Goal: Transaction & Acquisition: Purchase product/service

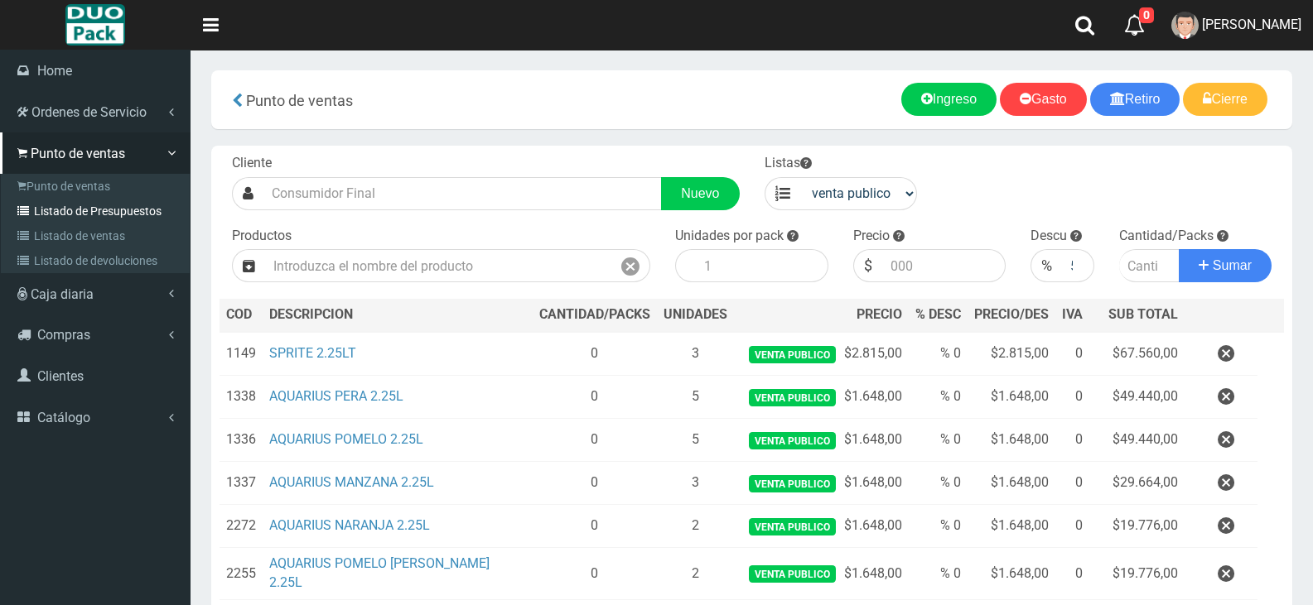
scroll to position [339, 0]
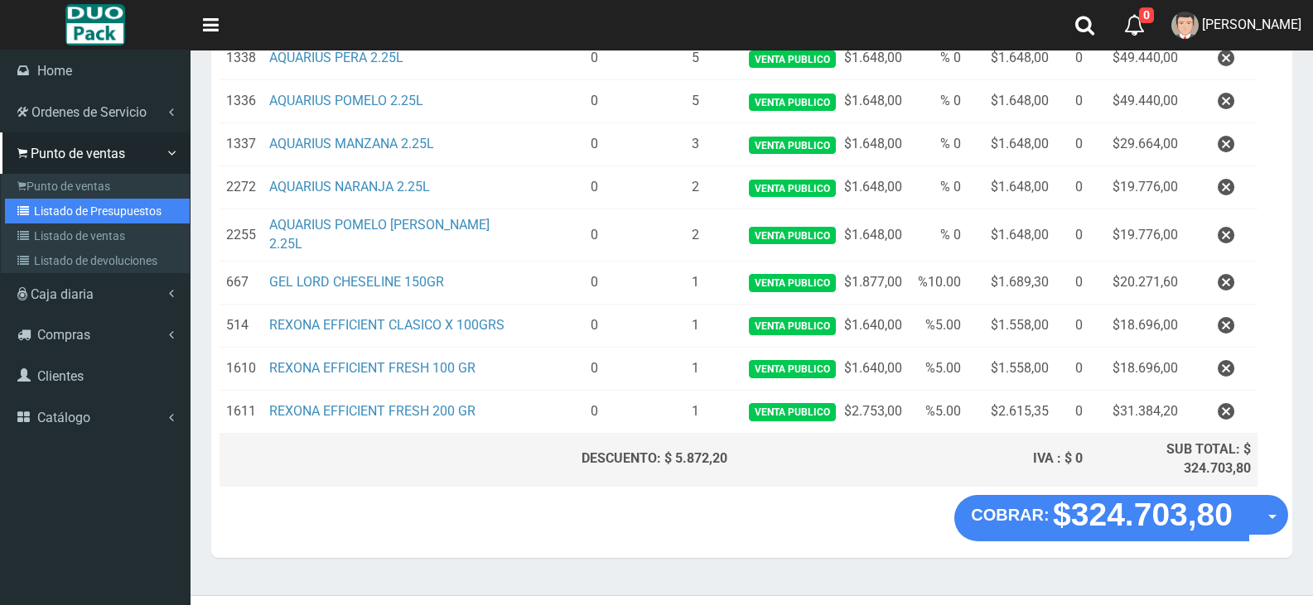
click at [133, 213] on link "Listado de Presupuestos" at bounding box center [97, 211] width 185 height 25
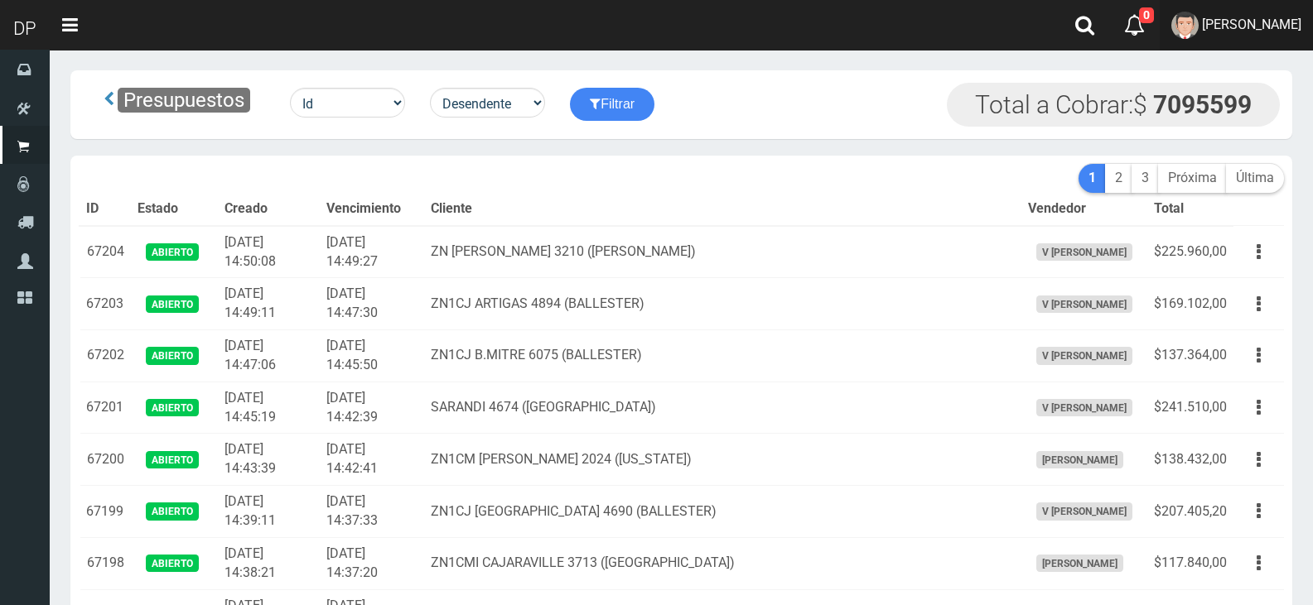
scroll to position [728, 0]
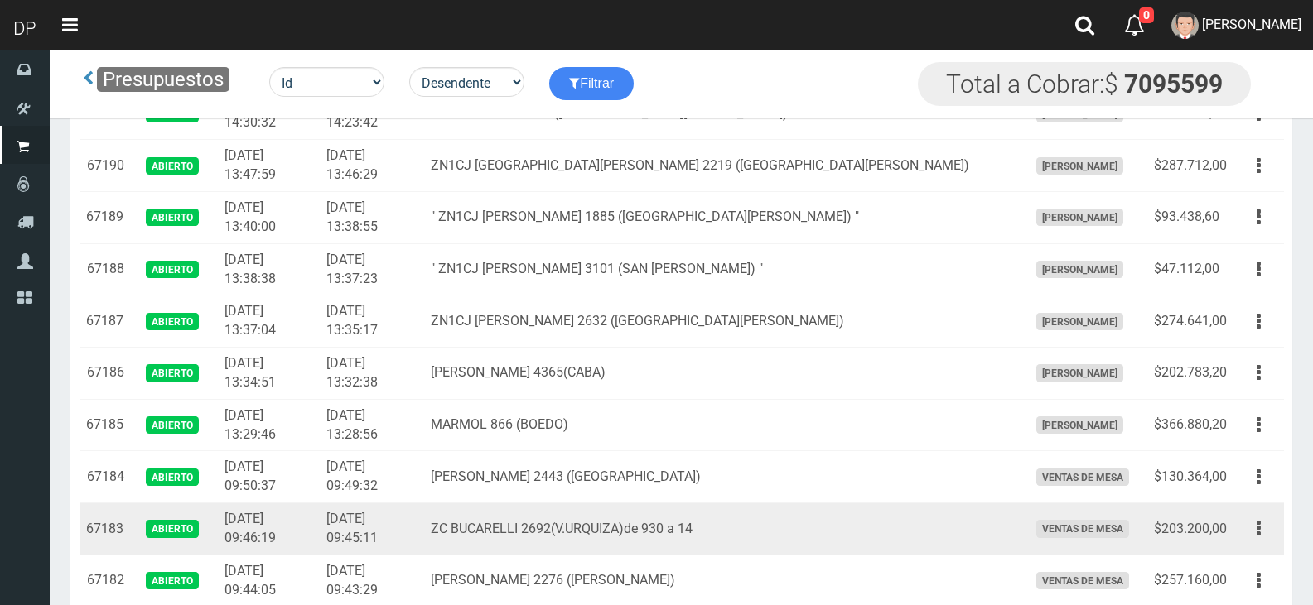
drag, startPoint x: 1254, startPoint y: 533, endPoint x: 1208, endPoint y: 552, distance: 49.1
click at [1254, 533] on button "button" at bounding box center [1258, 528] width 37 height 29
click at [1200, 558] on link "Editar" at bounding box center [1210, 569] width 131 height 36
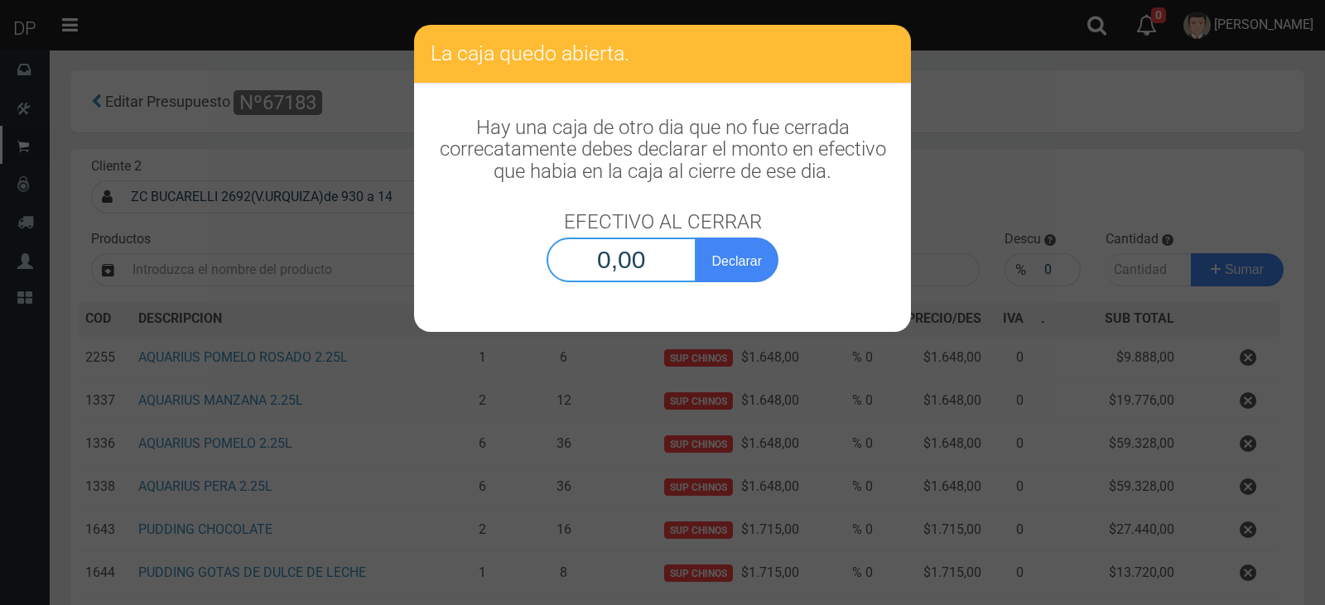
click at [625, 252] on input "0,00" at bounding box center [622, 260] width 150 height 45
type input "0,00"
click at [1190, 186] on div "La caja quedo abierta. Hay una caja de otro dia que no fue cerrada correcatamen…" at bounding box center [662, 302] width 1325 height 605
click at [1160, 164] on div "La caja quedo abierta. Hay una caja de otro dia que no fue cerrada correcatamen…" at bounding box center [662, 302] width 1325 height 605
drag, startPoint x: 933, startPoint y: 383, endPoint x: 954, endPoint y: 378, distance: 21.3
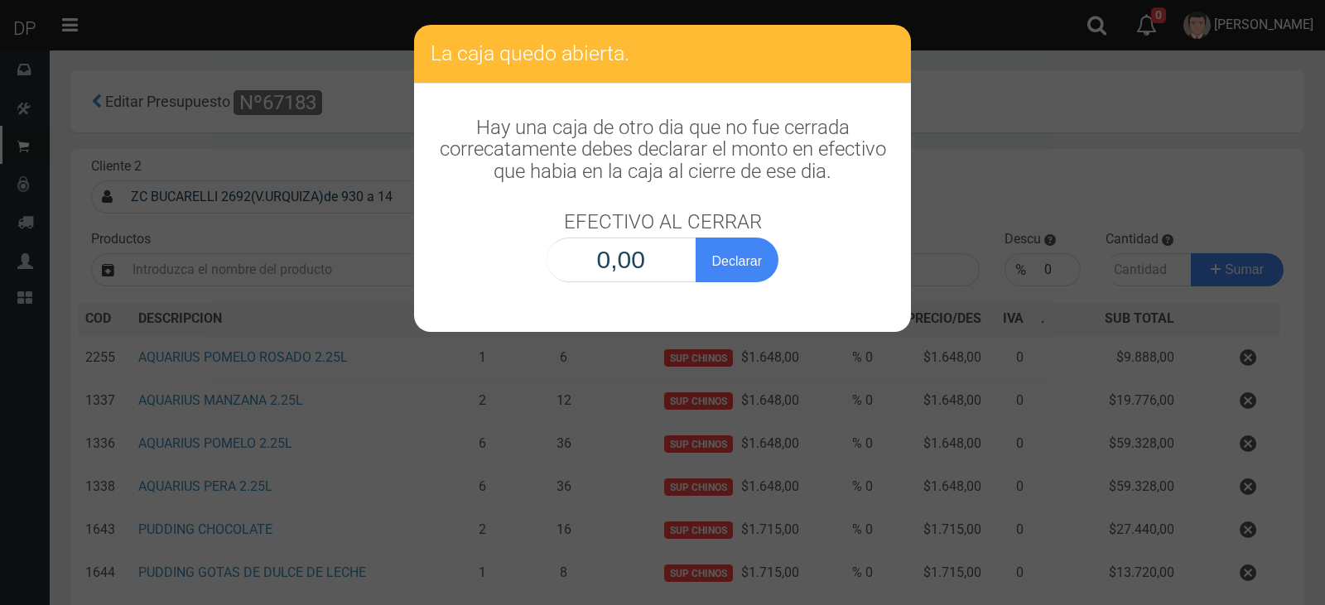
click at [936, 383] on div "La caja quedo abierta. Hay una caja de otro dia que no fue cerrada correcatamen…" at bounding box center [662, 302] width 1325 height 605
click at [954, 378] on div "La caja quedo abierta. Hay una caja de otro dia que no fue cerrada correcatamen…" at bounding box center [662, 302] width 1325 height 605
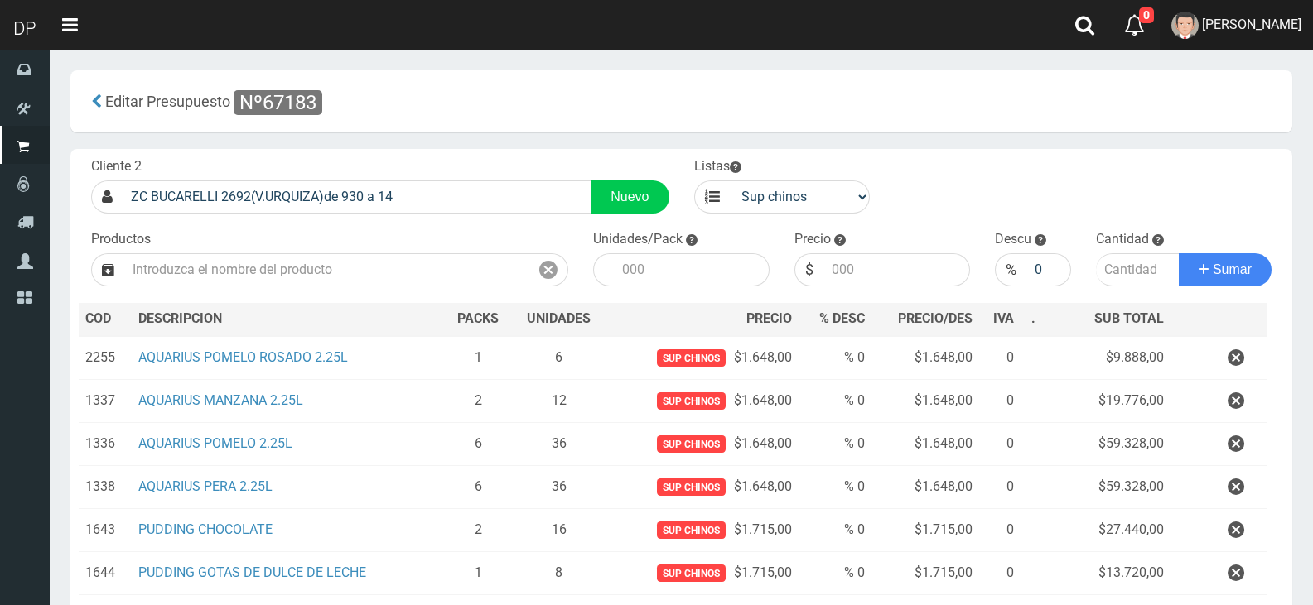
click at [1236, 22] on span "MARCELO AVALOS" at bounding box center [1251, 25] width 99 height 16
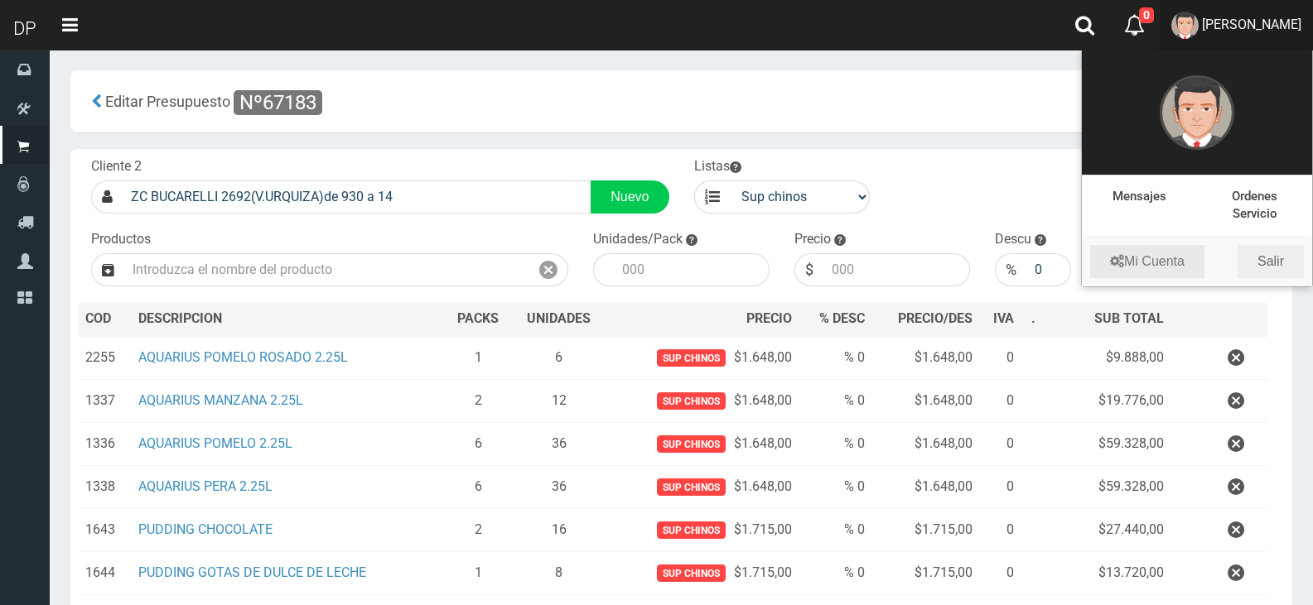
click at [1169, 267] on link "Mi Cuenta" at bounding box center [1147, 261] width 114 height 33
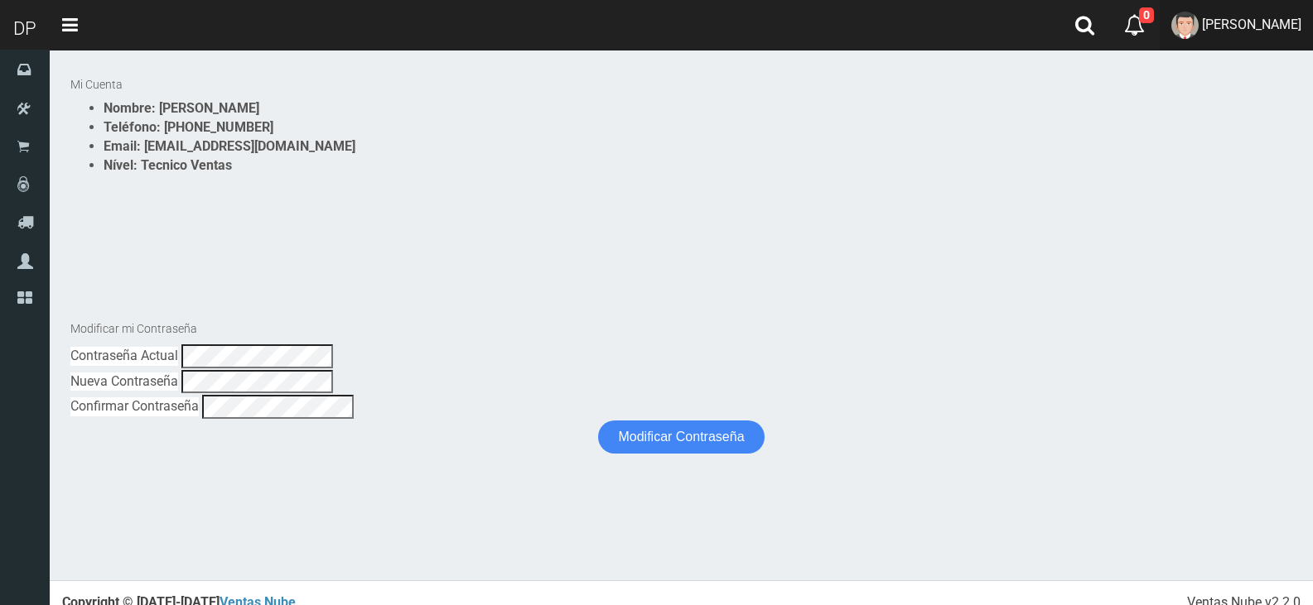
click at [1254, 25] on span "MARCELO AVALOS" at bounding box center [1251, 25] width 99 height 16
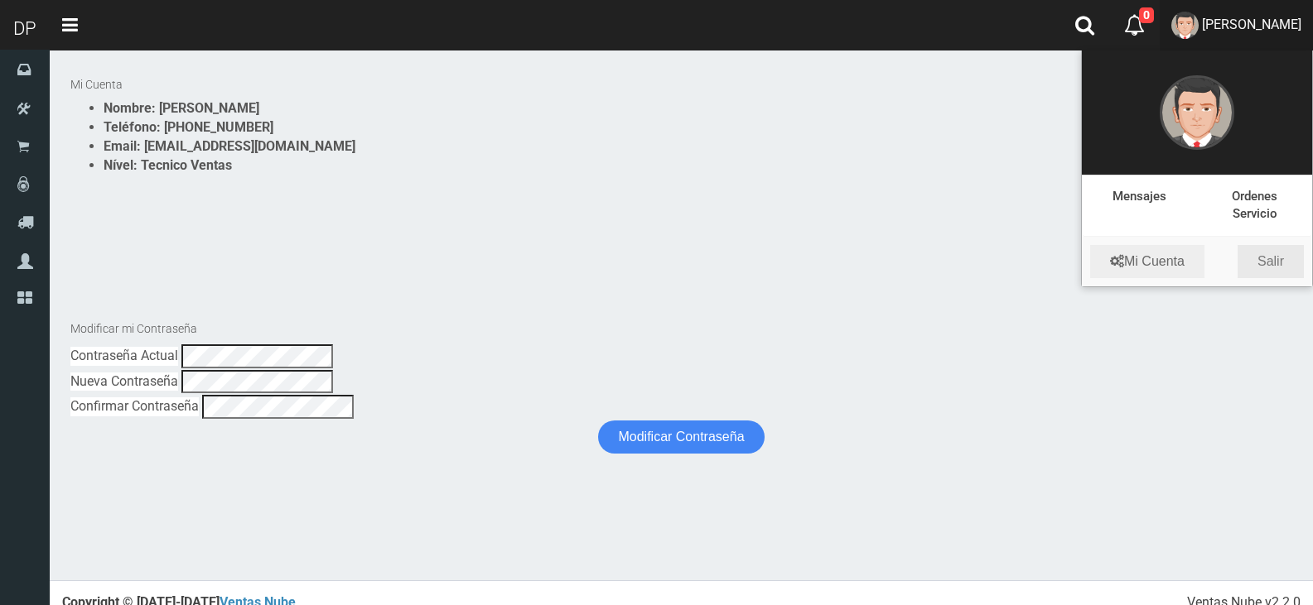
click at [1256, 263] on link "Salir" at bounding box center [1270, 261] width 66 height 33
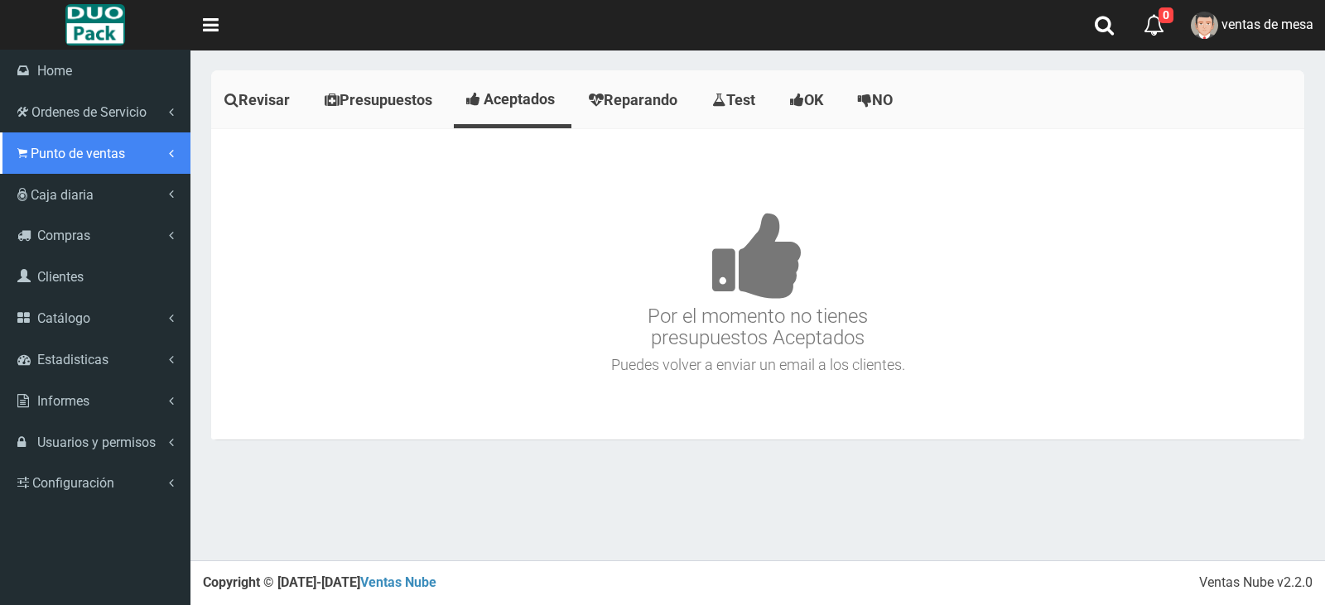
click at [99, 151] on span "Punto de ventas" at bounding box center [78, 154] width 94 height 16
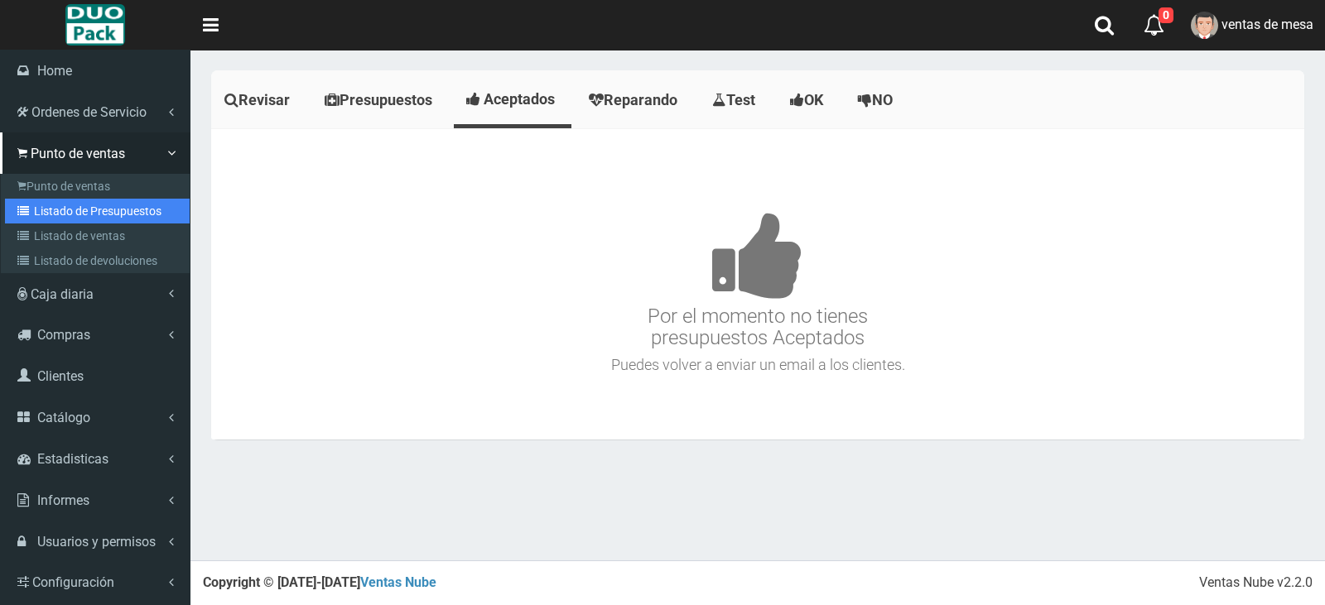
click at [119, 212] on link "Listado de Presupuestos" at bounding box center [97, 211] width 185 height 25
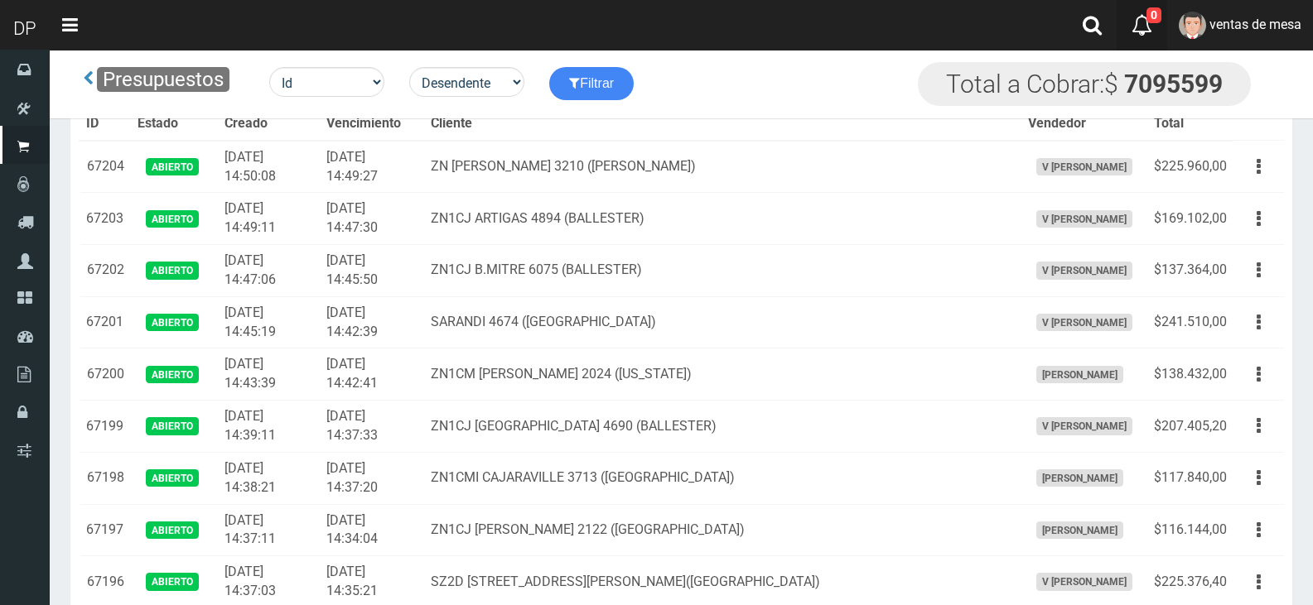
scroll to position [1039, 0]
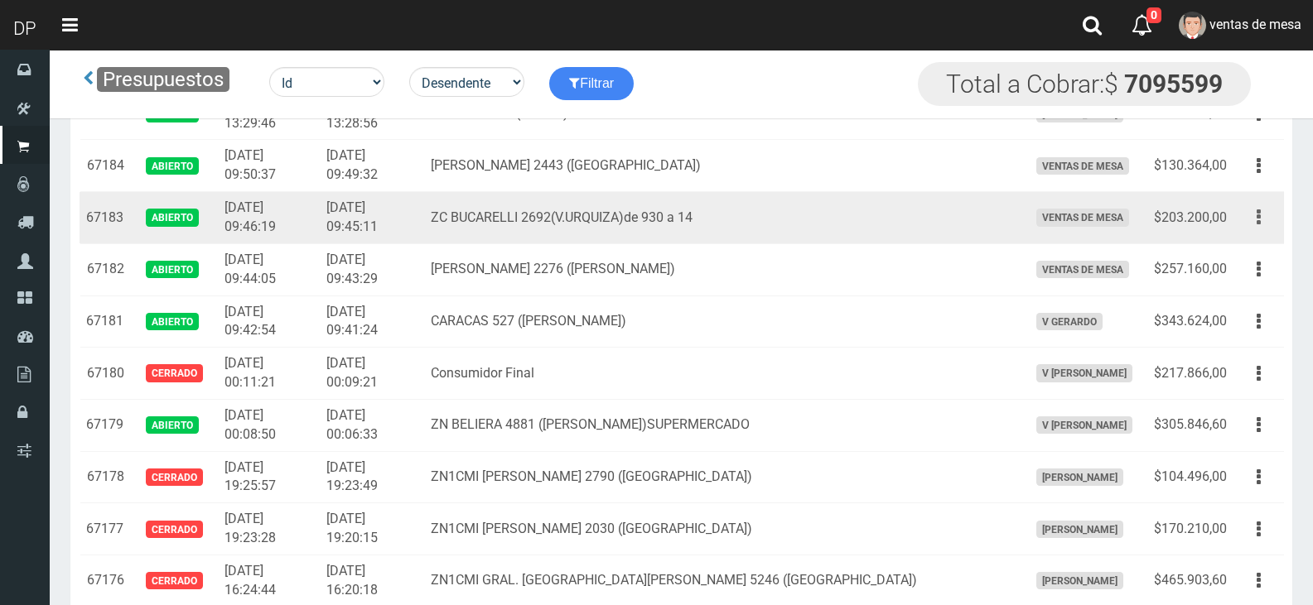
click at [1254, 213] on button "button" at bounding box center [1258, 217] width 37 height 29
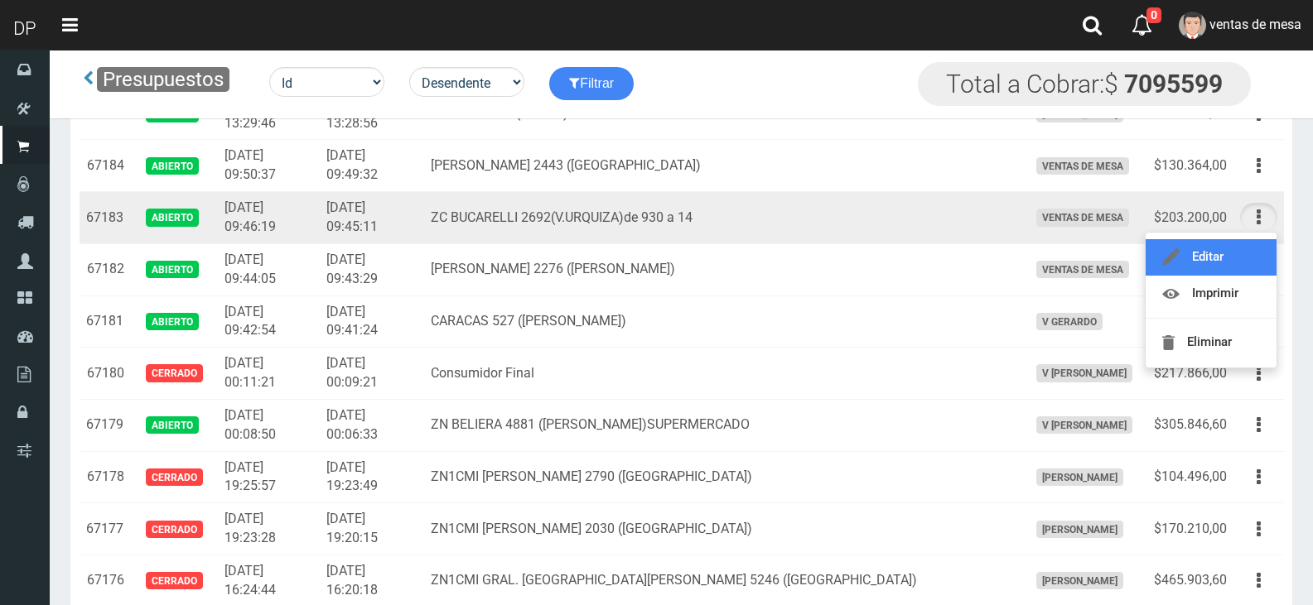
click at [1228, 264] on link "Editar" at bounding box center [1210, 257] width 131 height 36
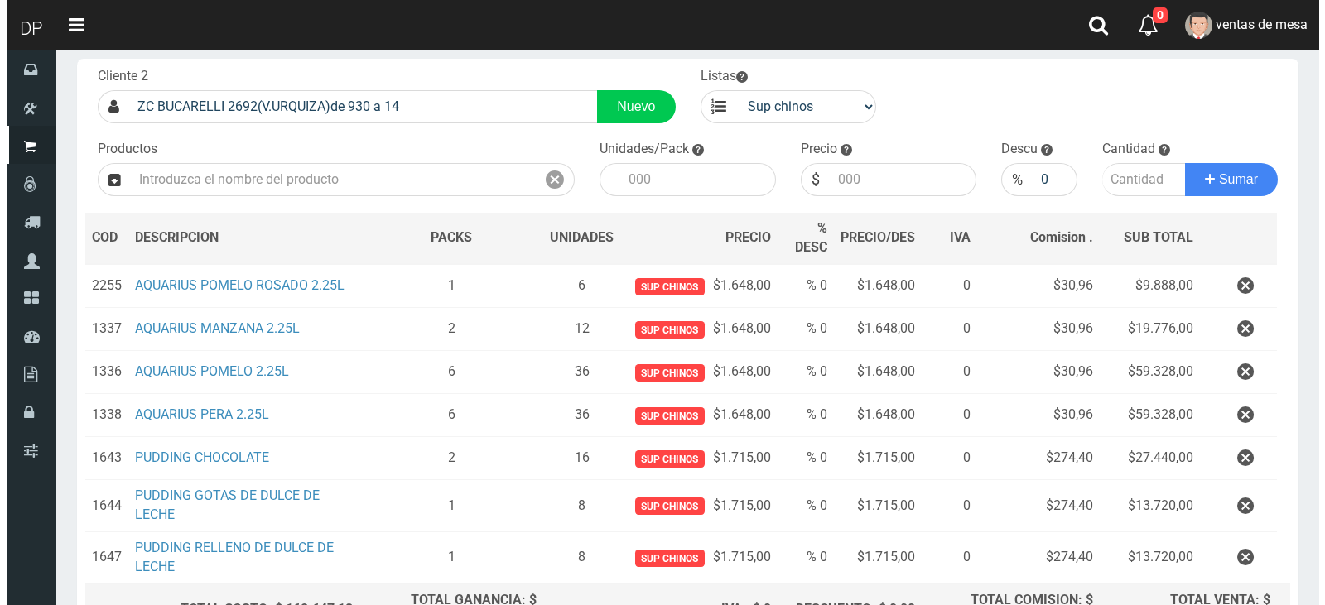
scroll to position [270, 0]
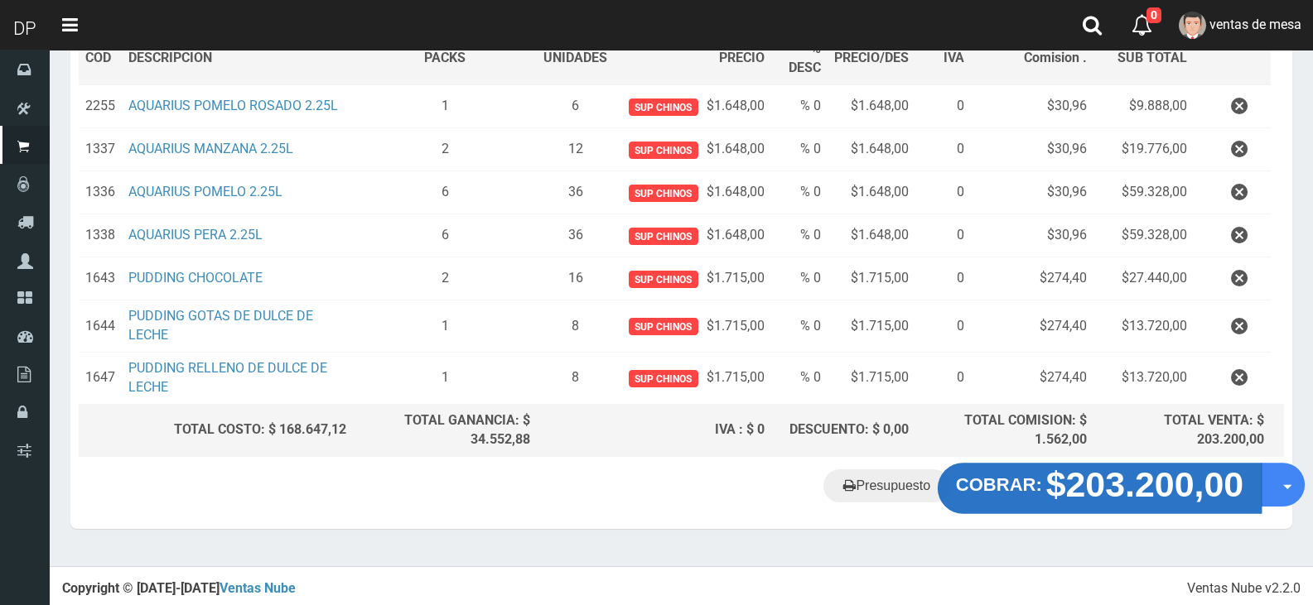
click at [1192, 470] on strong "$203.200,00" at bounding box center [1145, 484] width 198 height 39
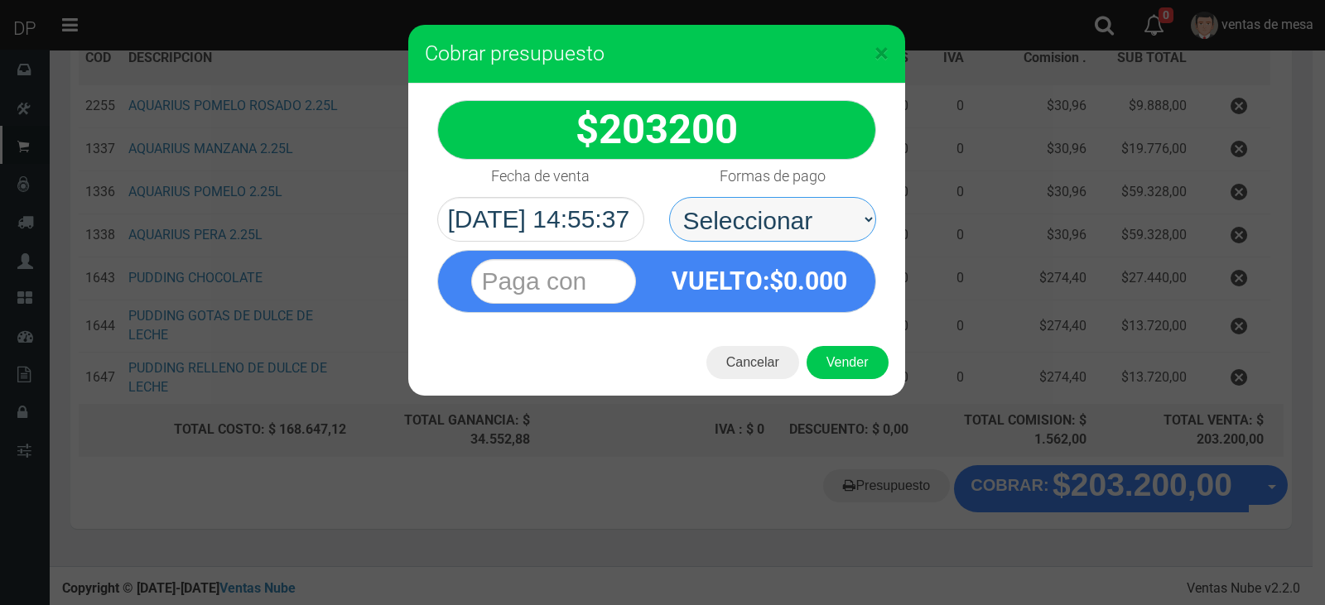
click at [794, 208] on select "Seleccionar Efectivo Tarjeta de Crédito Depósito Débito" at bounding box center [772, 219] width 207 height 45
select select "Efectivo"
click at [669, 197] on select "Seleccionar Efectivo Tarjeta de Crédito Depósito Débito" at bounding box center [772, 219] width 207 height 45
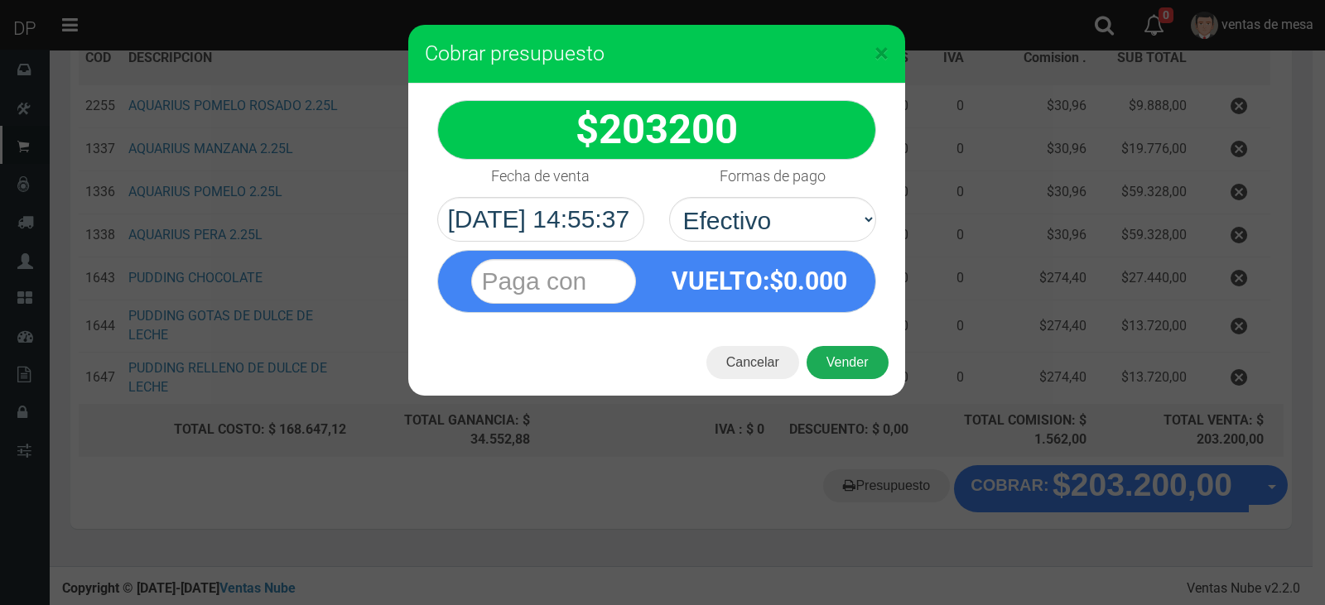
click at [862, 357] on button "Vender" at bounding box center [848, 362] width 82 height 33
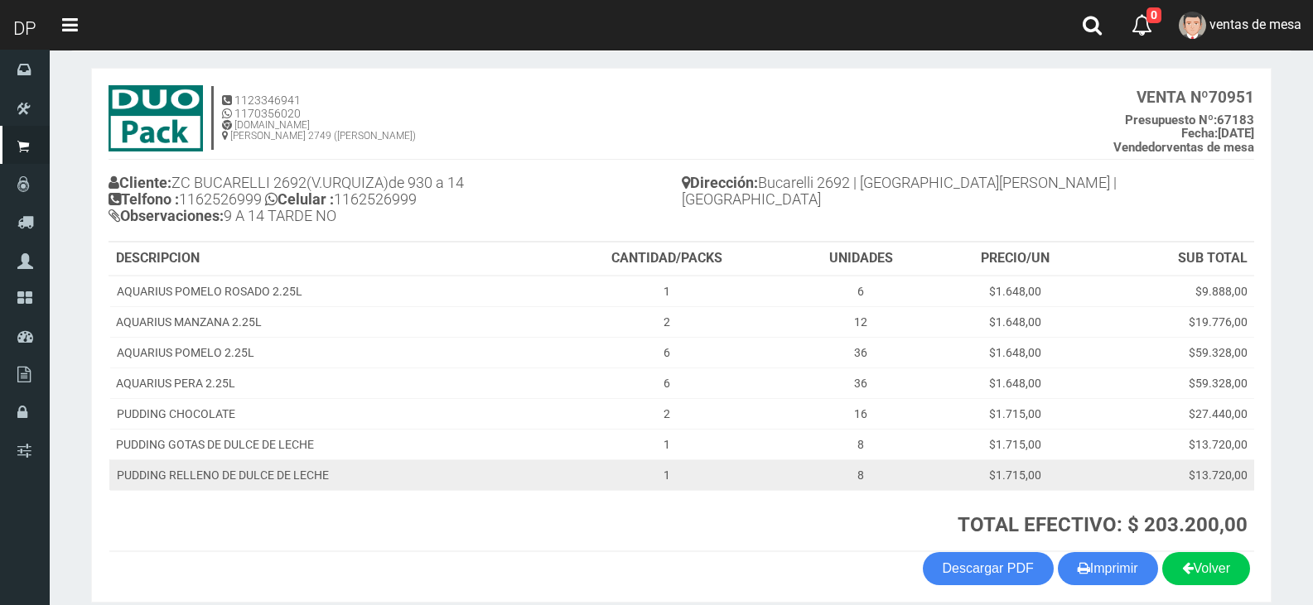
scroll to position [142, 0]
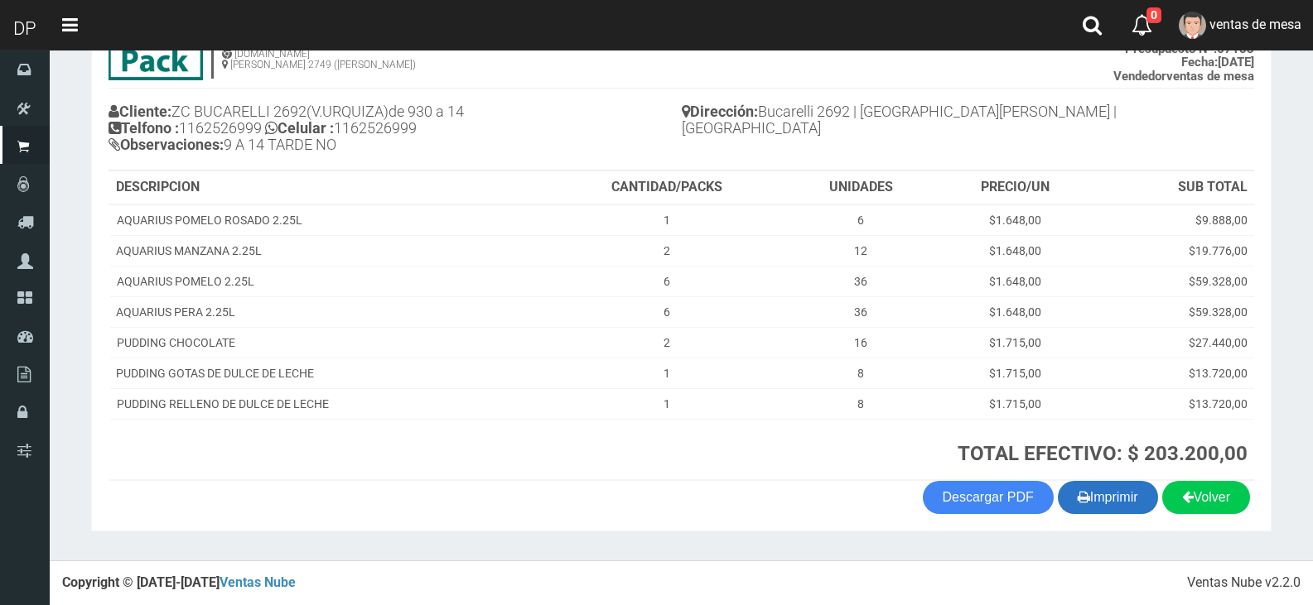
click at [1133, 495] on button "Imprimir" at bounding box center [1108, 497] width 100 height 33
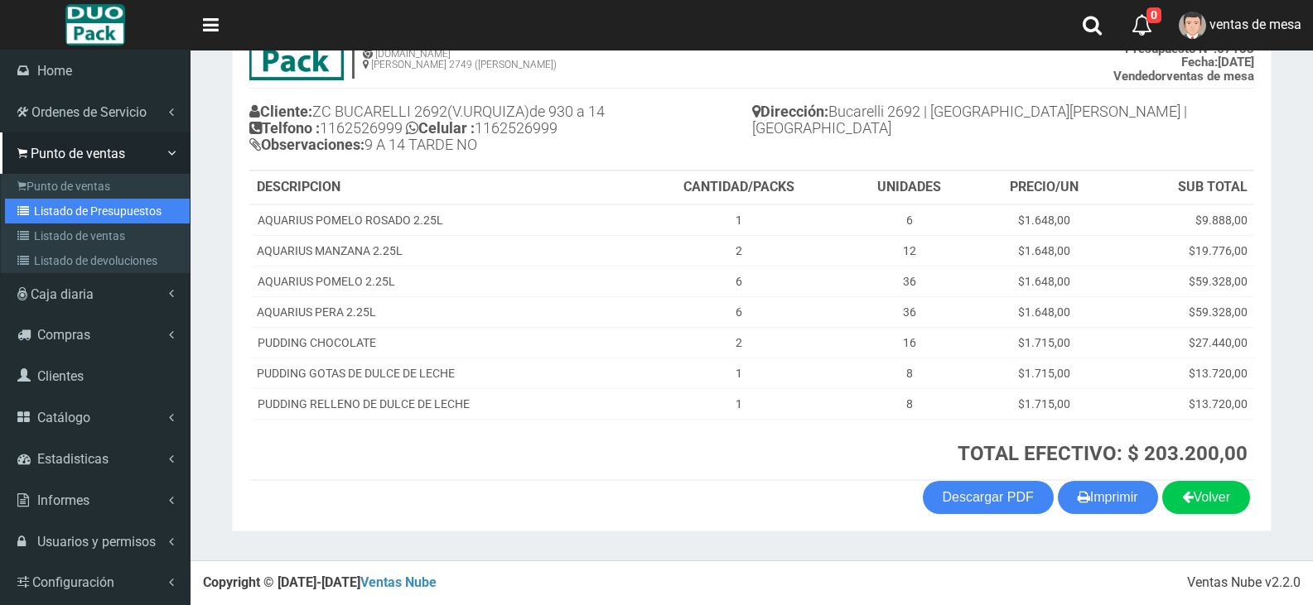
click at [76, 206] on link "Listado de Presupuestos" at bounding box center [97, 211] width 185 height 25
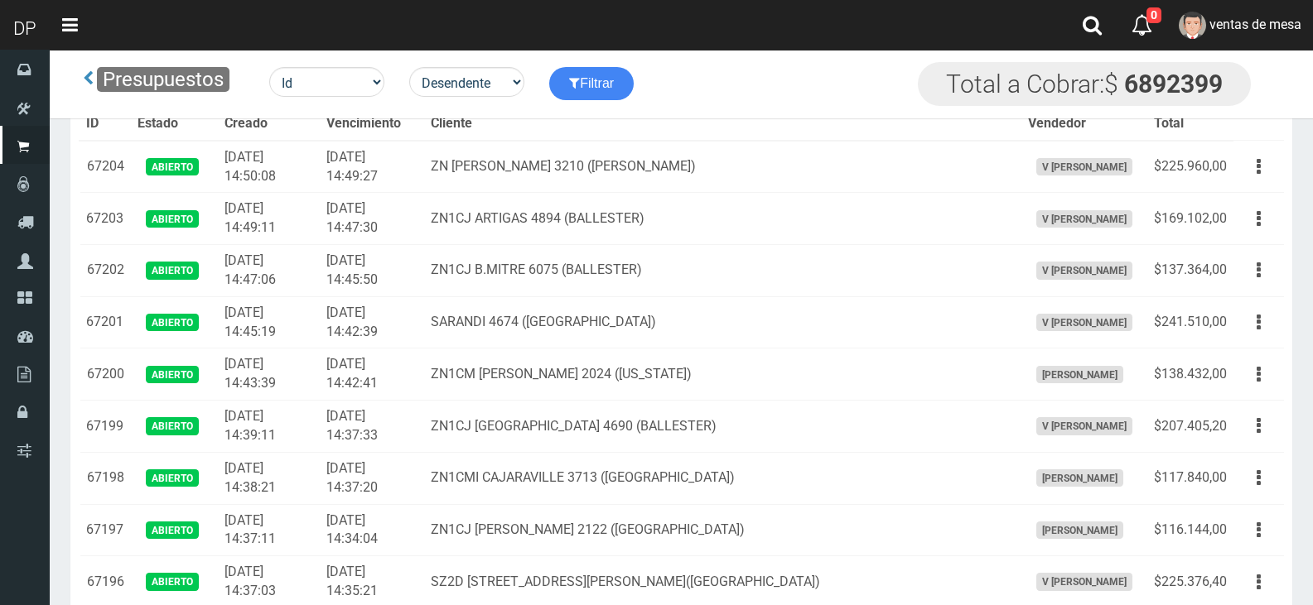
scroll to position [2804, 0]
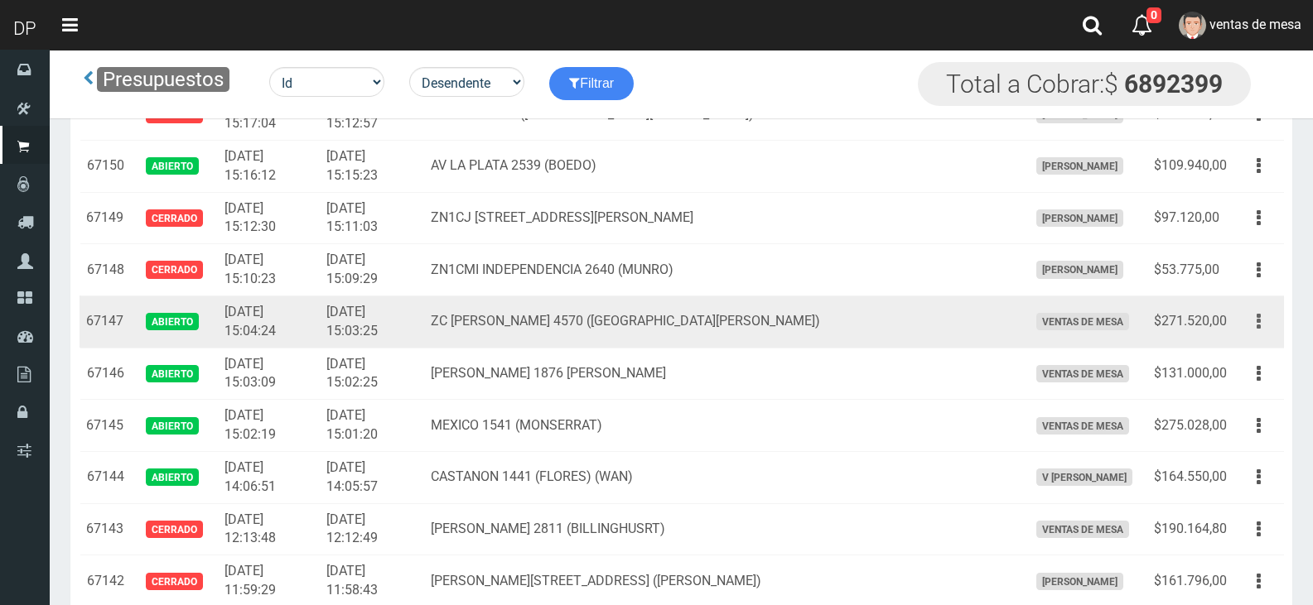
click at [1261, 322] on button "button" at bounding box center [1258, 321] width 37 height 29
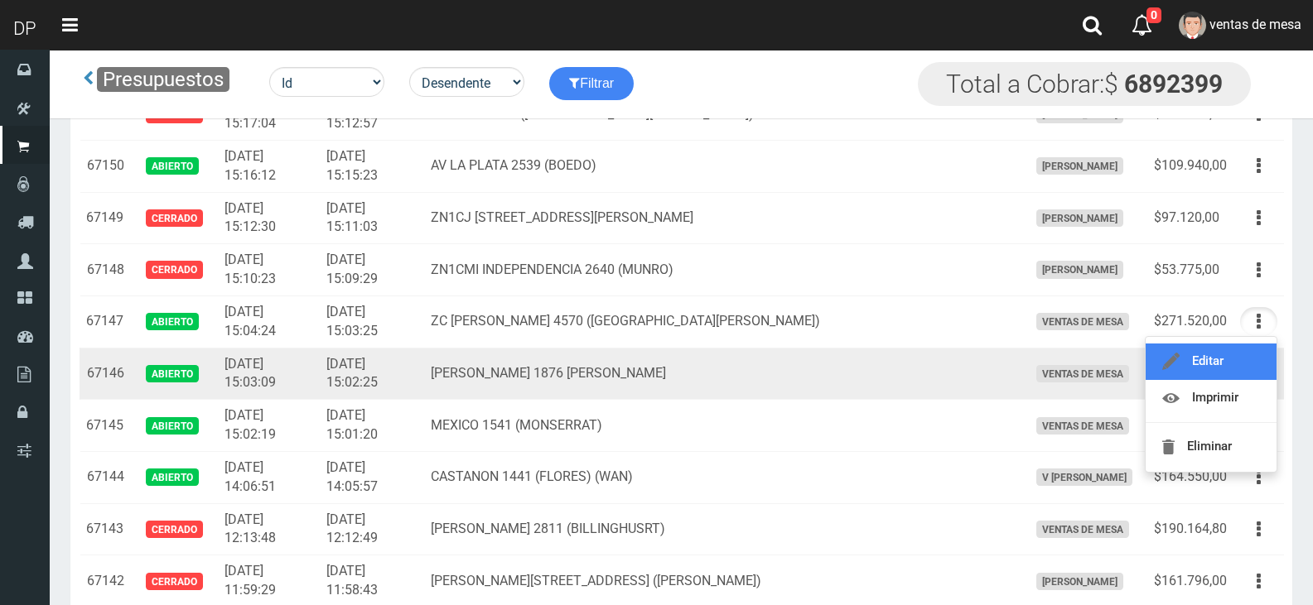
click at [1210, 358] on link "Editar" at bounding box center [1210, 362] width 131 height 36
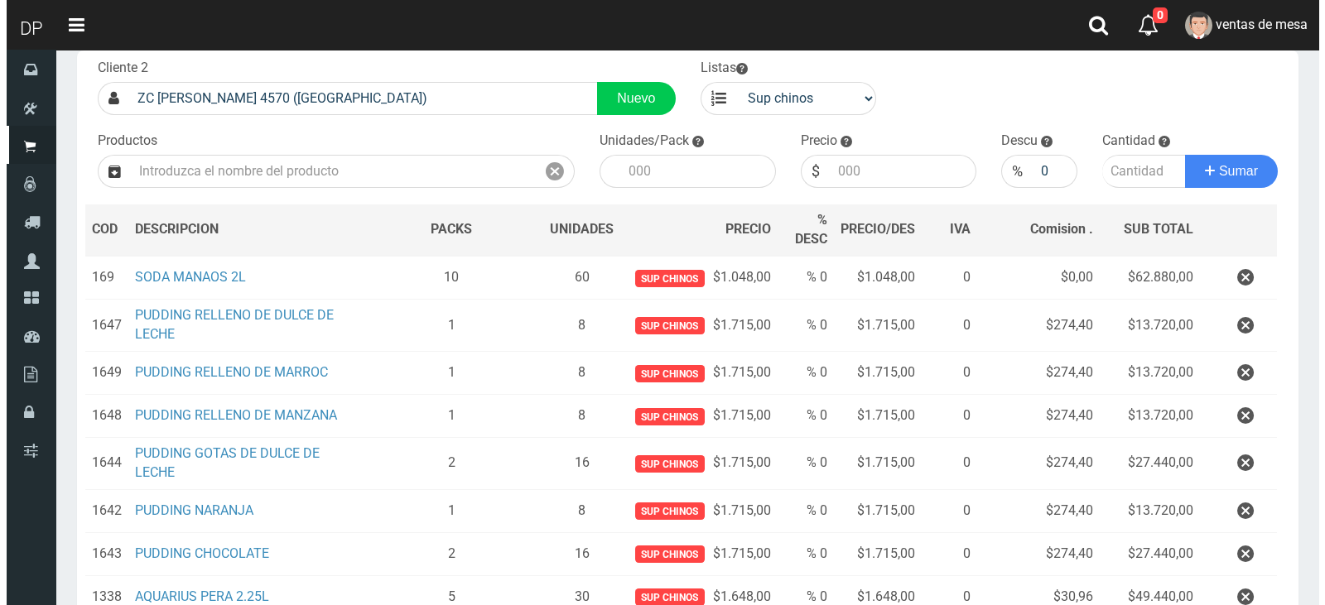
scroll to position [356, 0]
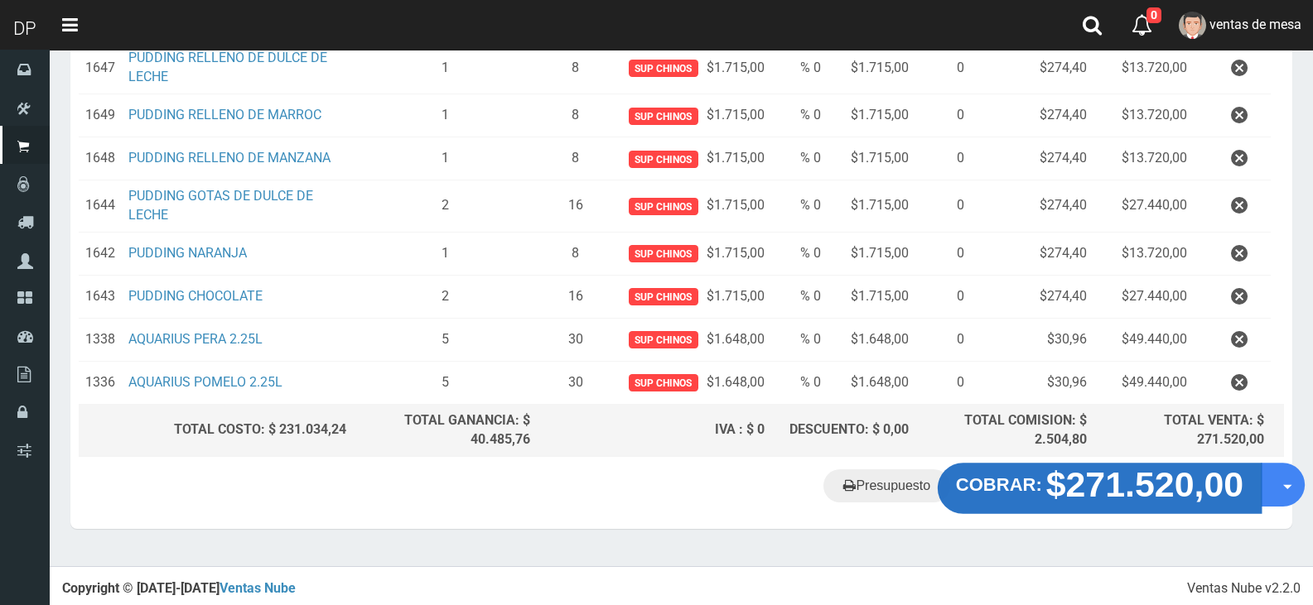
click at [1127, 499] on strong "$271.520,00" at bounding box center [1145, 484] width 198 height 39
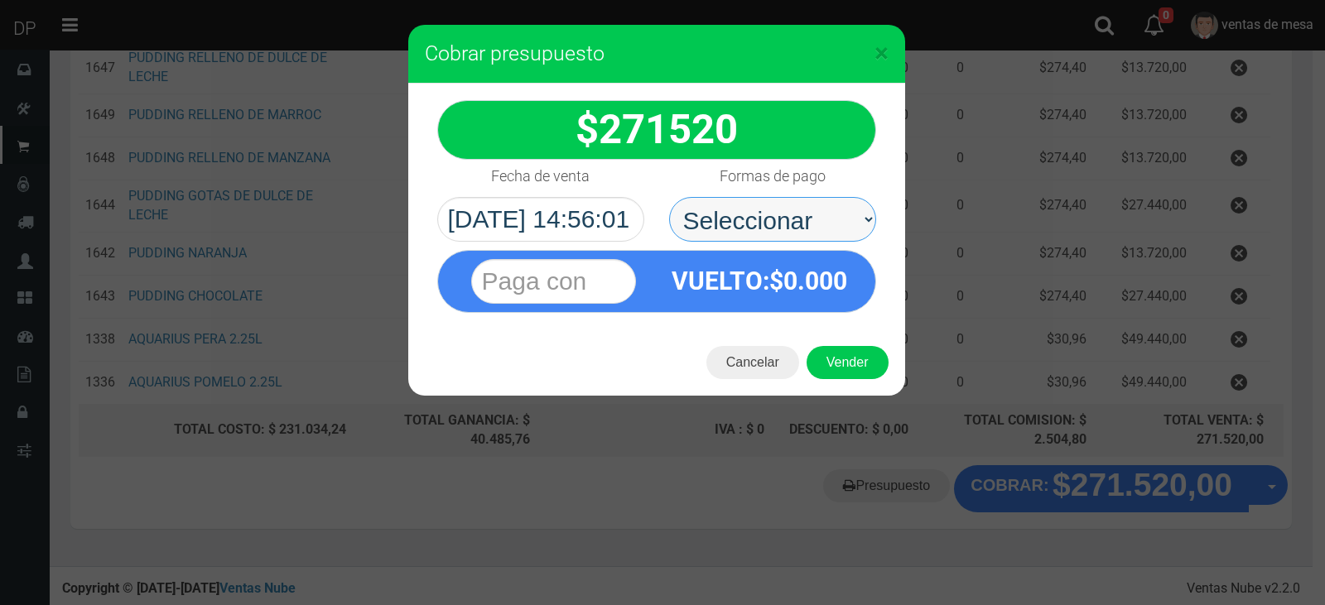
drag, startPoint x: 800, startPoint y: 214, endPoint x: 789, endPoint y: 219, distance: 12.2
click at [800, 214] on select "Seleccionar Efectivo Tarjeta de Crédito Depósito Débito" at bounding box center [772, 219] width 207 height 45
select select "Efectivo"
click at [669, 197] on select "Seleccionar Efectivo Tarjeta de Crédito Depósito Débito" at bounding box center [772, 219] width 207 height 45
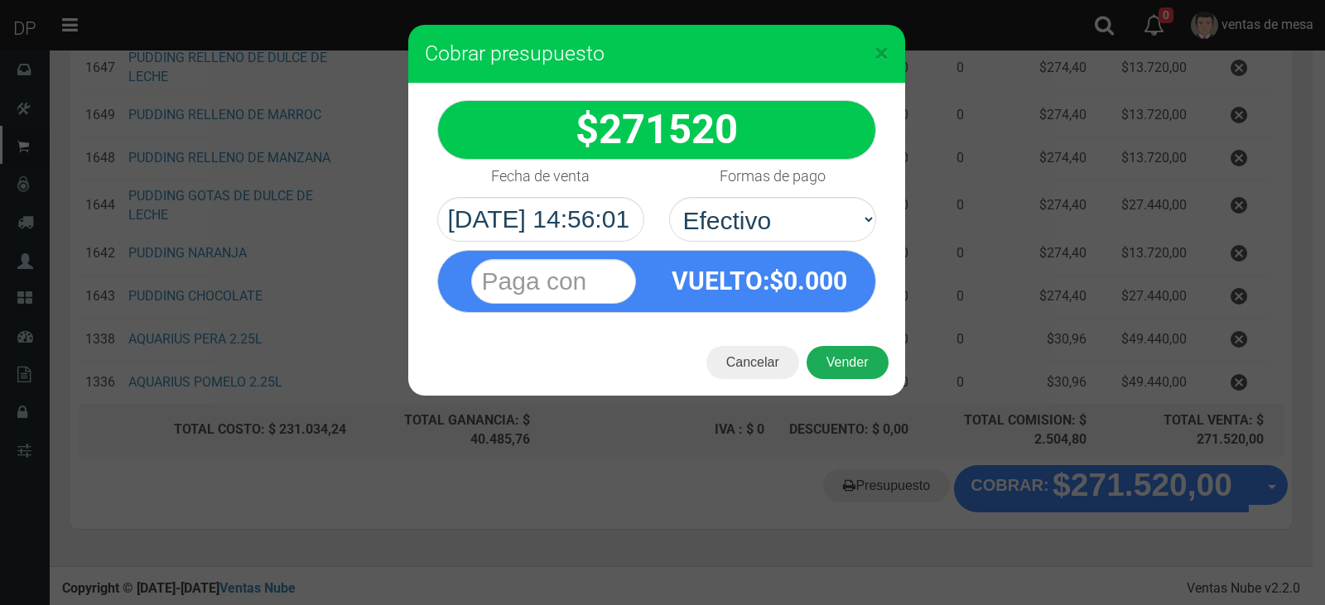
click at [860, 364] on button "Vender" at bounding box center [848, 362] width 82 height 33
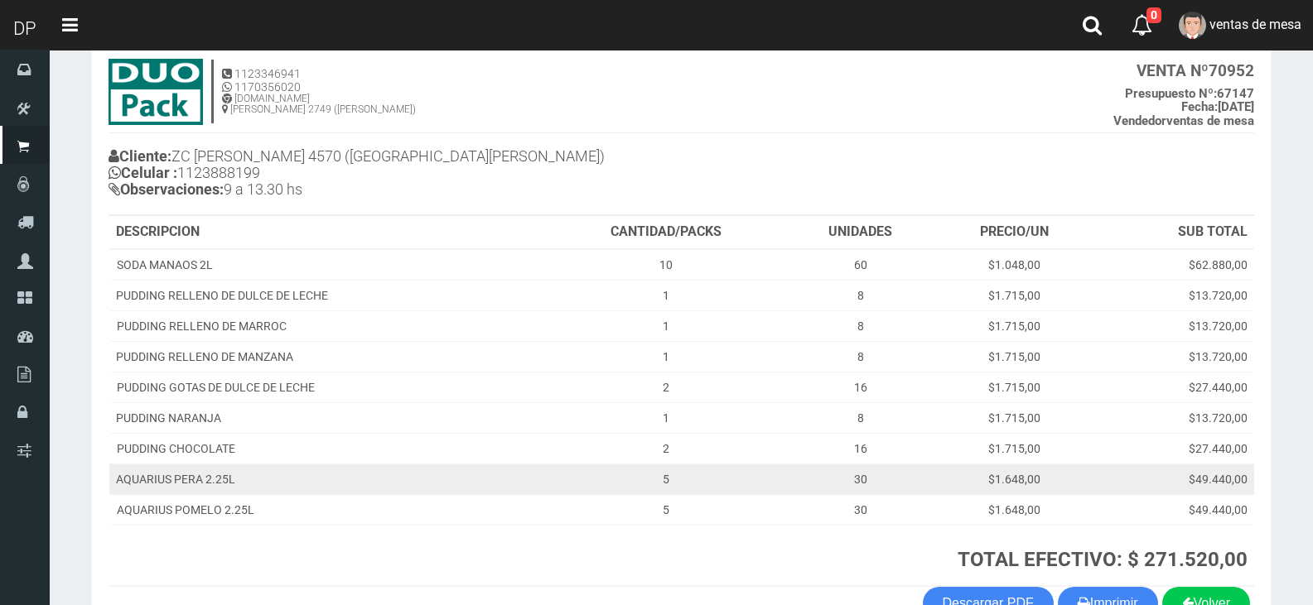
scroll to position [204, 0]
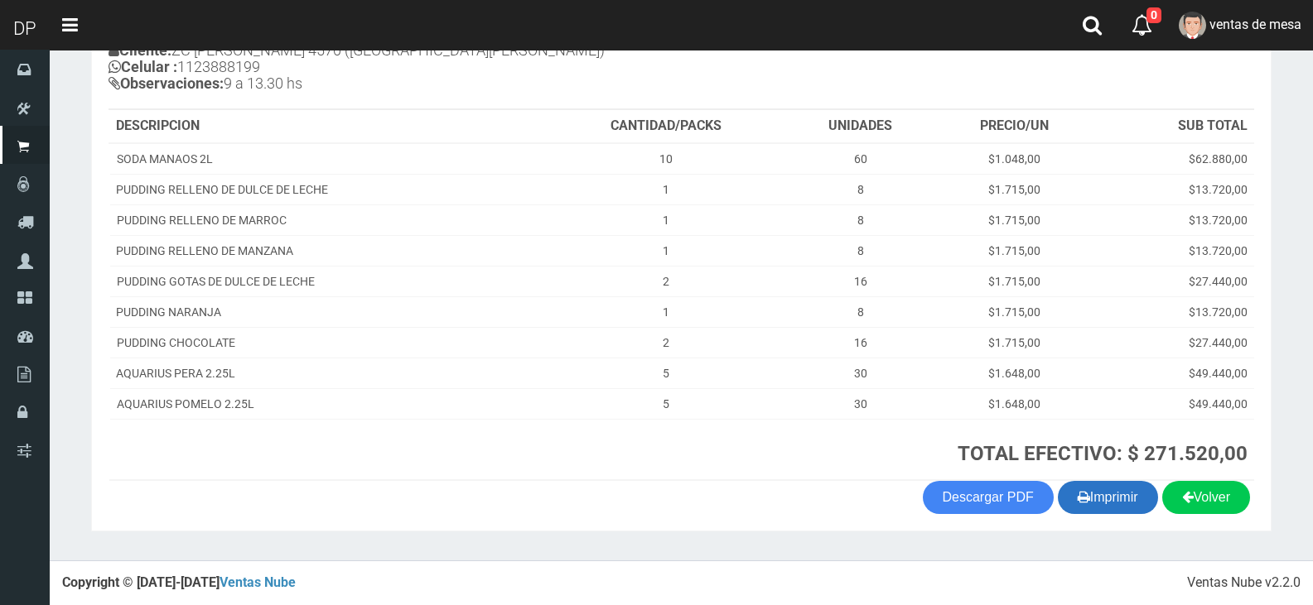
click at [1108, 501] on button "Imprimir" at bounding box center [1108, 497] width 100 height 33
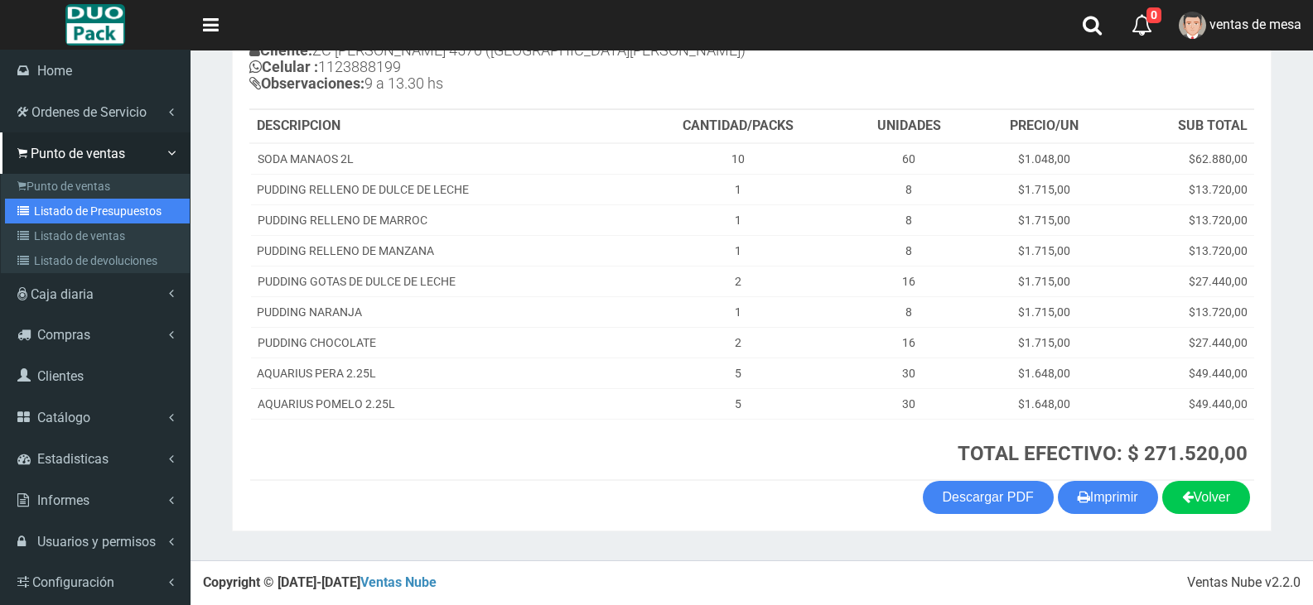
click at [107, 218] on link "Listado de Presupuestos" at bounding box center [97, 211] width 185 height 25
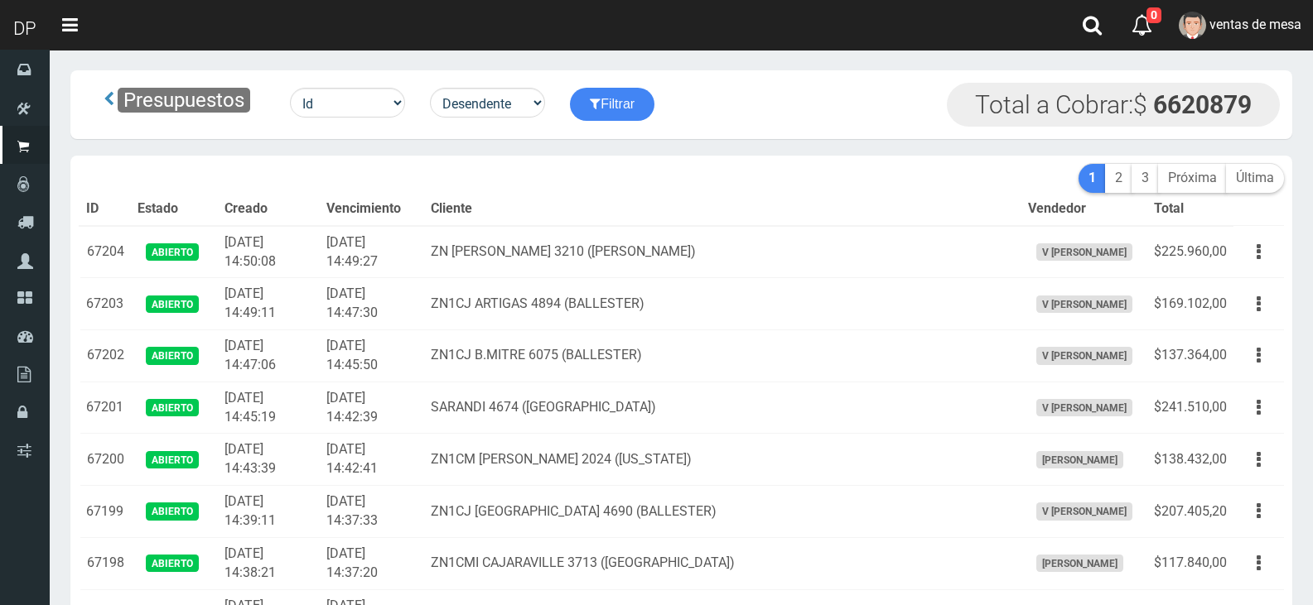
scroll to position [728, 0]
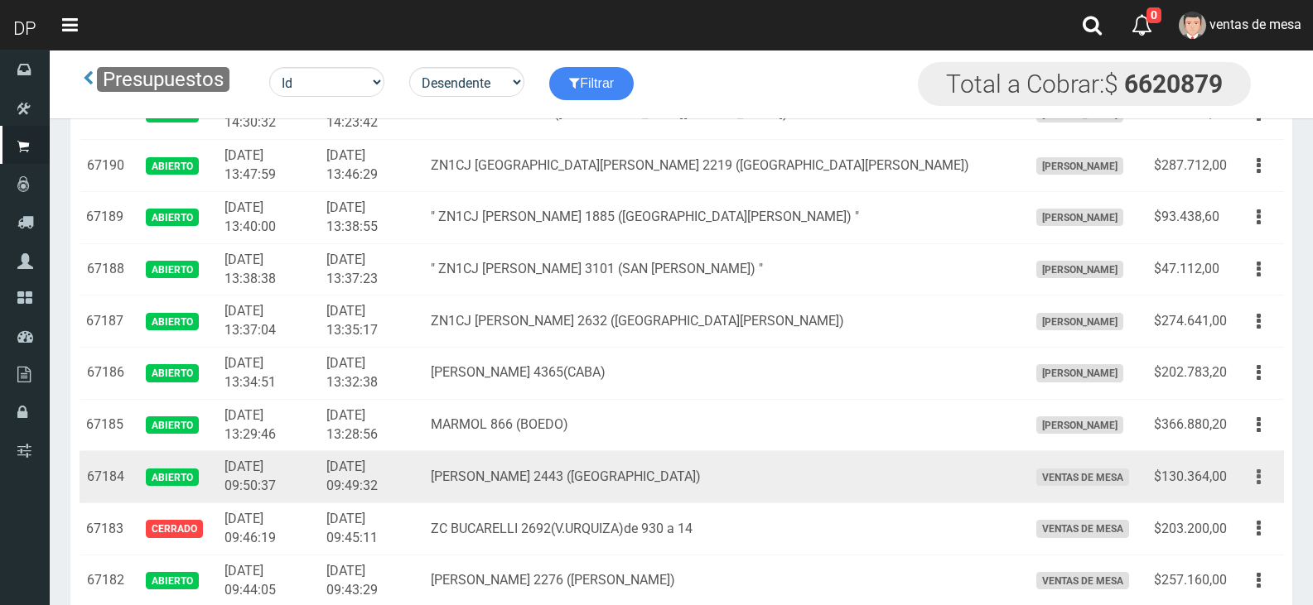
click at [1256, 478] on icon "button" at bounding box center [1258, 477] width 4 height 29
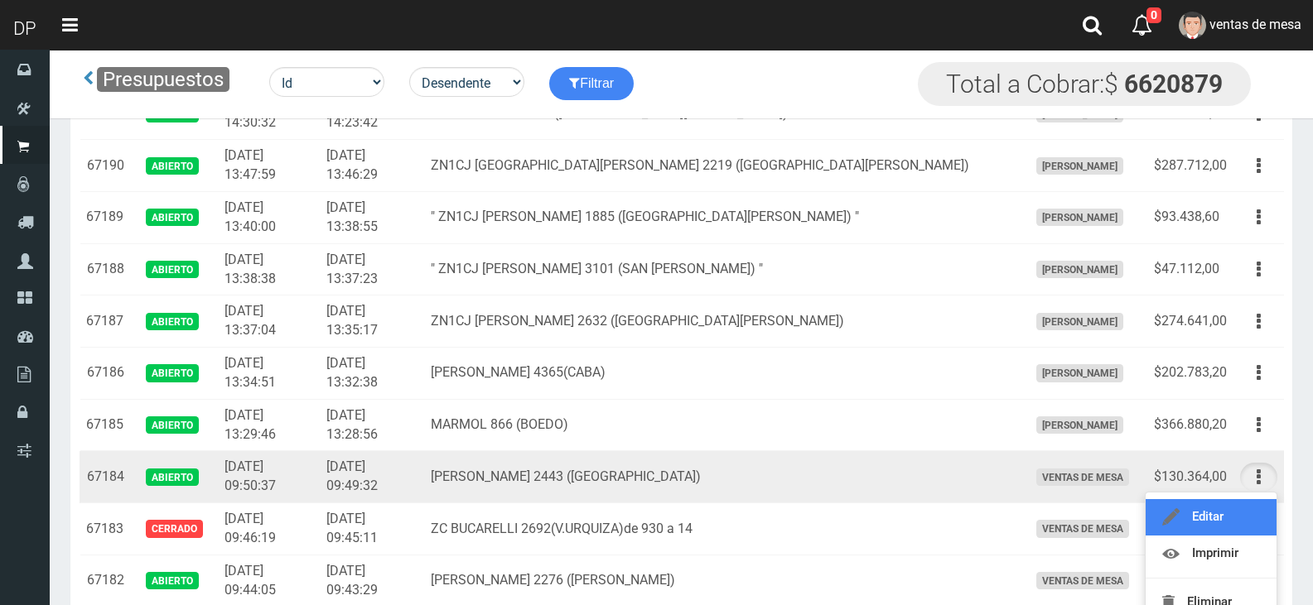
click at [1193, 513] on link "Editar" at bounding box center [1210, 517] width 131 height 36
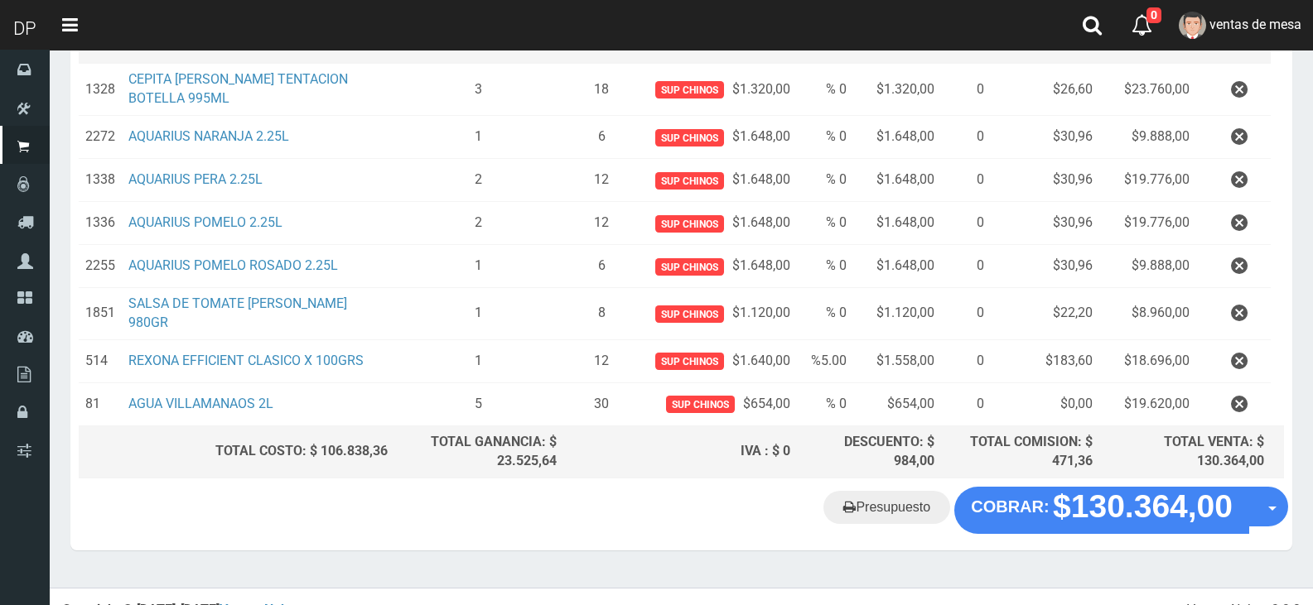
scroll to position [305, 0]
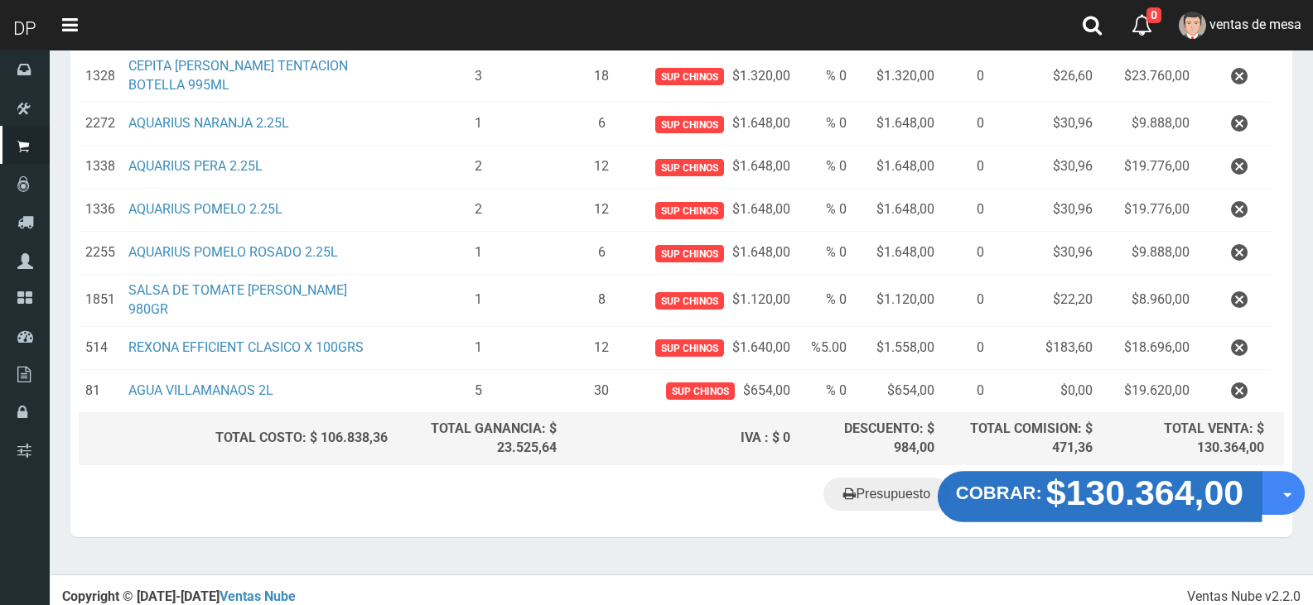
click at [1148, 491] on strong "$130.364,00" at bounding box center [1145, 493] width 198 height 39
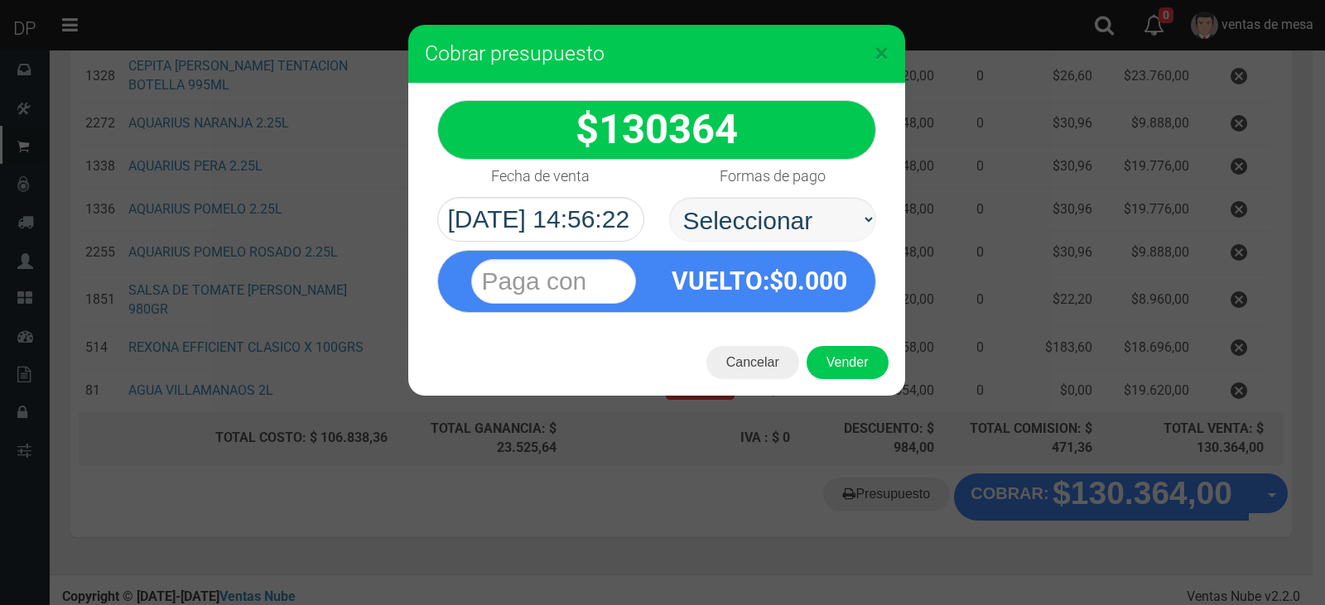
click at [758, 209] on select "Seleccionar Efectivo Tarjeta de Crédito Depósito Débito" at bounding box center [772, 219] width 207 height 45
select select "Efectivo"
click at [669, 197] on select "Seleccionar Efectivo Tarjeta de Crédito Depósito Débito" at bounding box center [772, 219] width 207 height 45
click at [851, 351] on button "Vender" at bounding box center [848, 362] width 82 height 33
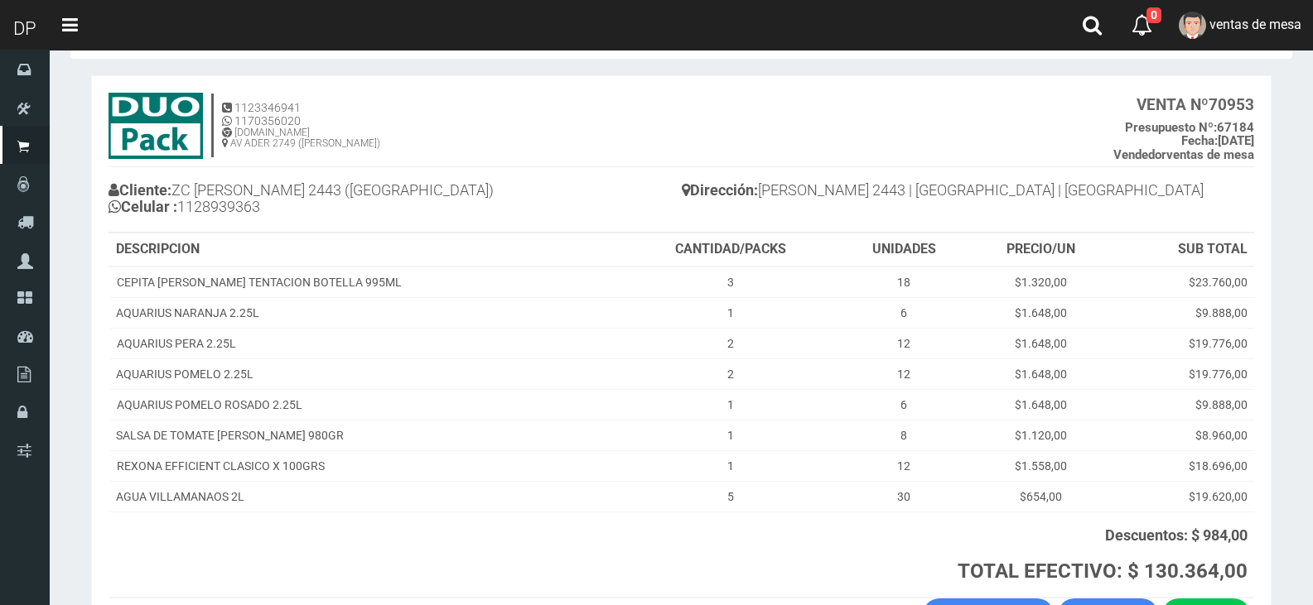
scroll to position [181, 0]
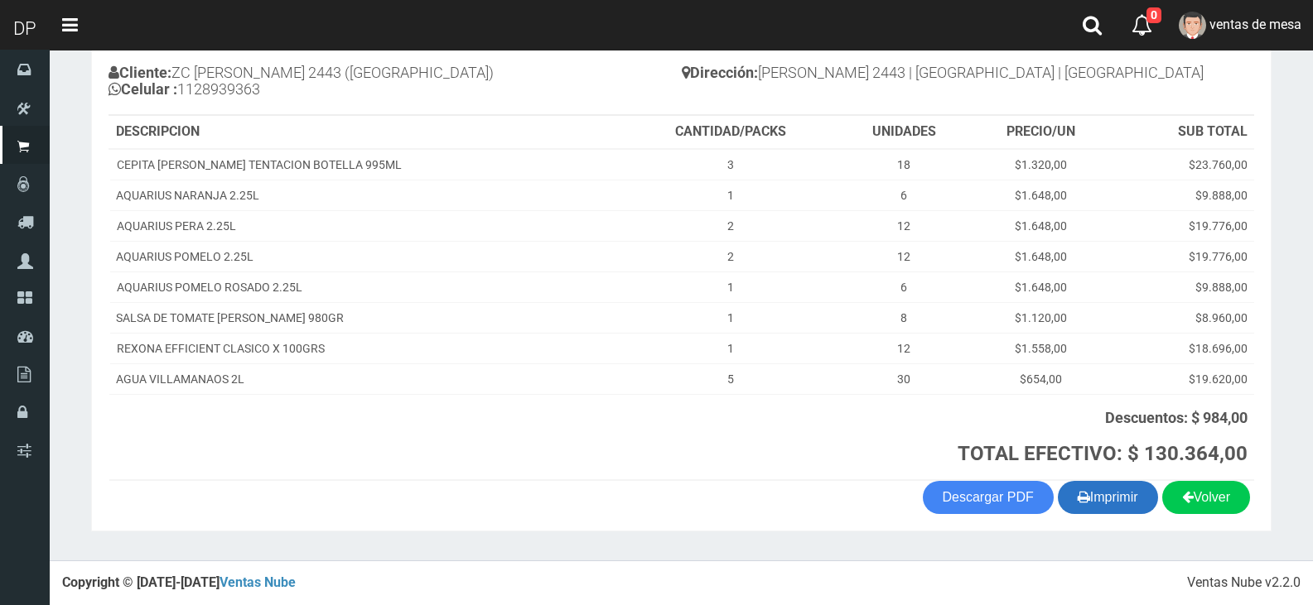
click at [1134, 501] on button "Imprimir" at bounding box center [1108, 497] width 100 height 33
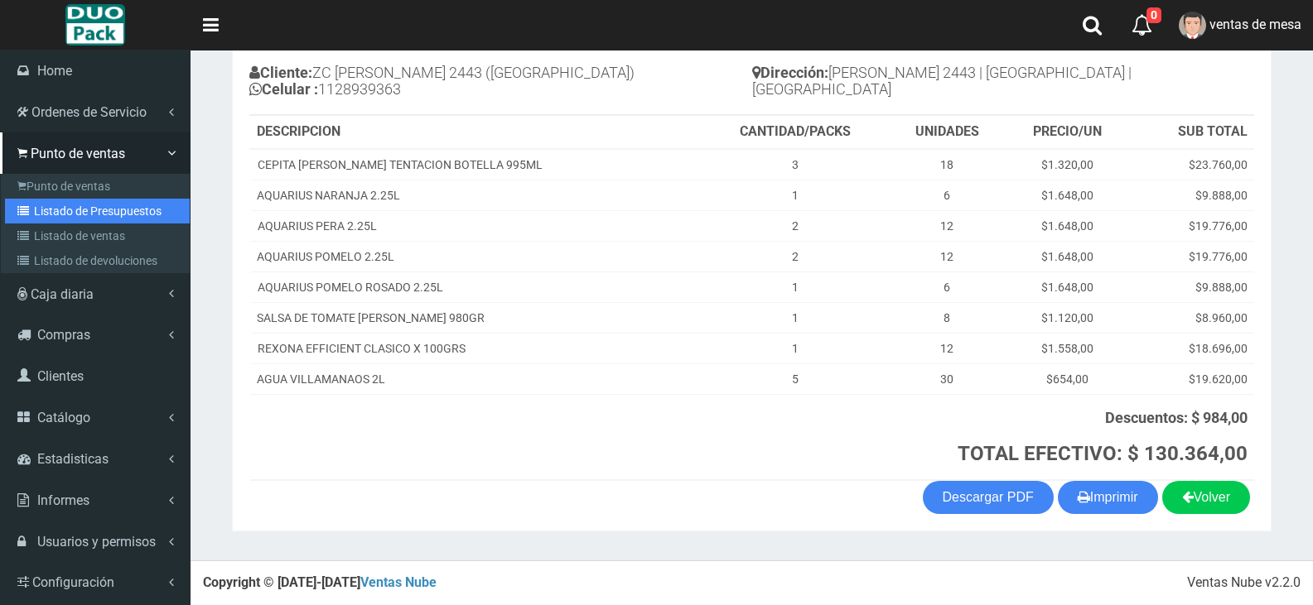
click at [114, 200] on link "Listado de Presupuestos" at bounding box center [97, 211] width 185 height 25
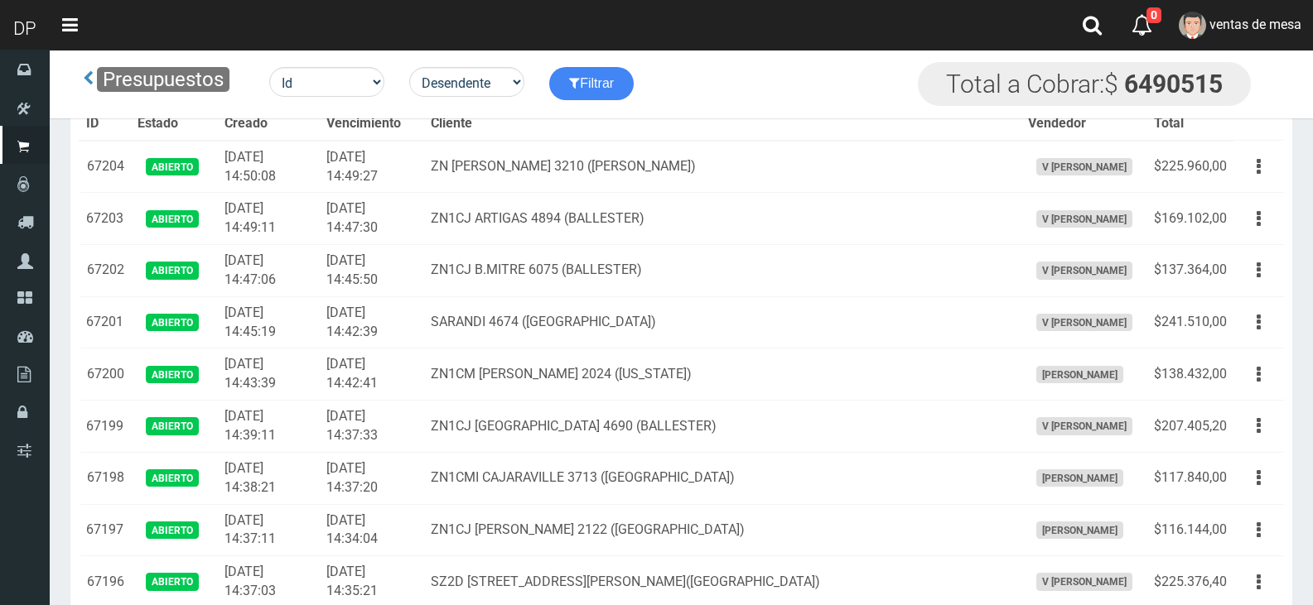
scroll to position [2804, 0]
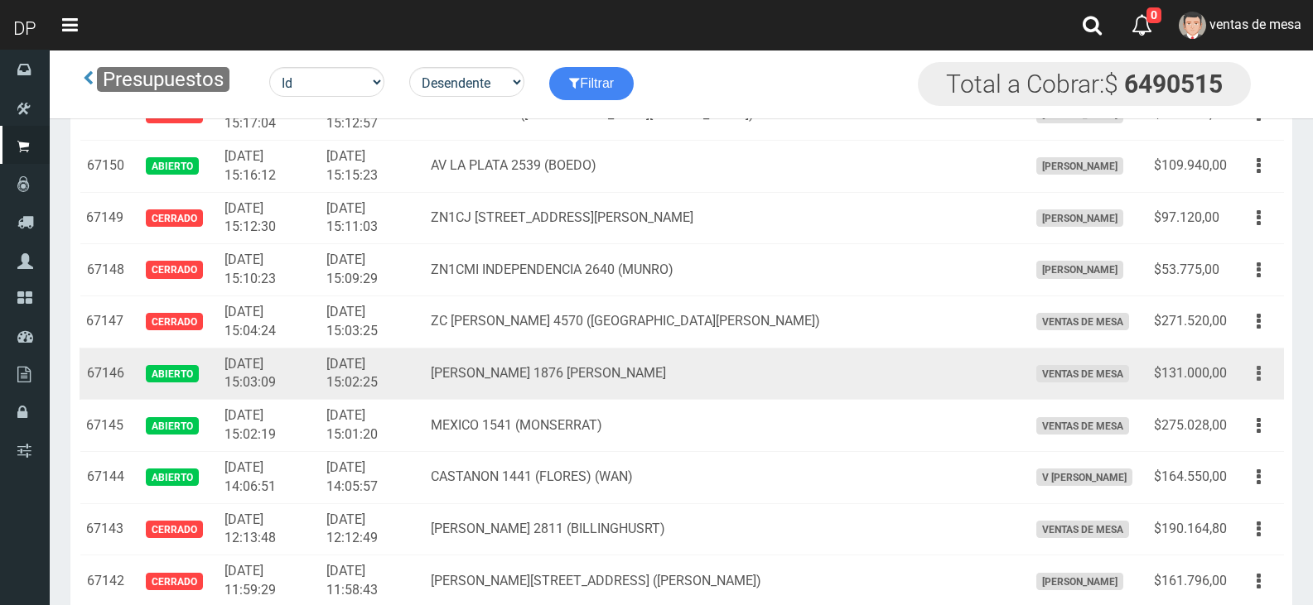
click at [1261, 379] on button "button" at bounding box center [1258, 373] width 37 height 29
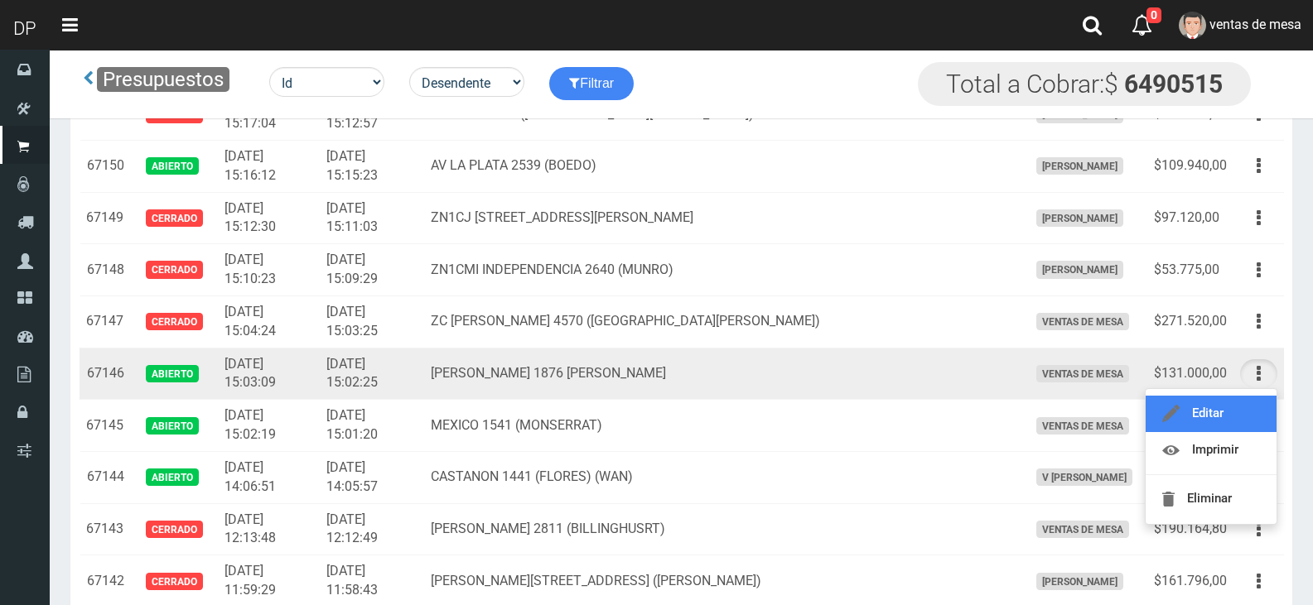
click at [1236, 431] on link "Editar" at bounding box center [1210, 414] width 131 height 36
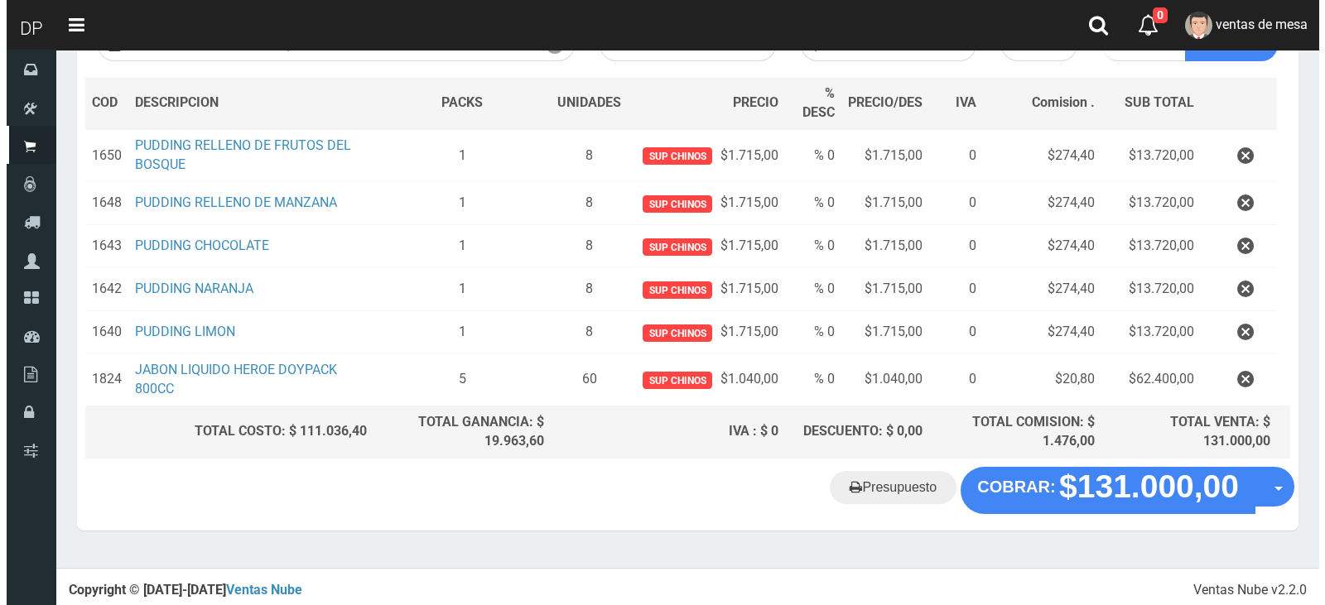
scroll to position [227, 0]
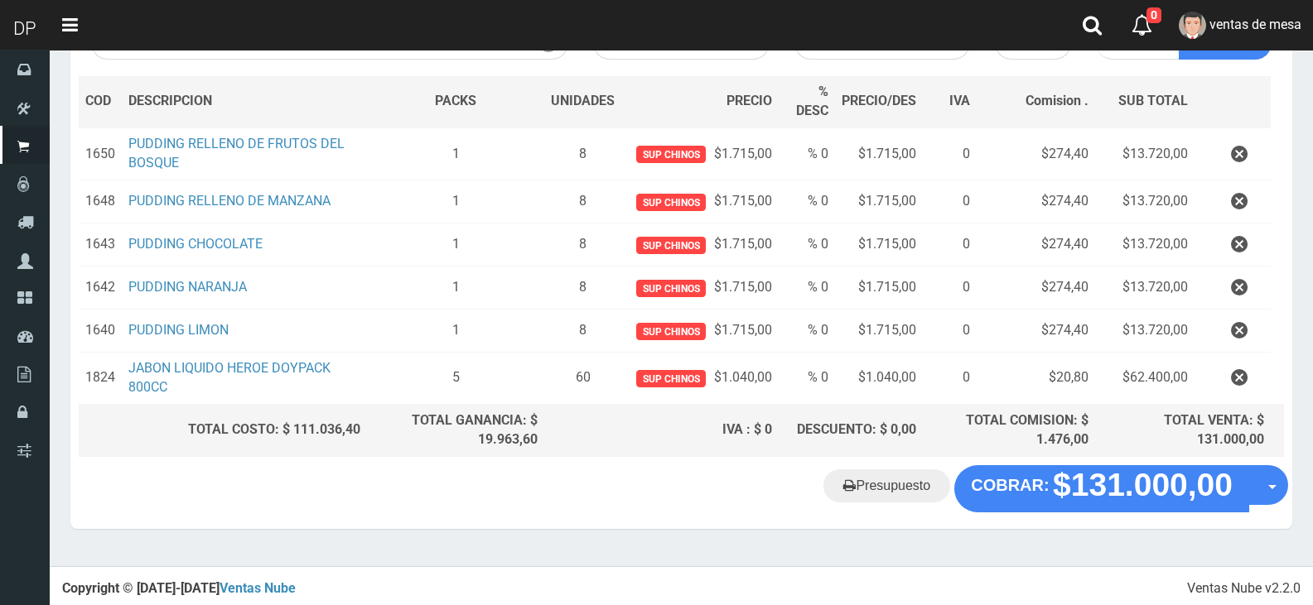
click at [1150, 516] on div "Presupuesto COBRAR: $131.000,00 Opciones" at bounding box center [681, 496] width 1222 height 63
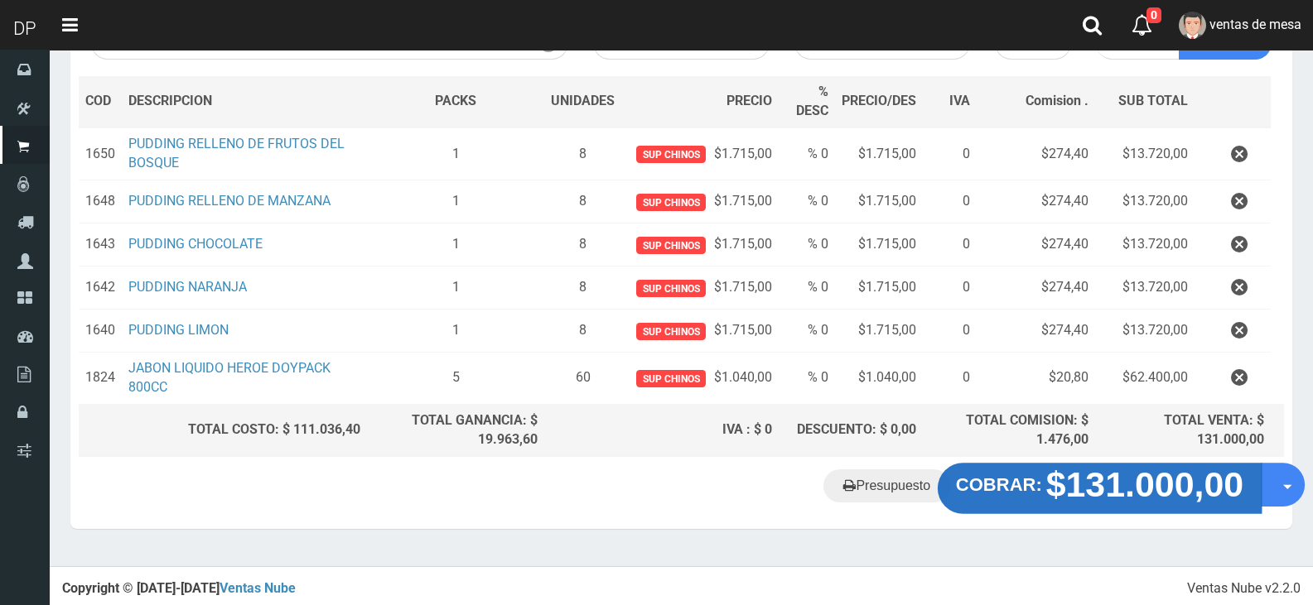
click at [1145, 491] on strong "$131.000,00" at bounding box center [1145, 484] width 198 height 39
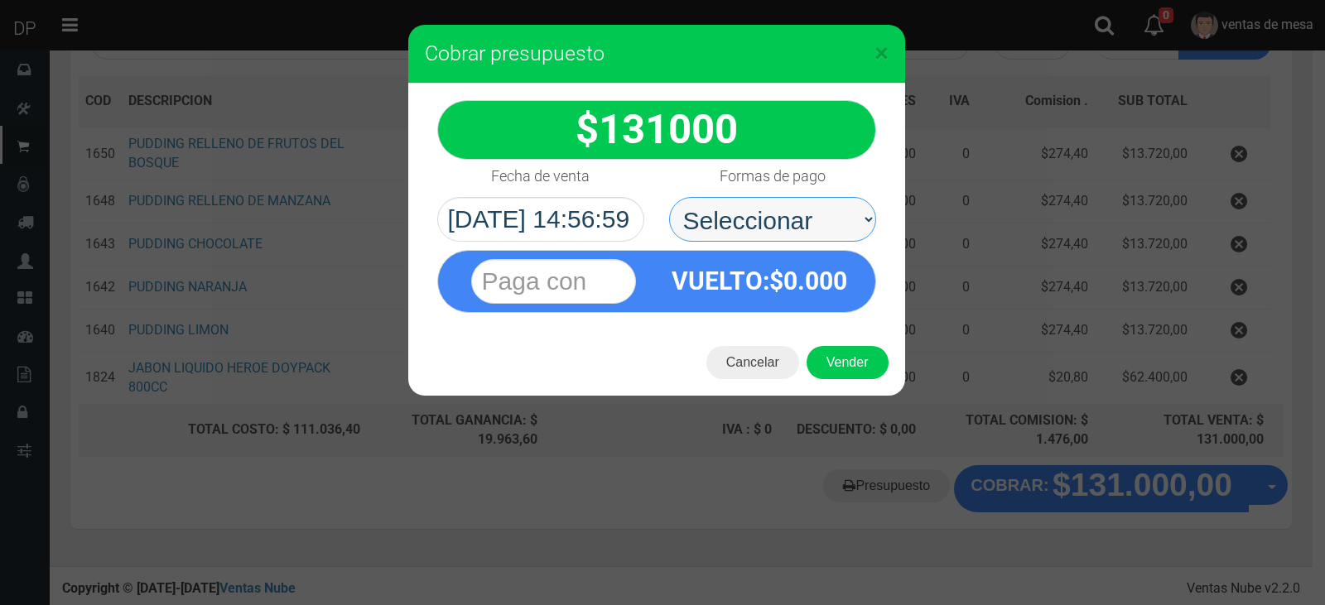
click at [769, 237] on select "Seleccionar Efectivo Tarjeta de Crédito Depósito Débito" at bounding box center [772, 219] width 207 height 45
click at [669, 197] on select "Seleccionar Efectivo Tarjeta de Crédito Depósito Débito" at bounding box center [772, 219] width 207 height 45
click at [815, 200] on select "Seleccionar Efectivo Tarjeta de Crédito Depósito Débito" at bounding box center [772, 219] width 207 height 45
select select "Efectivo"
click at [669, 197] on select "Seleccionar Efectivo Tarjeta de Crédito Depósito Débito" at bounding box center [772, 219] width 207 height 45
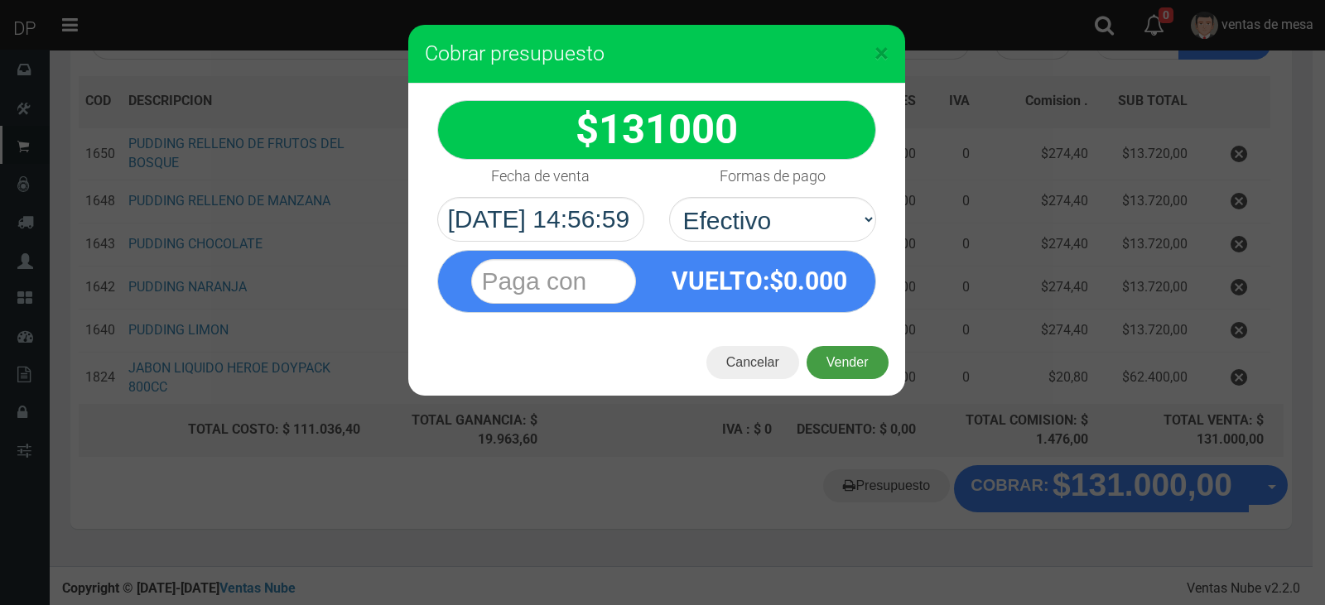
click at [854, 364] on button "Vender" at bounding box center [848, 362] width 82 height 33
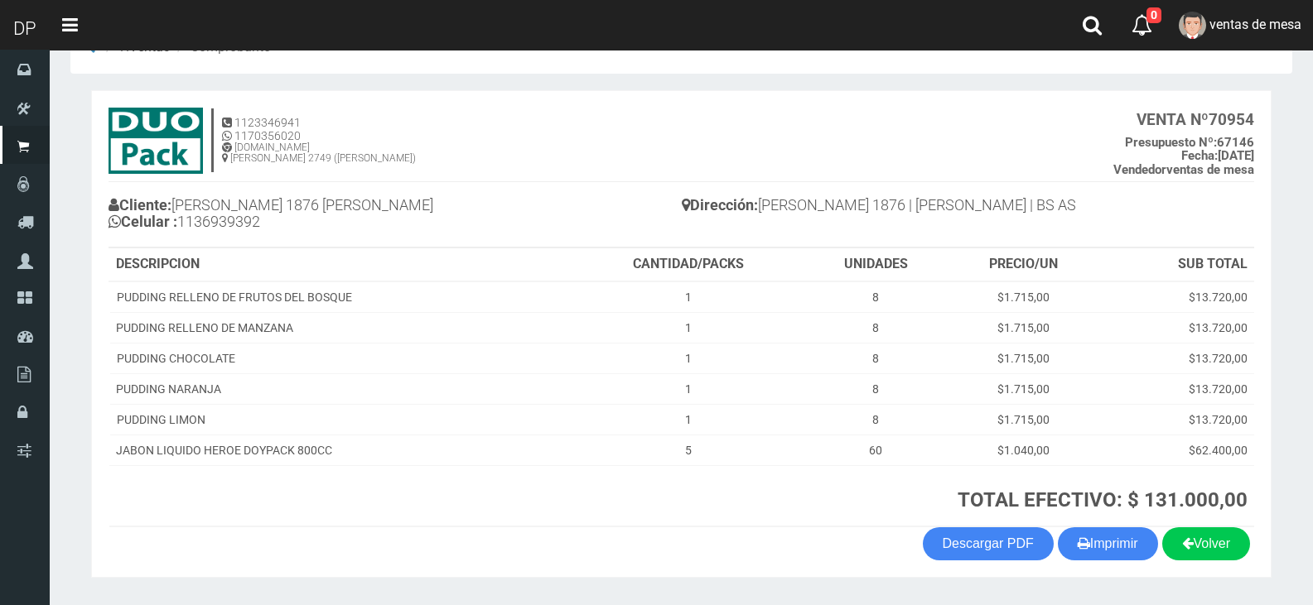
scroll to position [95, 0]
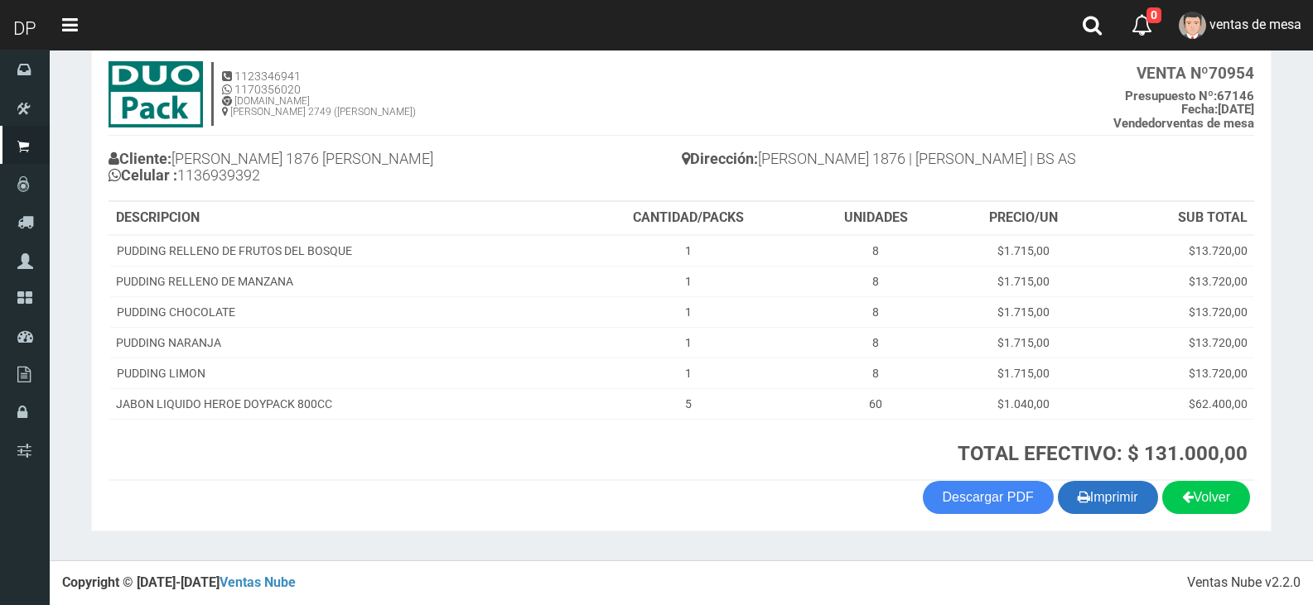
click at [1117, 496] on button "Imprimir" at bounding box center [1108, 497] width 100 height 33
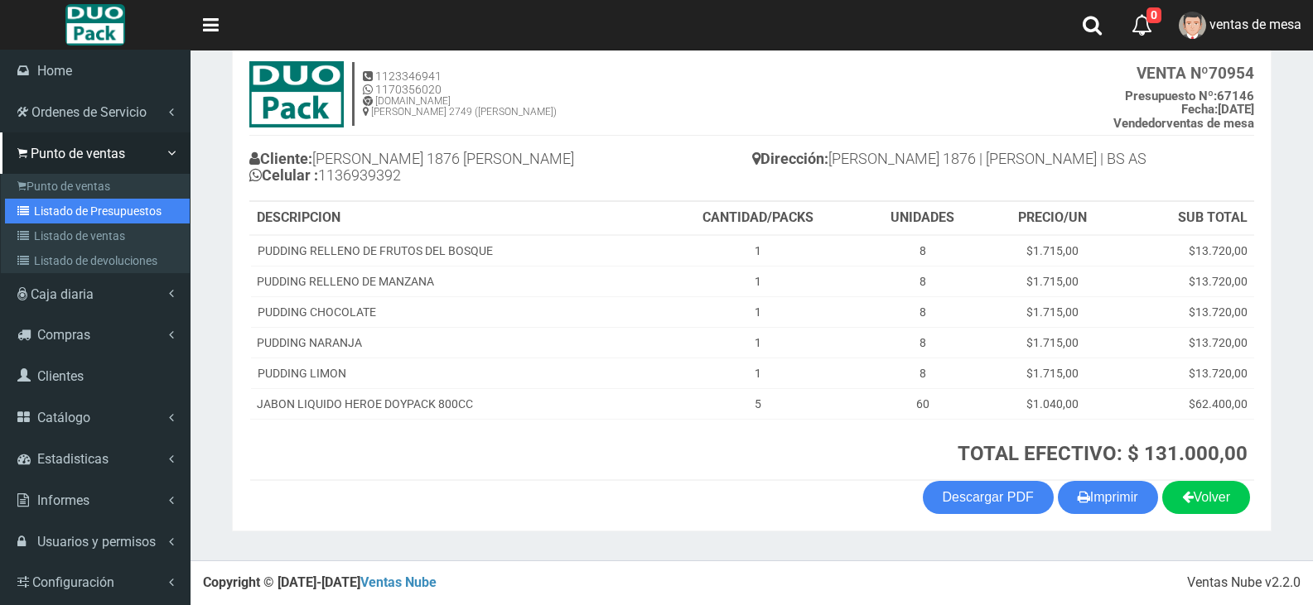
click at [104, 210] on link "Listado de Presupuestos" at bounding box center [97, 211] width 185 height 25
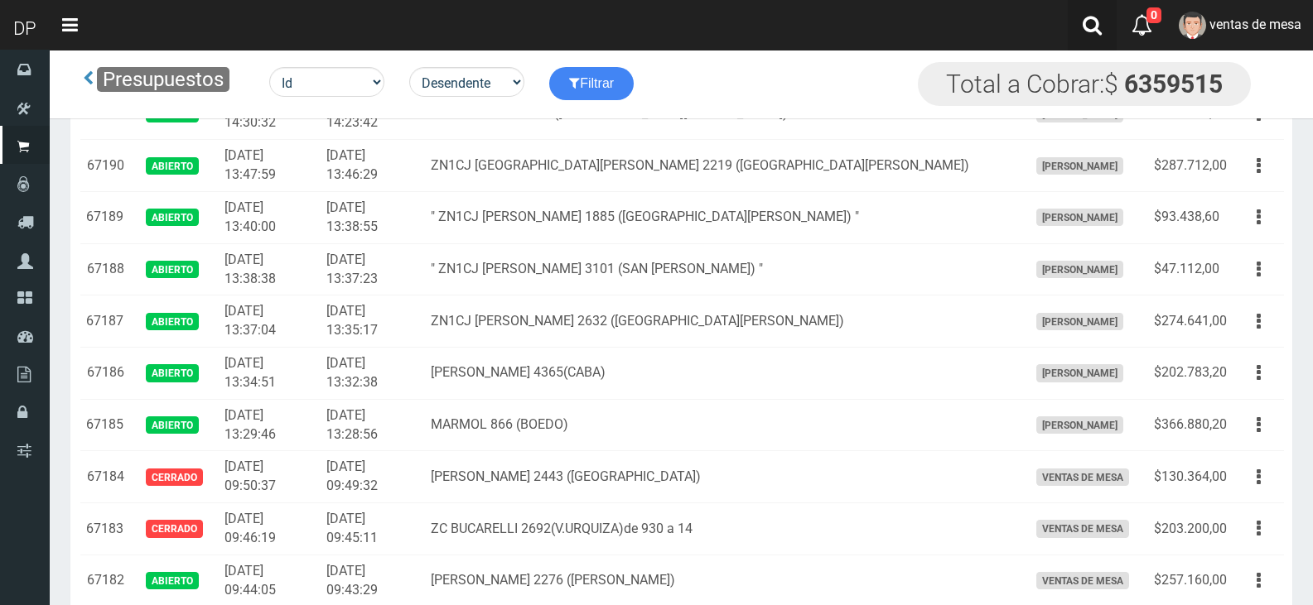
scroll to position [1058, 0]
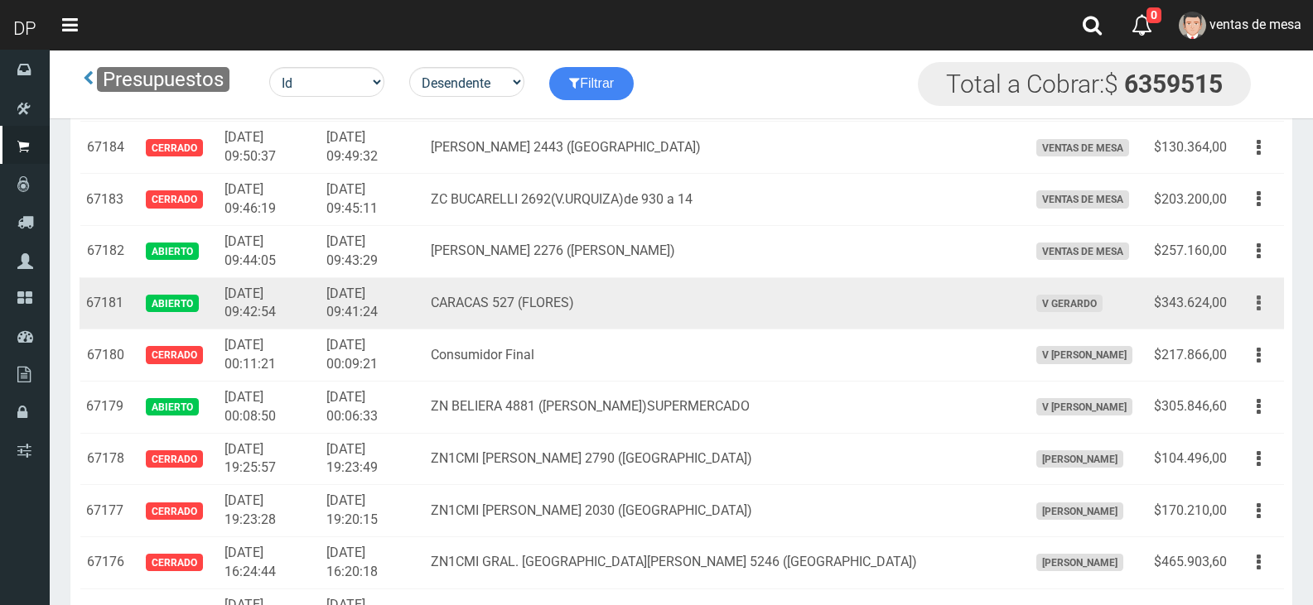
click at [1260, 301] on button "button" at bounding box center [1258, 303] width 37 height 29
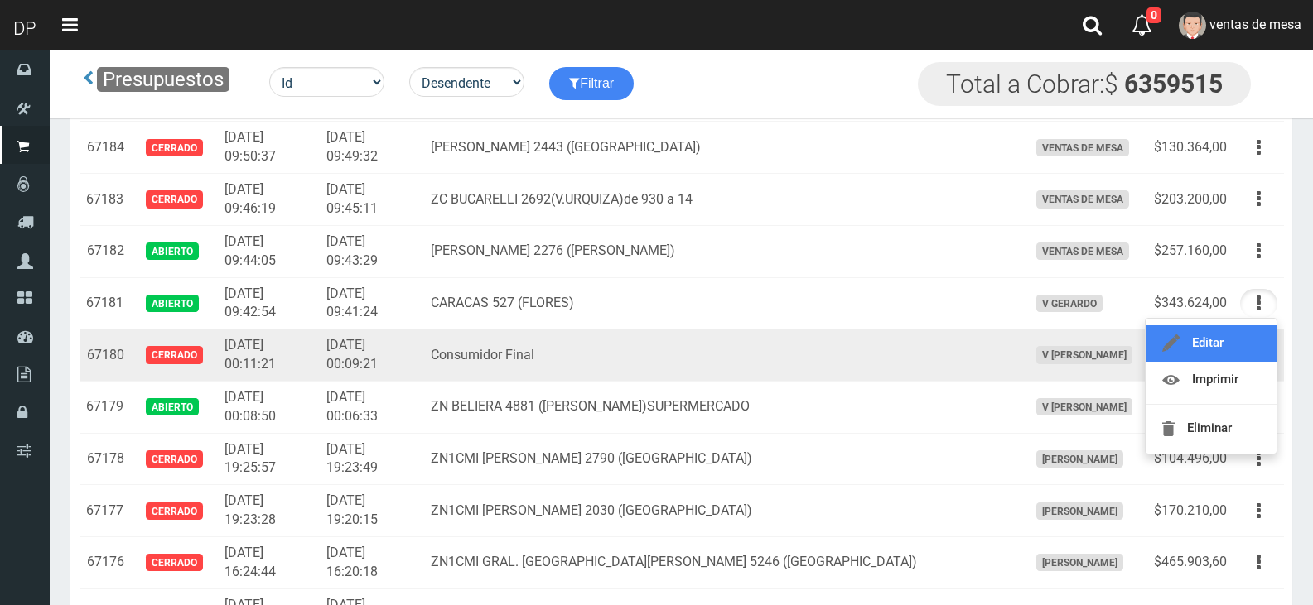
click at [1178, 345] on icon at bounding box center [1170, 344] width 17 height 20
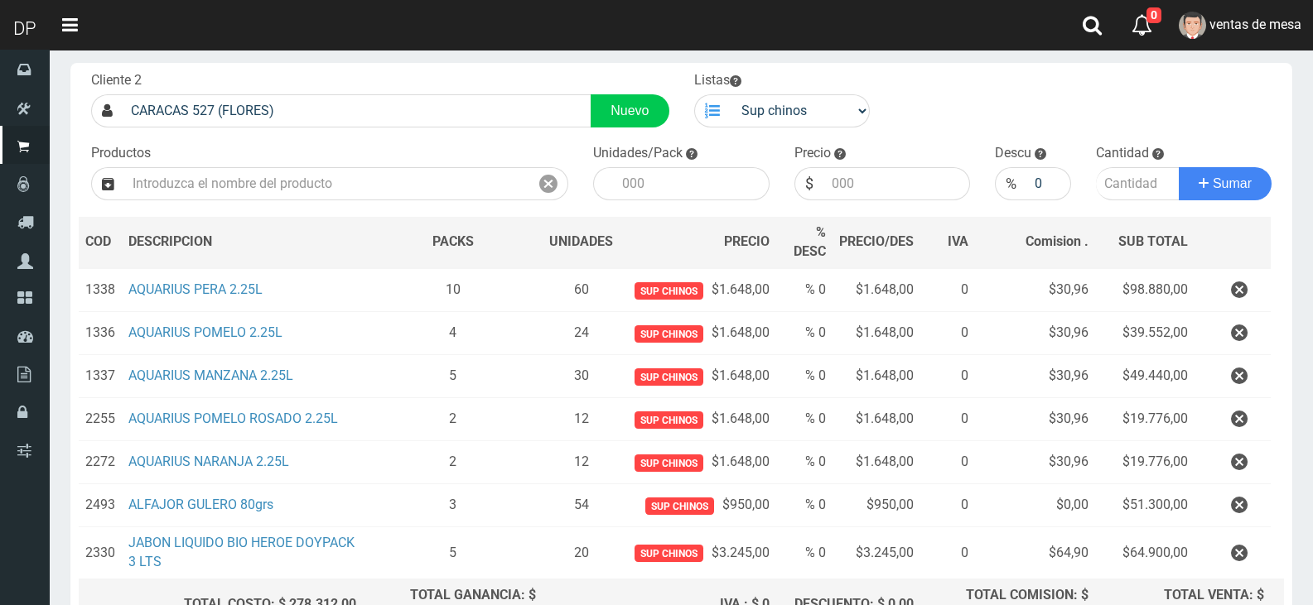
scroll to position [262, 0]
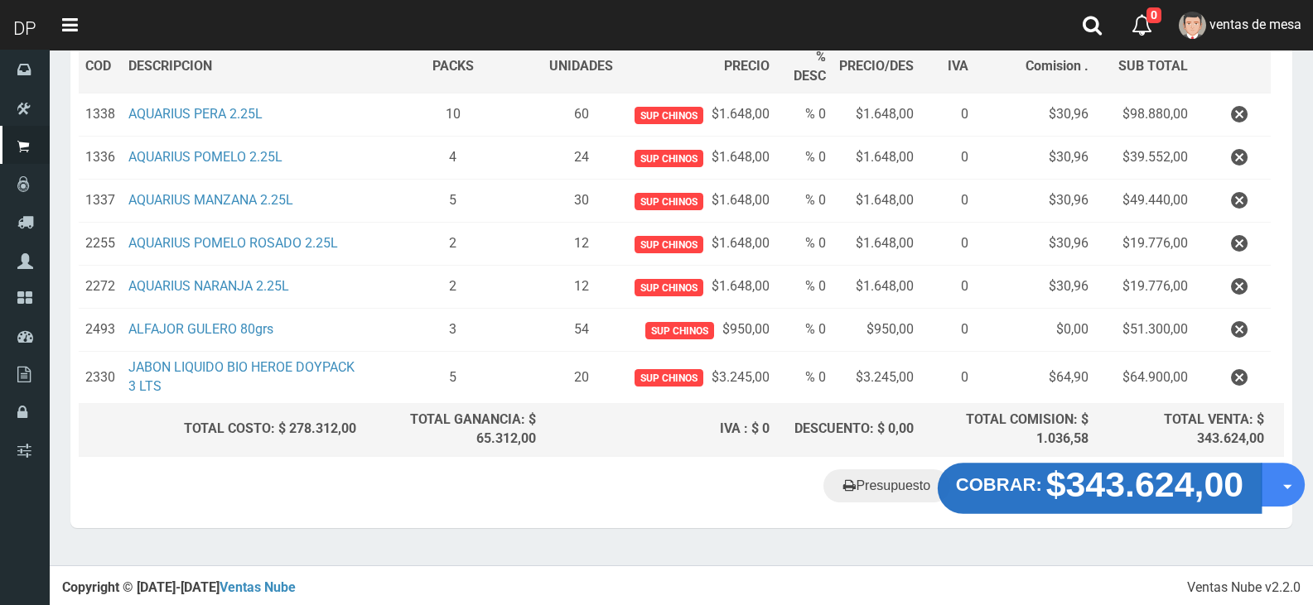
click at [1185, 494] on strong "$343.624,00" at bounding box center [1145, 484] width 198 height 39
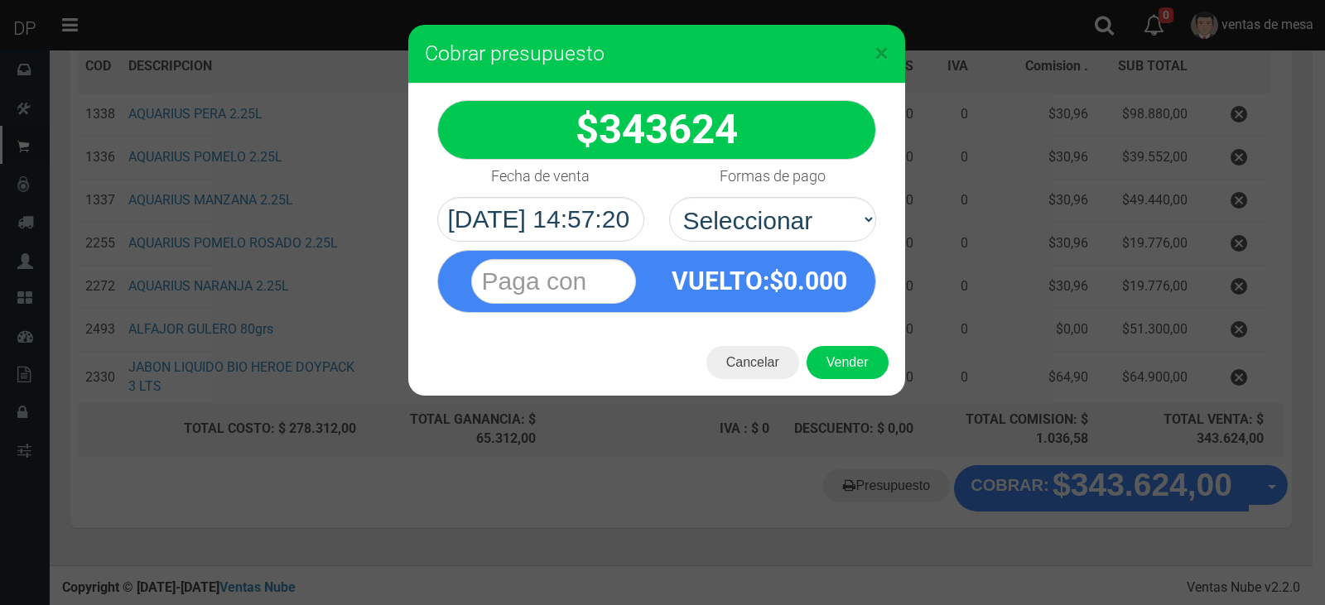
click at [904, 500] on div "× Cobrar presupuesto 343624 :$" at bounding box center [662, 302] width 1325 height 605
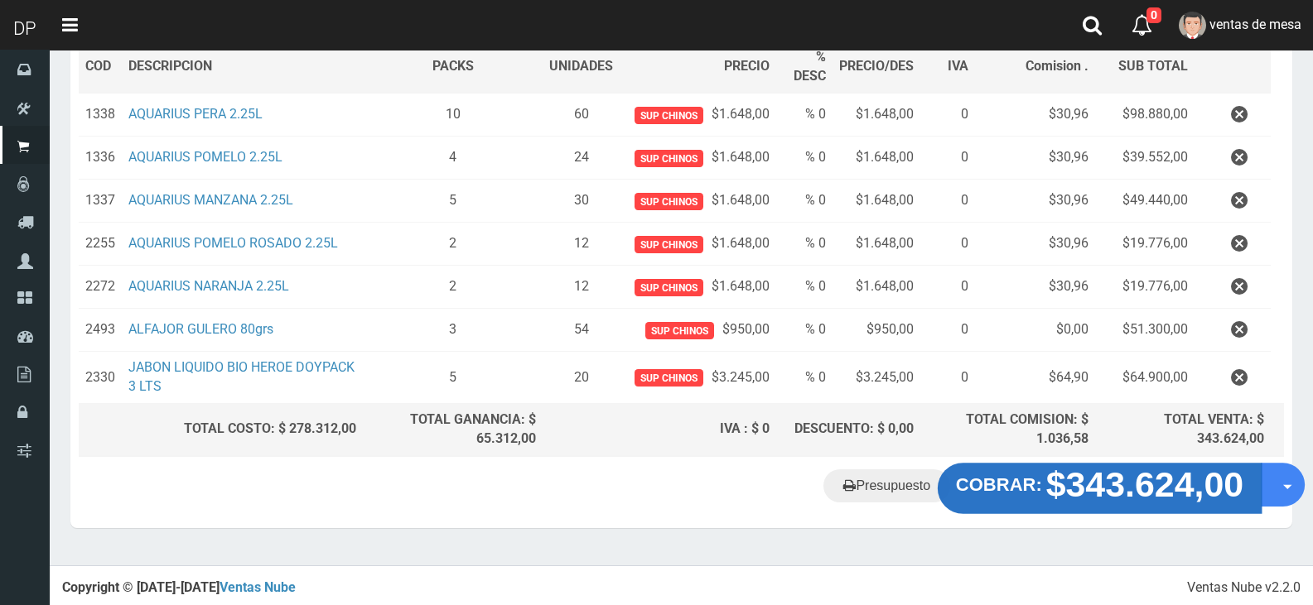
click at [1063, 485] on strong "$343.624,00" at bounding box center [1145, 484] width 198 height 39
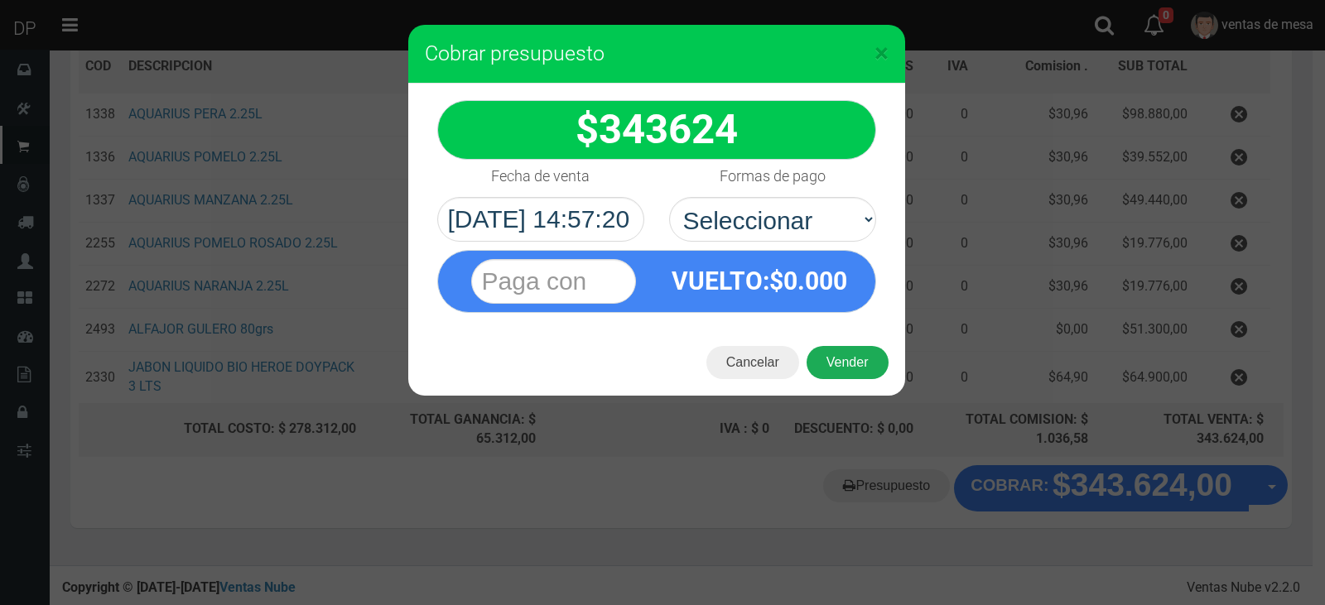
click at [846, 358] on button "Vender" at bounding box center [848, 362] width 82 height 33
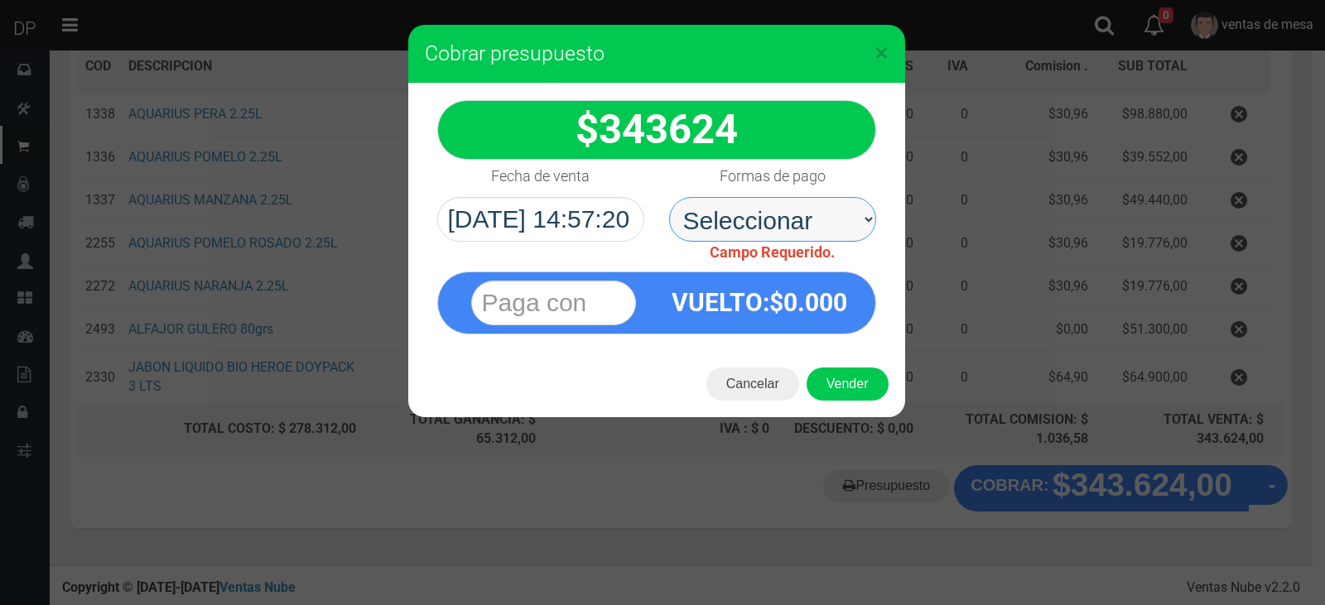
drag, startPoint x: 778, startPoint y: 230, endPoint x: 771, endPoint y: 239, distance: 11.1
click at [778, 230] on select "Seleccionar Efectivo Tarjeta de Crédito Depósito Débito" at bounding box center [772, 219] width 207 height 45
select select "Efectivo"
click at [669, 197] on select "Seleccionar Efectivo Tarjeta de Crédito Depósito Débito" at bounding box center [772, 219] width 207 height 45
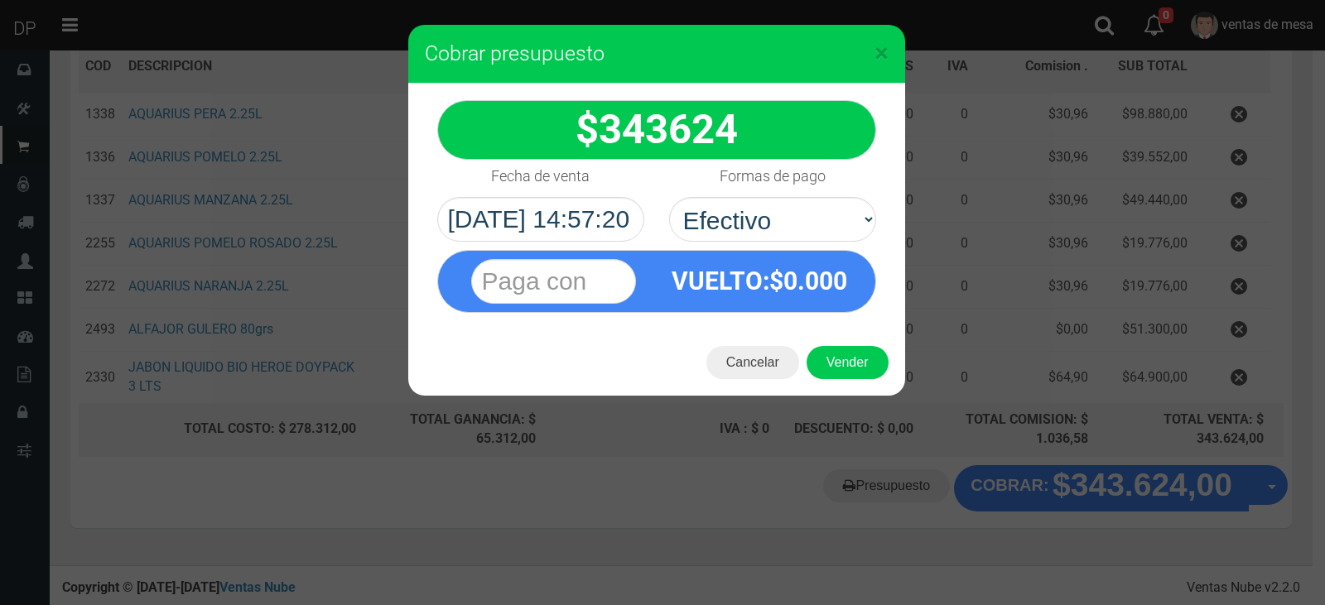
click at [889, 373] on div "Cancelar Vender" at bounding box center [656, 363] width 497 height 66
click at [875, 364] on button "Vender" at bounding box center [848, 362] width 82 height 33
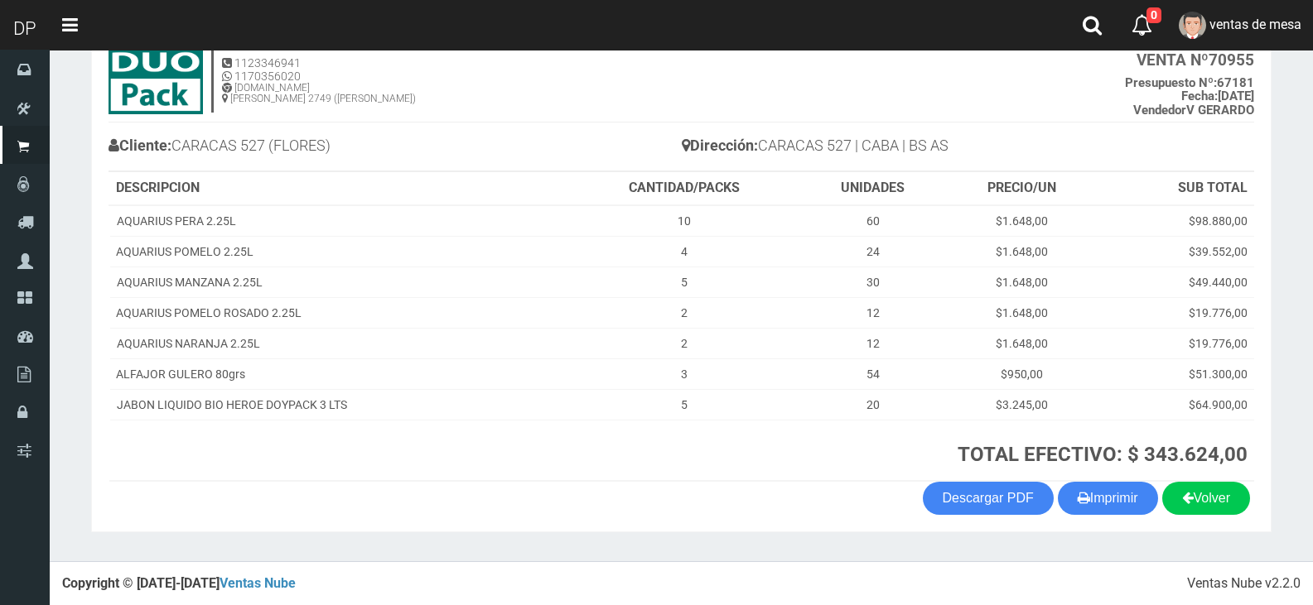
scroll to position [109, 0]
click at [1084, 493] on button "Imprimir" at bounding box center [1108, 497] width 100 height 33
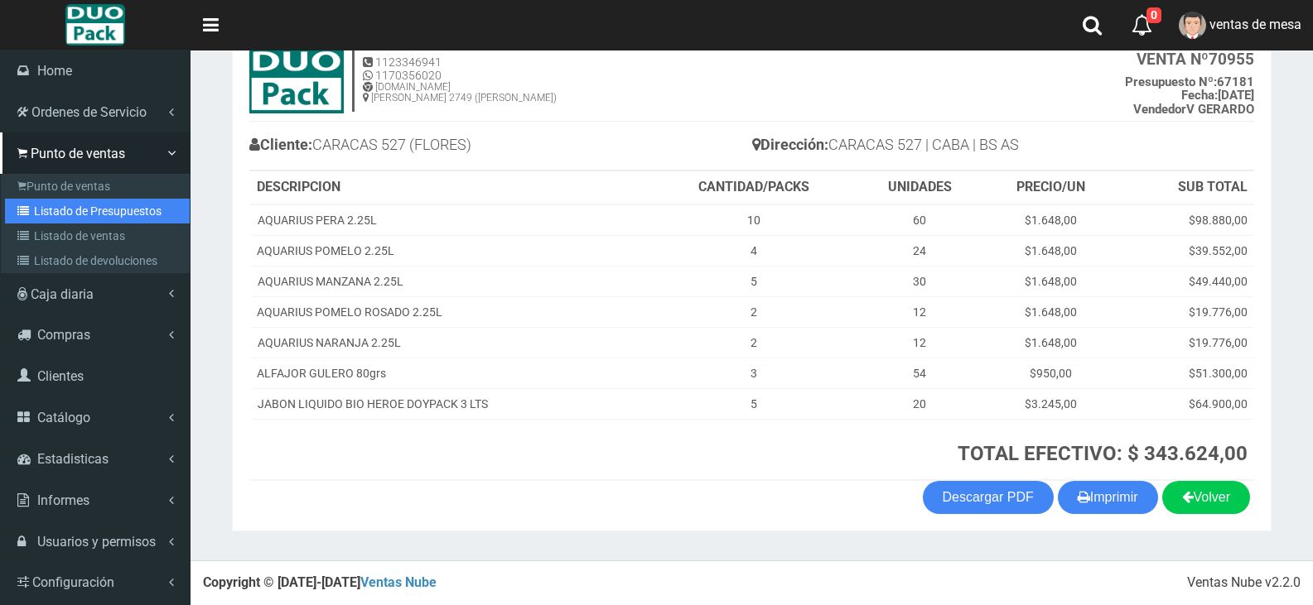
click at [142, 212] on link "Listado de Presupuestos" at bounding box center [97, 211] width 185 height 25
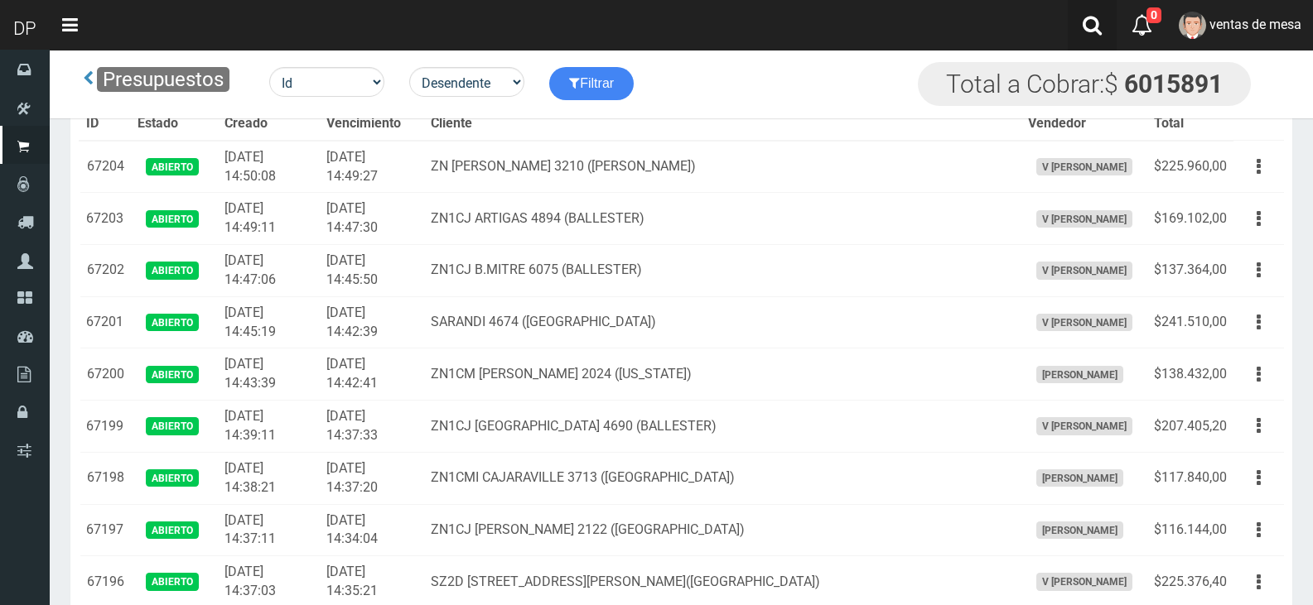
scroll to position [728, 0]
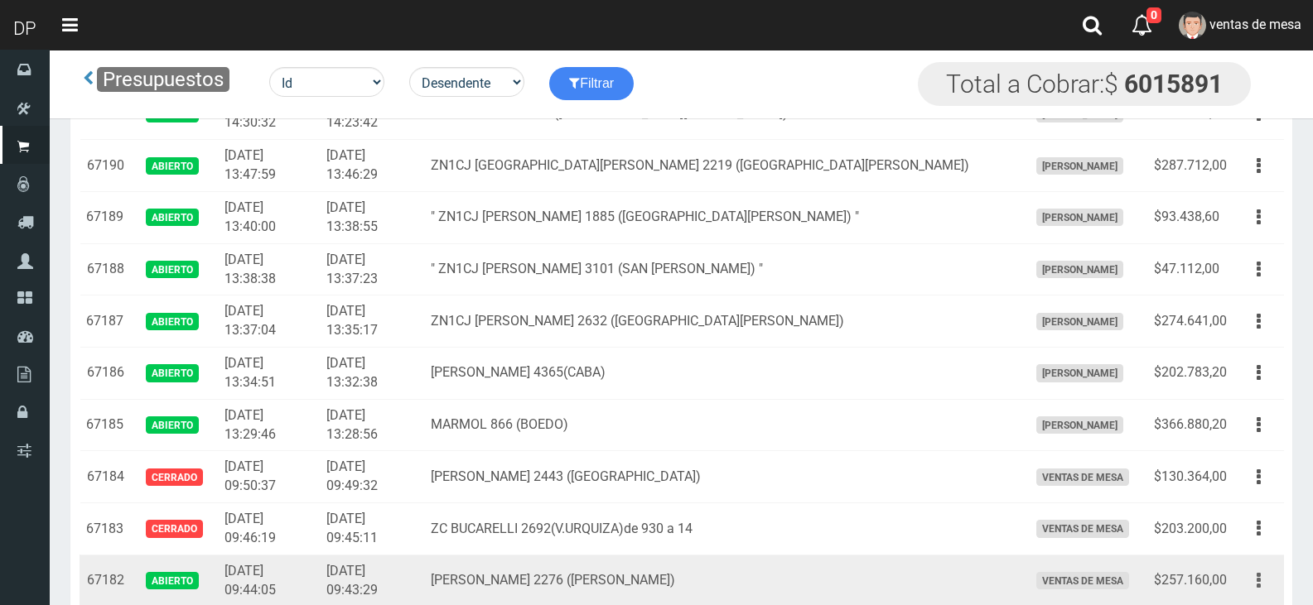
click at [1260, 584] on button "button" at bounding box center [1258, 580] width 37 height 29
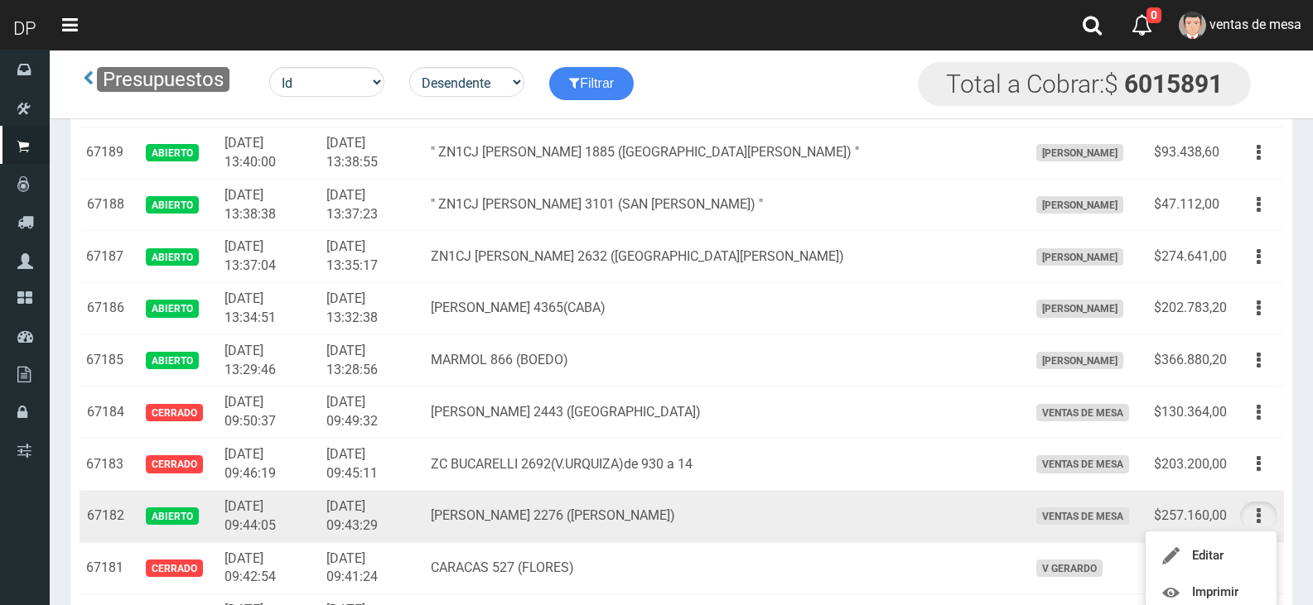
scroll to position [894, 0]
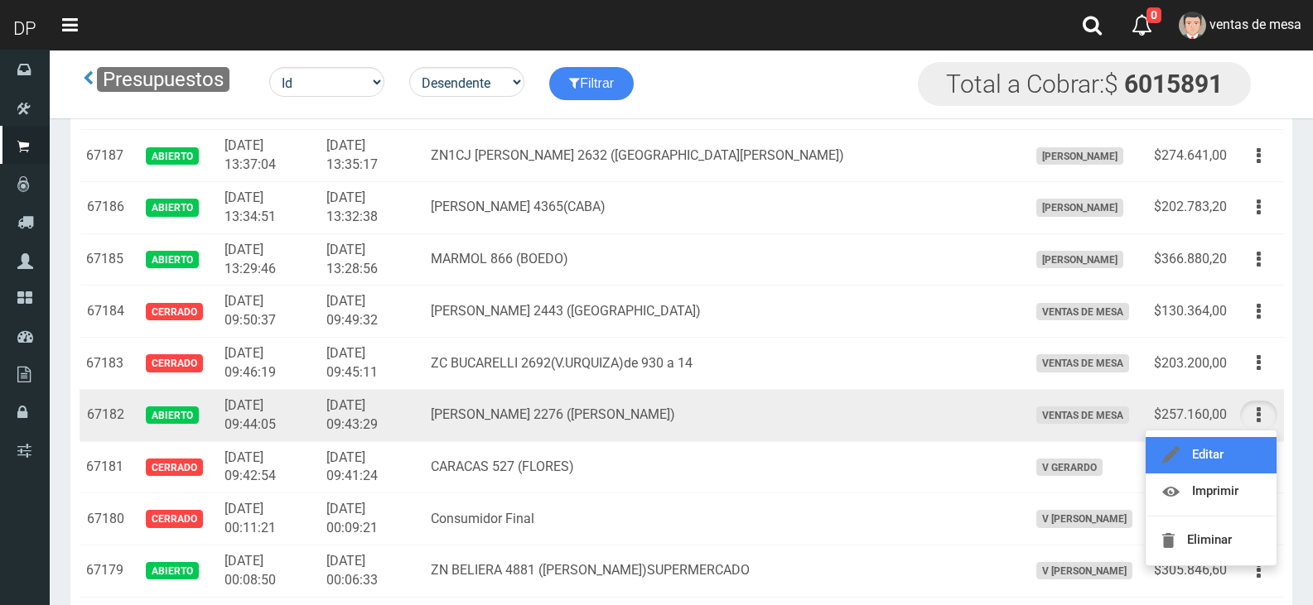
click at [1227, 459] on link "Editar" at bounding box center [1210, 455] width 131 height 36
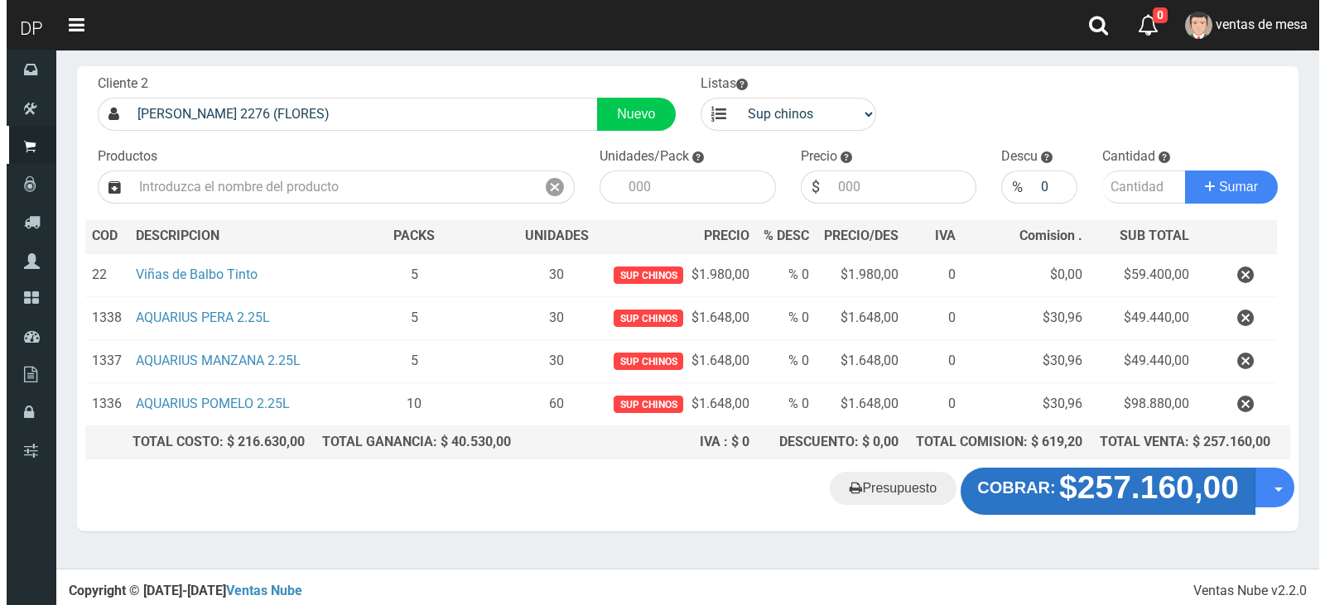
scroll to position [85, 0]
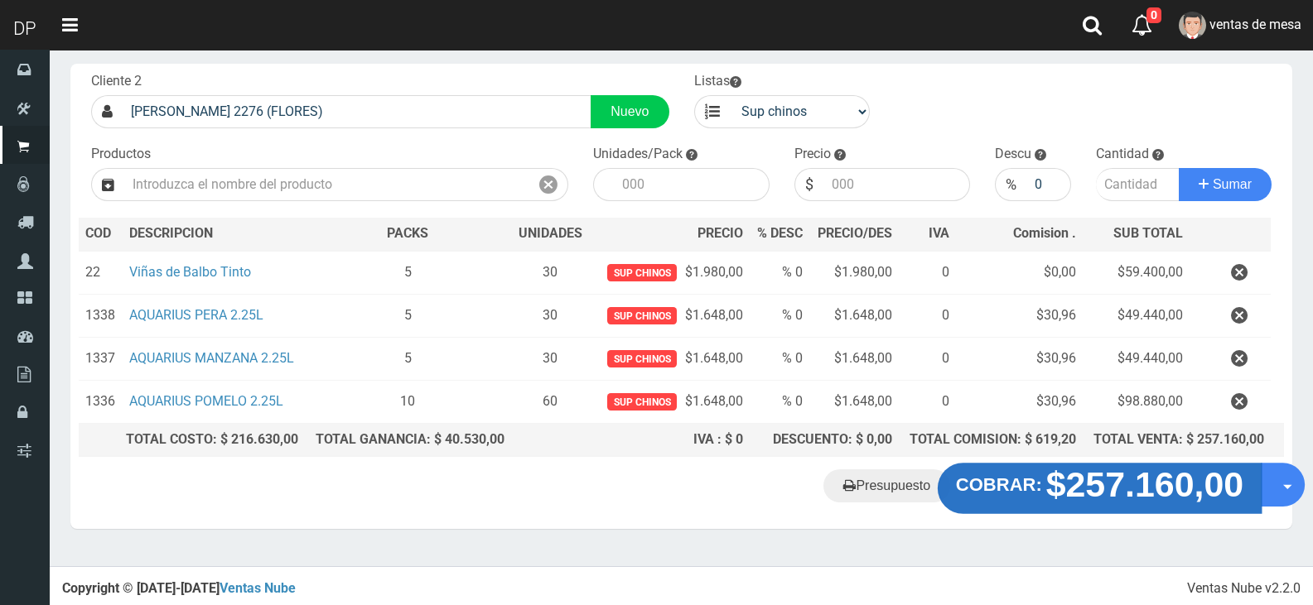
click at [1120, 493] on strong "$257.160,00" at bounding box center [1145, 484] width 198 height 39
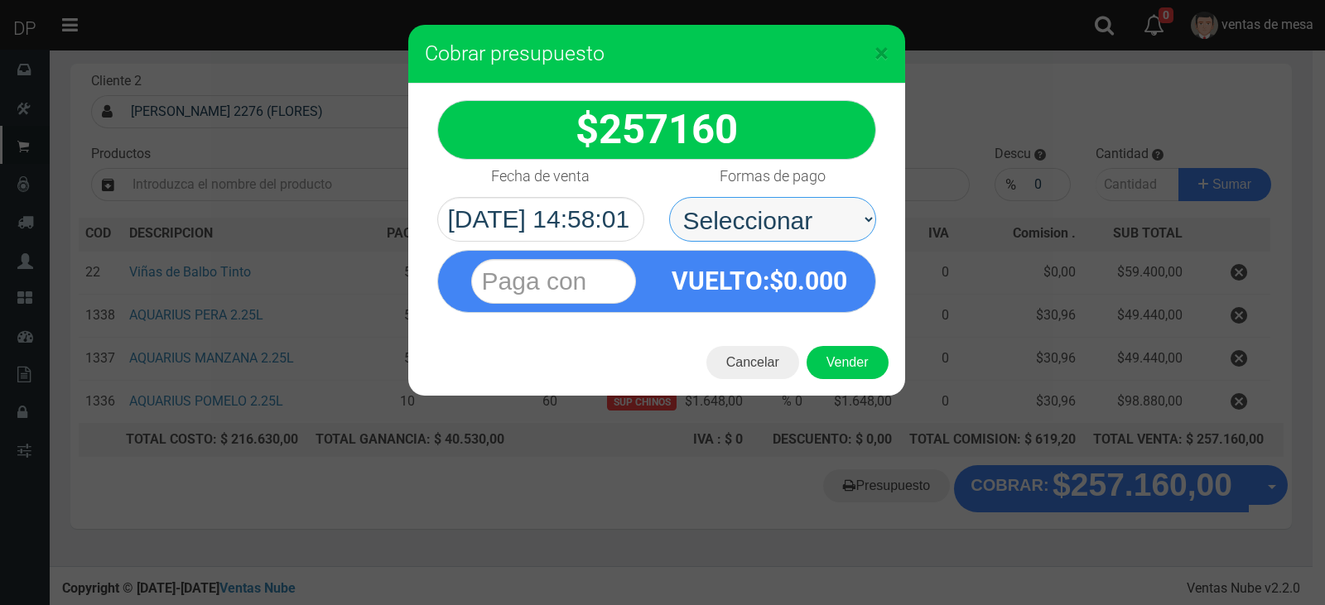
click at [811, 231] on select "Seleccionar Efectivo Tarjeta de Crédito Depósito Débito" at bounding box center [772, 219] width 207 height 45
select select "Efectivo"
click at [669, 197] on select "Seleccionar Efectivo Tarjeta de Crédito Depósito Débito" at bounding box center [772, 219] width 207 height 45
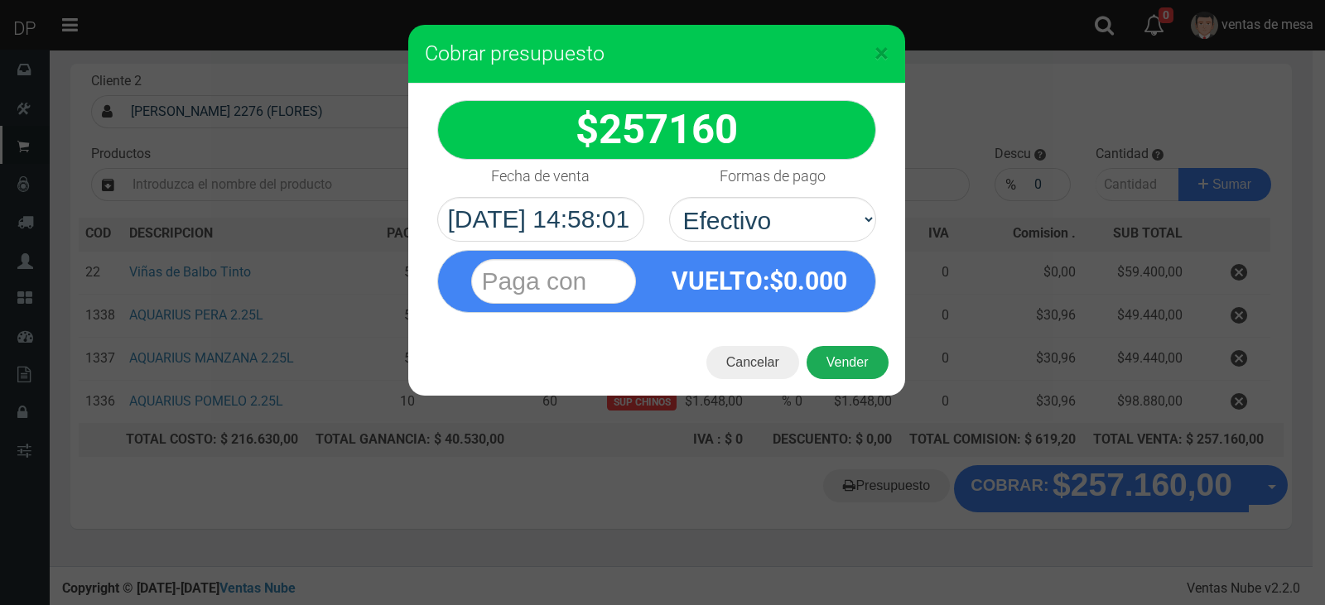
click at [846, 354] on button "Vender" at bounding box center [848, 362] width 82 height 33
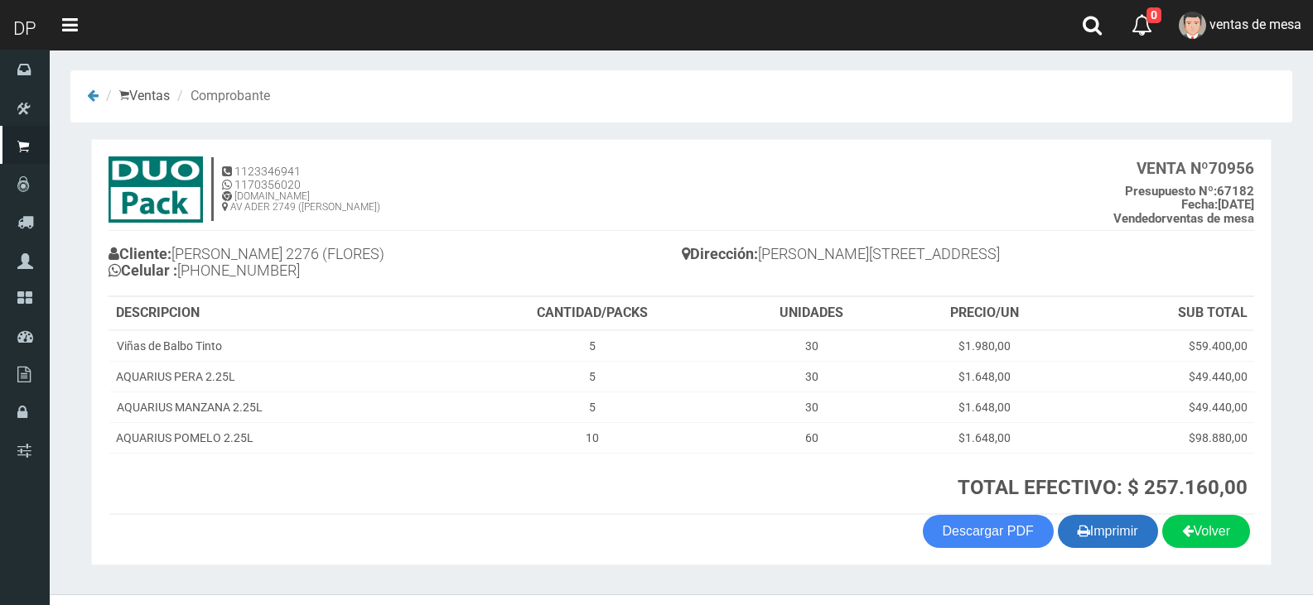
click at [1106, 534] on button "Imprimir" at bounding box center [1108, 531] width 100 height 33
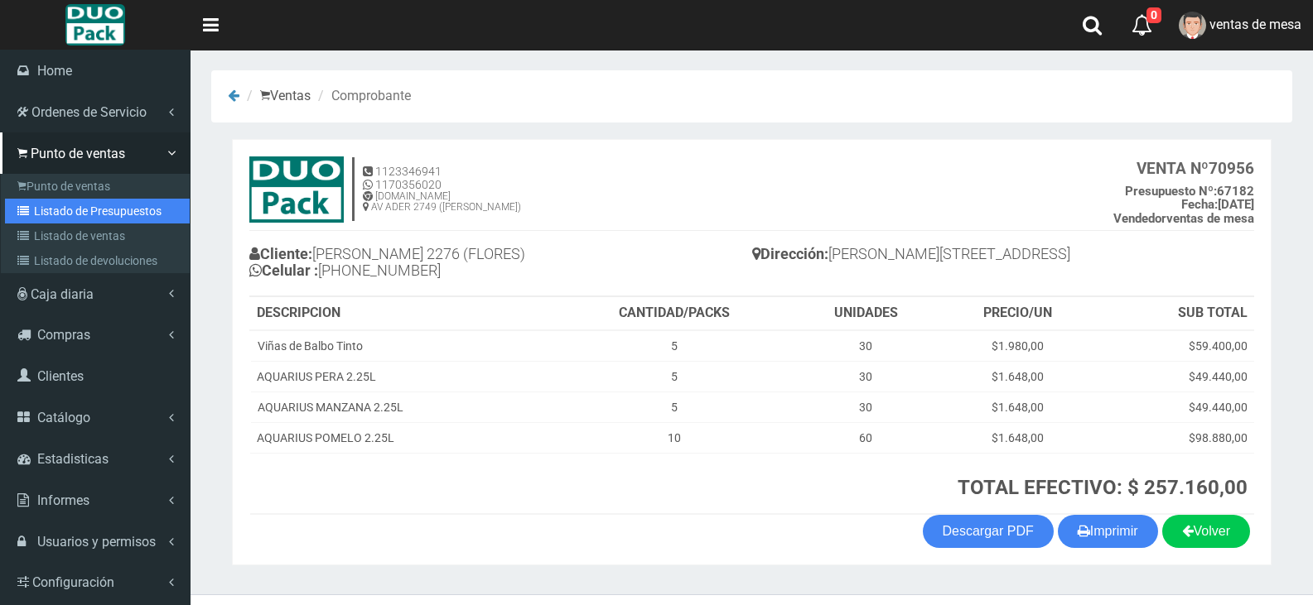
click at [93, 213] on link "Listado de Presupuestos" at bounding box center [97, 211] width 185 height 25
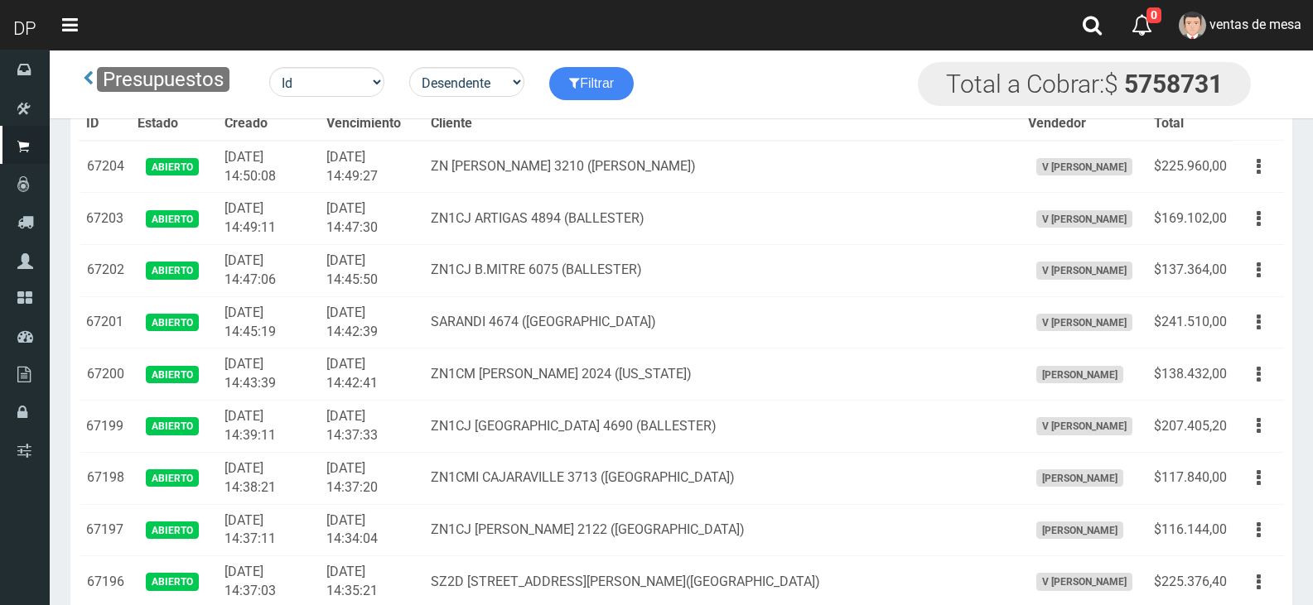
scroll to position [2804, 0]
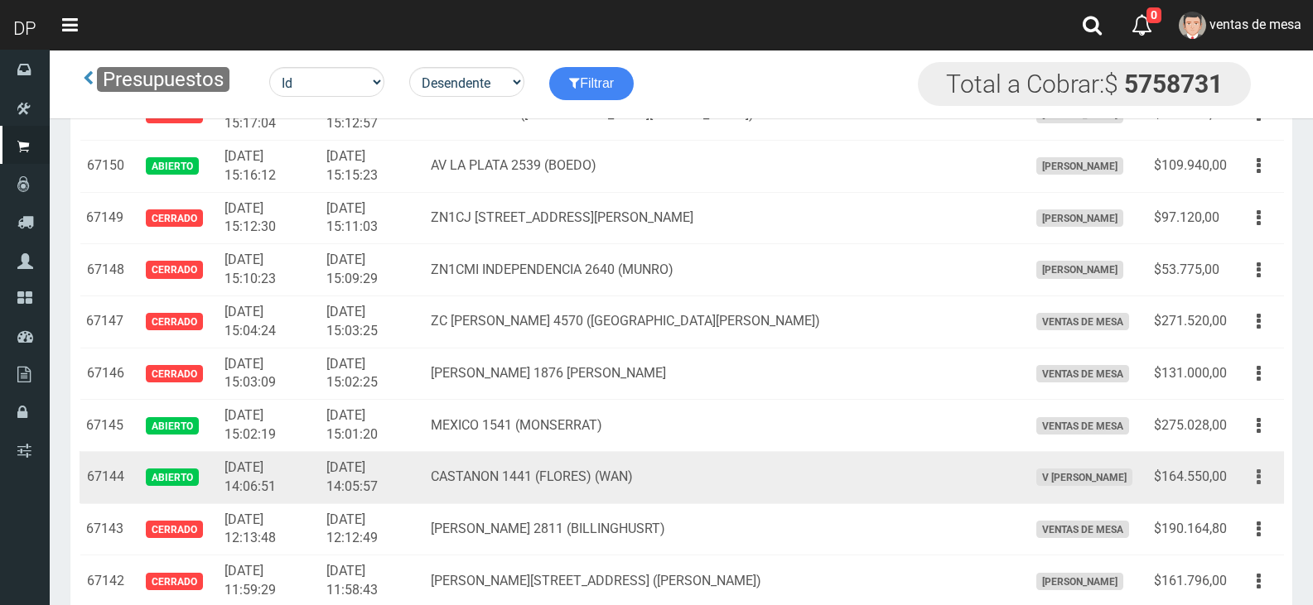
click at [1255, 475] on button "button" at bounding box center [1258, 477] width 37 height 29
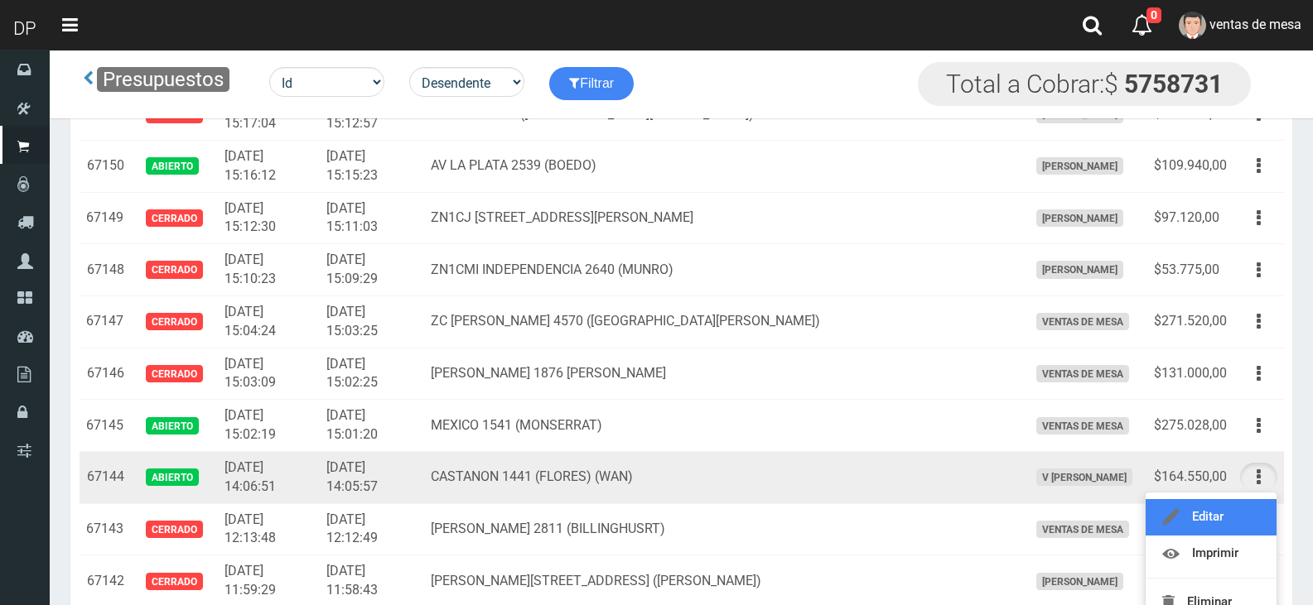
click at [1210, 518] on link "Editar" at bounding box center [1210, 517] width 131 height 36
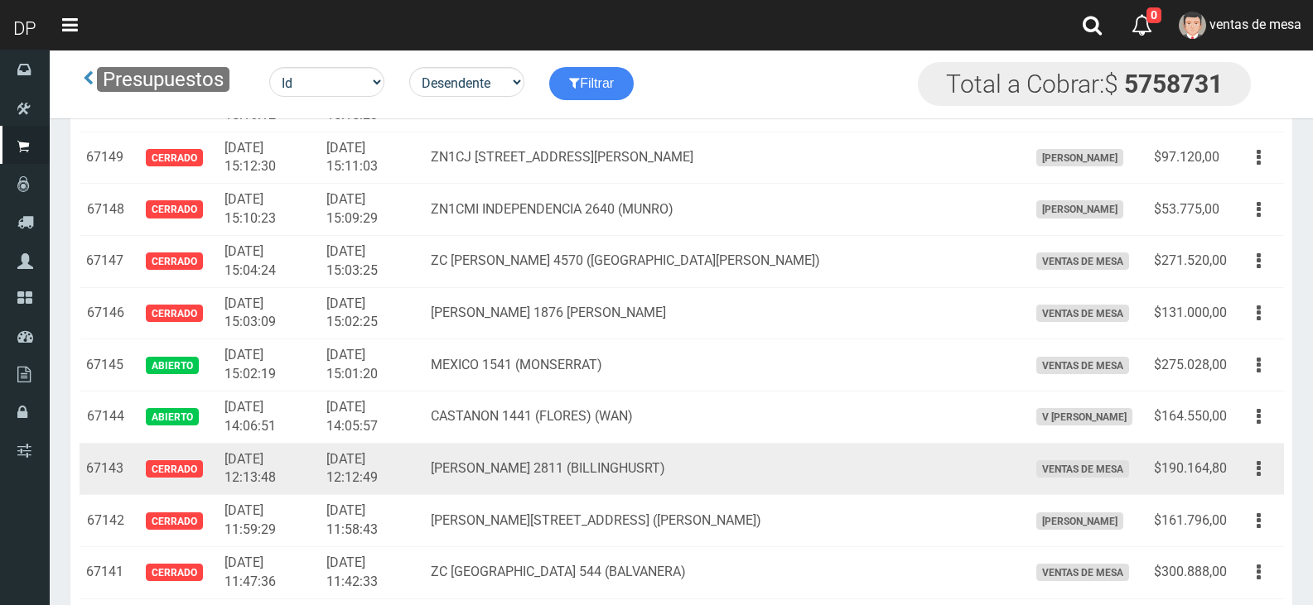
scroll to position [2968, 0]
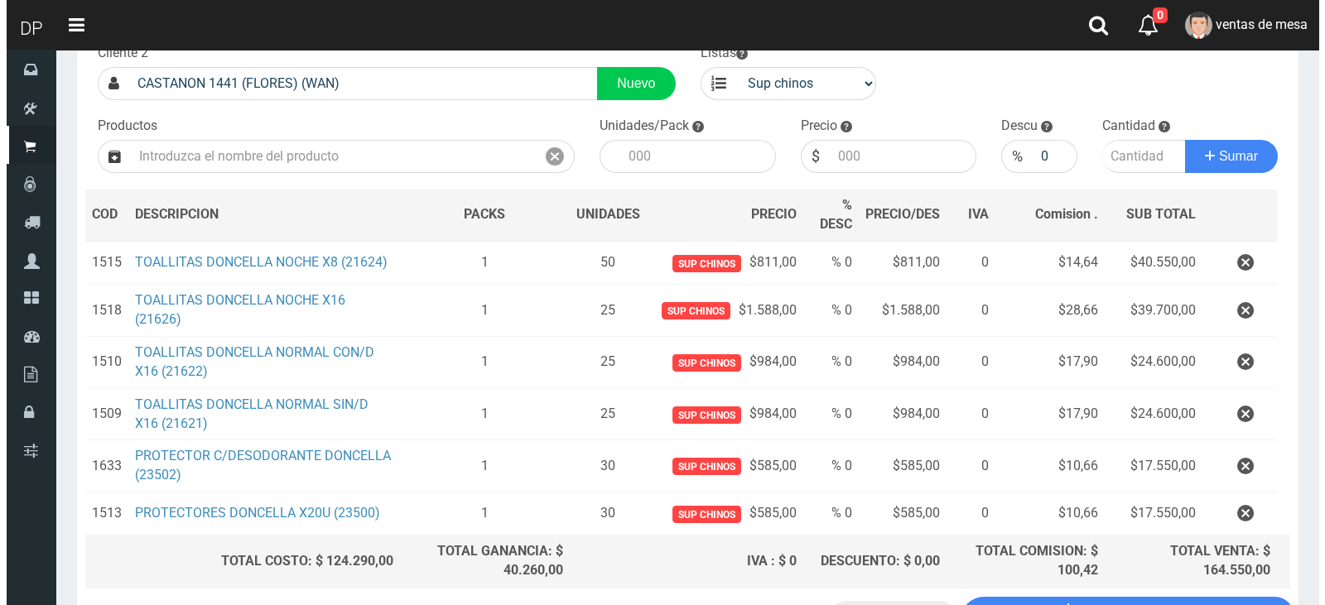
scroll to position [245, 0]
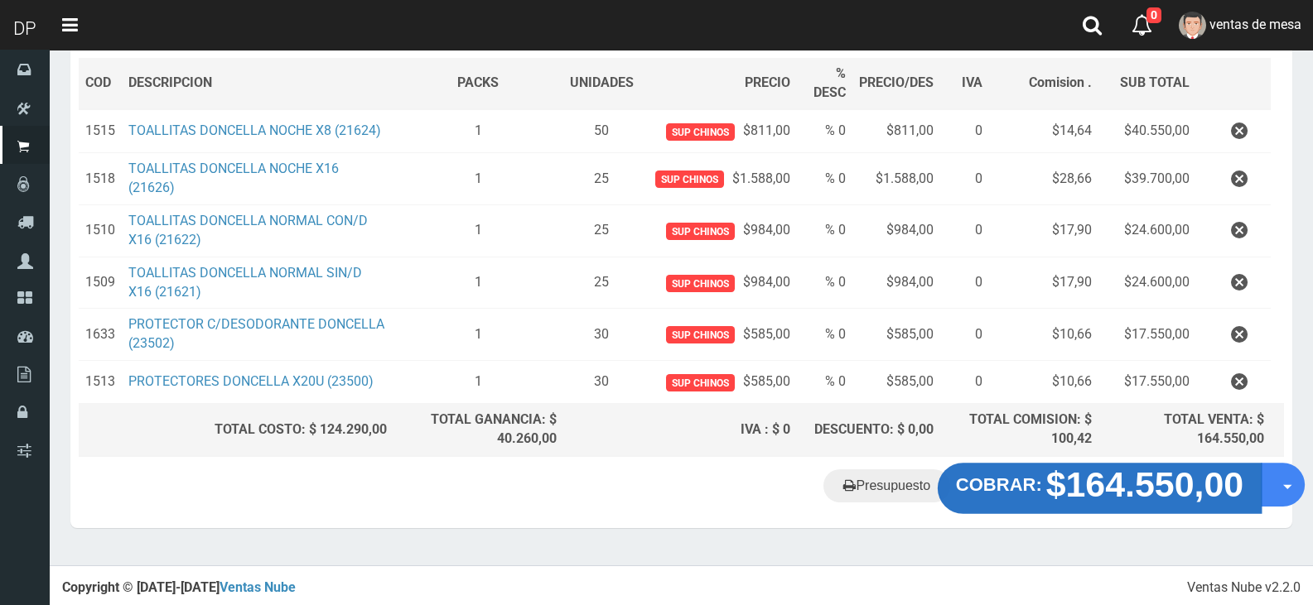
click at [1092, 476] on strong "$164.550,00" at bounding box center [1145, 484] width 198 height 39
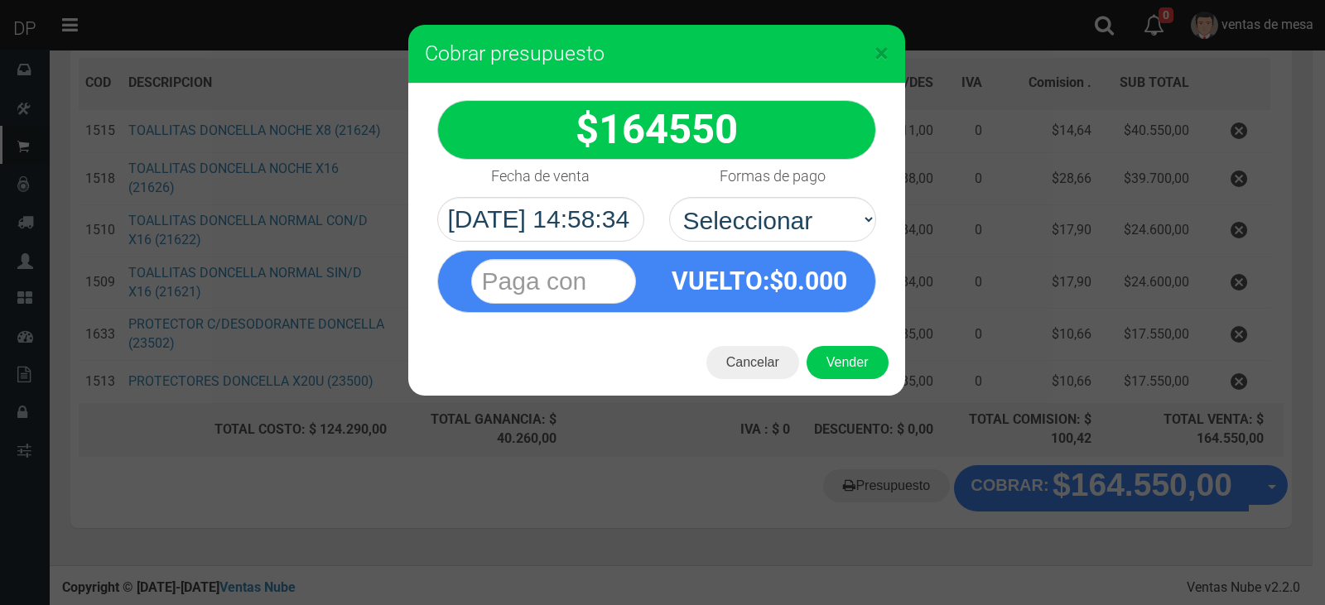
click at [994, 178] on div "× Cobrar presupuesto 164550 :$" at bounding box center [662, 302] width 1325 height 605
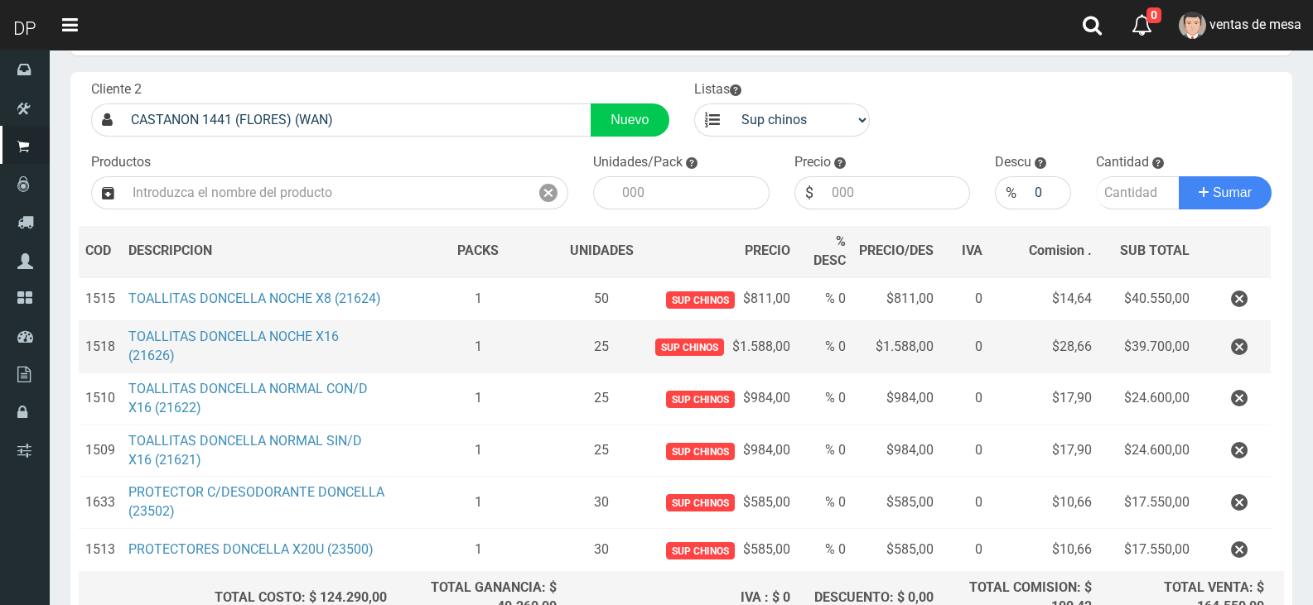
scroll to position [70, 0]
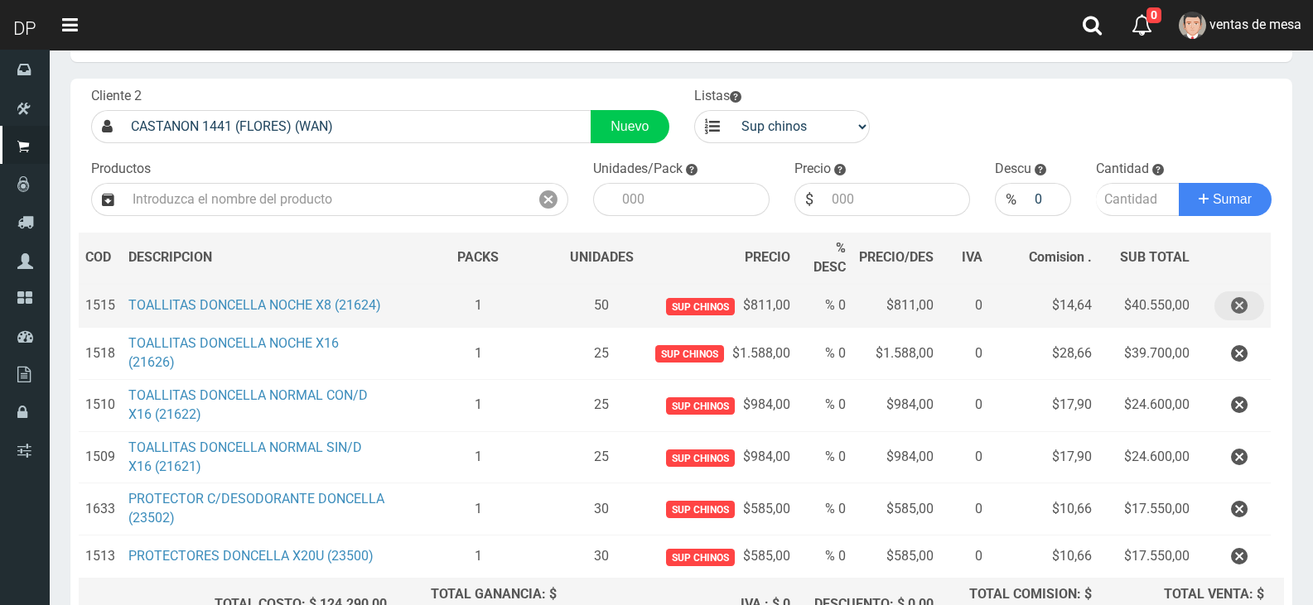
click at [1236, 303] on icon "button" at bounding box center [1239, 306] width 17 height 29
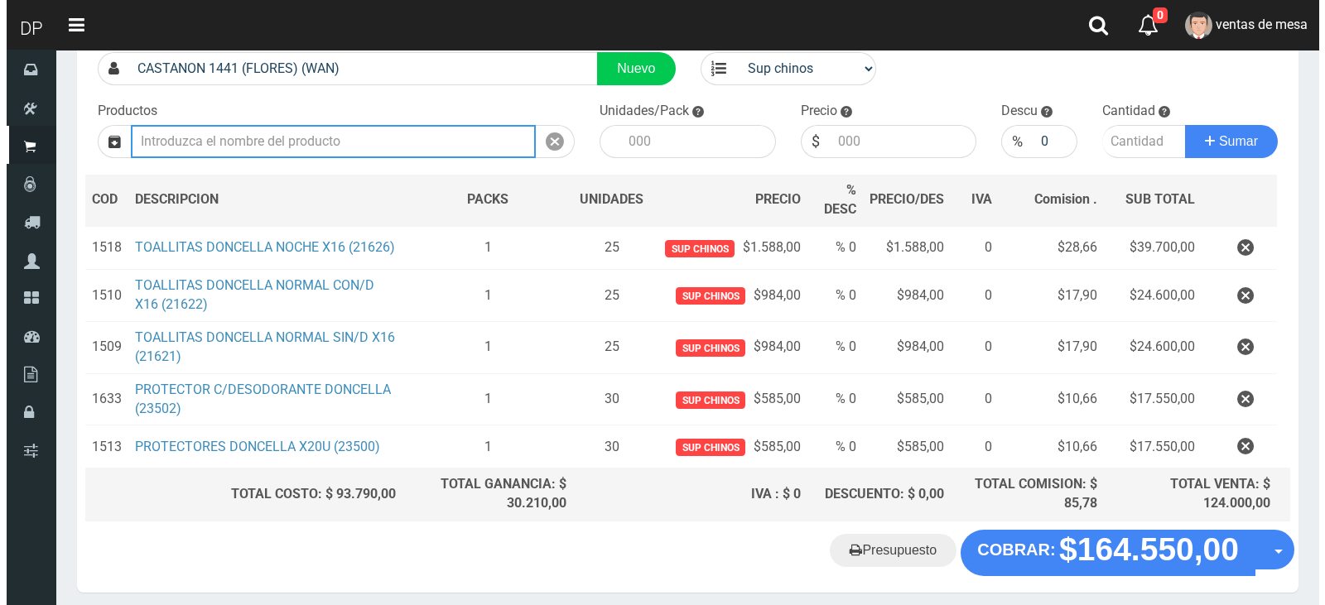
scroll to position [202, 0]
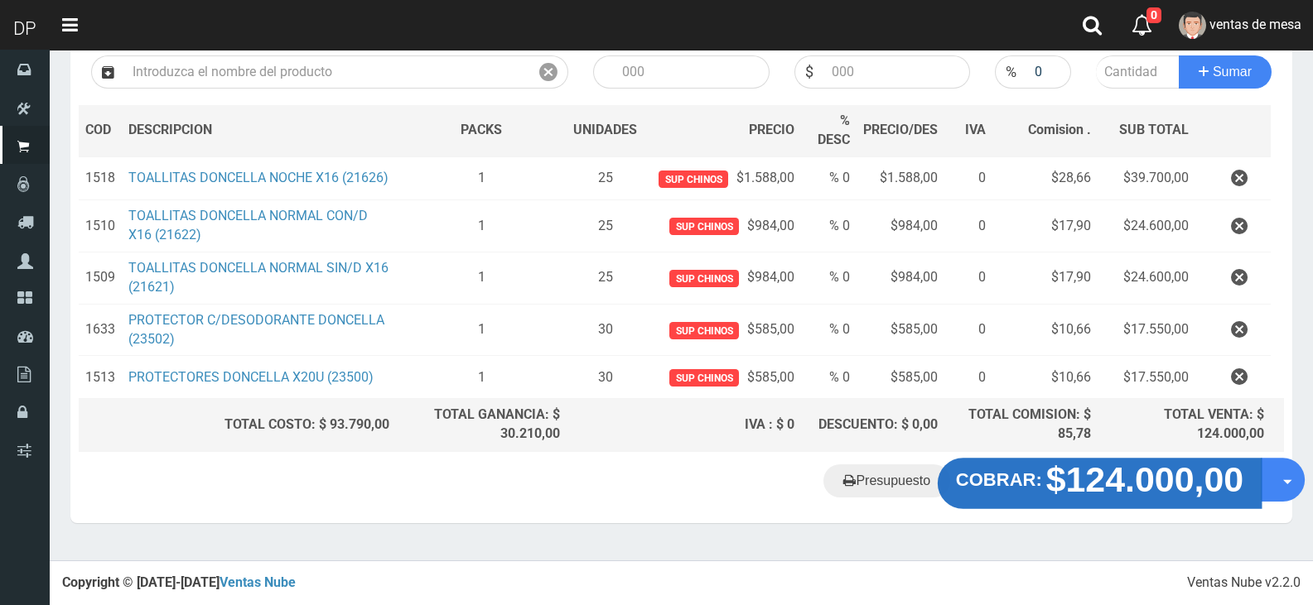
click at [1197, 492] on strong "$124.000,00" at bounding box center [1145, 479] width 198 height 39
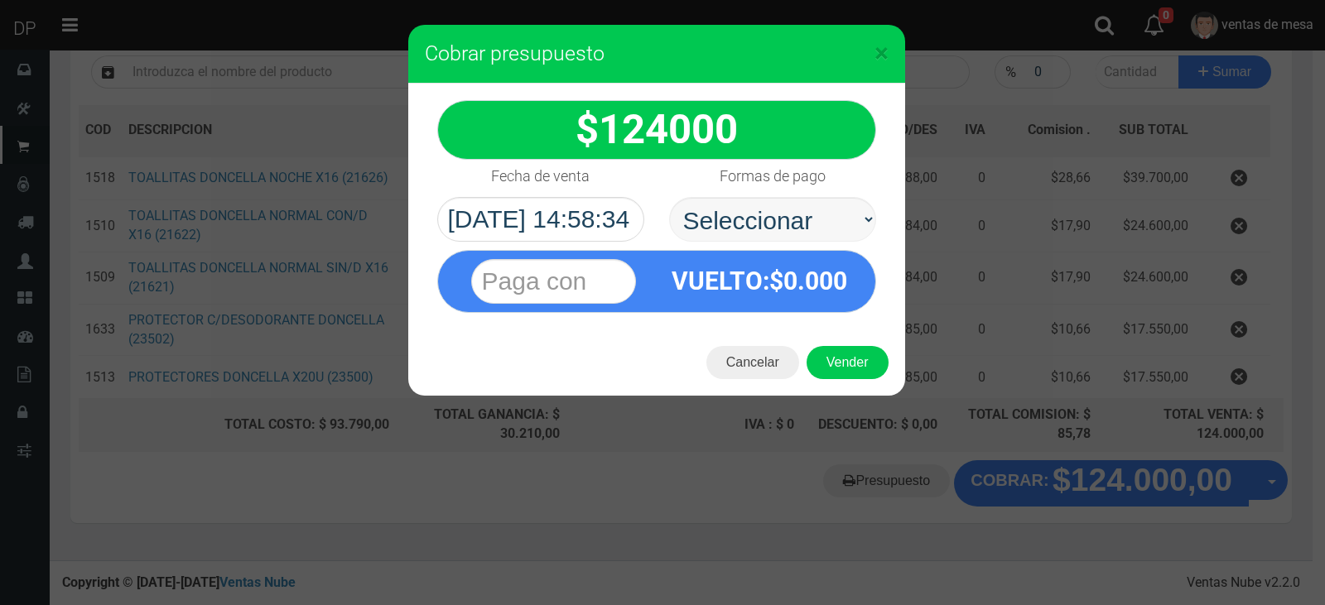
drag, startPoint x: 762, startPoint y: 180, endPoint x: 764, endPoint y: 220, distance: 40.7
click at [758, 191] on label "Formas de pago" at bounding box center [773, 176] width 106 height 33
click at [758, 197] on div "Formas de pago Seleccionar Efectivo Tarjeta de Crédito Depósito Débito" at bounding box center [773, 201] width 232 height 82
click at [767, 220] on select "Seleccionar Efectivo Tarjeta de Crédito Depósito Débito" at bounding box center [772, 219] width 207 height 45
select select "Efectivo"
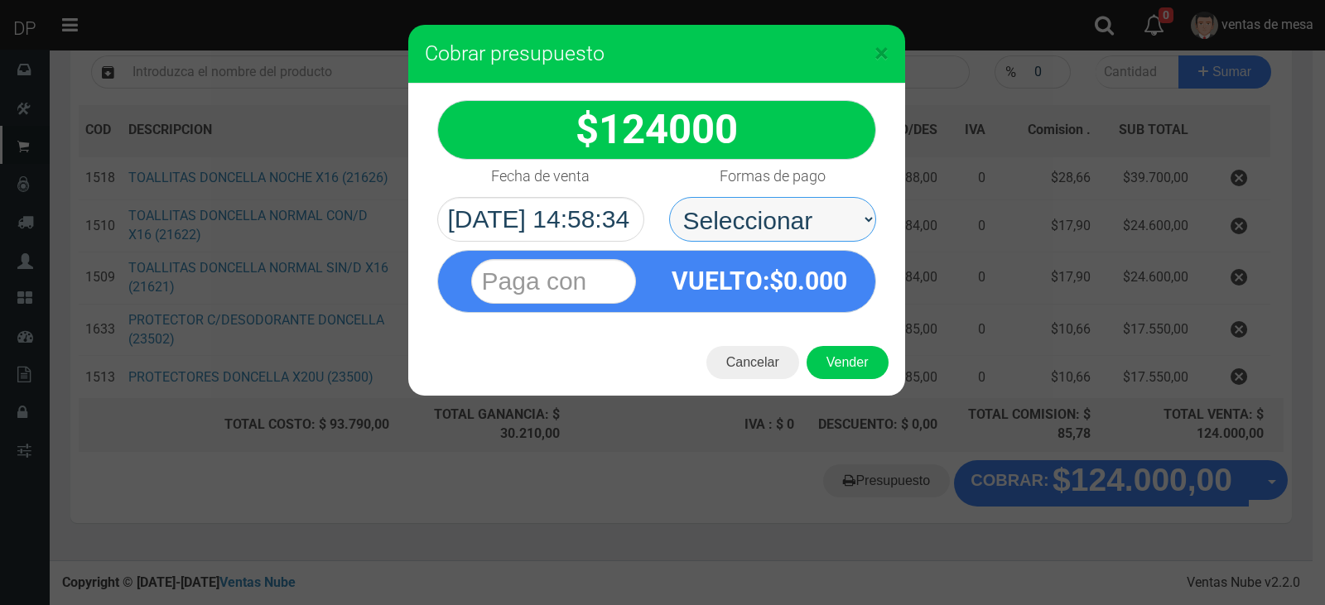
click at [669, 197] on select "Seleccionar Efectivo Tarjeta de Crédito Depósito Débito" at bounding box center [772, 219] width 207 height 45
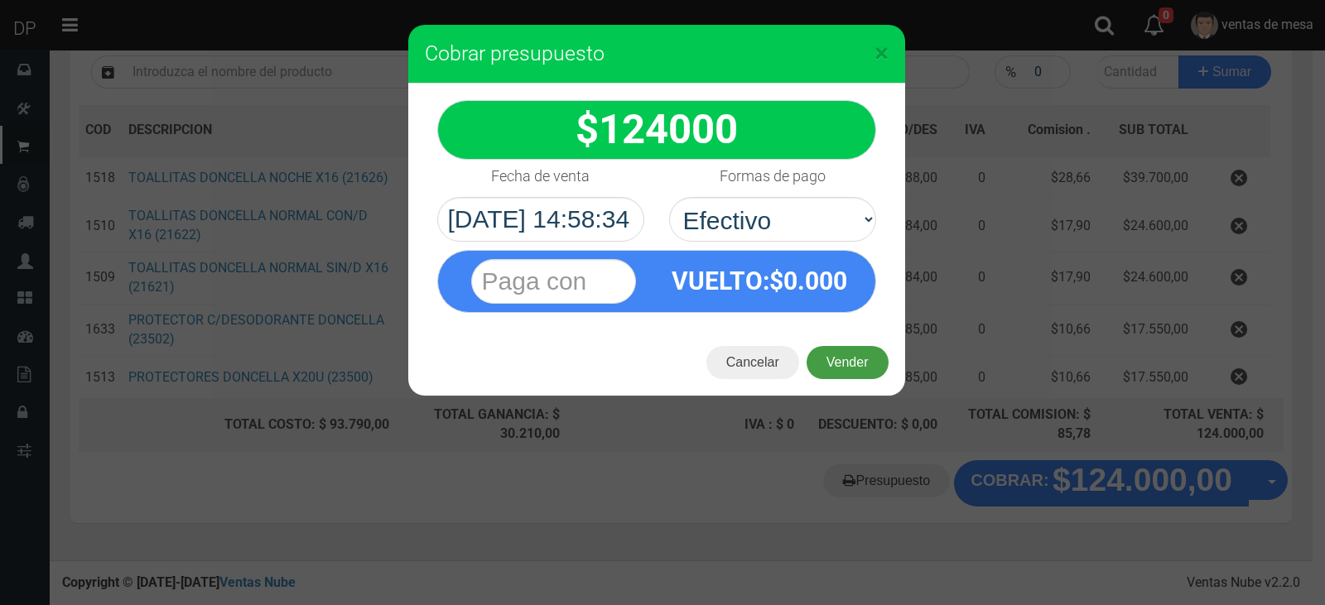
click at [840, 369] on button "Vender" at bounding box center [848, 362] width 82 height 33
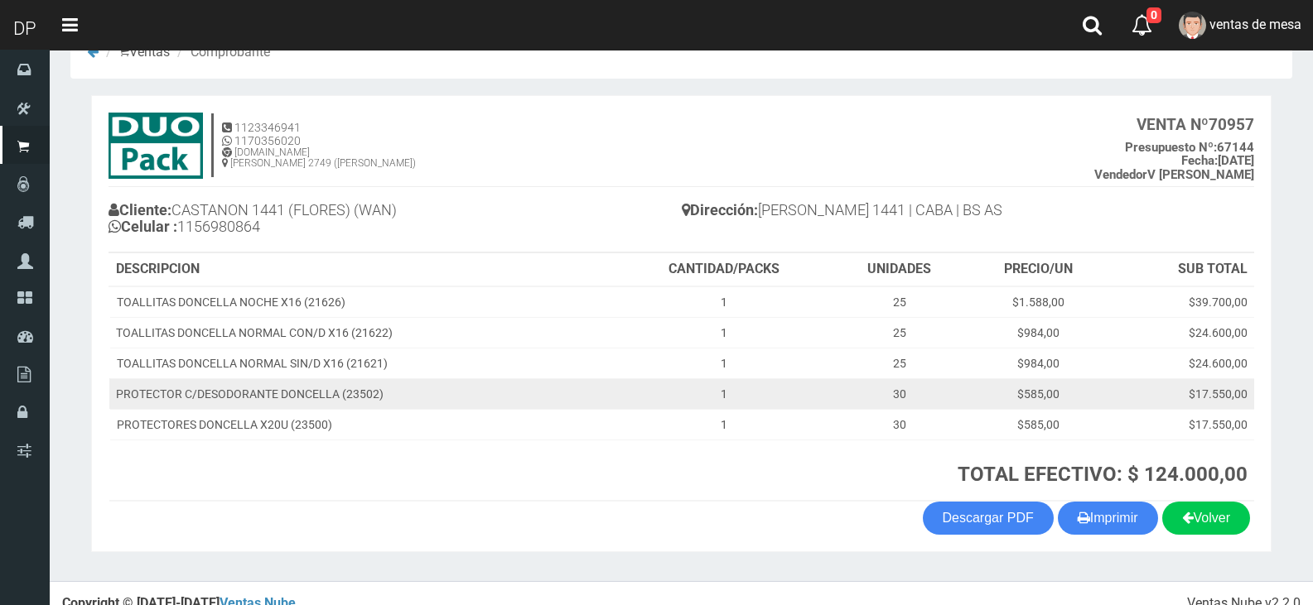
scroll to position [65, 0]
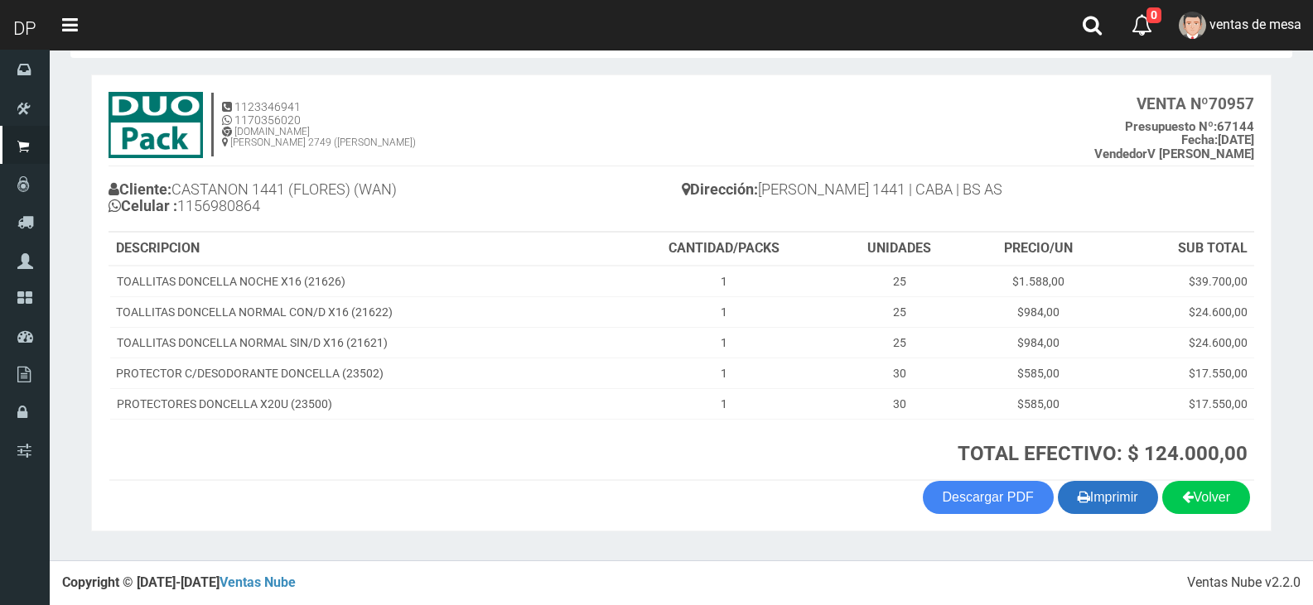
click at [1124, 502] on button "Imprimir" at bounding box center [1108, 497] width 100 height 33
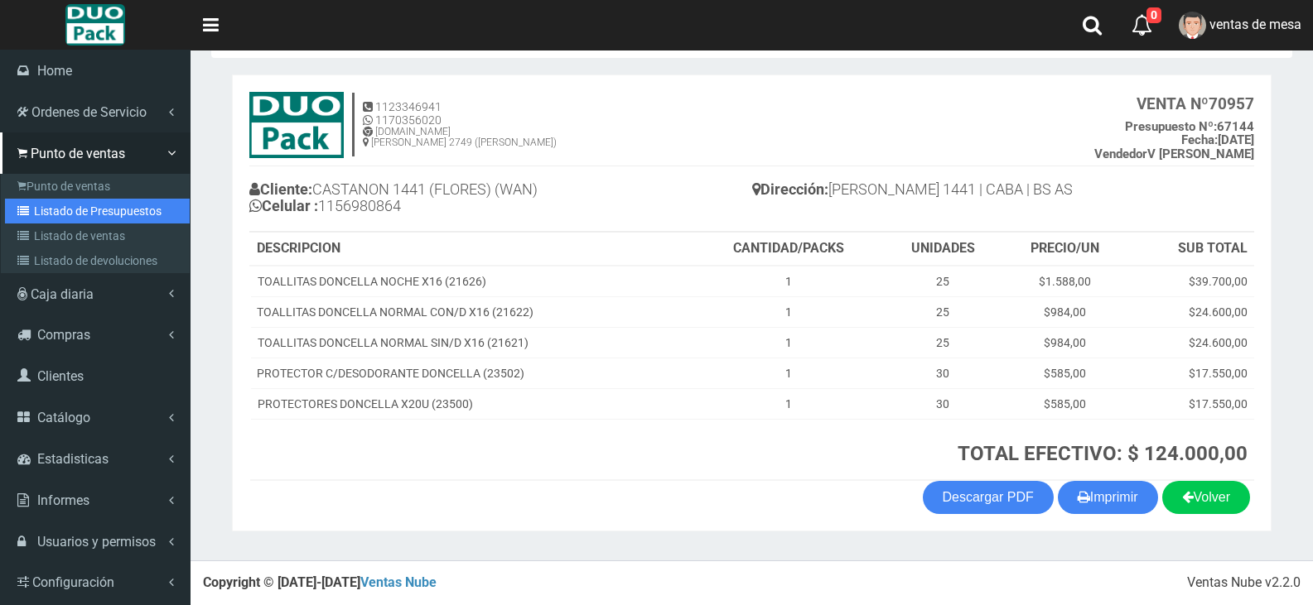
click at [130, 214] on link "Listado de Presupuestos" at bounding box center [97, 211] width 185 height 25
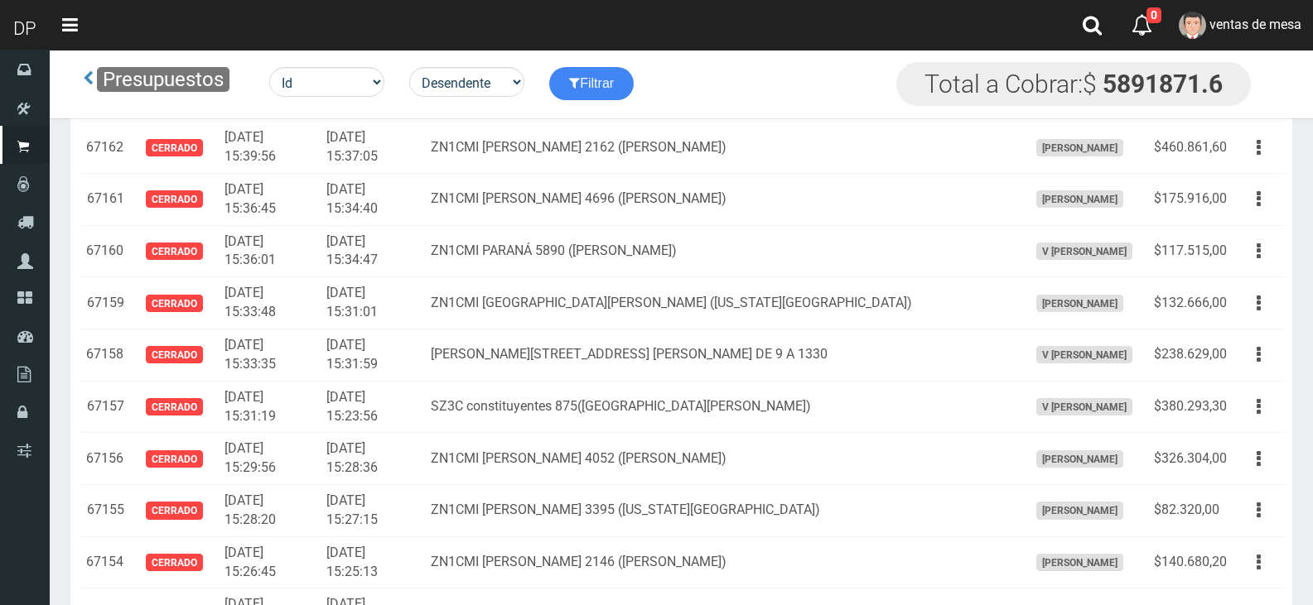
scroll to position [2615, 0]
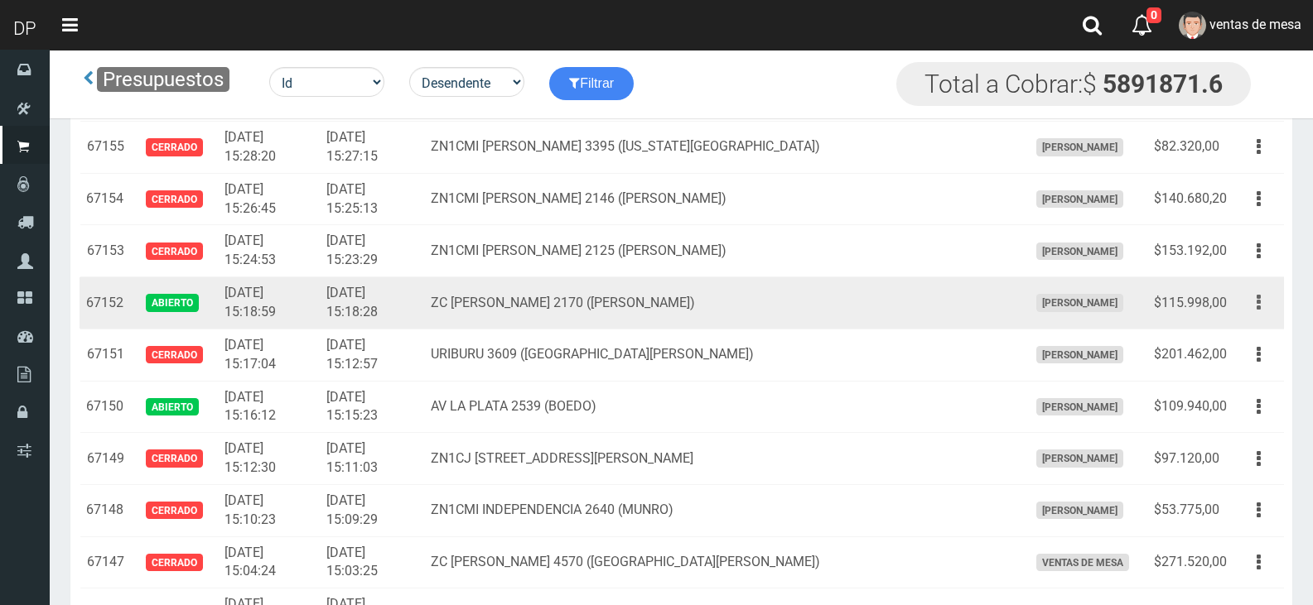
click at [1252, 305] on button "button" at bounding box center [1258, 302] width 37 height 29
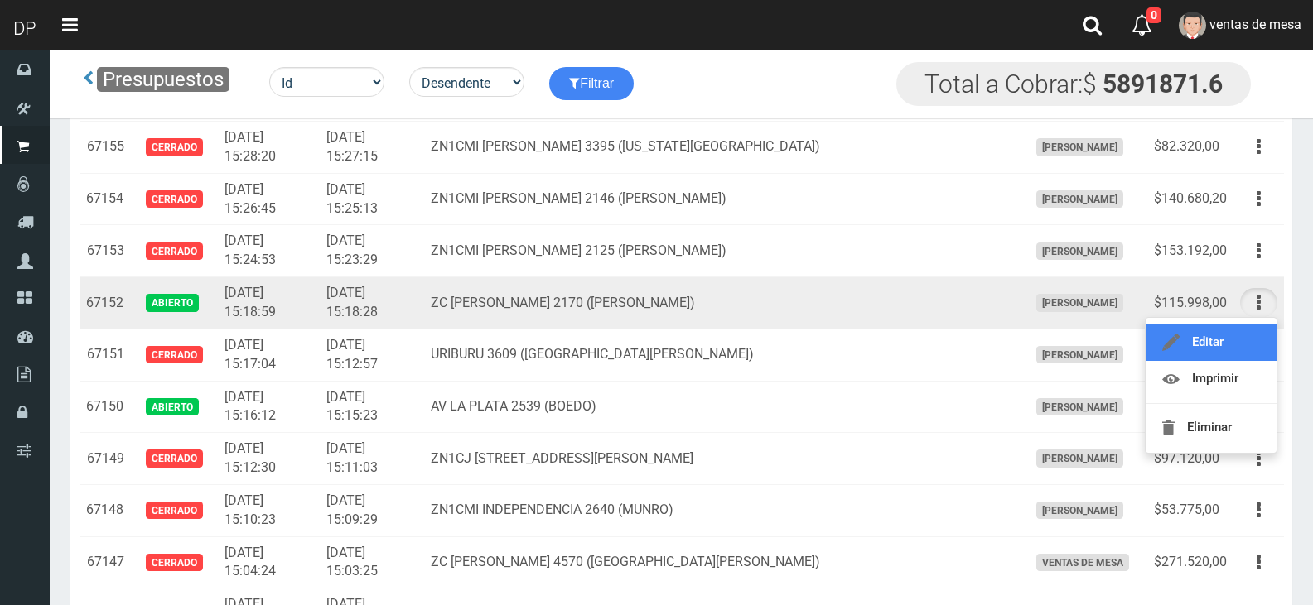
click at [1183, 330] on link "Editar" at bounding box center [1210, 343] width 131 height 36
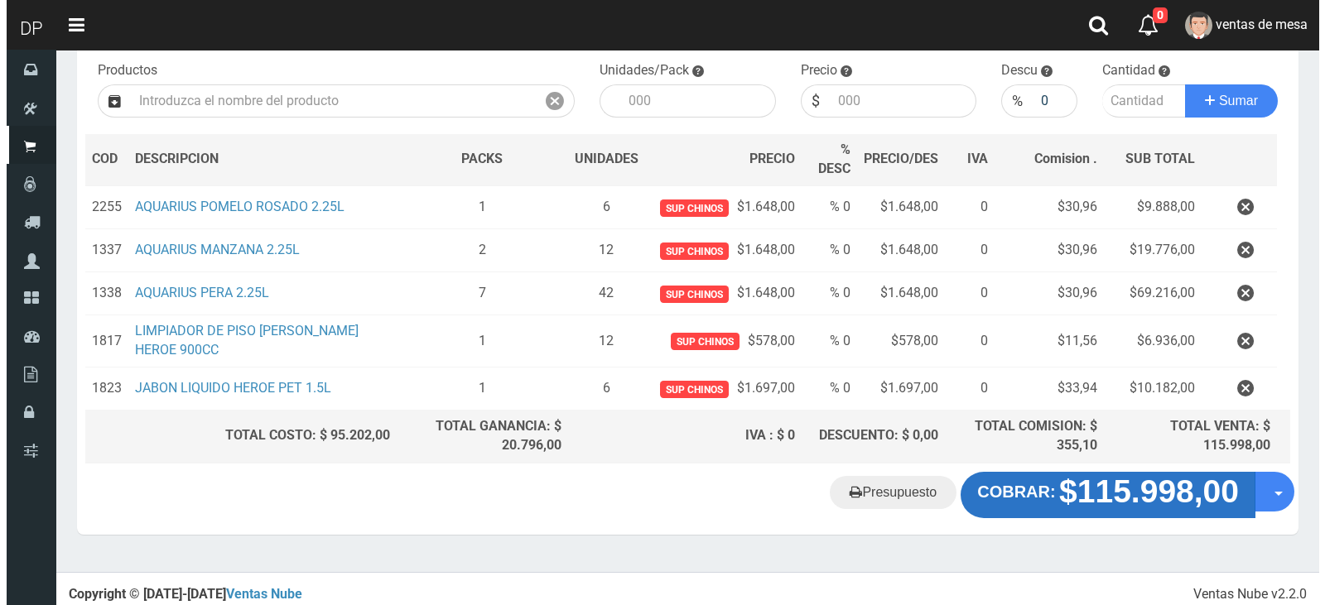
scroll to position [176, 0]
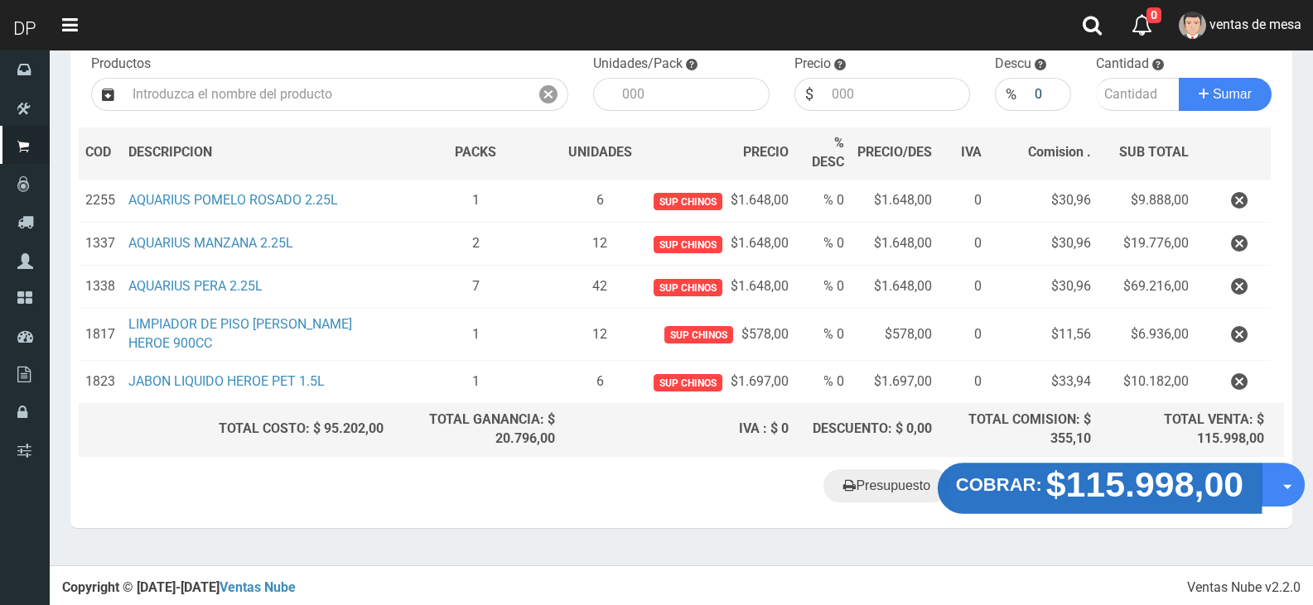
click at [1189, 484] on strong "$115.998,00" at bounding box center [1145, 484] width 198 height 39
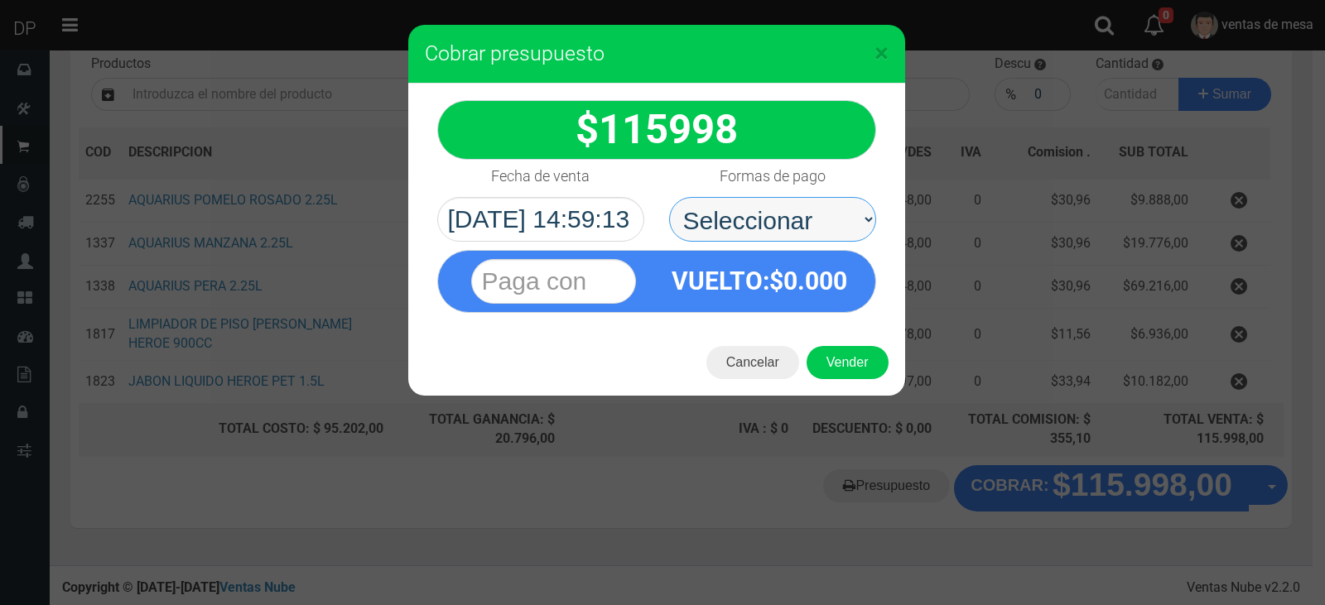
click at [797, 228] on select "Seleccionar Efectivo Tarjeta de Crédito Depósito Débito" at bounding box center [772, 219] width 207 height 45
select select "Efectivo"
click at [669, 197] on select "Seleccionar Efectivo Tarjeta de Crédito Depósito Débito" at bounding box center [772, 219] width 207 height 45
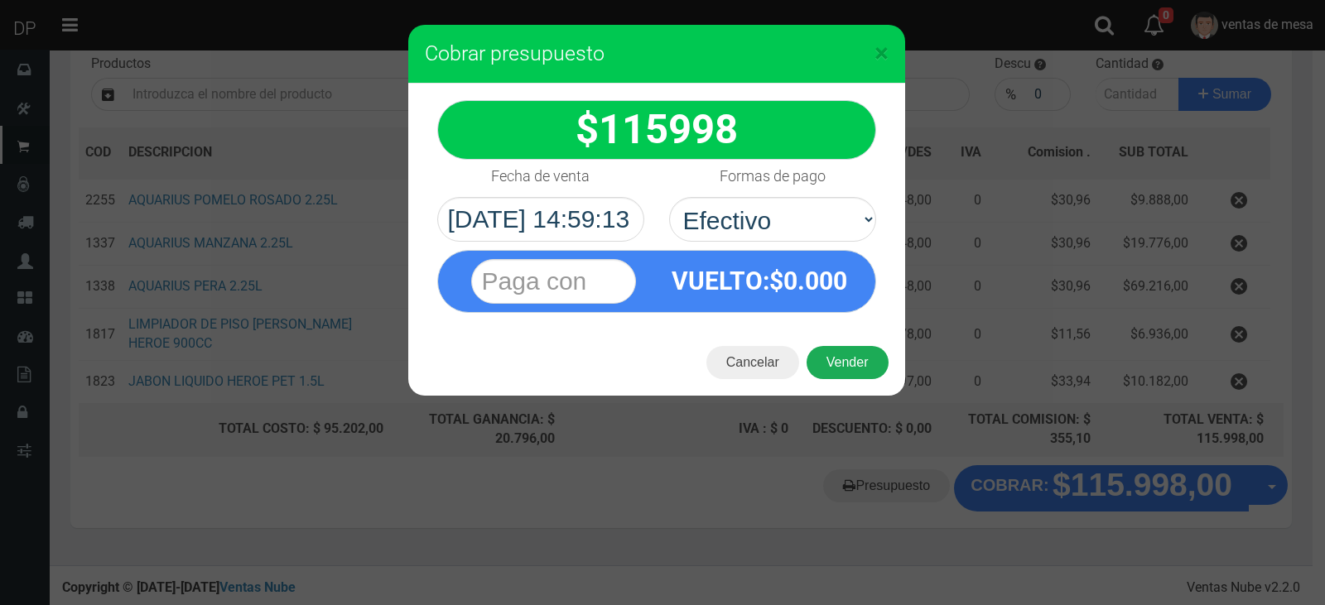
click at [855, 362] on button "Vender" at bounding box center [848, 362] width 82 height 33
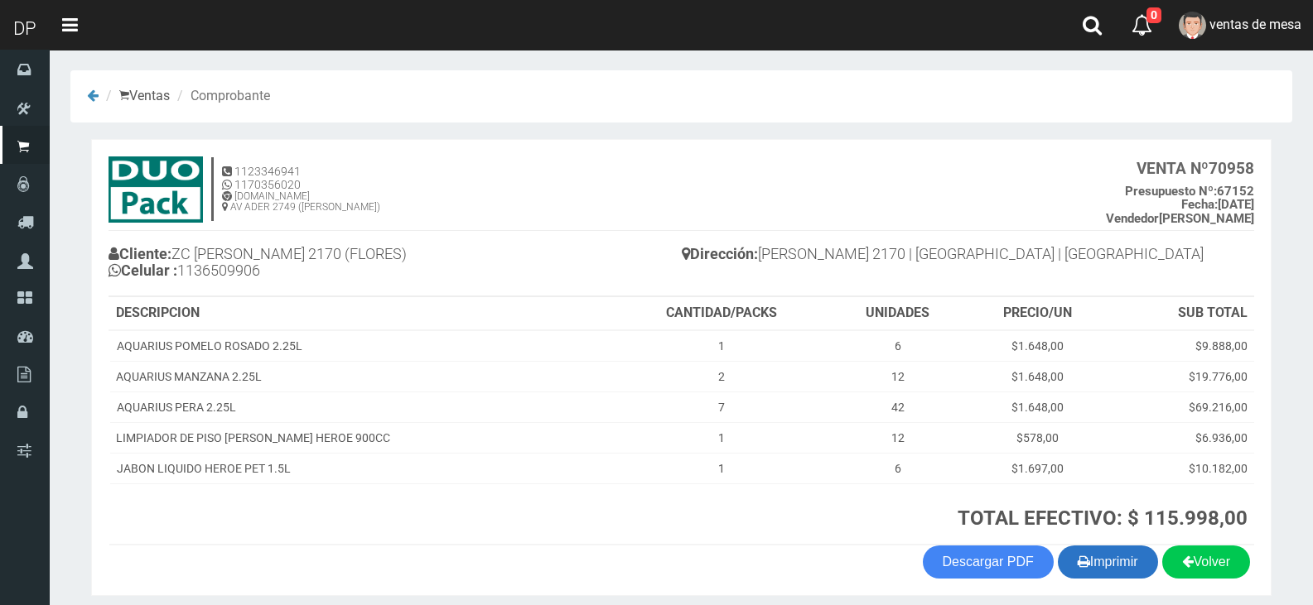
click at [1131, 564] on button "Imprimir" at bounding box center [1108, 562] width 100 height 33
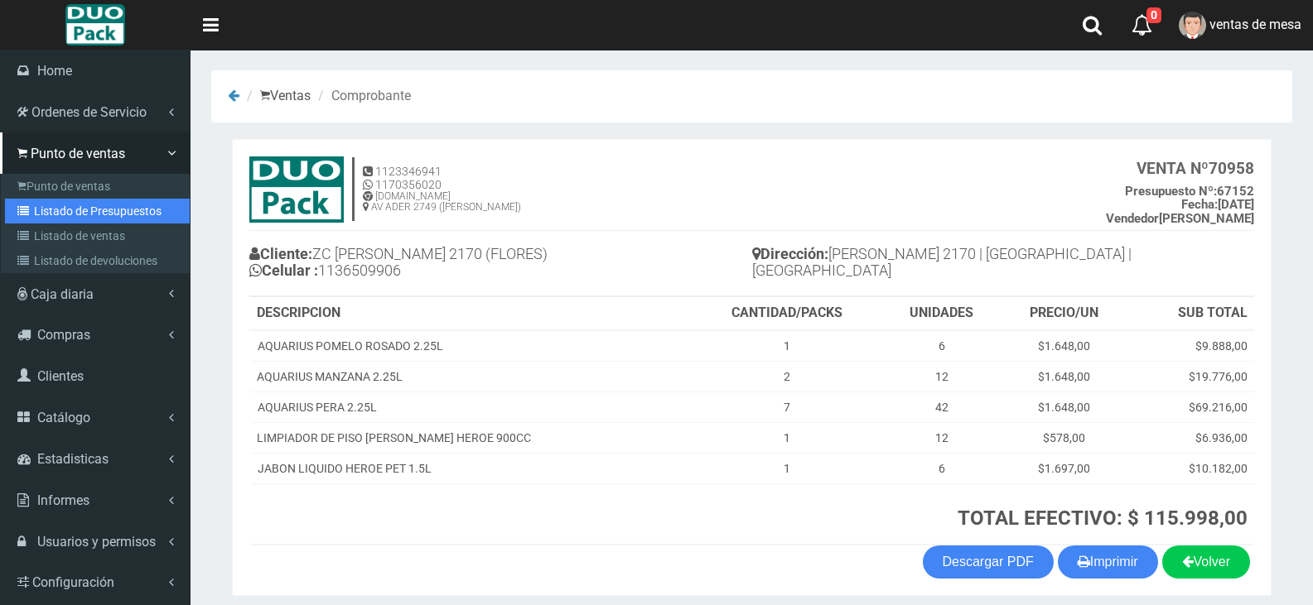
click at [128, 212] on link "Listado de Presupuestos" at bounding box center [97, 211] width 185 height 25
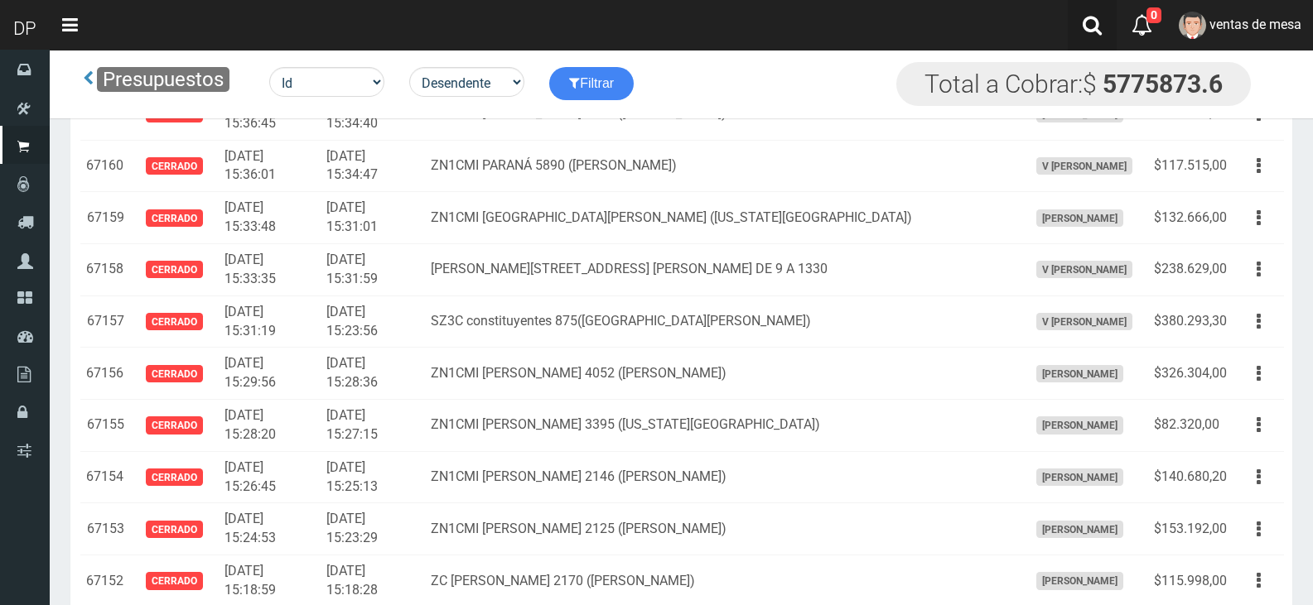
scroll to position [2719, 0]
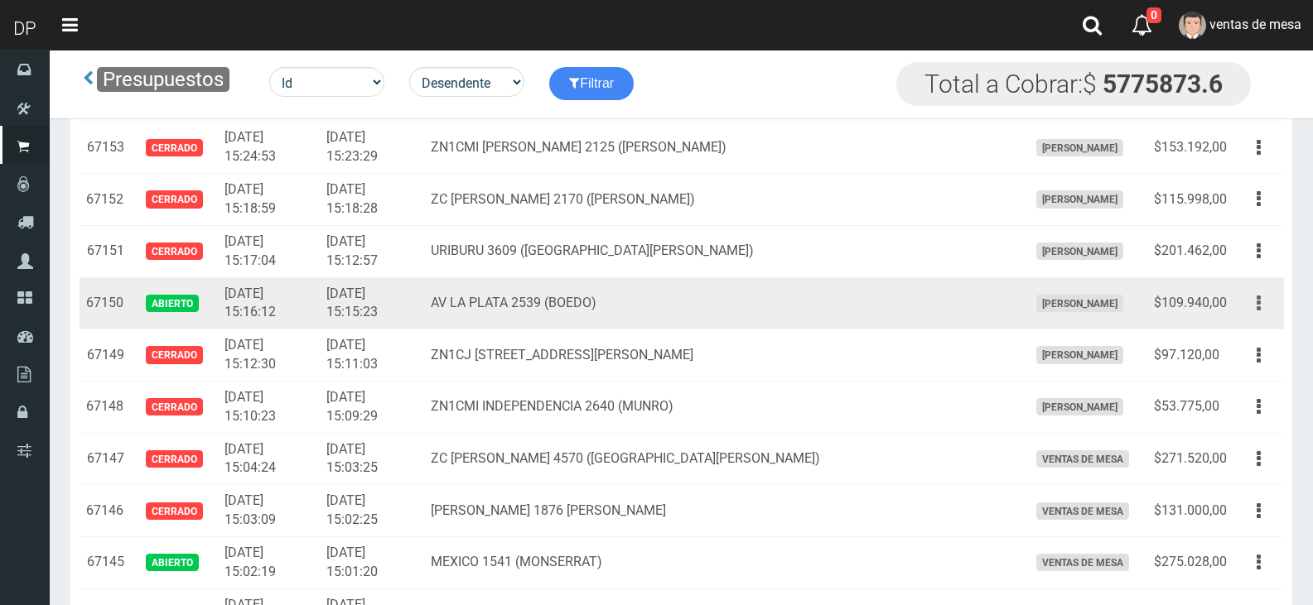
click at [1262, 308] on button "button" at bounding box center [1258, 303] width 37 height 29
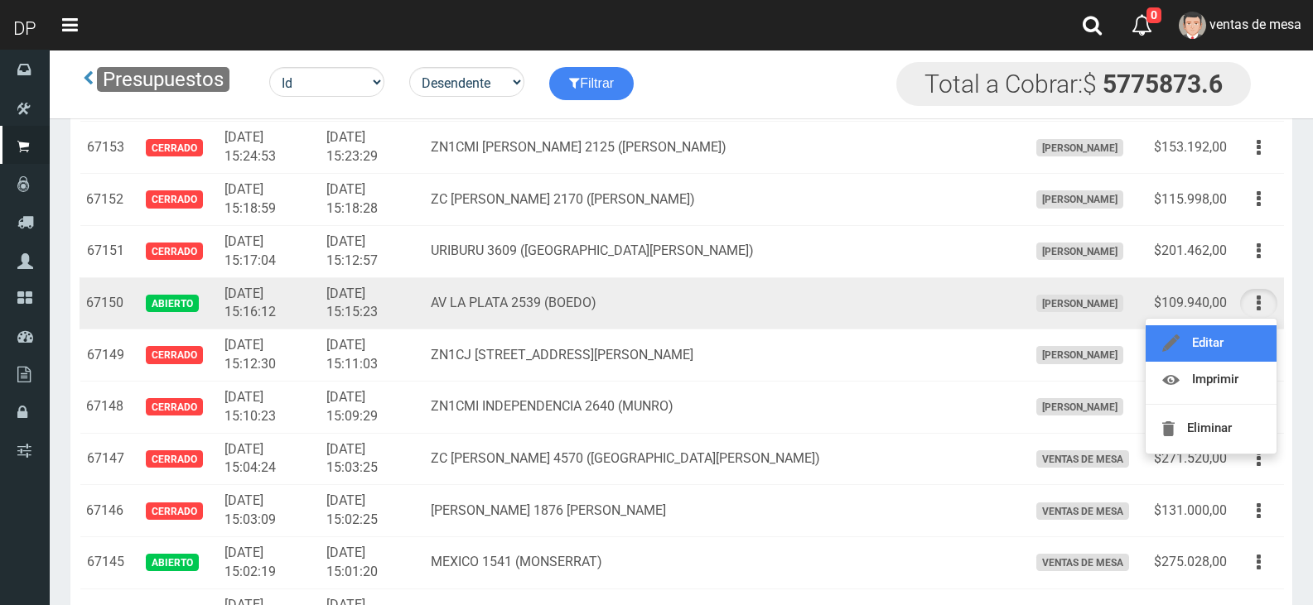
click at [1234, 333] on link "Editar" at bounding box center [1210, 343] width 131 height 36
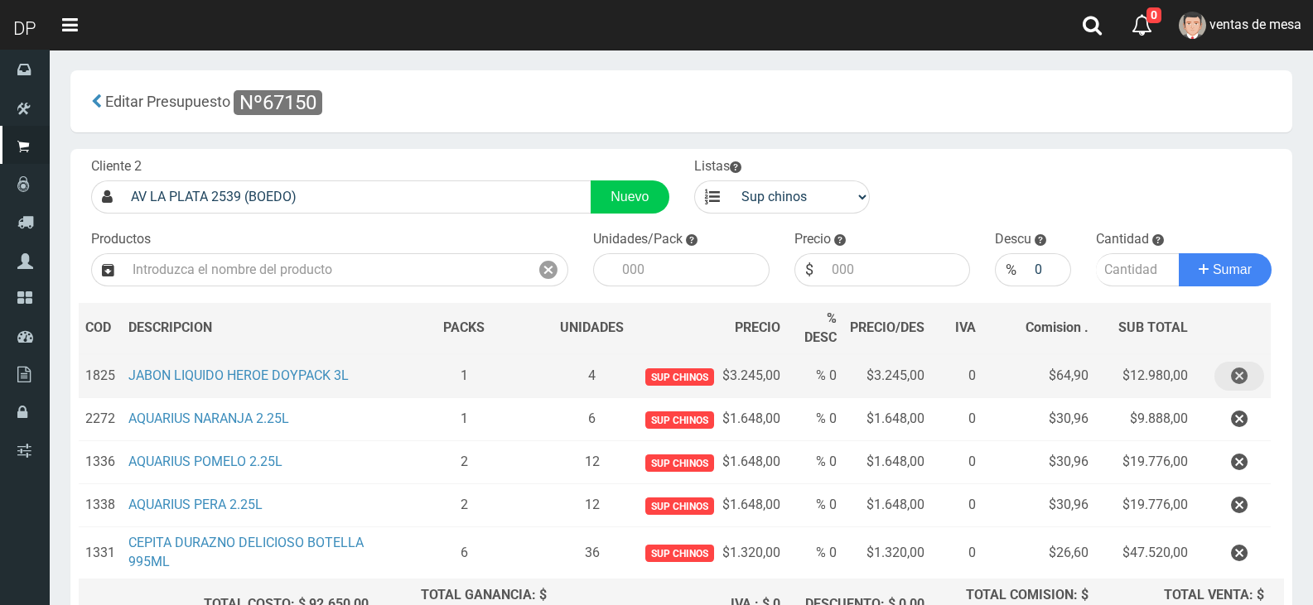
click at [1236, 372] on icon "button" at bounding box center [1239, 376] width 17 height 29
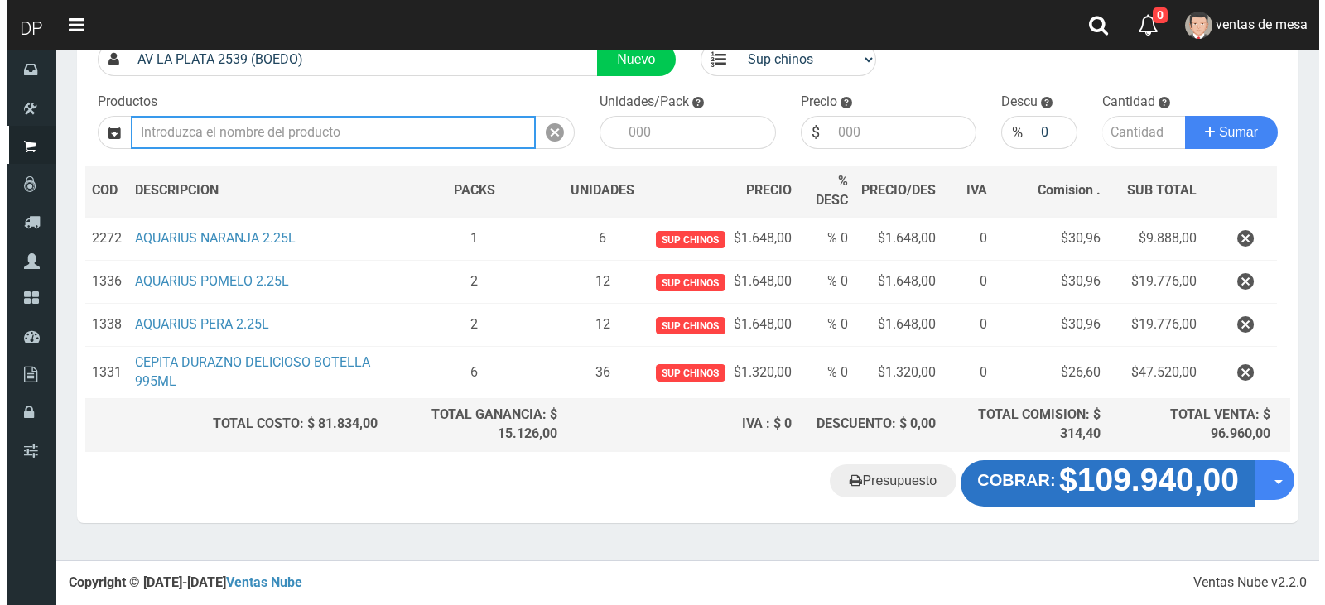
scroll to position [133, 0]
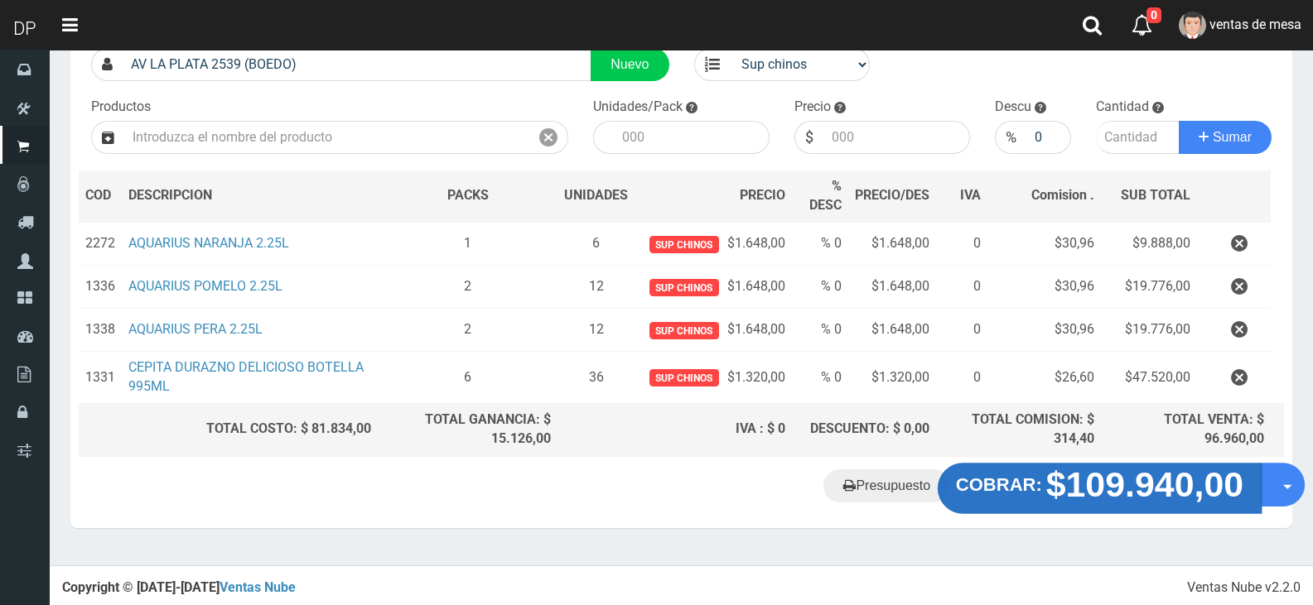
click at [1197, 499] on strong "$109.940,00" at bounding box center [1145, 484] width 198 height 39
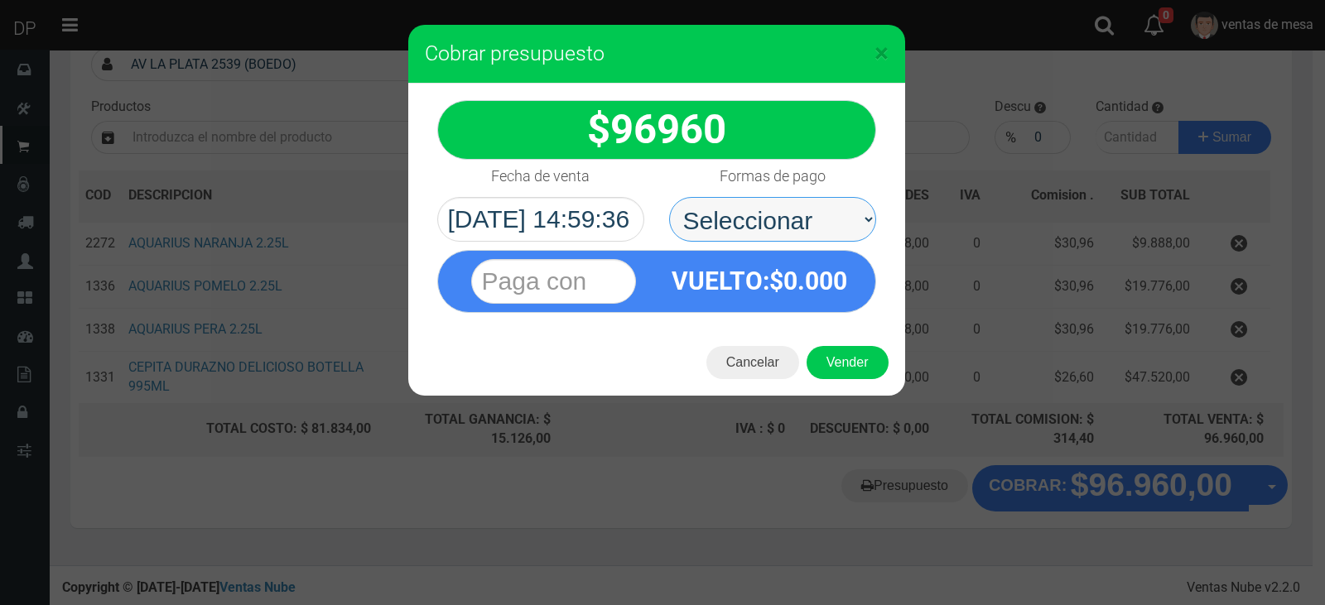
click at [803, 238] on select "Seleccionar Efectivo Tarjeta de Crédito Depósito Débito" at bounding box center [772, 219] width 207 height 45
select select "Efectivo"
click at [669, 197] on select "Seleccionar Efectivo Tarjeta de Crédito Depósito Débito" at bounding box center [772, 219] width 207 height 45
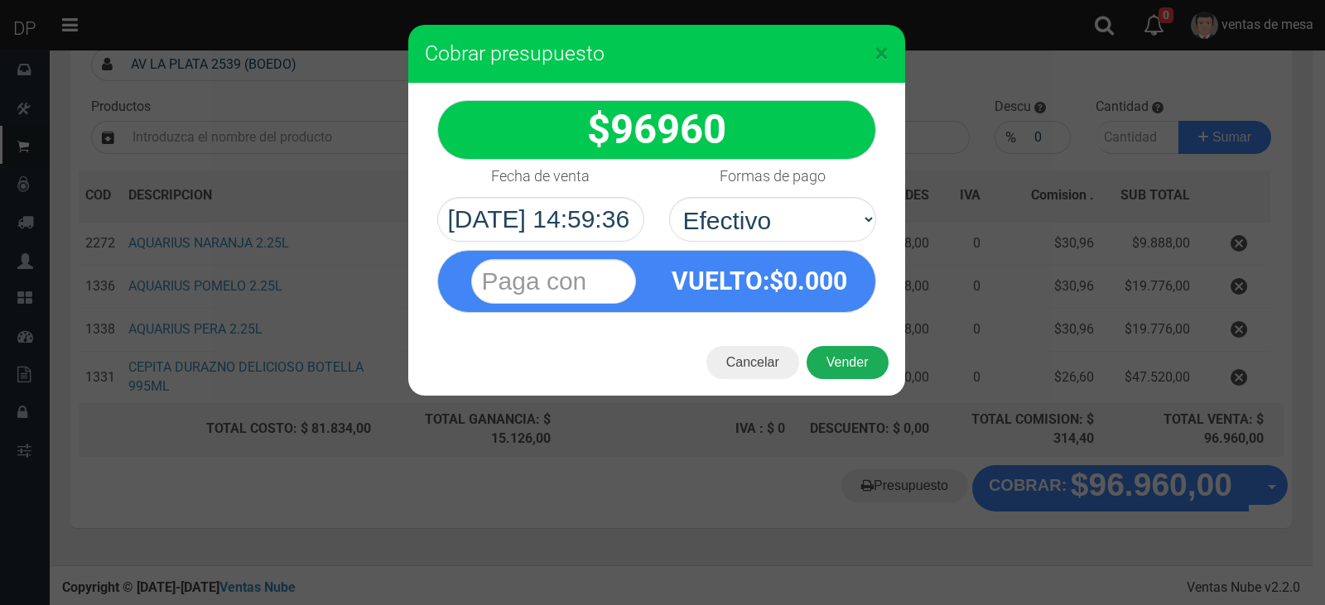
click at [845, 363] on button "Vender" at bounding box center [848, 362] width 82 height 33
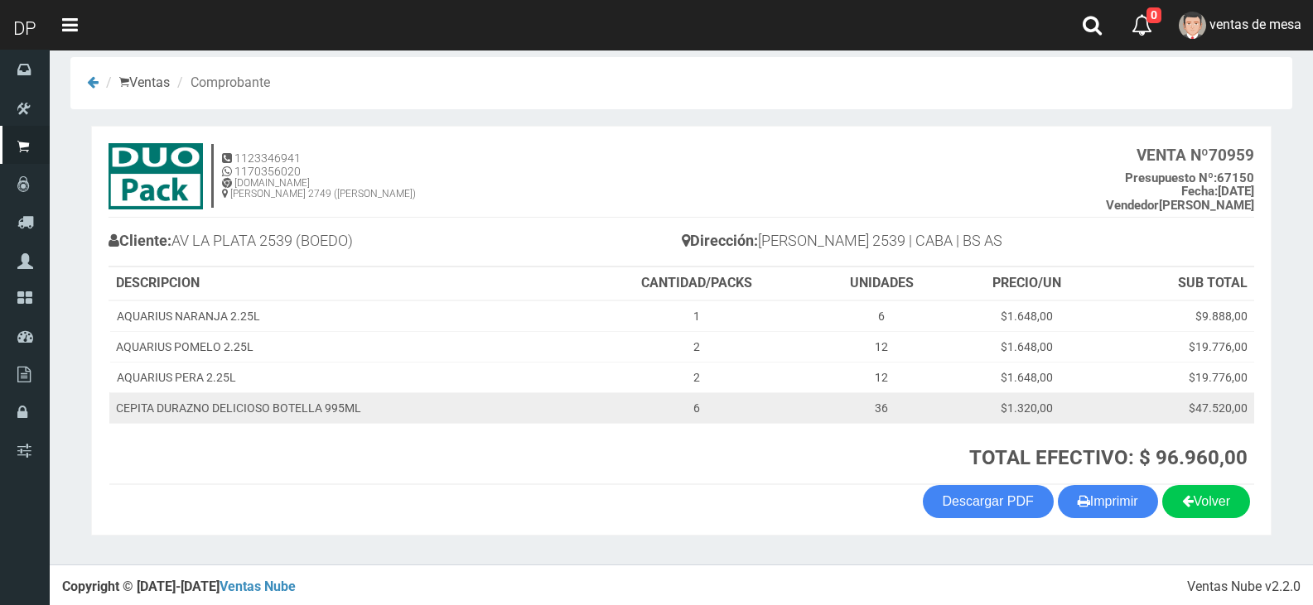
scroll to position [17, 0]
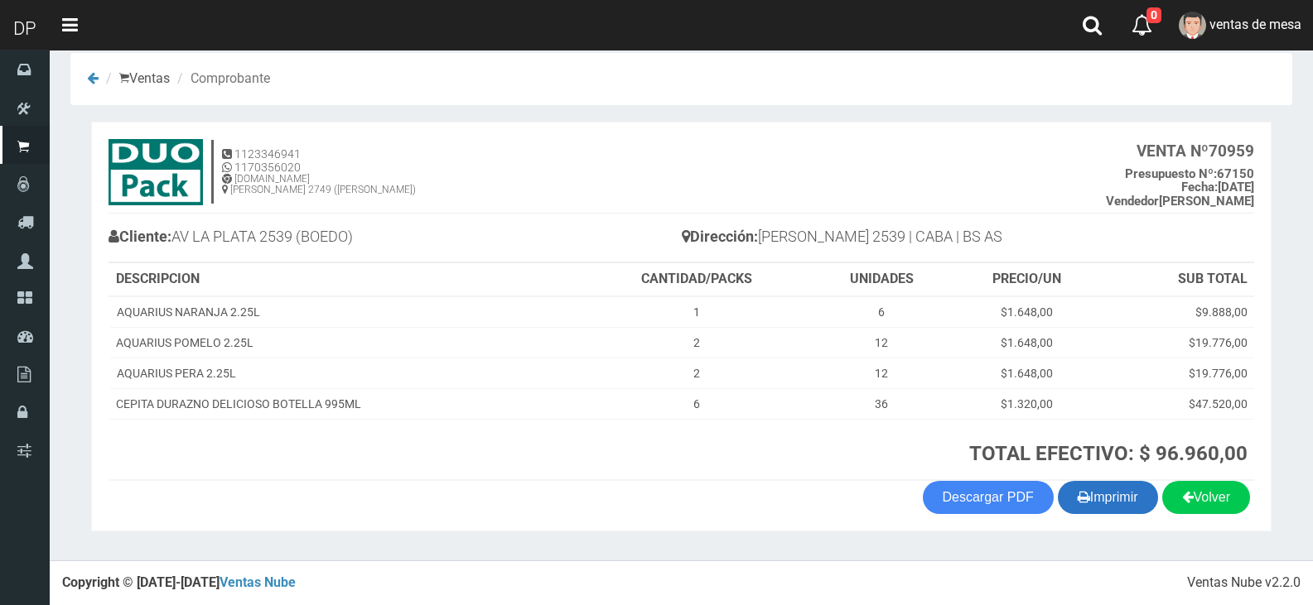
click at [1135, 492] on button "Imprimir" at bounding box center [1108, 497] width 100 height 33
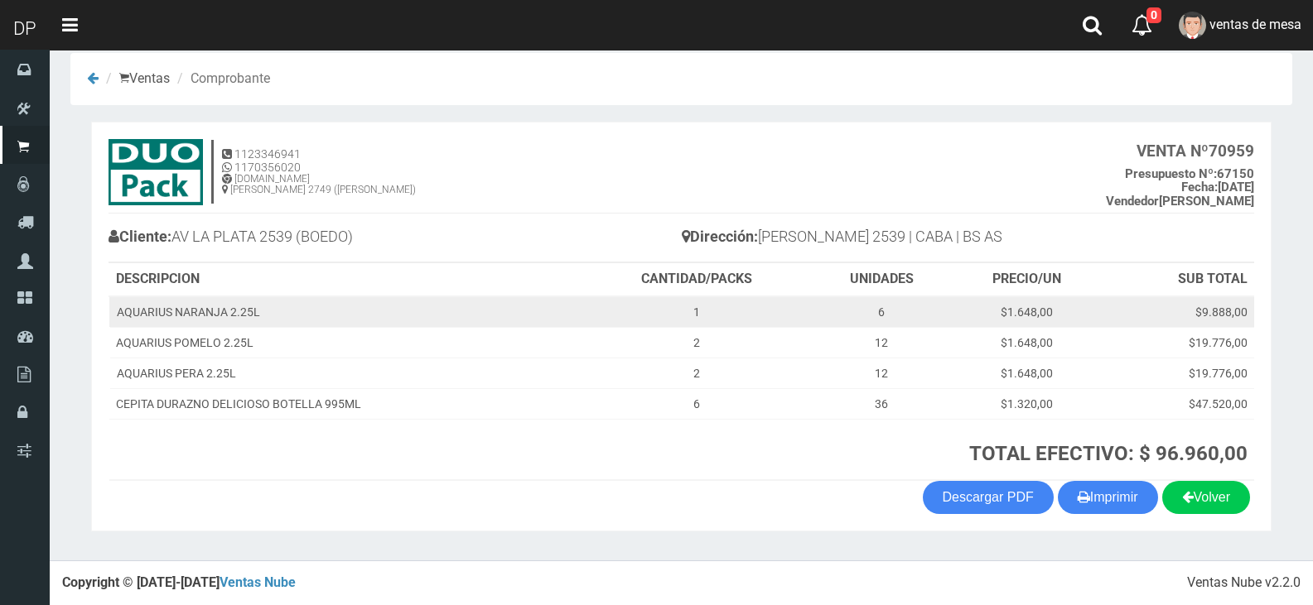
click at [1241, 323] on td "$9.888,00" at bounding box center [1178, 311] width 152 height 31
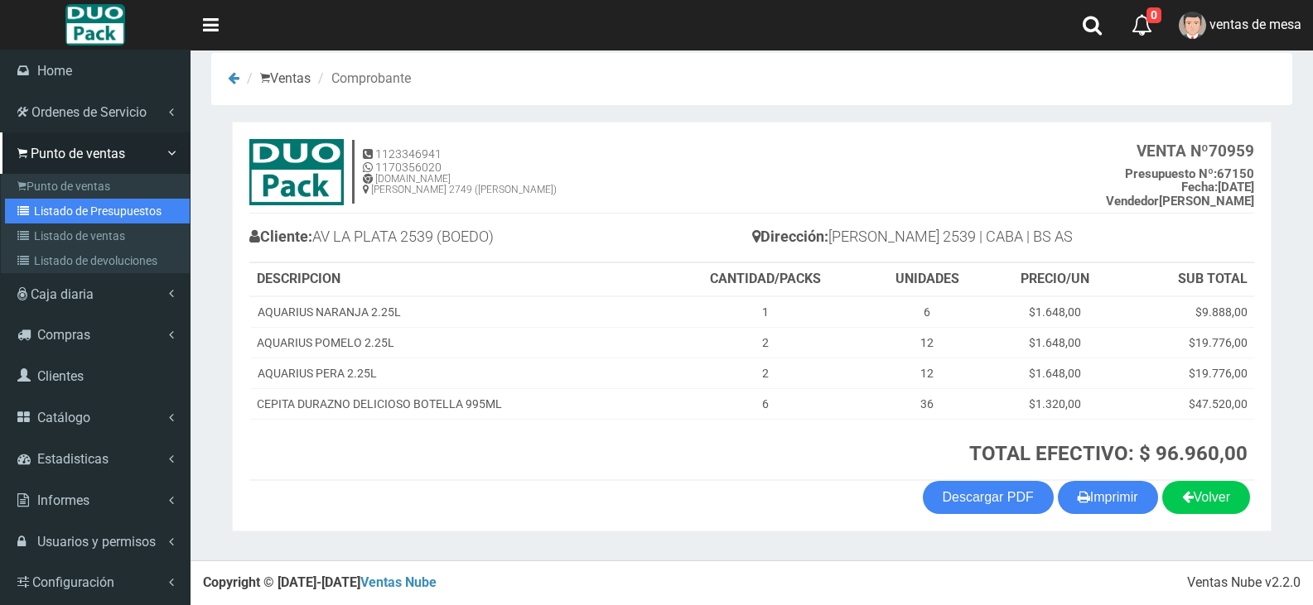
click at [111, 209] on link "Listado de Presupuestos" at bounding box center [97, 211] width 185 height 25
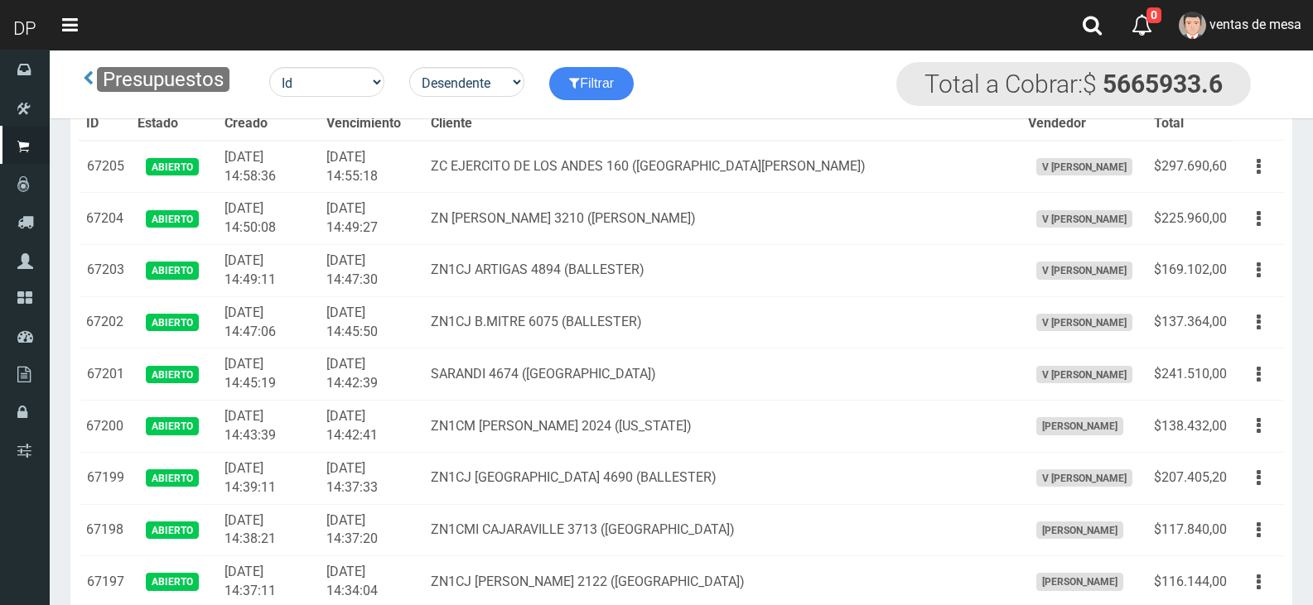
scroll to position [987, 0]
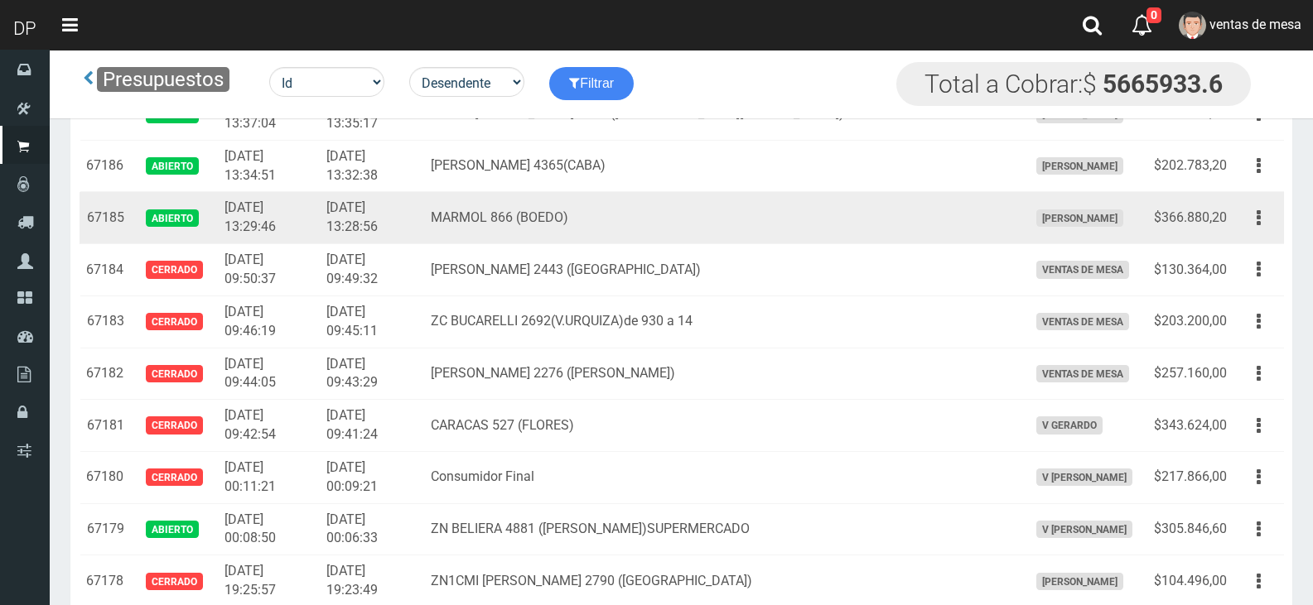
click at [1271, 205] on div "Editar Imprimir Eliminar" at bounding box center [1258, 218] width 37 height 29
drag, startPoint x: 1268, startPoint y: 213, endPoint x: 1251, endPoint y: 248, distance: 38.9
click at [1267, 214] on button "button" at bounding box center [1258, 218] width 37 height 29
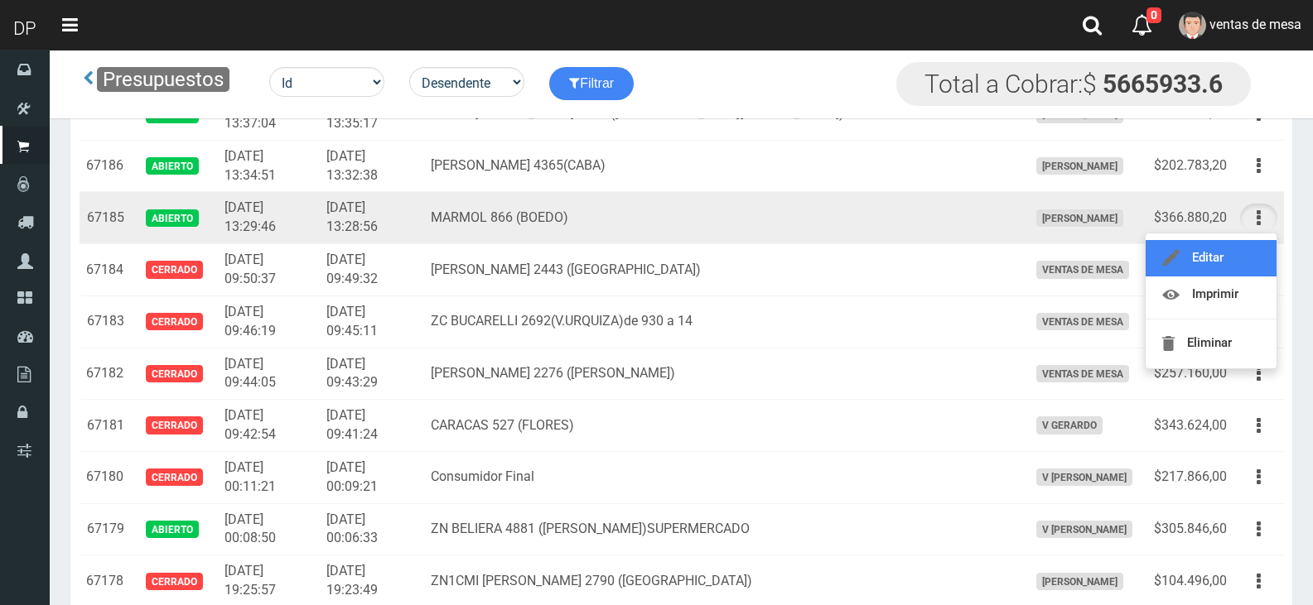
click at [1226, 248] on link "Editar" at bounding box center [1210, 258] width 131 height 36
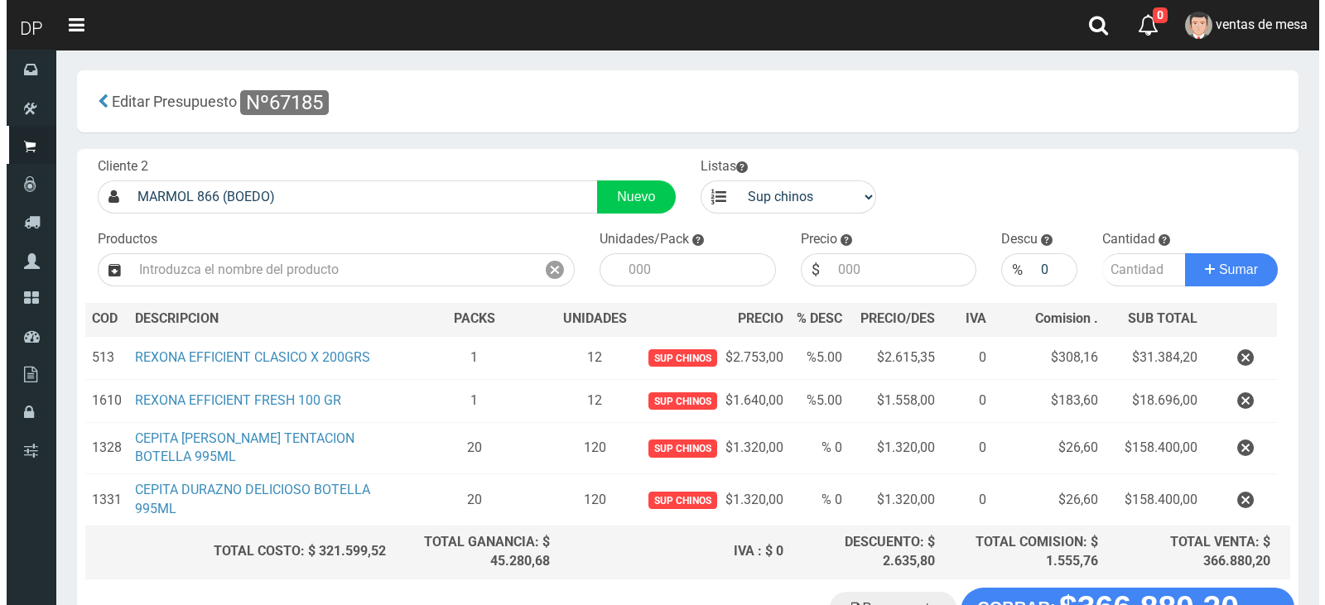
scroll to position [131, 0]
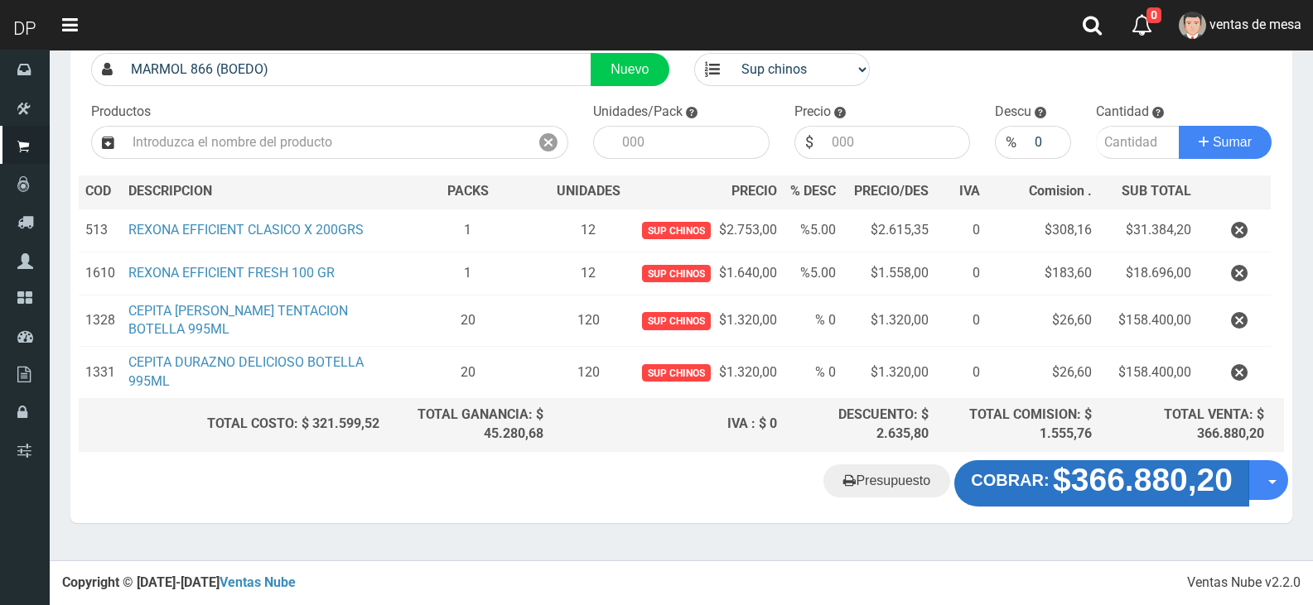
click at [1198, 494] on strong "$366.880,20" at bounding box center [1143, 480] width 180 height 36
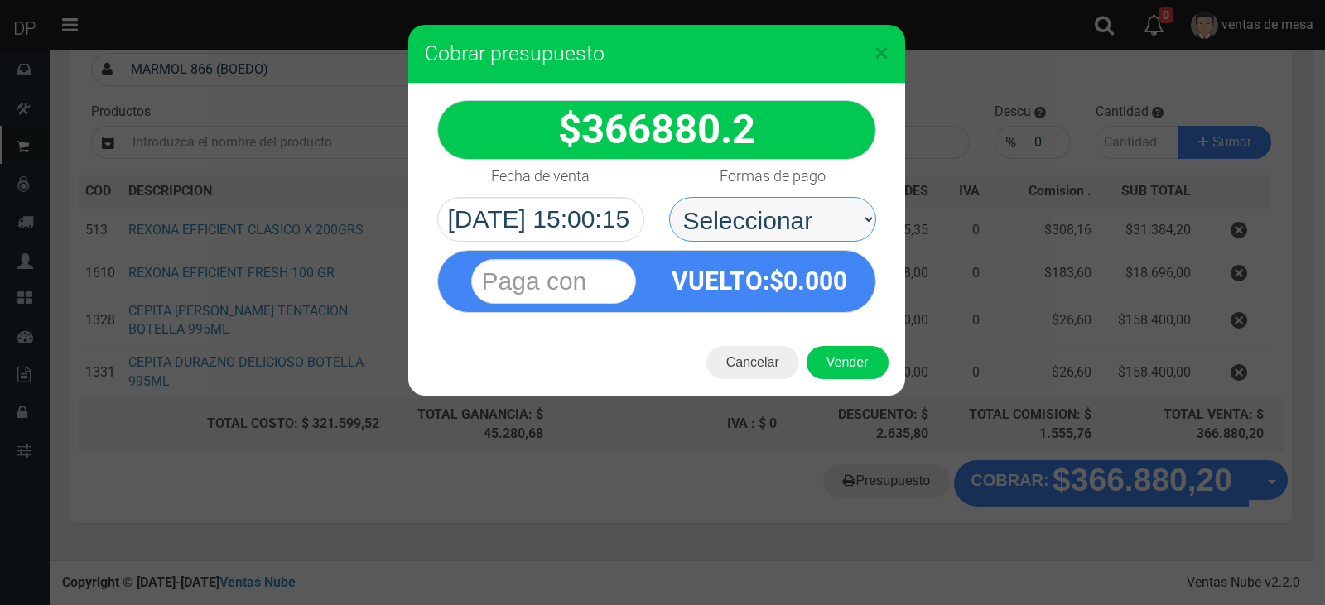
click at [801, 230] on select "Seleccionar Efectivo Tarjeta de Crédito Depósito Débito" at bounding box center [772, 219] width 207 height 45
click at [801, 233] on select "Seleccionar Efectivo Tarjeta de Crédito Depósito Débito" at bounding box center [772, 219] width 207 height 45
select select "Efectivo"
click at [669, 197] on select "Seleccionar Efectivo Tarjeta de Crédito Depósito Débito" at bounding box center [772, 219] width 207 height 45
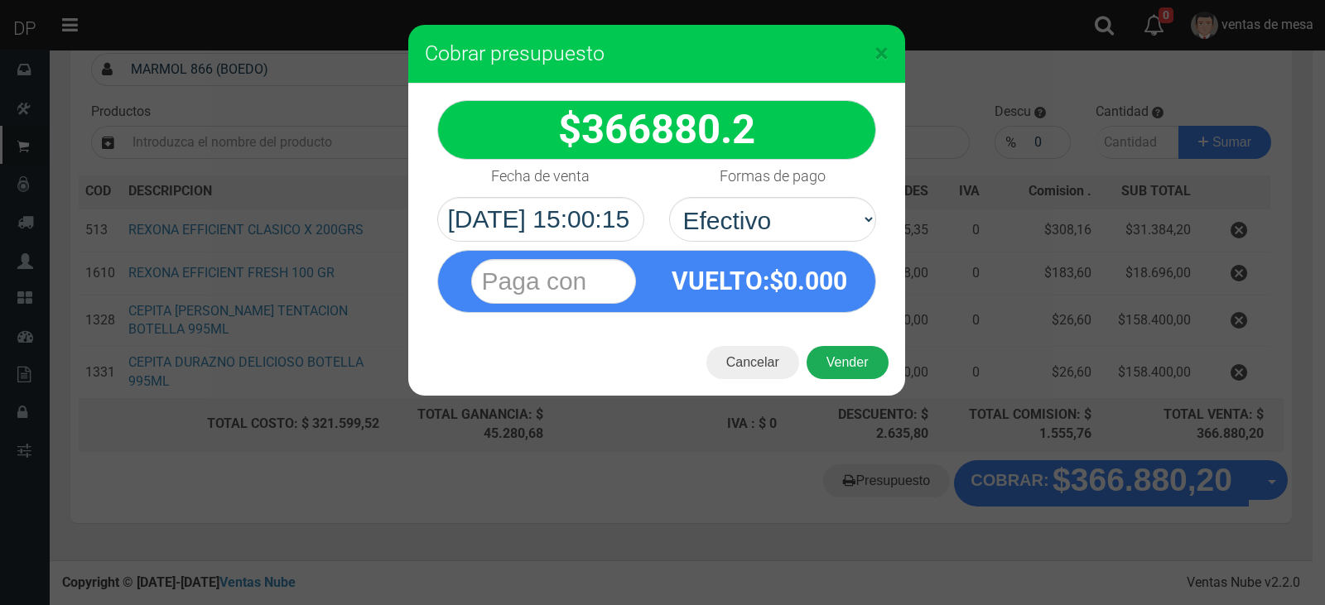
drag, startPoint x: 840, startPoint y: 352, endPoint x: 918, endPoint y: 389, distance: 87.1
click at [841, 353] on button "Vender" at bounding box center [848, 362] width 82 height 33
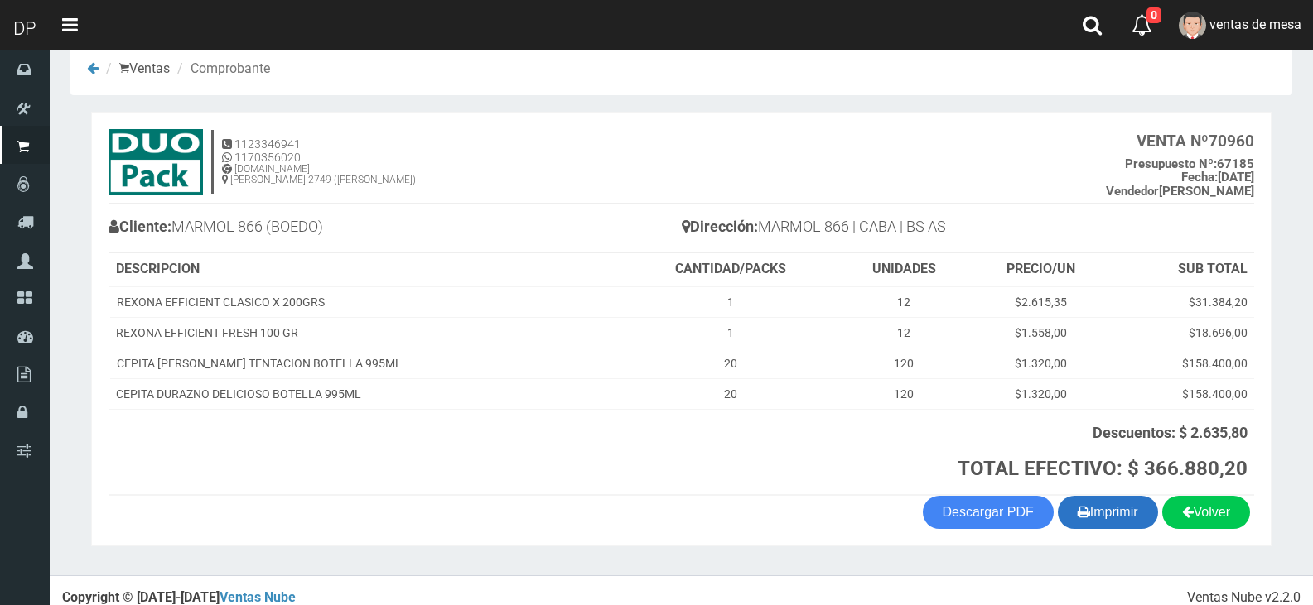
scroll to position [42, 0]
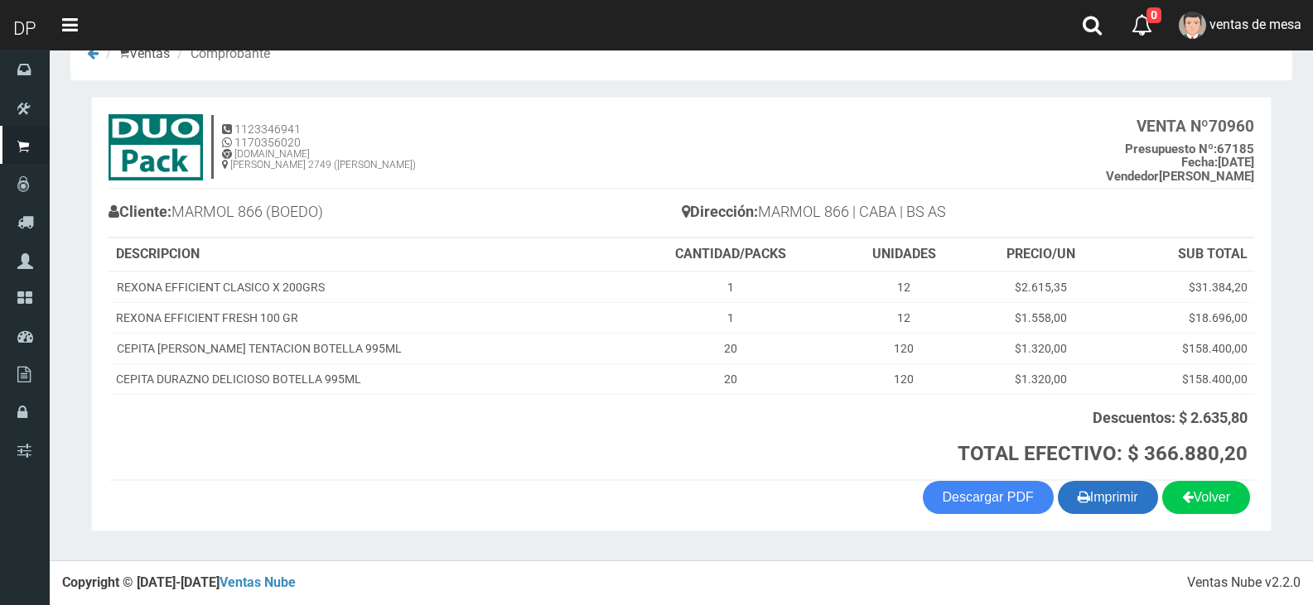
click at [1116, 508] on button "Imprimir" at bounding box center [1108, 497] width 100 height 33
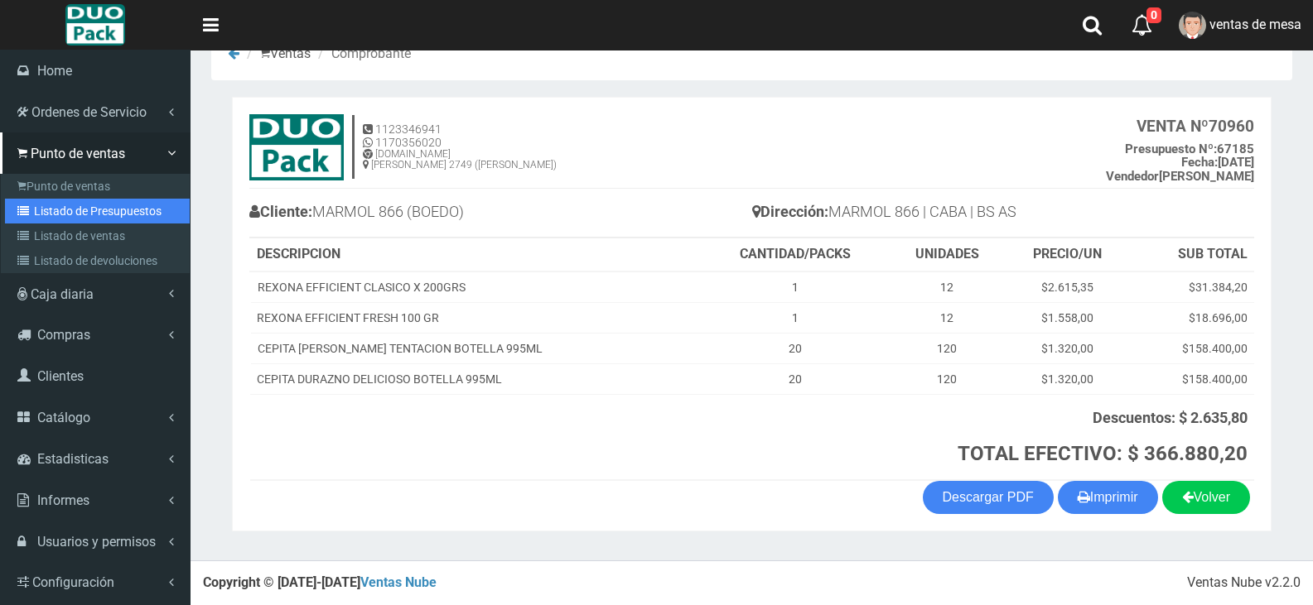
click at [102, 215] on link "Listado de Presupuestos" at bounding box center [97, 211] width 185 height 25
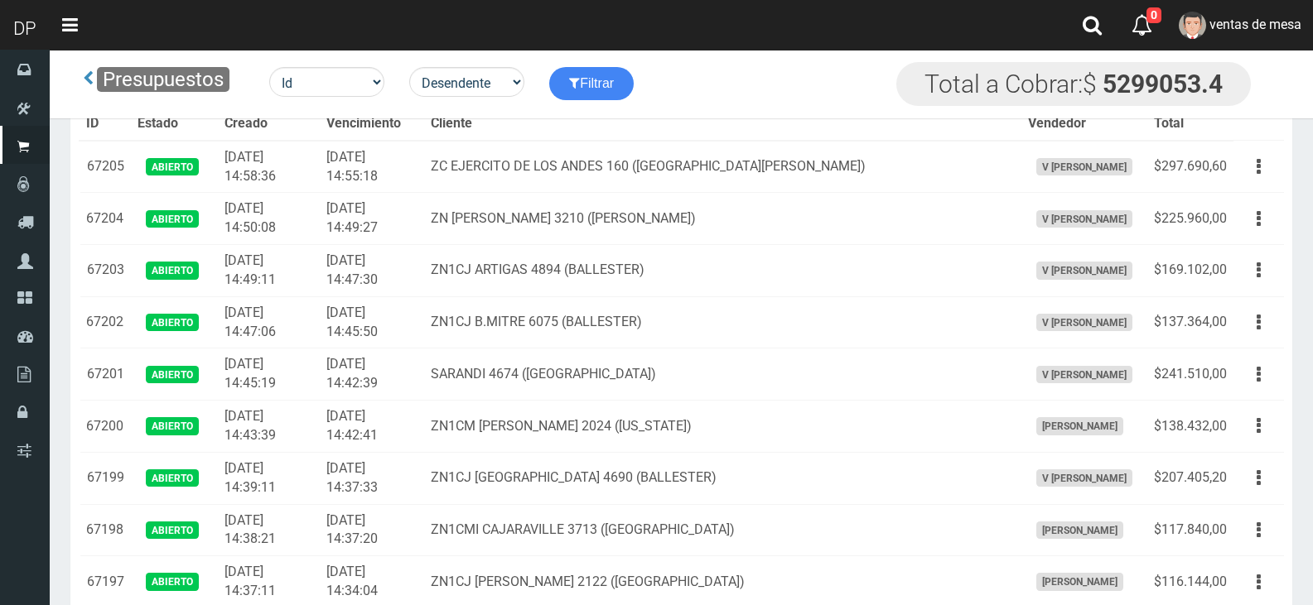
scroll to position [2856, 0]
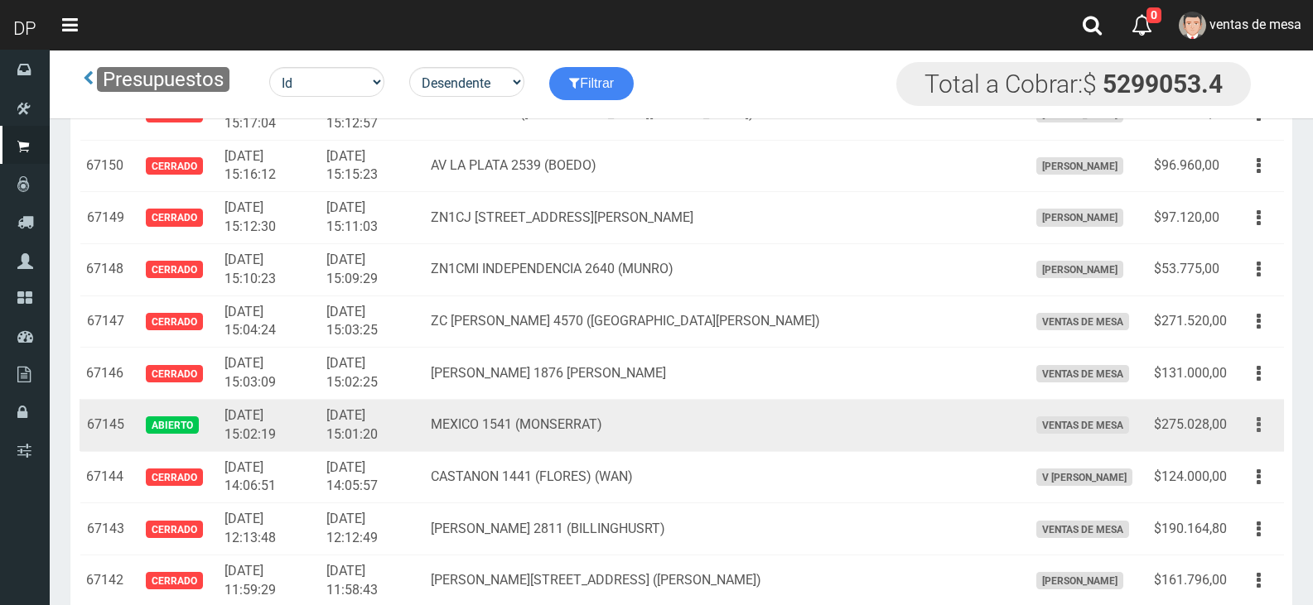
click at [1251, 428] on button "button" at bounding box center [1258, 425] width 37 height 29
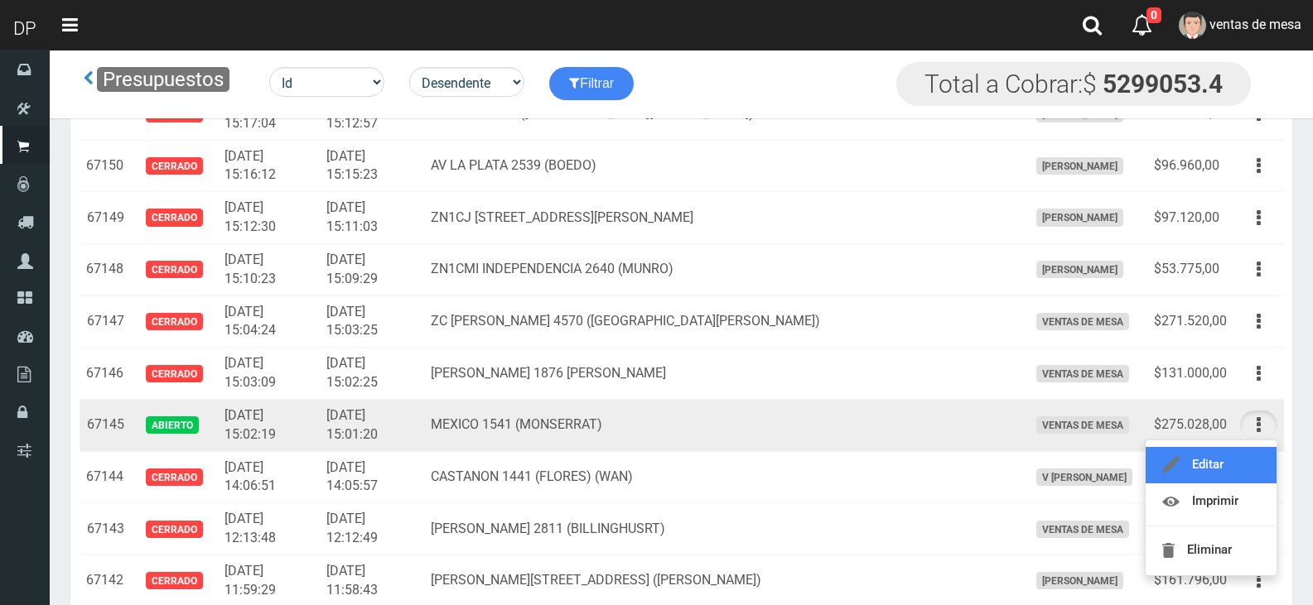
click at [1234, 471] on link "Editar" at bounding box center [1210, 465] width 131 height 36
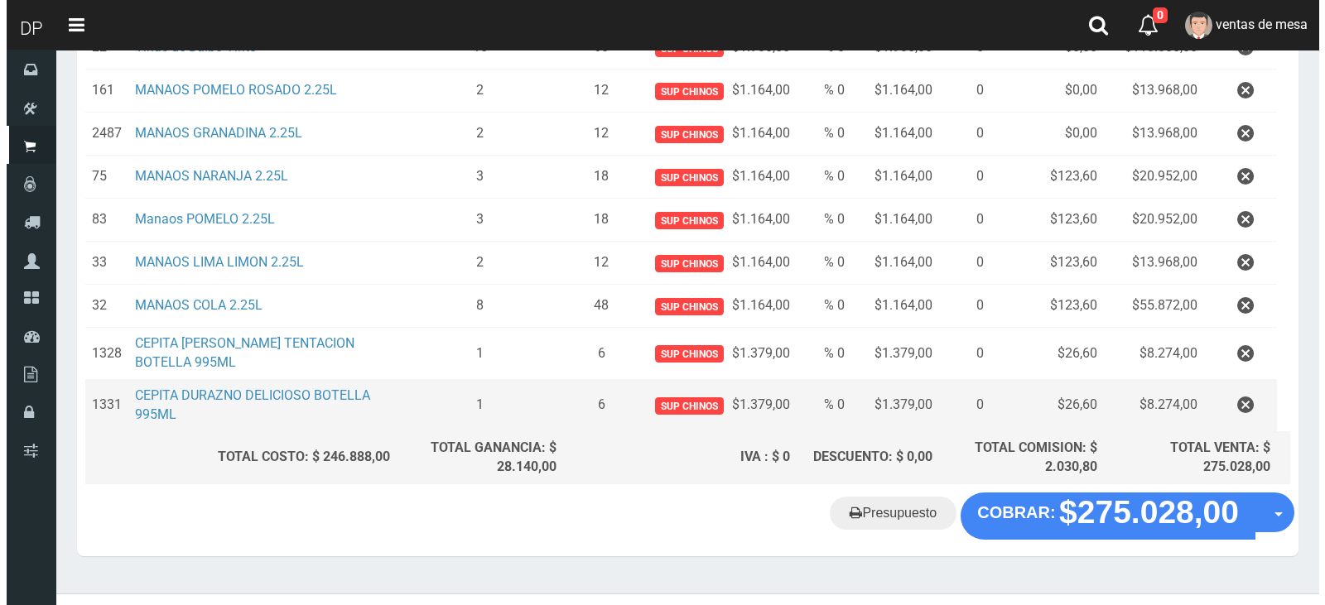
scroll to position [356, 0]
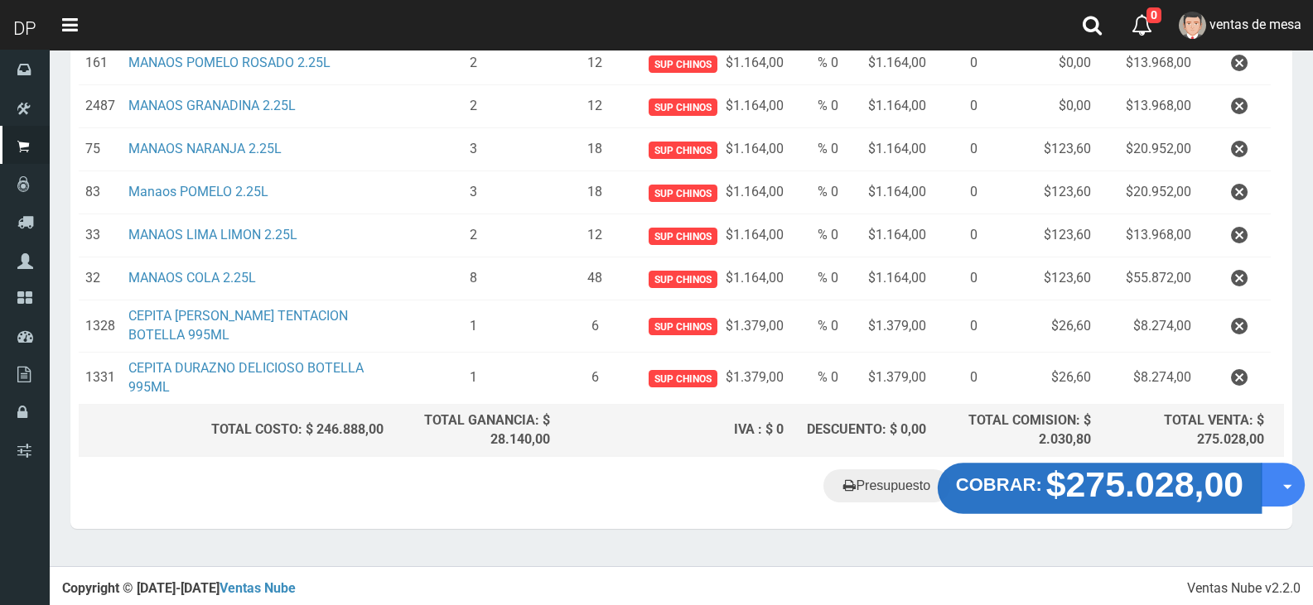
click at [1095, 484] on strong "$275.028,00" at bounding box center [1145, 484] width 198 height 39
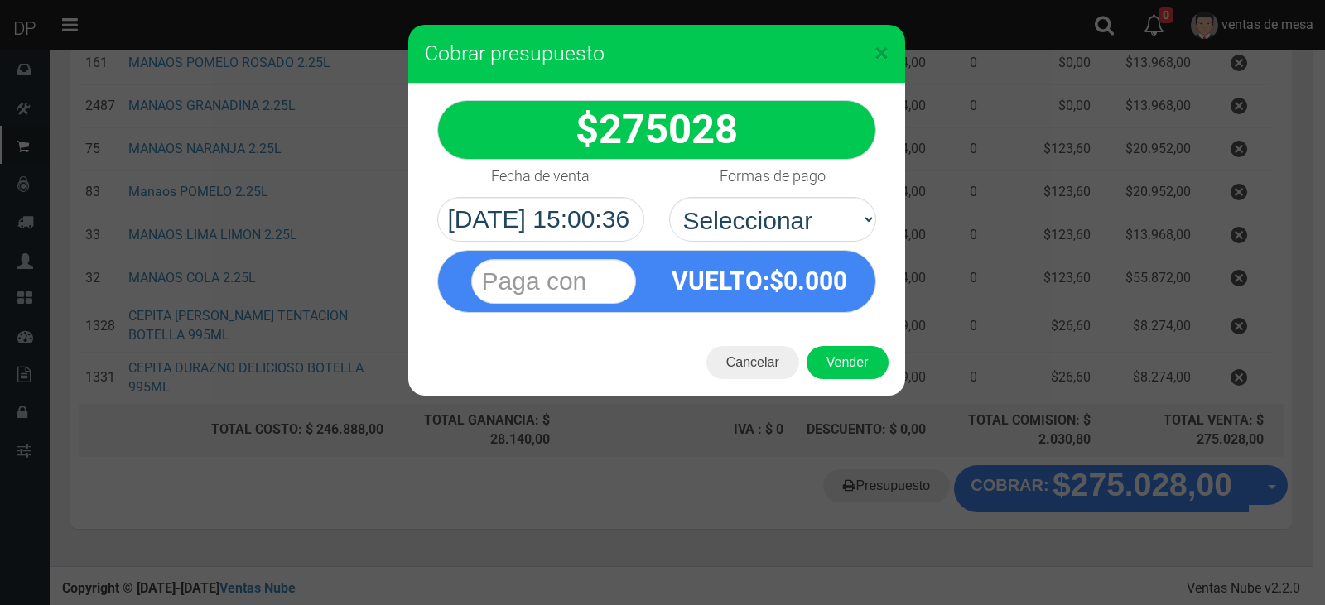
click at [795, 187] on label "Formas de pago" at bounding box center [773, 176] width 106 height 33
click at [795, 197] on select "Seleccionar Efectivo Tarjeta de Crédito Depósito Débito" at bounding box center [772, 219] width 207 height 45
click at [773, 229] on select "Seleccionar Efectivo Tarjeta de Crédito Depósito Débito" at bounding box center [772, 219] width 207 height 45
select select "Efectivo"
click at [669, 197] on select "Seleccionar Efectivo Tarjeta de Crédito Depósito Débito" at bounding box center [772, 219] width 207 height 45
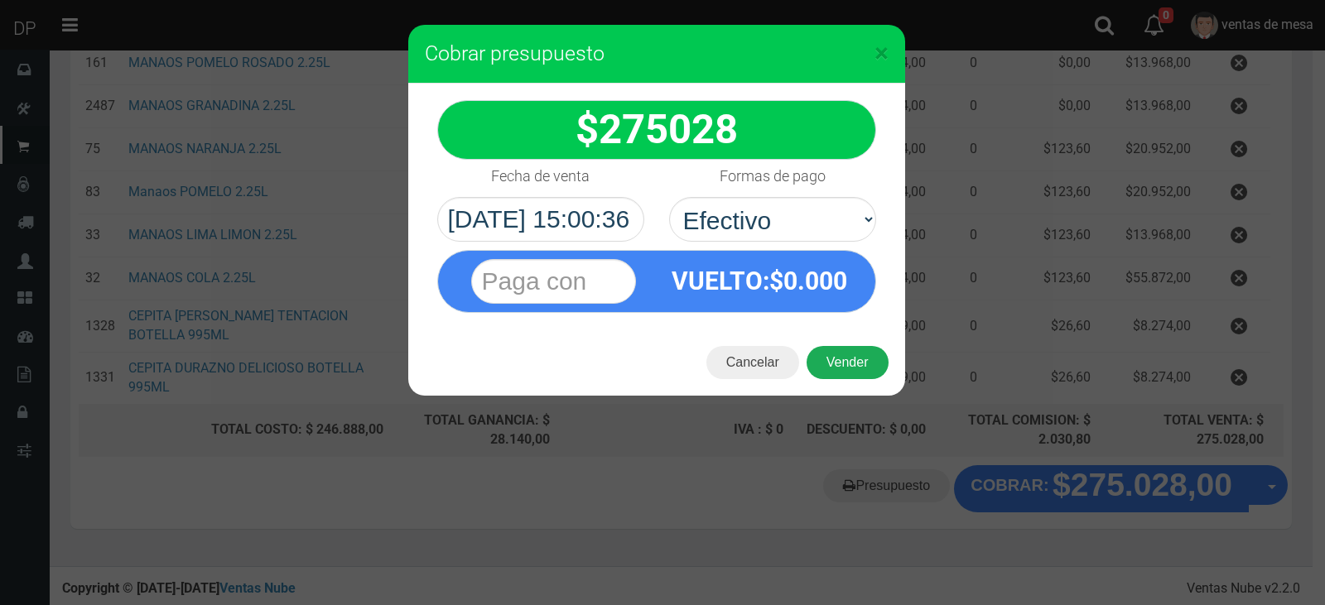
click at [841, 367] on button "Vender" at bounding box center [848, 362] width 82 height 33
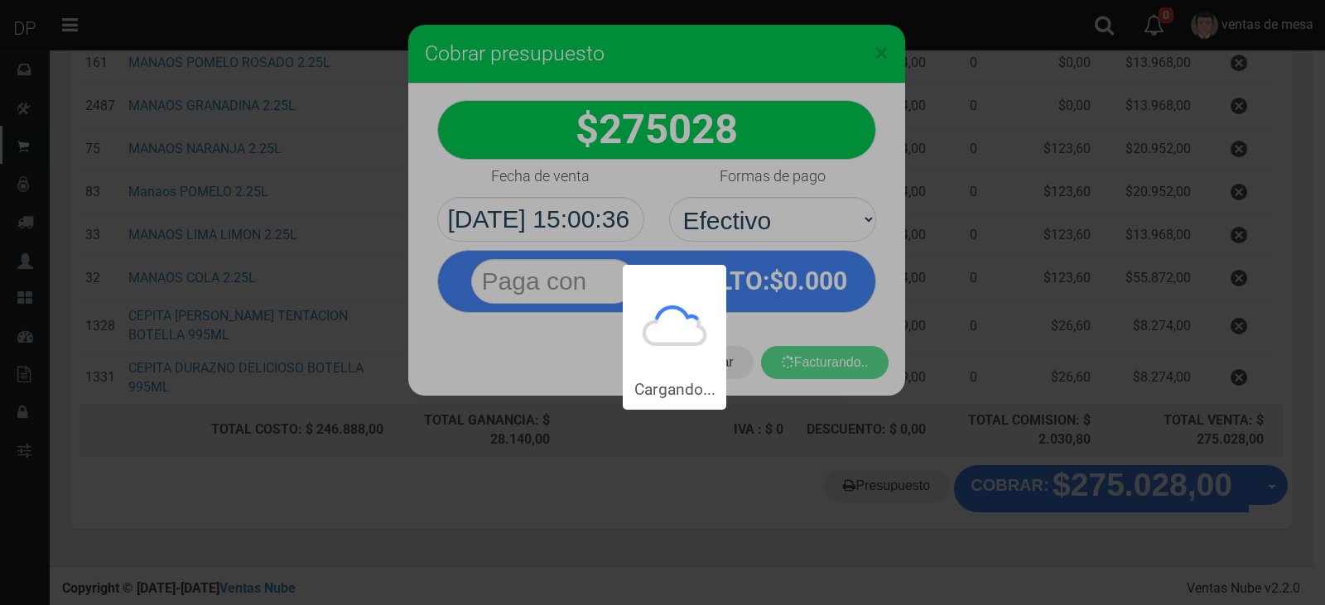
scroll to position [0, 0]
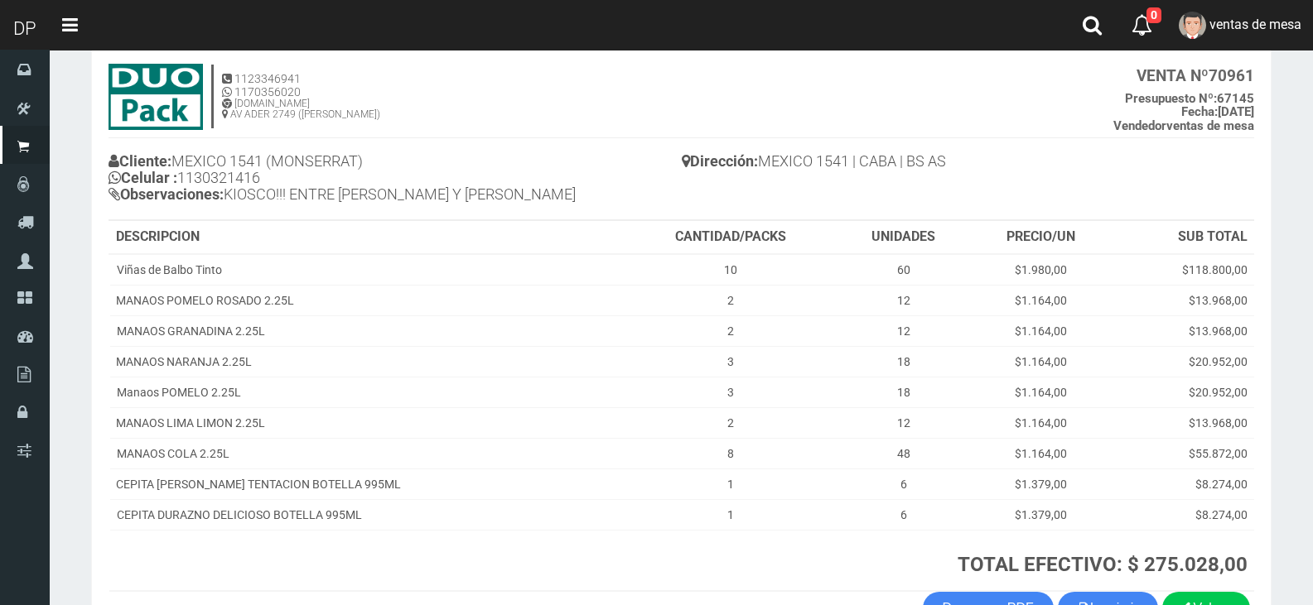
scroll to position [204, 0]
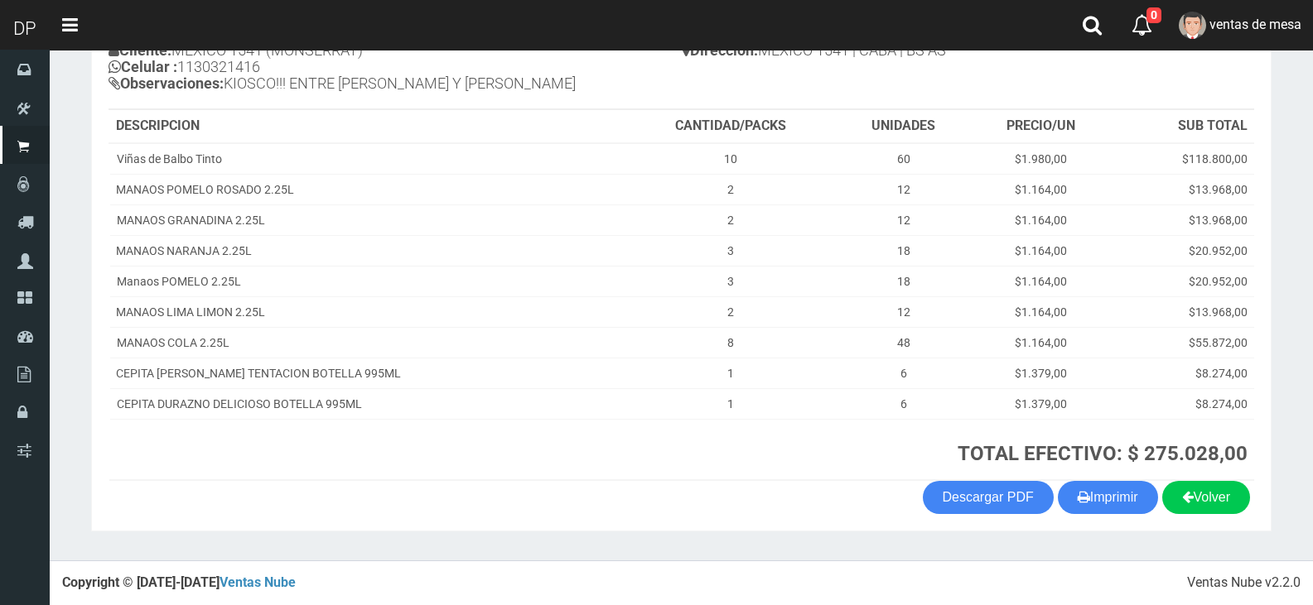
click at [1098, 477] on th "TOTAL EFECTIVO: $ 275.028,00" at bounding box center [938, 449] width 631 height 61
click at [1095, 482] on button "Imprimir" at bounding box center [1108, 497] width 100 height 33
click at [1229, 40] on link "ventas de mesa" at bounding box center [1240, 25] width 146 height 51
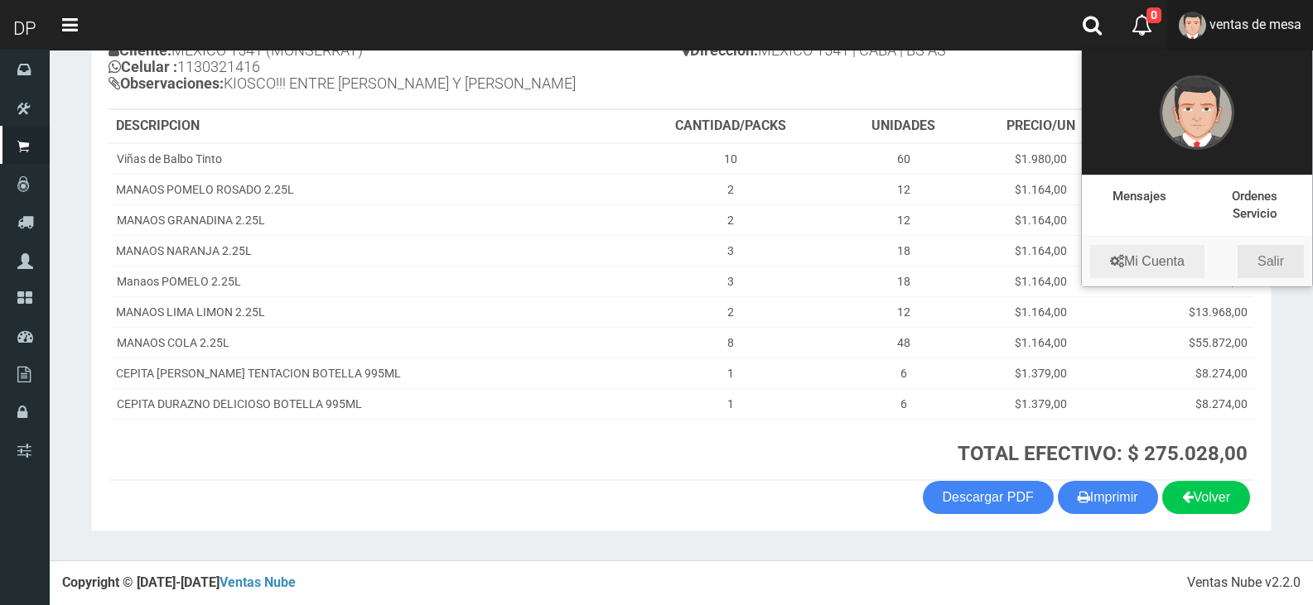
click at [1282, 263] on link "Salir" at bounding box center [1270, 261] width 66 height 33
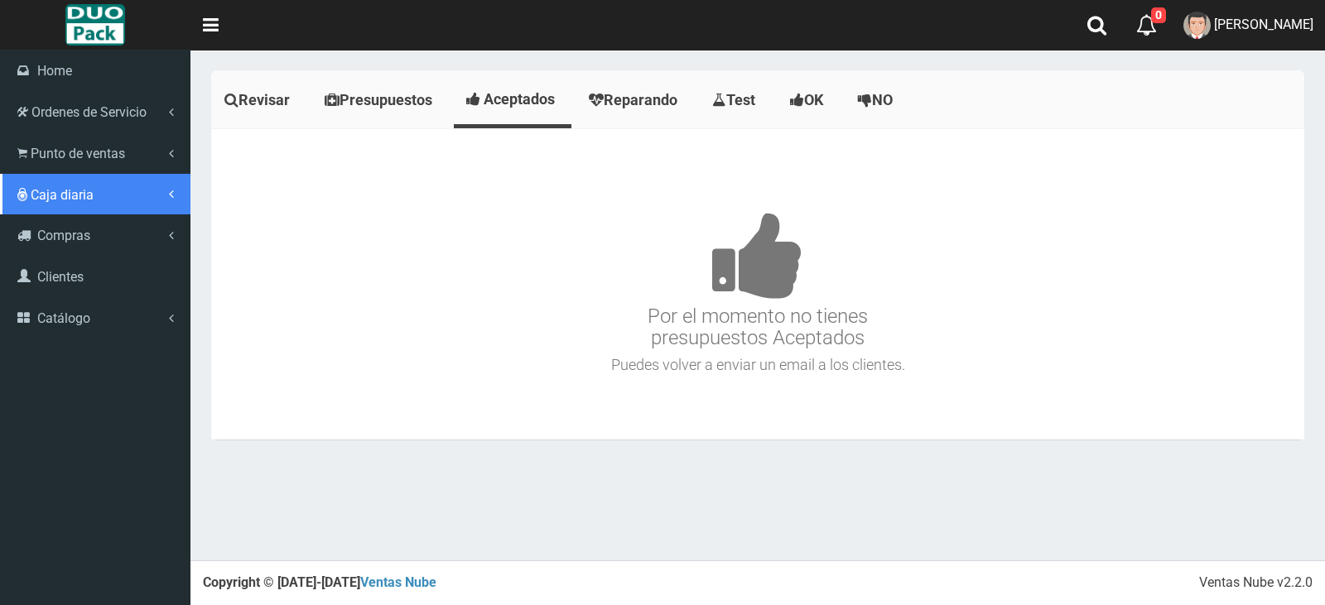
click at [59, 181] on link "Caja diaria" at bounding box center [95, 194] width 190 height 41
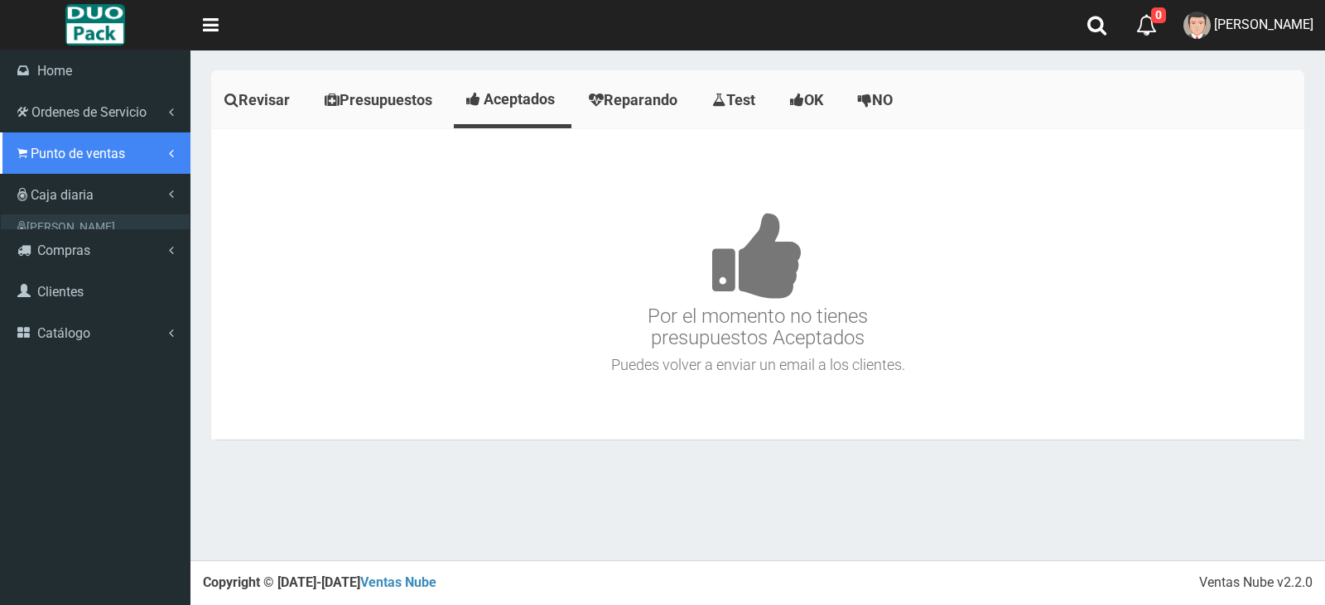
click at [78, 152] on span "Punto de ventas" at bounding box center [78, 154] width 94 height 16
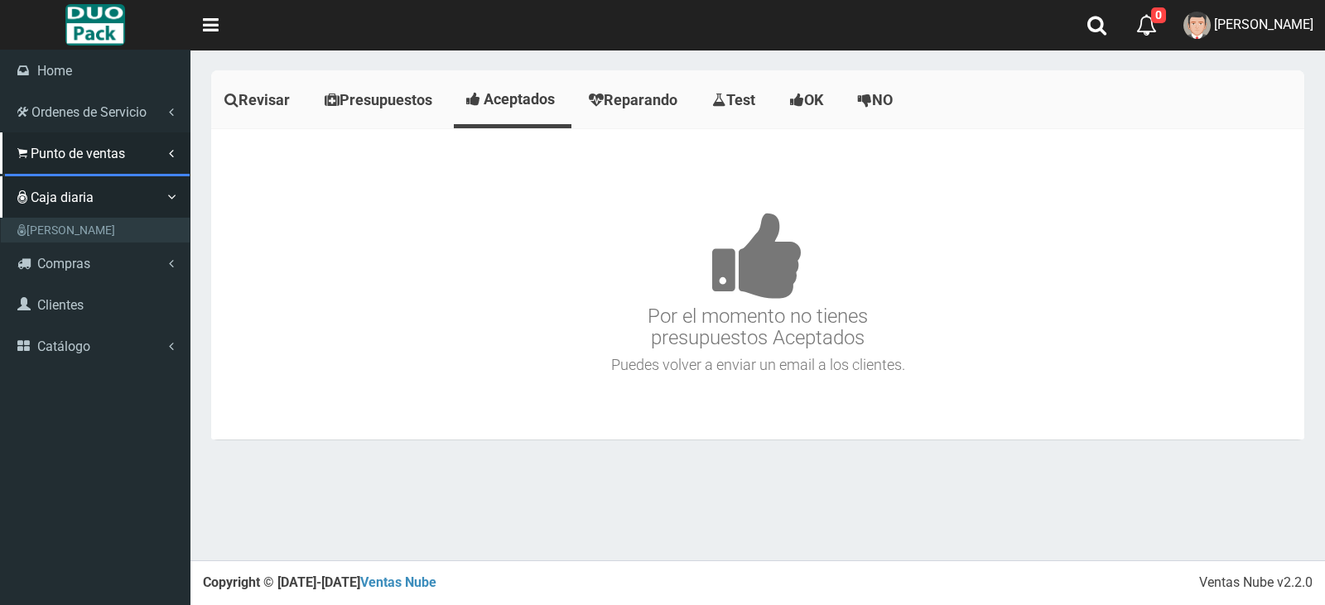
click at [89, 190] on link "Punto de ventas" at bounding box center [97, 186] width 185 height 25
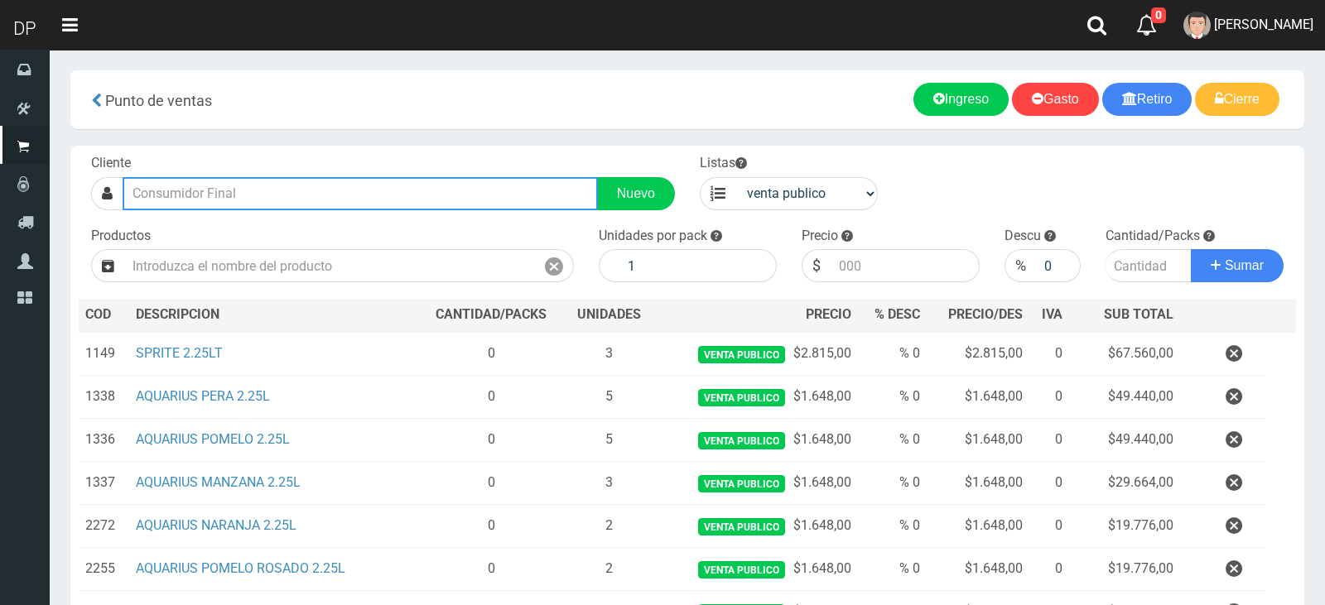
click at [341, 187] on input "text" at bounding box center [360, 193] width 475 height 33
click at [344, 192] on input "text" at bounding box center [357, 193] width 469 height 33
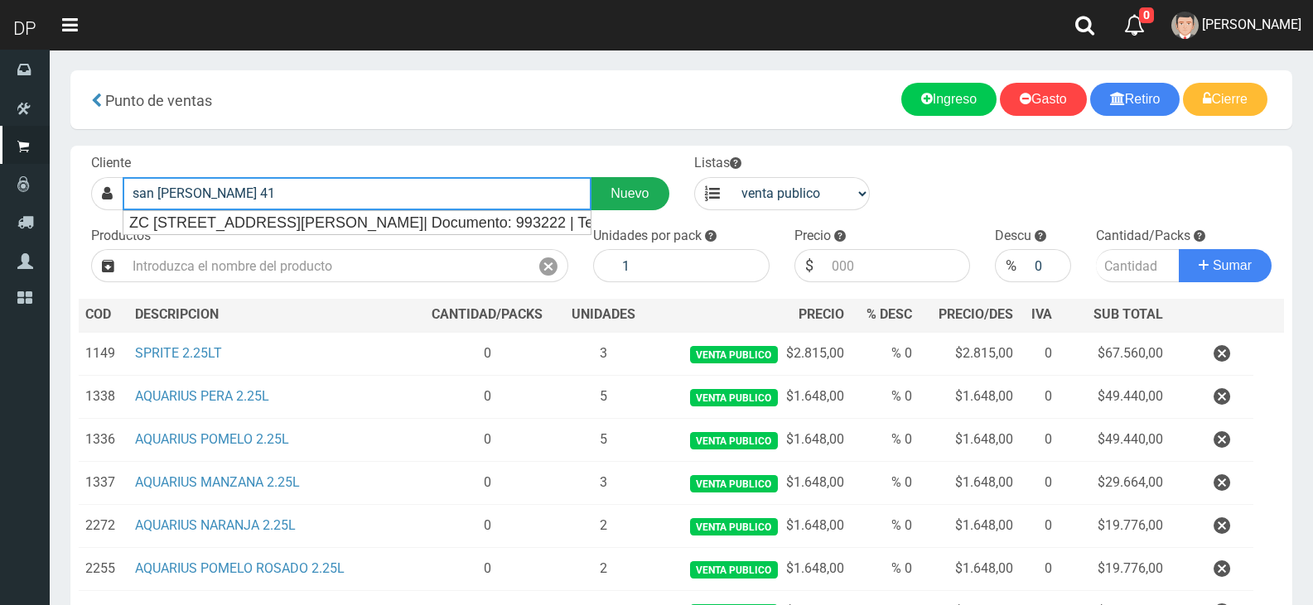
type input "san [PERSON_NAME] 41"
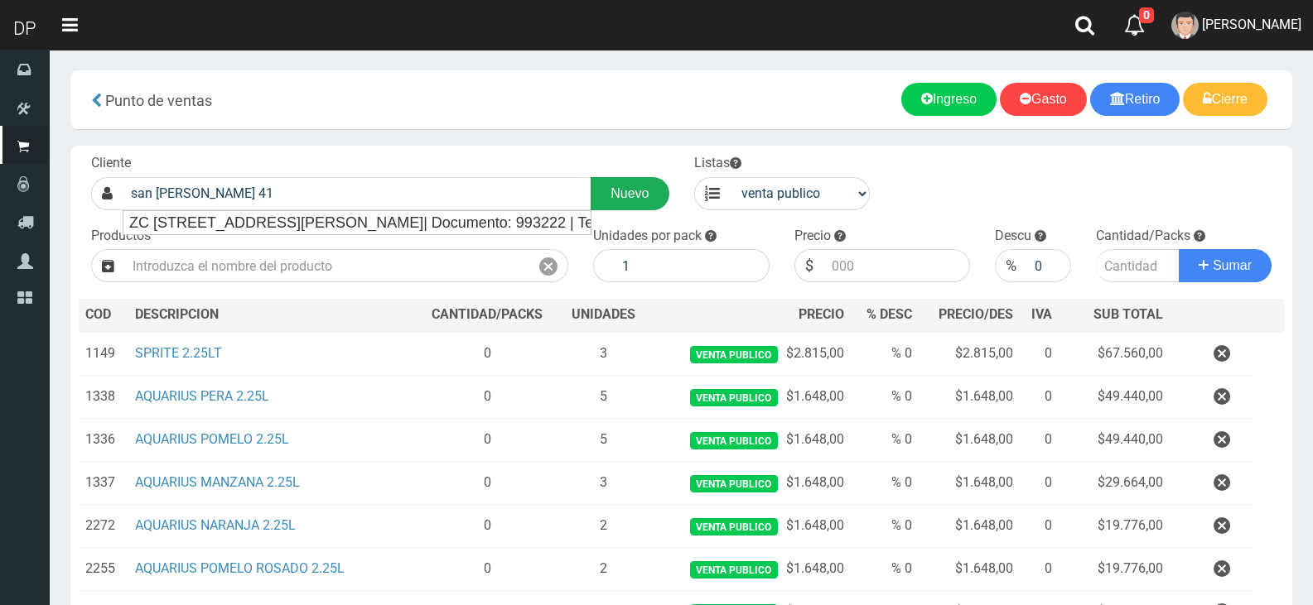
click at [648, 194] on link "Nuevo" at bounding box center [629, 193] width 78 height 33
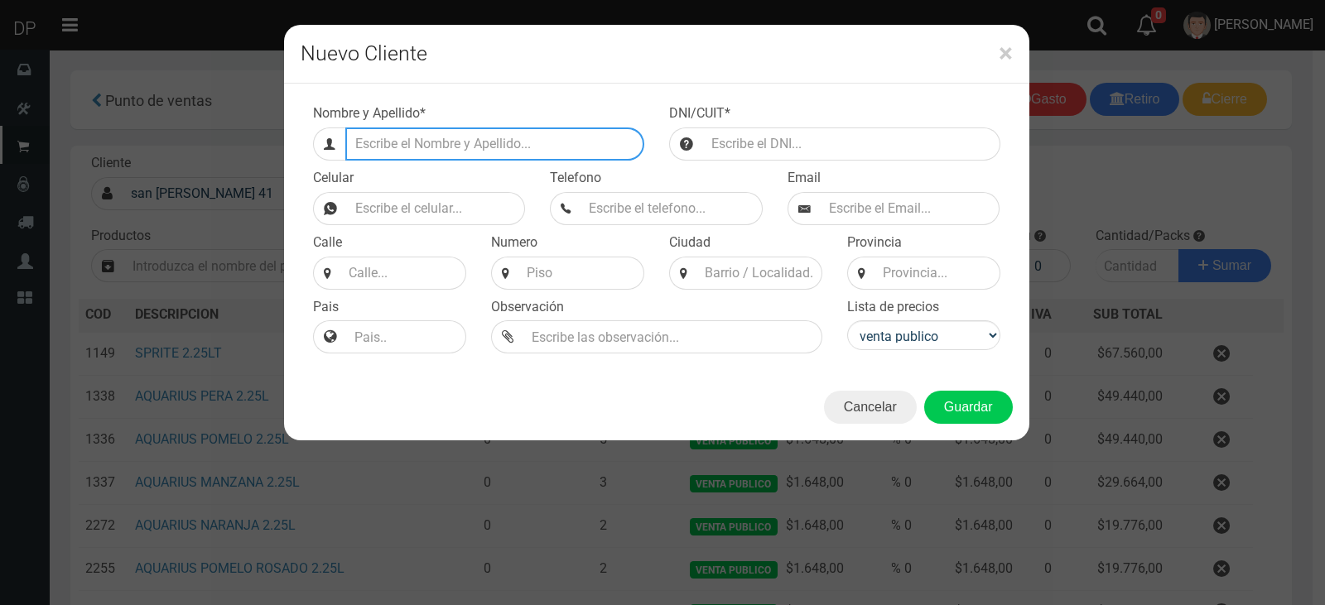
click at [395, 152] on input "Efectivo a retirar" at bounding box center [494, 144] width 299 height 33
type input "s"
type input "SAN [PERSON_NAME] 4169 (CABA)"
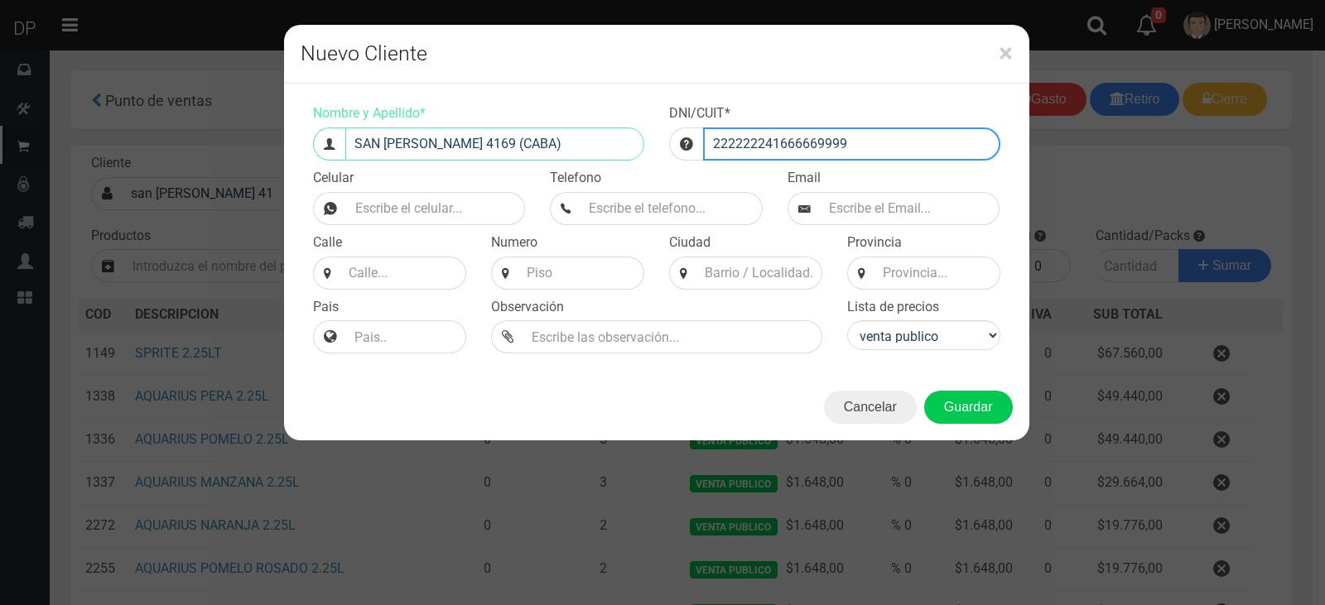
type input "222222241666669999"
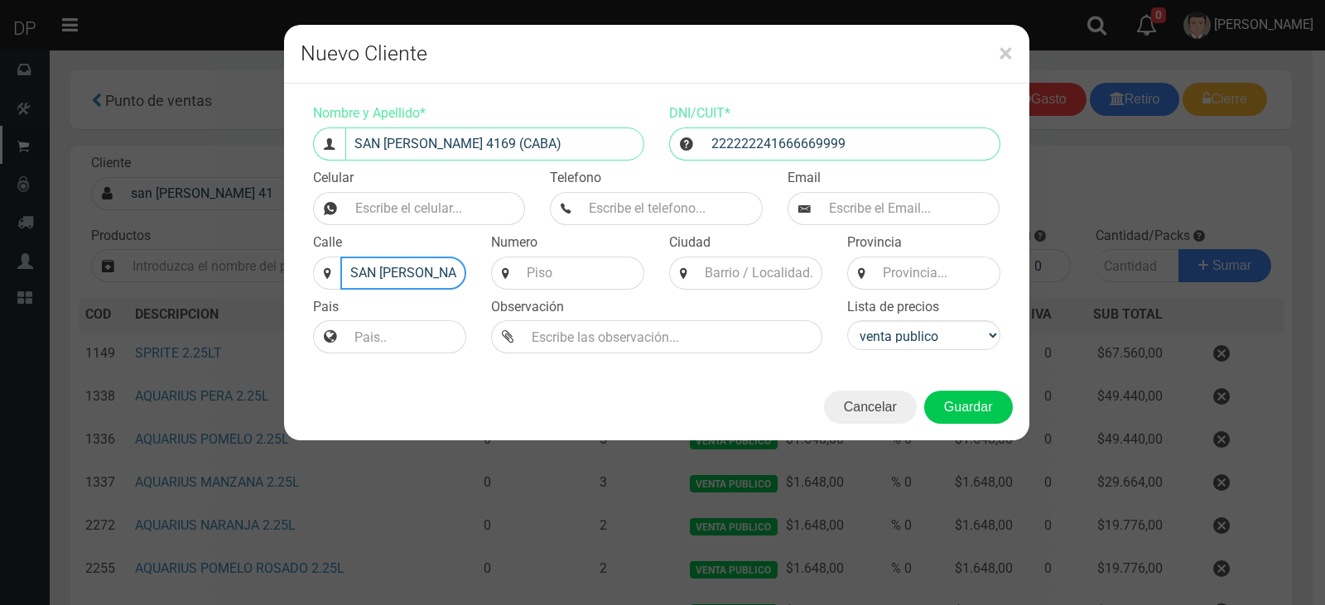
type input "SAN JUAN"
type input "4169"
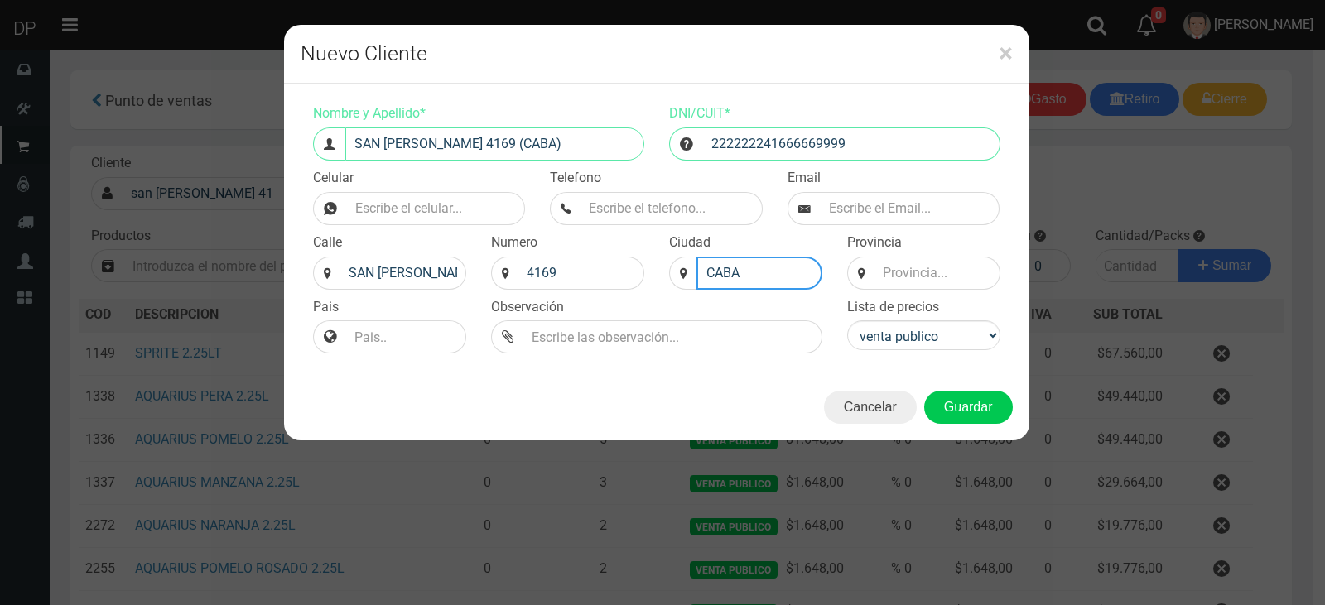
type input "CABA"
type input "BS AS"
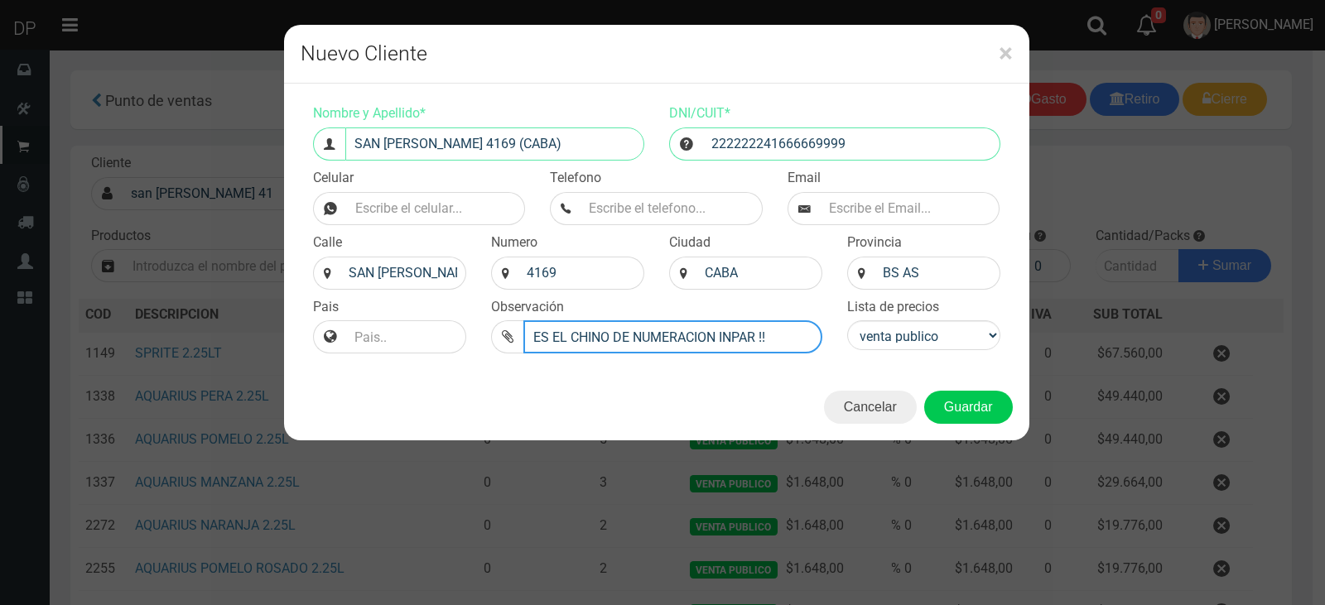
type input "ES EL CHINO DE NUMERACION INPAR !!"
select select "2"
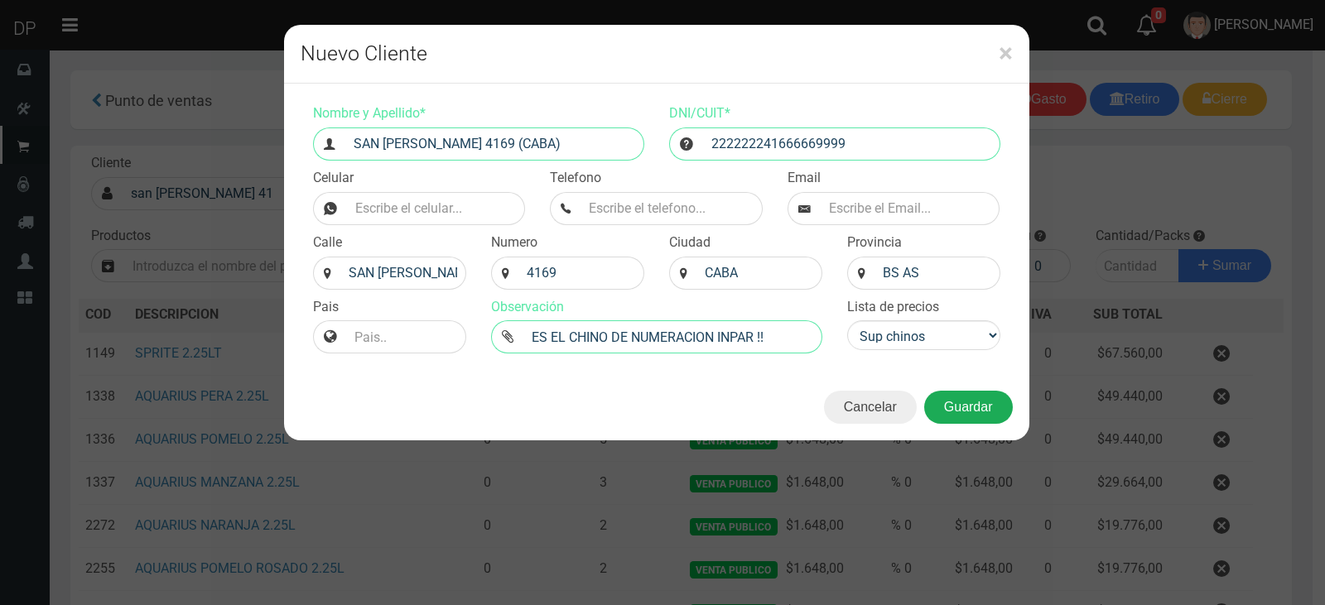
click at [950, 408] on button "Guardar" at bounding box center [968, 407] width 89 height 33
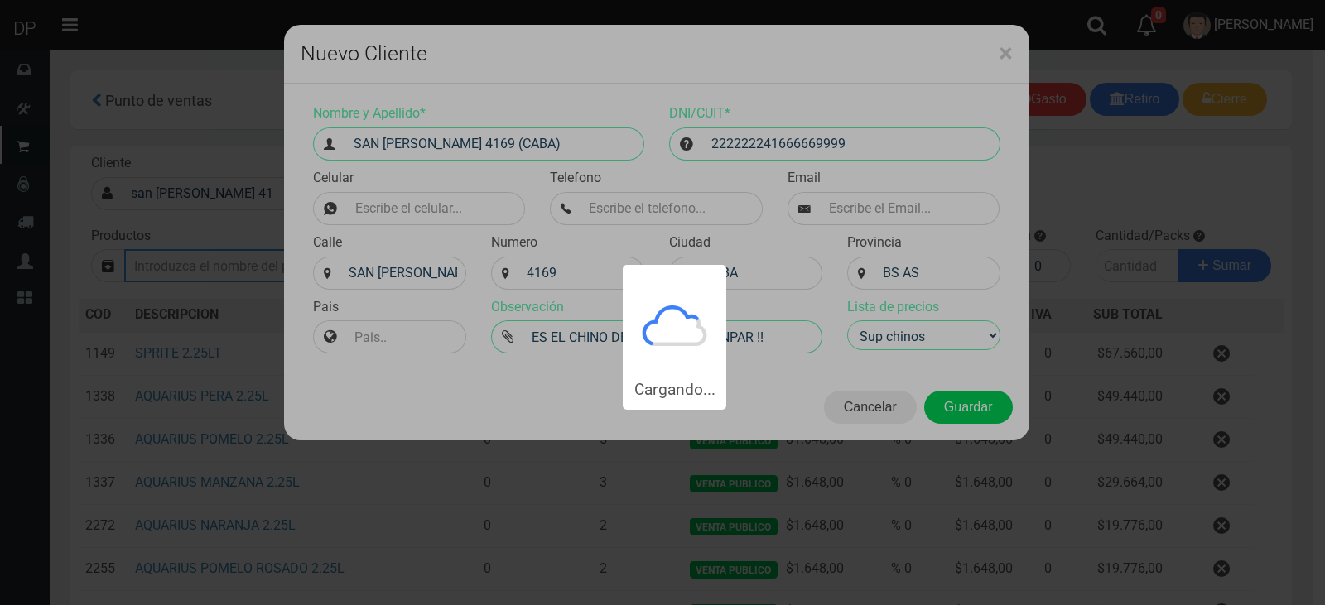
type input "SAN JUAN 4169 (CABA) | Documento: 222222241666669999"
select select "2"
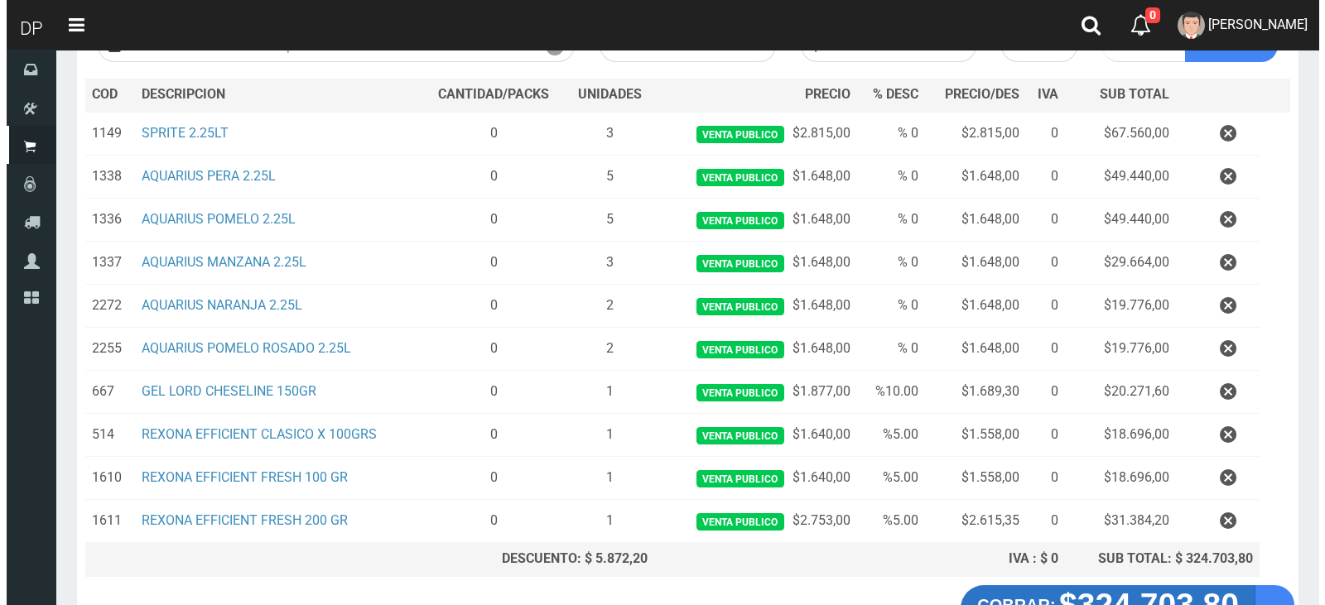
scroll to position [339, 0]
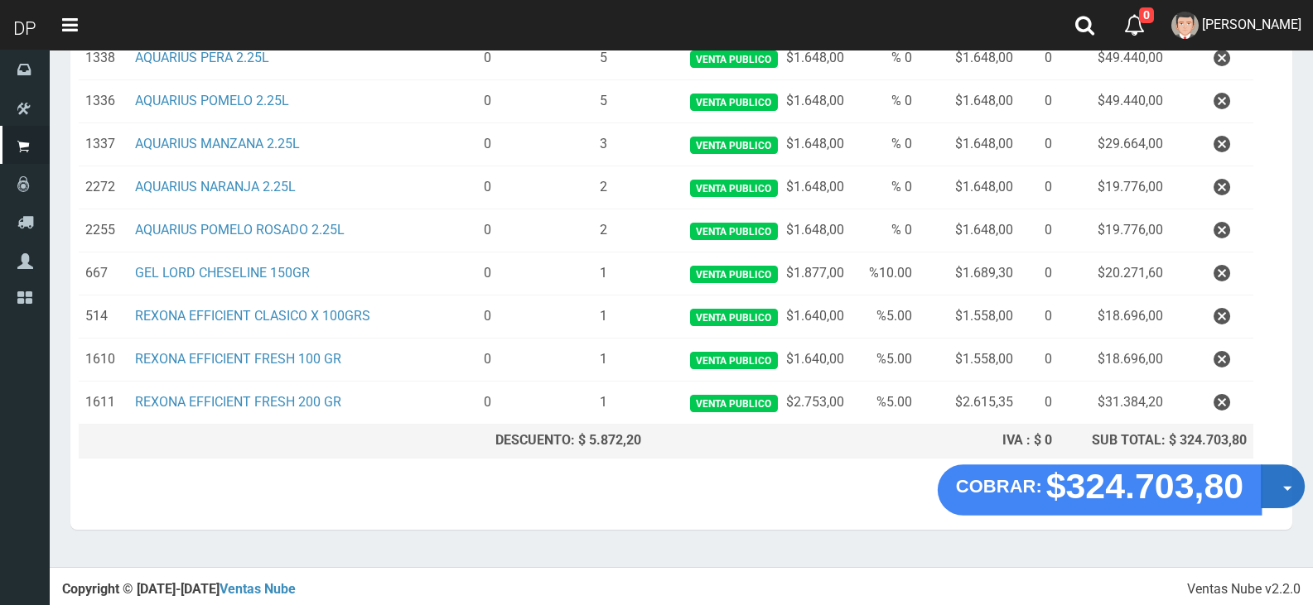
click at [1277, 483] on button "Opciones" at bounding box center [1282, 487] width 44 height 44
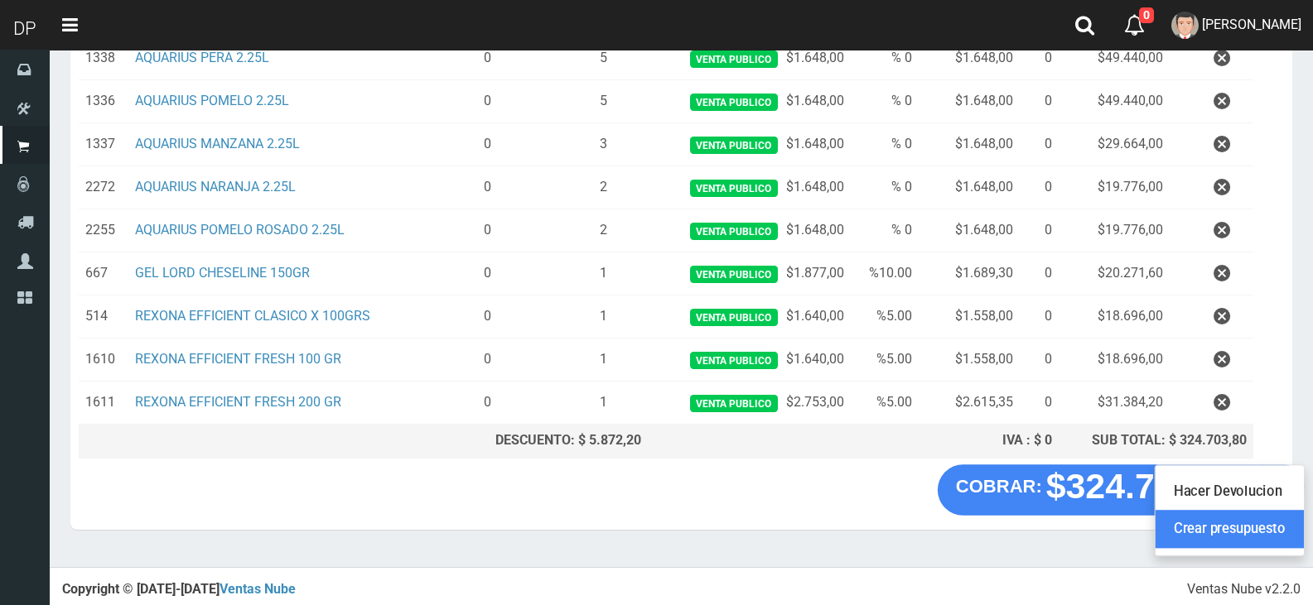
click at [1265, 533] on link "Crear presupuesto" at bounding box center [1229, 530] width 148 height 38
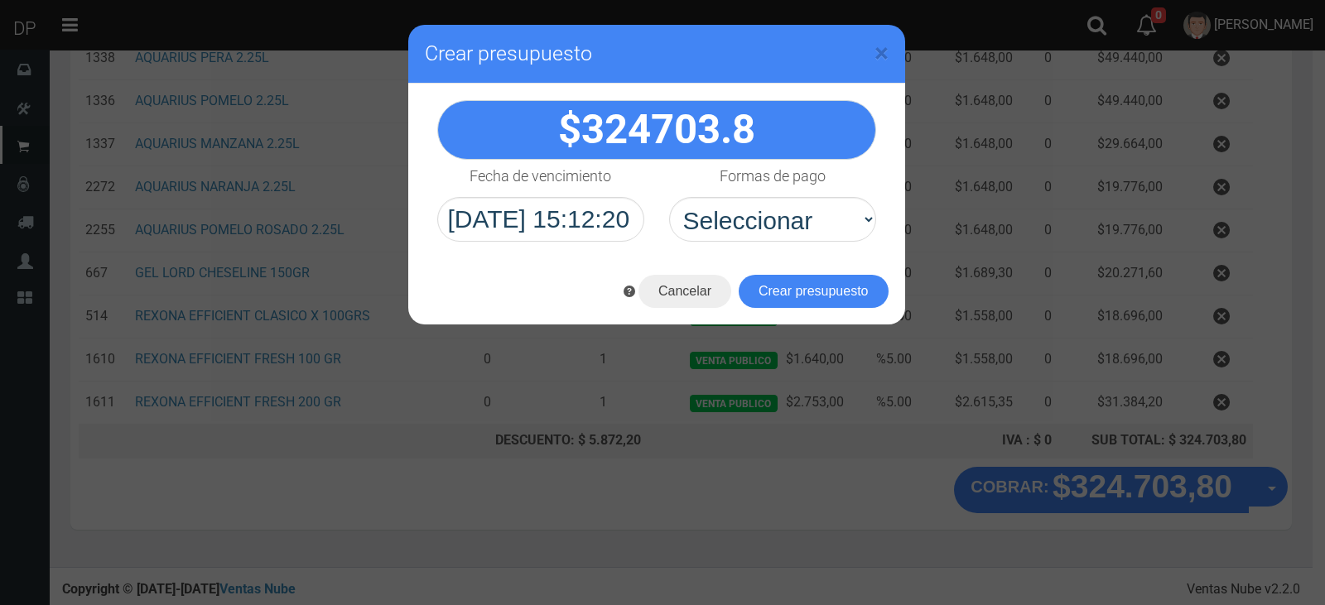
click at [771, 212] on select "Seleccionar Efectivo Tarjeta de Crédito Depósito Débito" at bounding box center [772, 219] width 207 height 45
select select "Efectivo"
click at [669, 197] on select "Seleccionar Efectivo Tarjeta de Crédito Depósito Débito" at bounding box center [772, 219] width 207 height 45
click at [806, 301] on button "Crear presupuesto" at bounding box center [814, 291] width 150 height 33
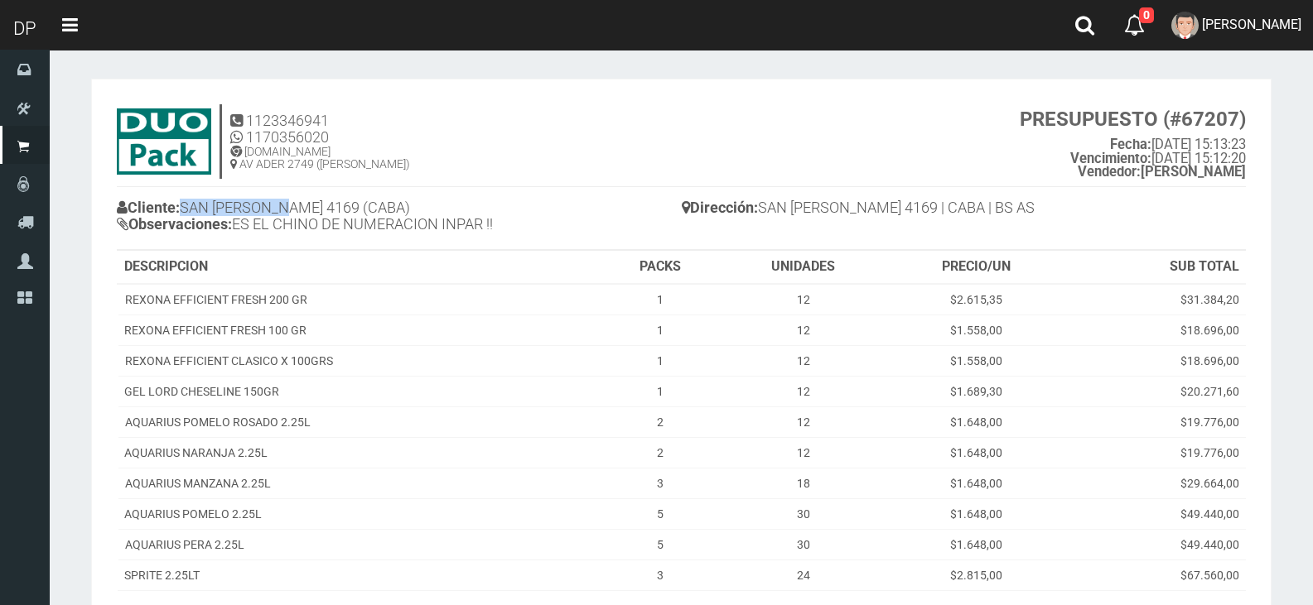
drag, startPoint x: 189, startPoint y: 203, endPoint x: 291, endPoint y: 204, distance: 101.9
click at [291, 204] on h4 "Cliente: SAN [PERSON_NAME] 4169 (CABA) Observaciones: ES EL CHINO DE NUMERACION…" at bounding box center [399, 218] width 565 height 46
copy h4 "SAN JUAN 4169"
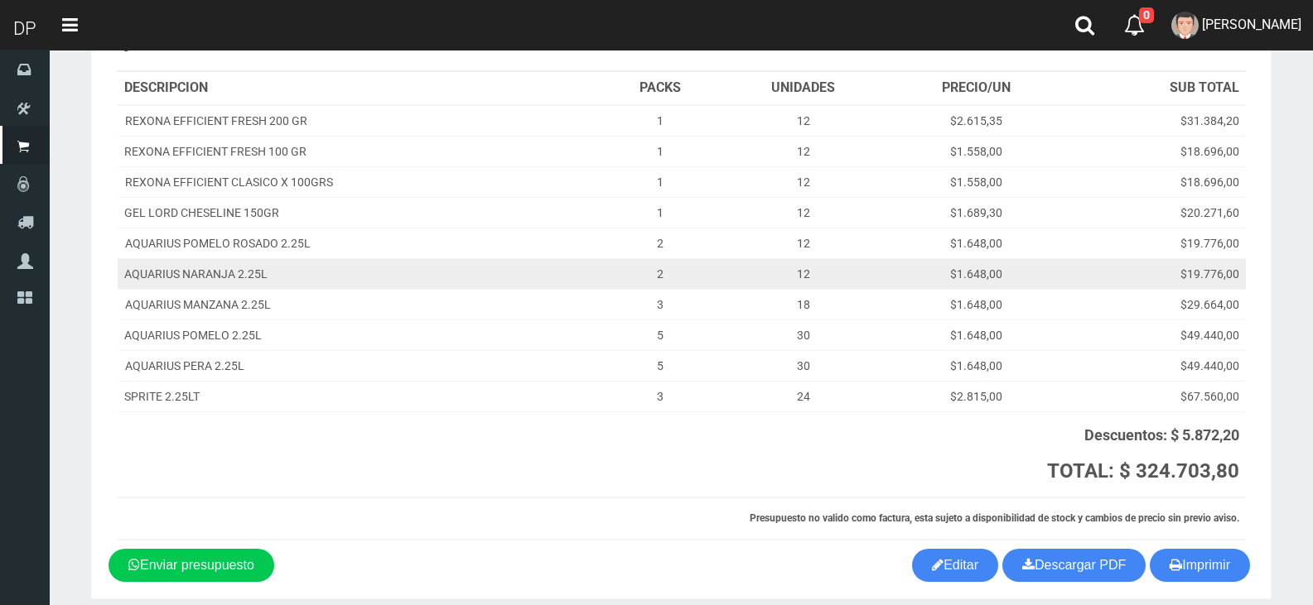
scroll to position [81, 0]
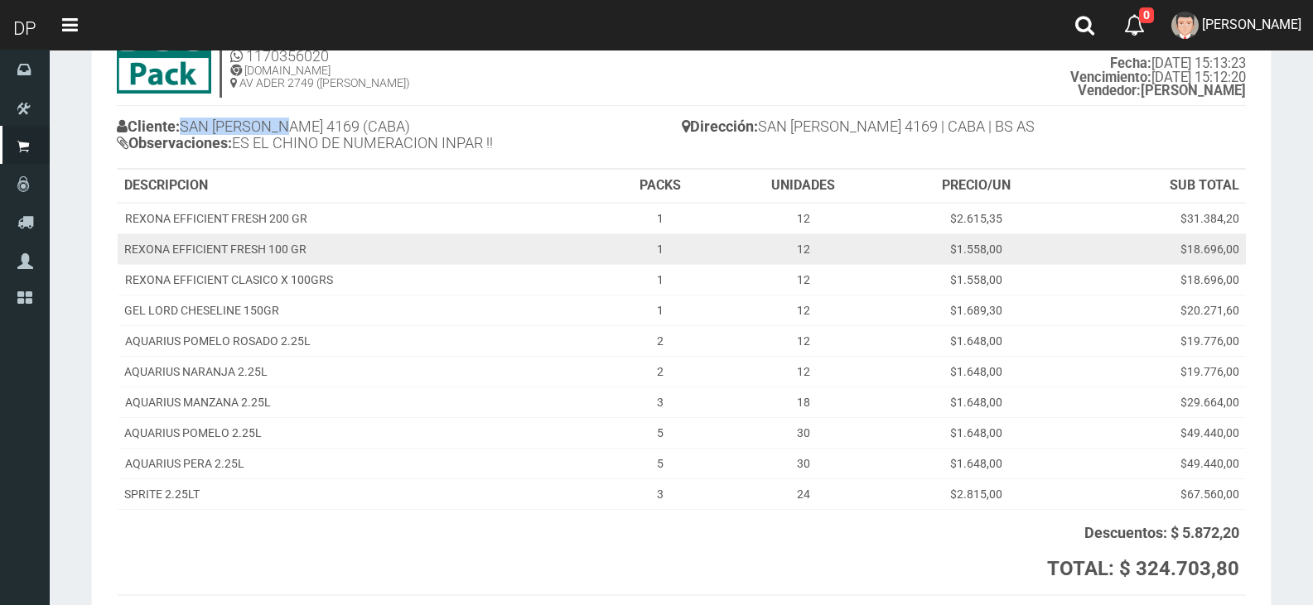
click at [297, 237] on tbody "REXONA EFFICIENT FRESH 200 GR 1 12 $2.615,35 $31.384,20 REXONA EFFICIENT FRESH …" at bounding box center [682, 356] width 1128 height 307
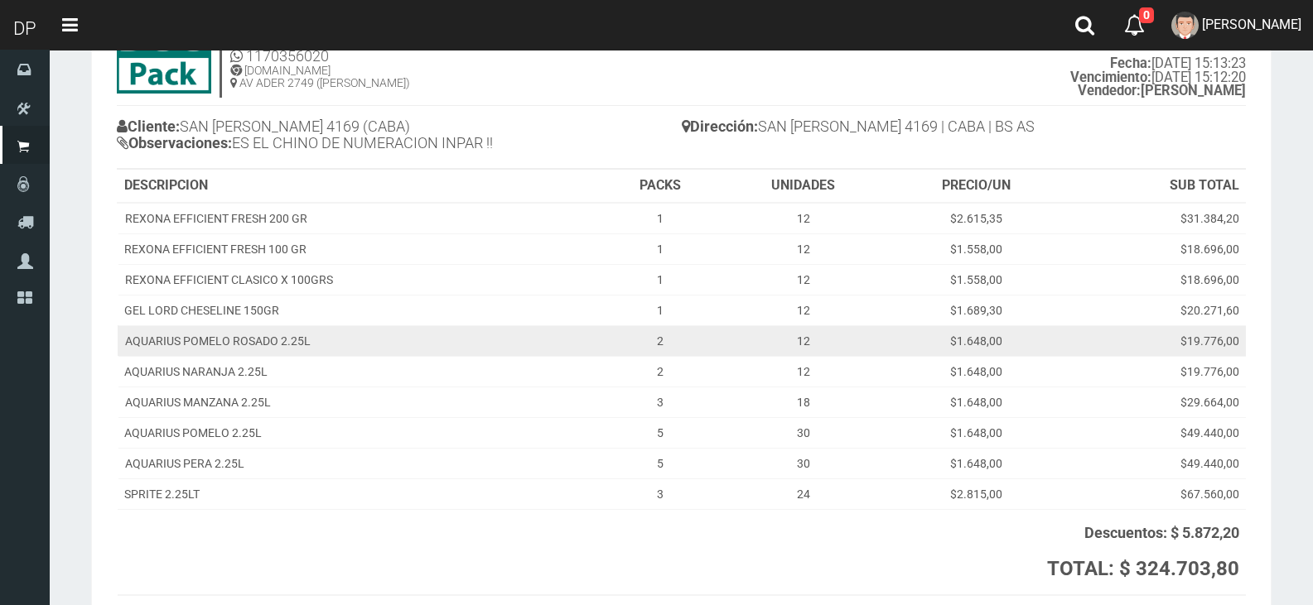
click at [324, 325] on td "AQUARIUS POMELO ROSADO 2.25L" at bounding box center [359, 340] width 483 height 31
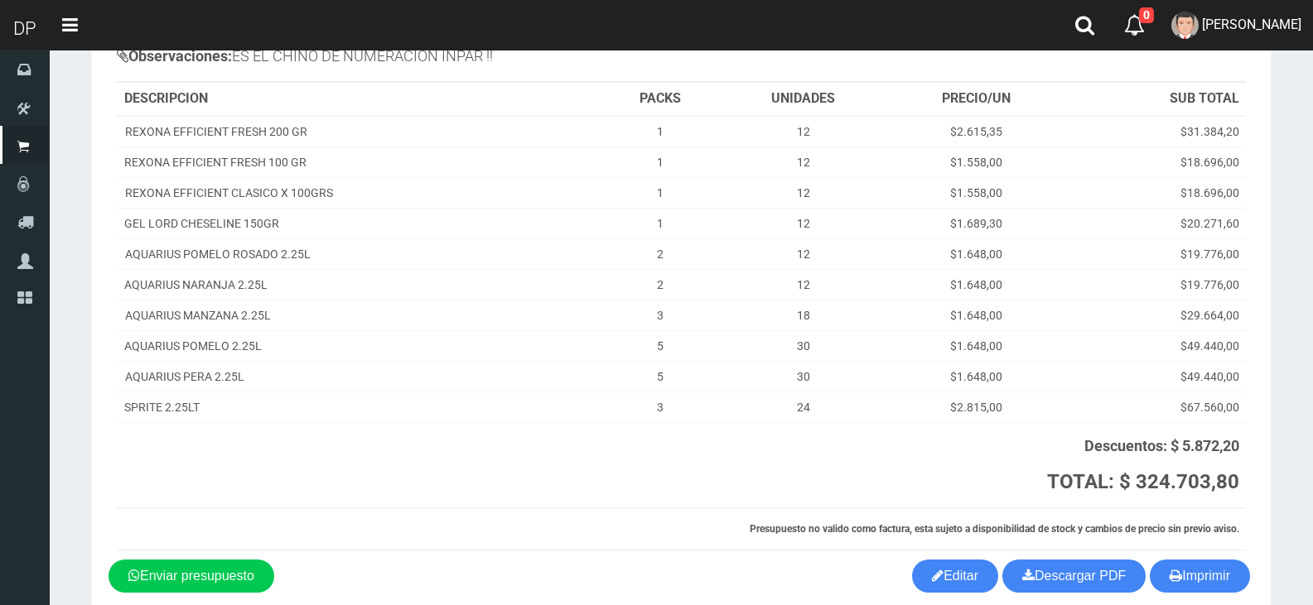
scroll to position [247, 0]
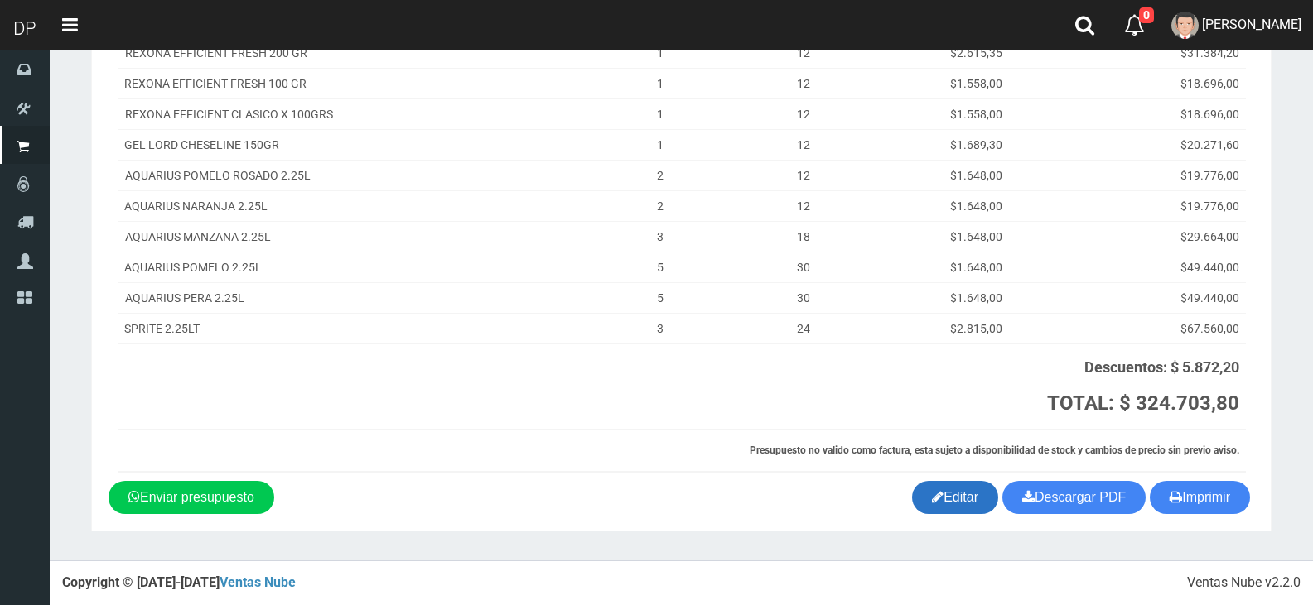
click at [961, 501] on link "Editar" at bounding box center [955, 497] width 86 height 33
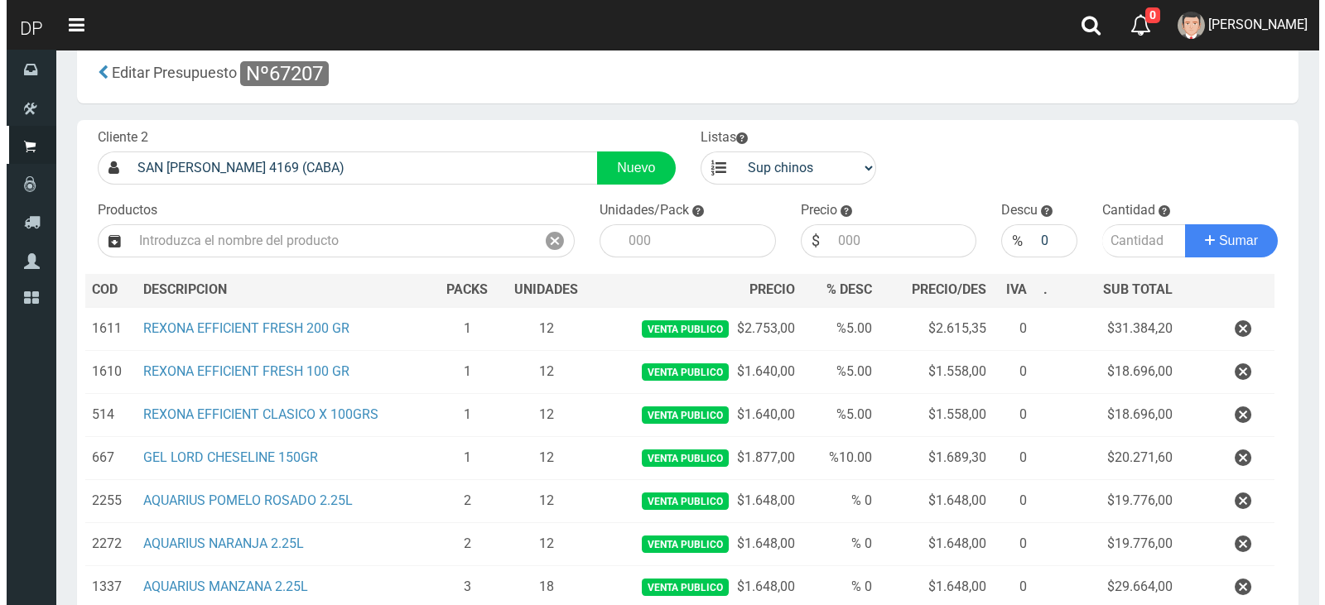
scroll to position [344, 0]
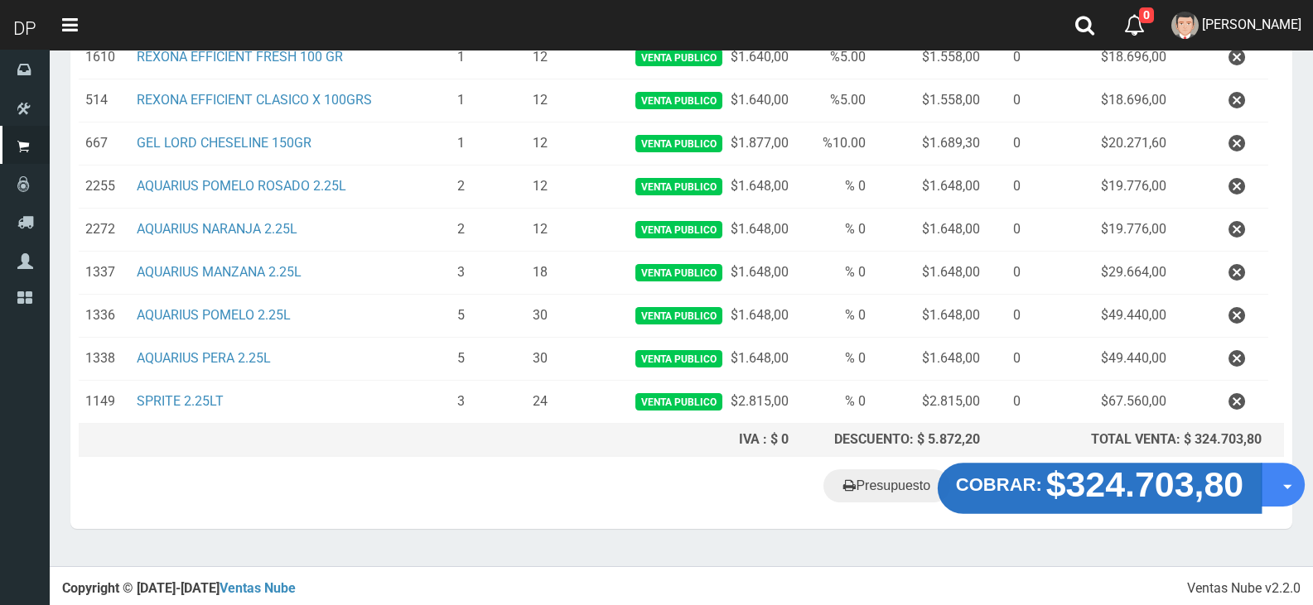
click at [1106, 494] on strong "$324.703,80" at bounding box center [1145, 484] width 198 height 39
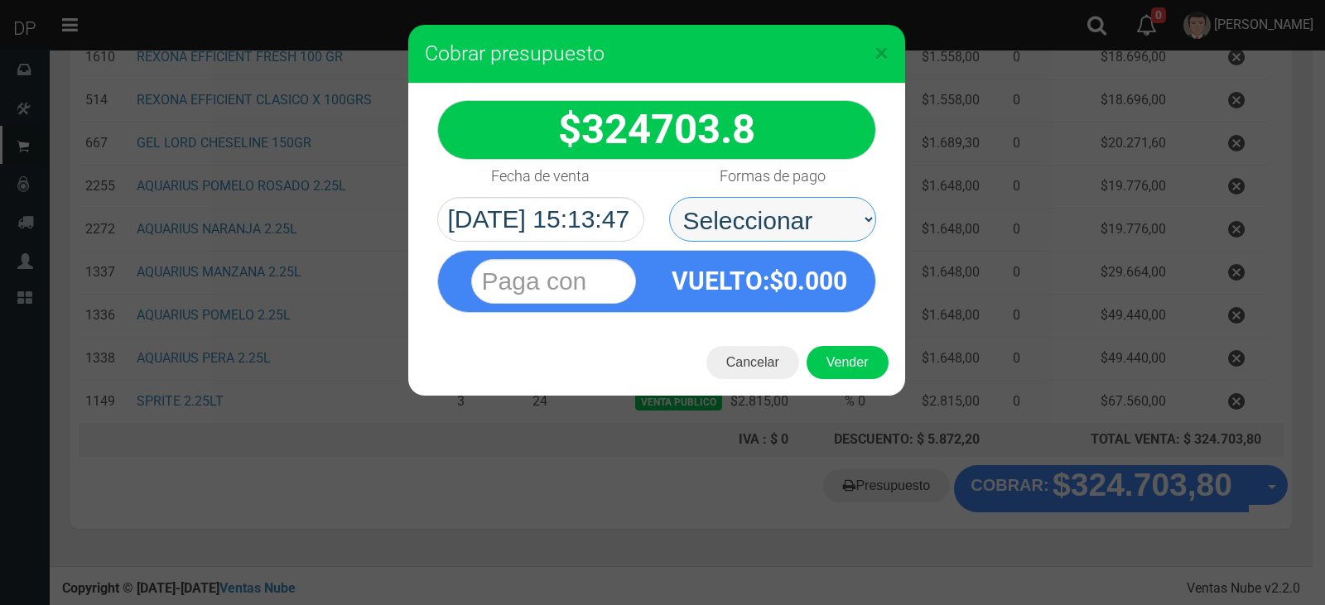
click at [706, 210] on select "Seleccionar Efectivo Tarjeta de Crédito Depósito Débito" at bounding box center [772, 219] width 207 height 45
select select "Efectivo"
click at [669, 197] on select "Seleccionar Efectivo Tarjeta de Crédito Depósito Débito" at bounding box center [772, 219] width 207 height 45
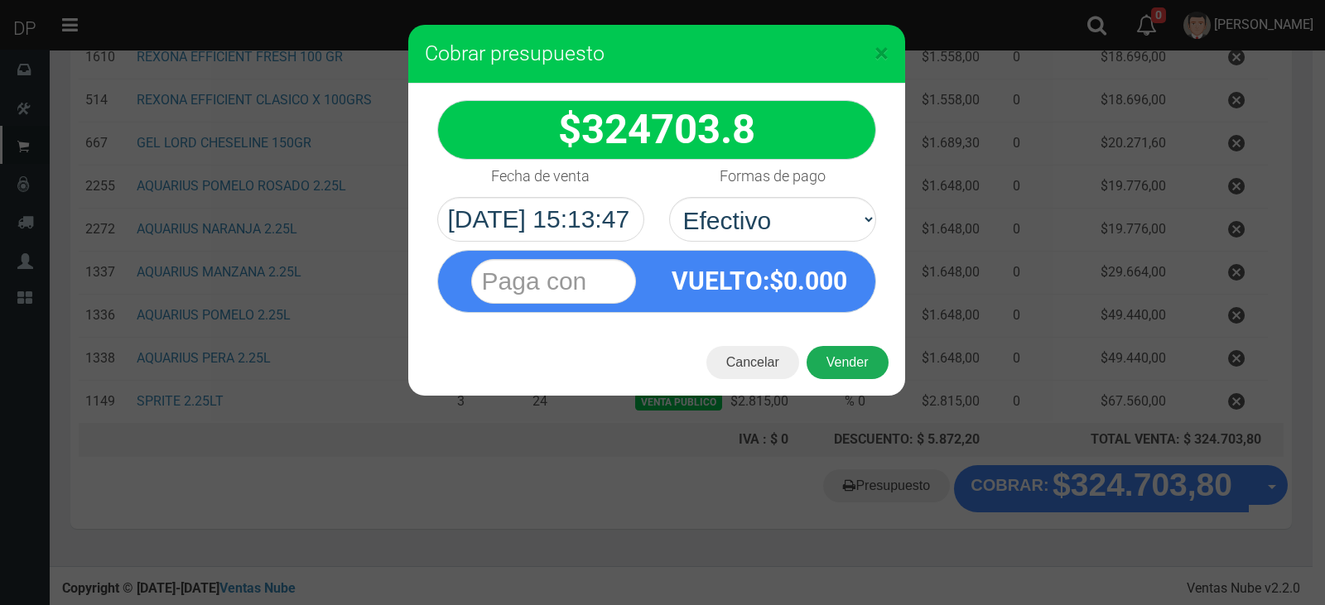
click at [836, 364] on button "Vender" at bounding box center [848, 362] width 82 height 33
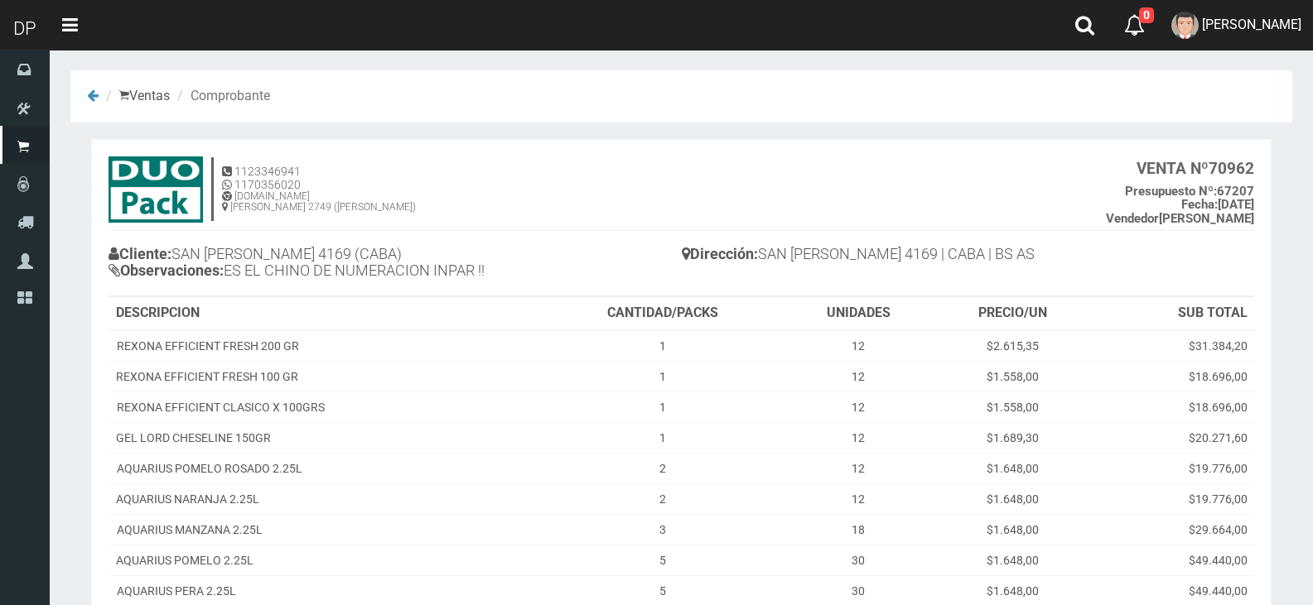
scroll to position [243, 0]
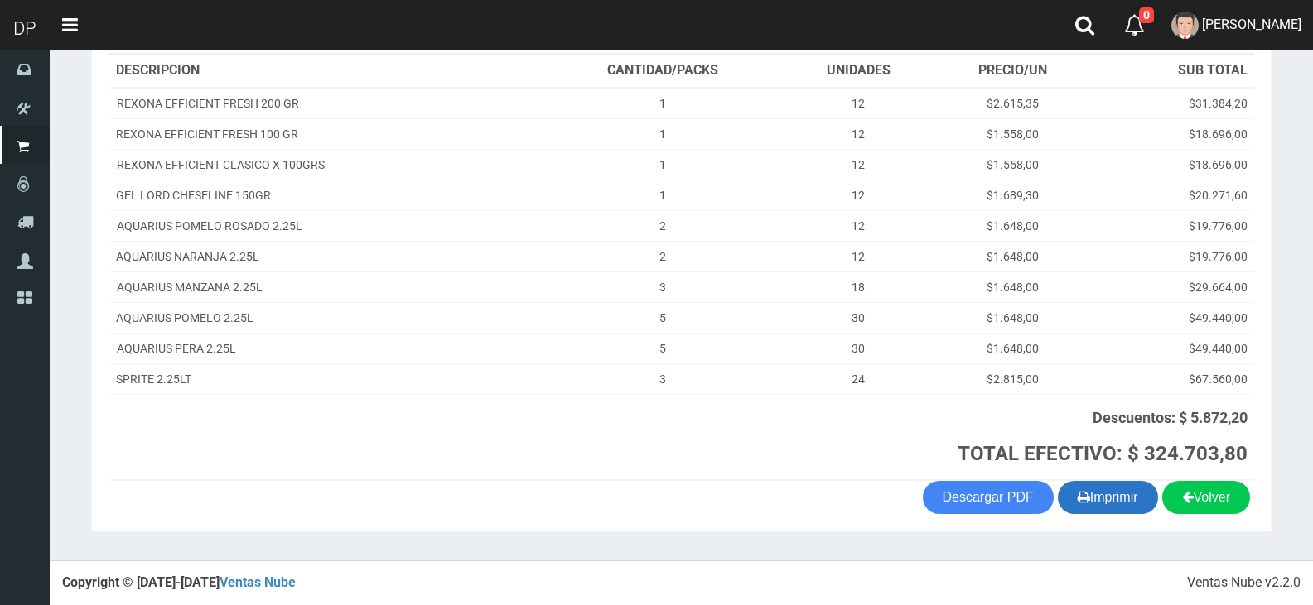
click at [1143, 502] on button "Imprimir" at bounding box center [1108, 497] width 100 height 33
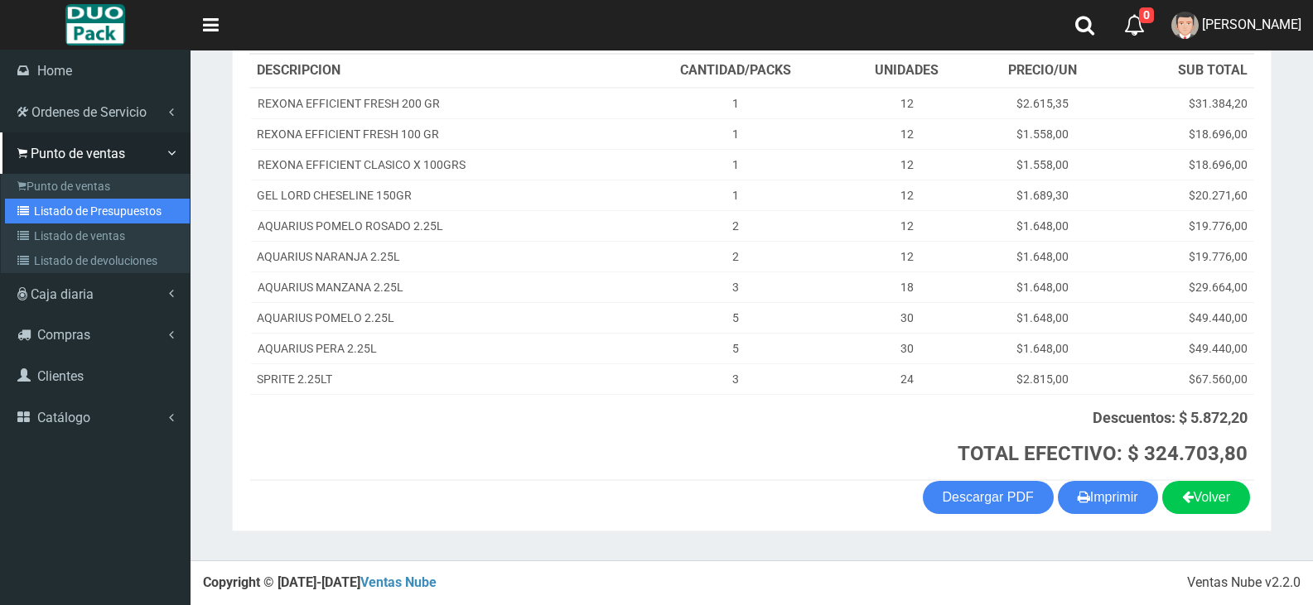
click at [100, 219] on link "Listado de Presupuestos" at bounding box center [97, 211] width 185 height 25
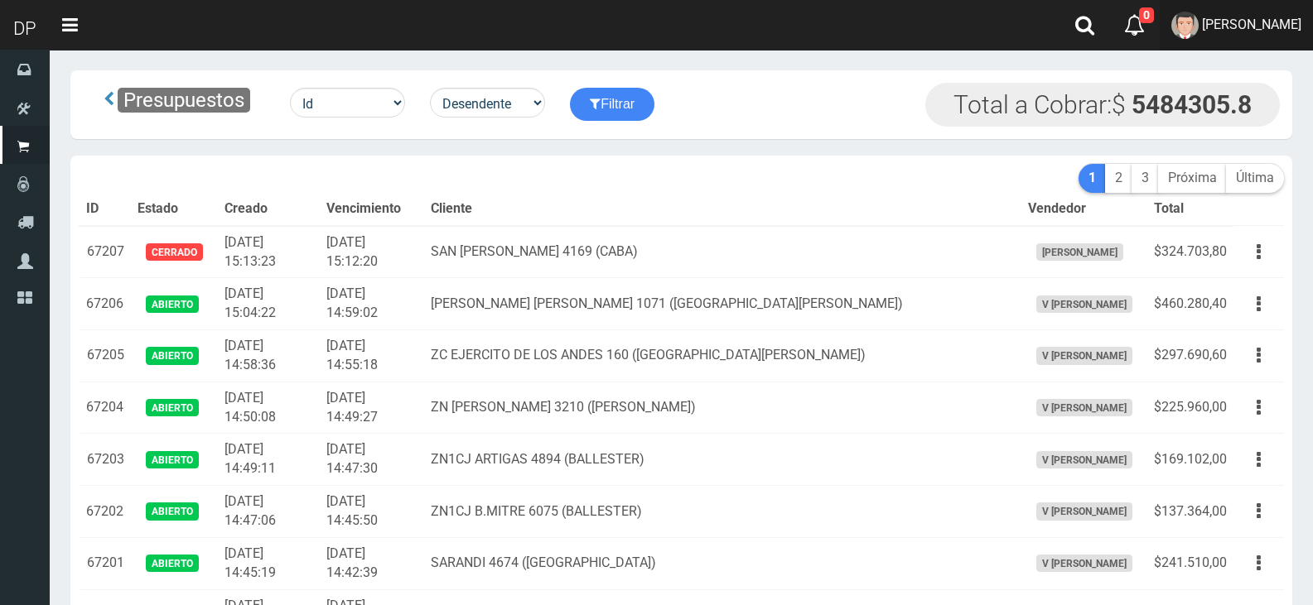
click at [1248, 30] on span "[PERSON_NAME]" at bounding box center [1251, 25] width 99 height 16
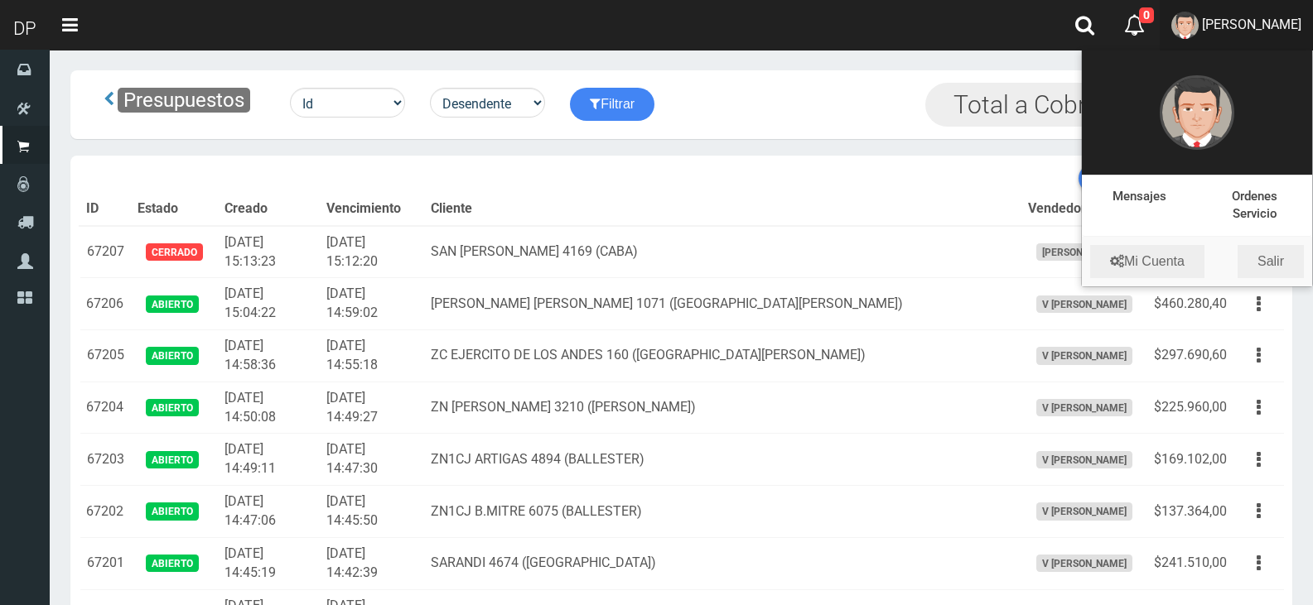
click at [855, 195] on th "Cliente" at bounding box center [722, 209] width 597 height 33
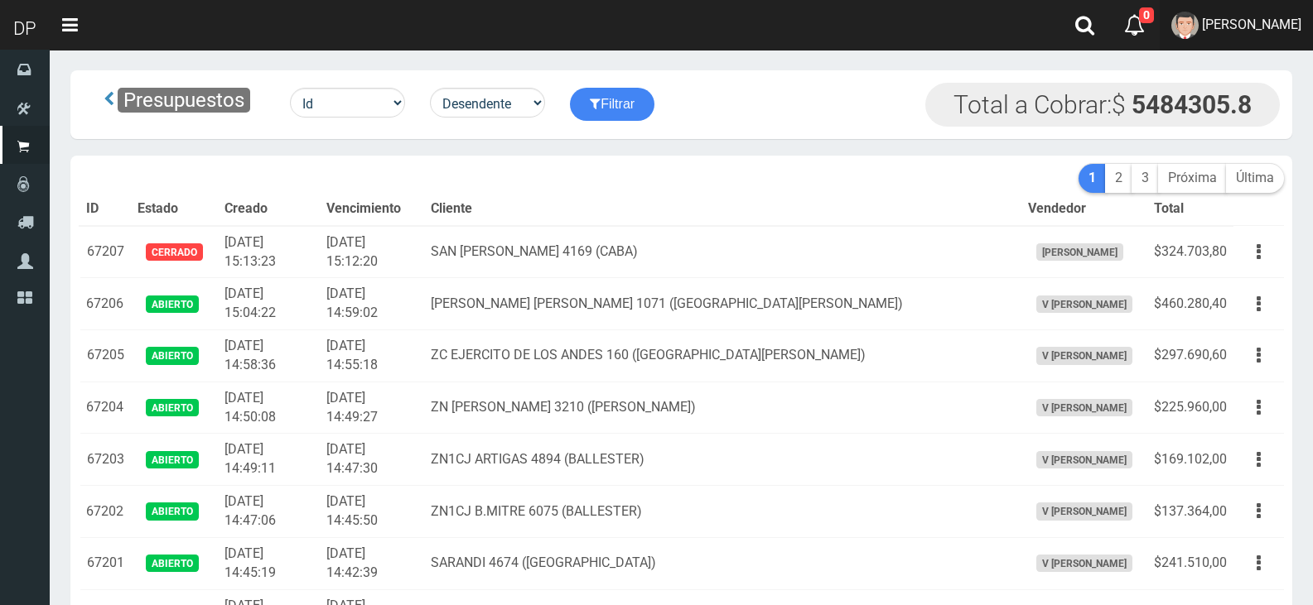
click at [1245, 41] on link "[PERSON_NAME]" at bounding box center [1235, 25] width 153 height 51
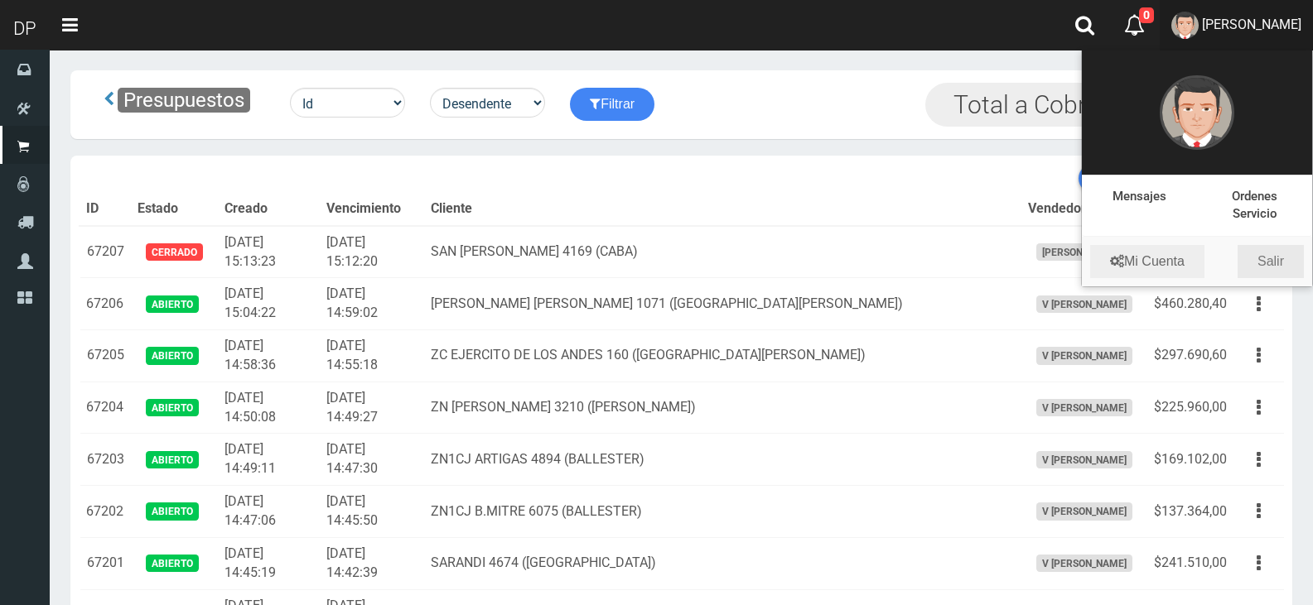
click at [1279, 251] on link "Salir" at bounding box center [1270, 261] width 66 height 33
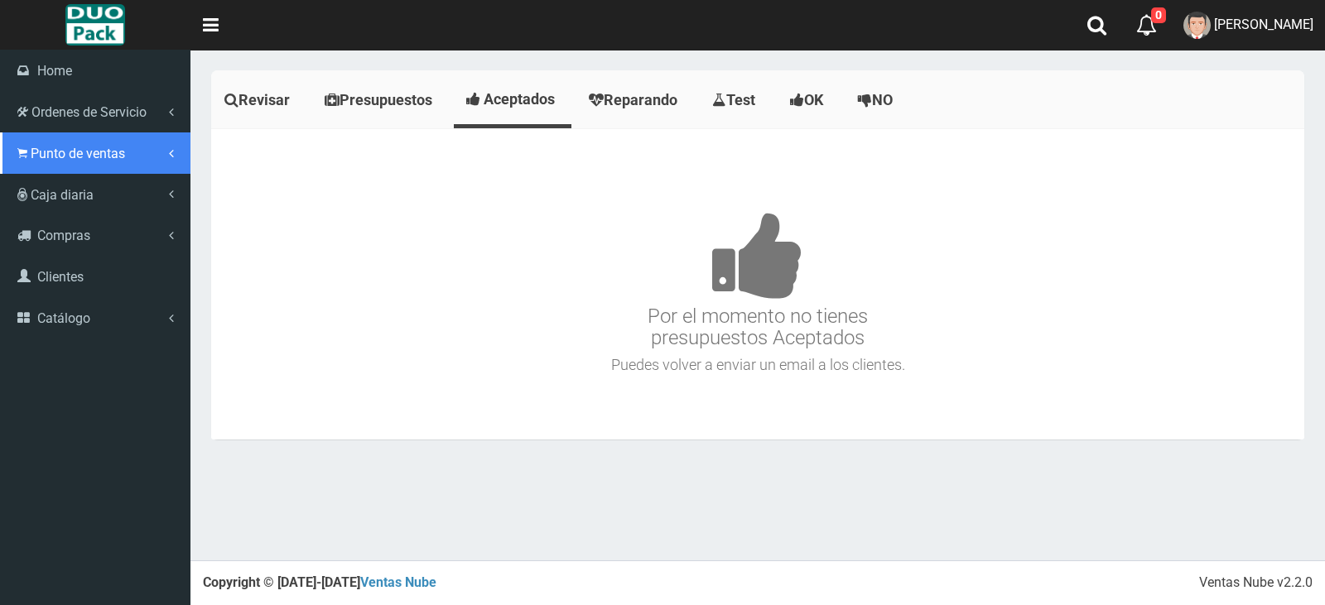
click at [50, 154] on span "Punto de ventas" at bounding box center [78, 154] width 94 height 16
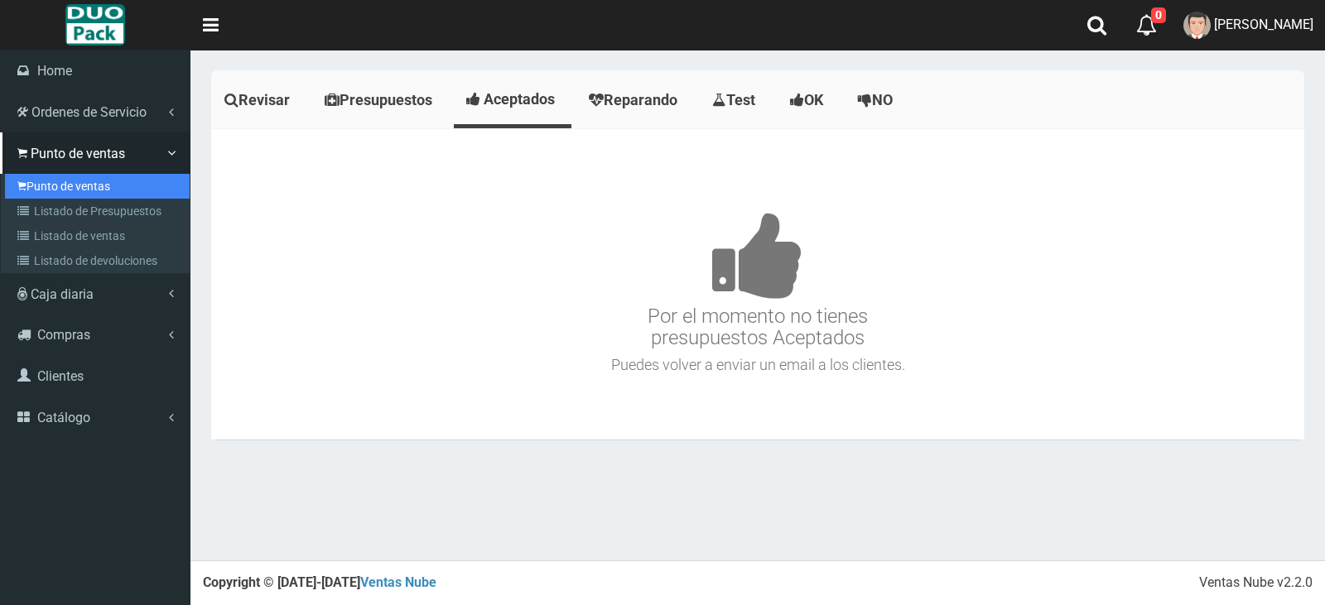
click at [55, 181] on link "Punto de ventas" at bounding box center [97, 186] width 185 height 25
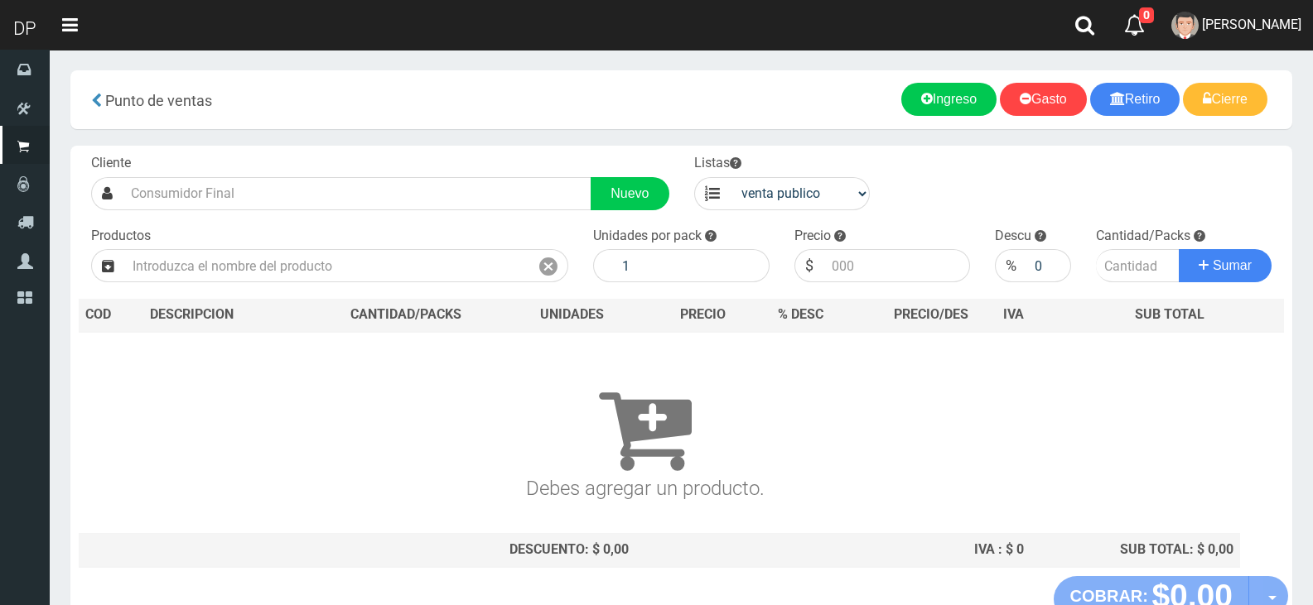
click at [471, 292] on div "Cliente Nuevo Listas venta publico Sup chinos reventas Productos" at bounding box center [681, 361] width 1222 height 431
click at [443, 243] on div "Productos" at bounding box center [330, 255] width 502 height 56
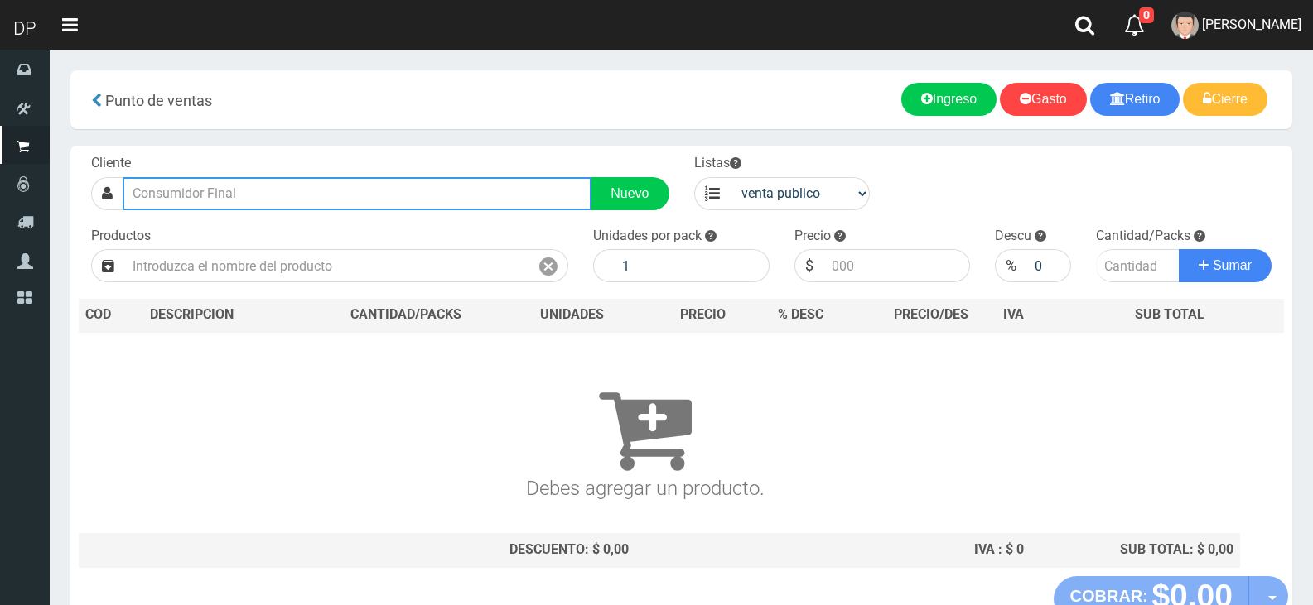
click at [452, 195] on input "text" at bounding box center [357, 193] width 469 height 33
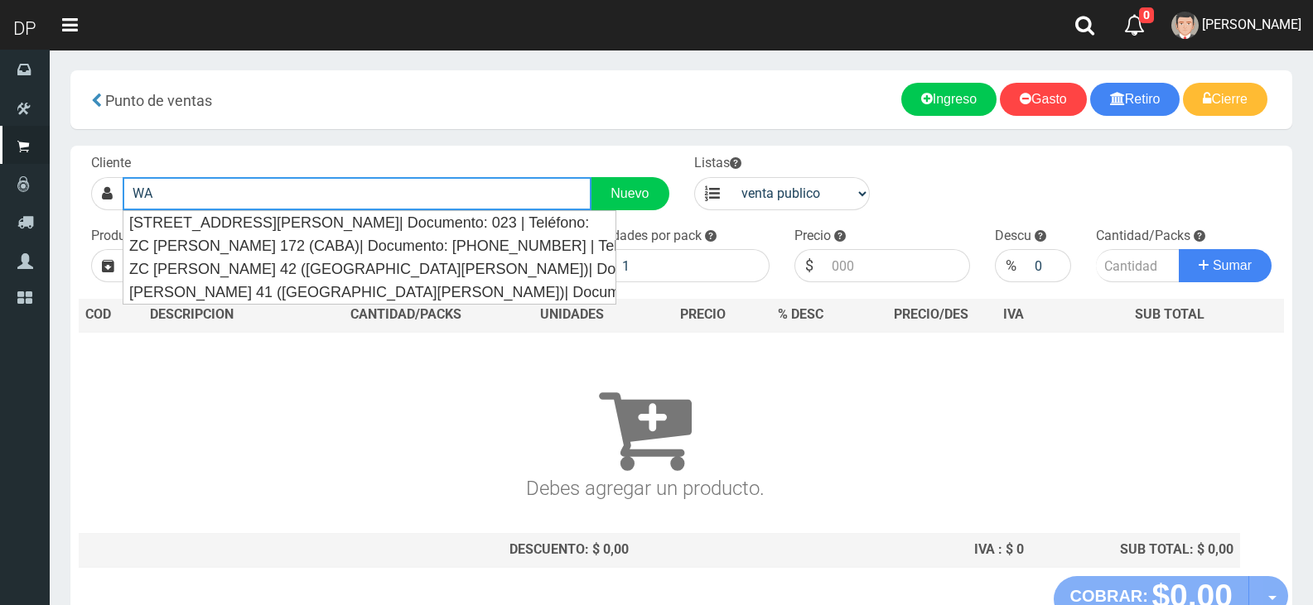
type input "W"
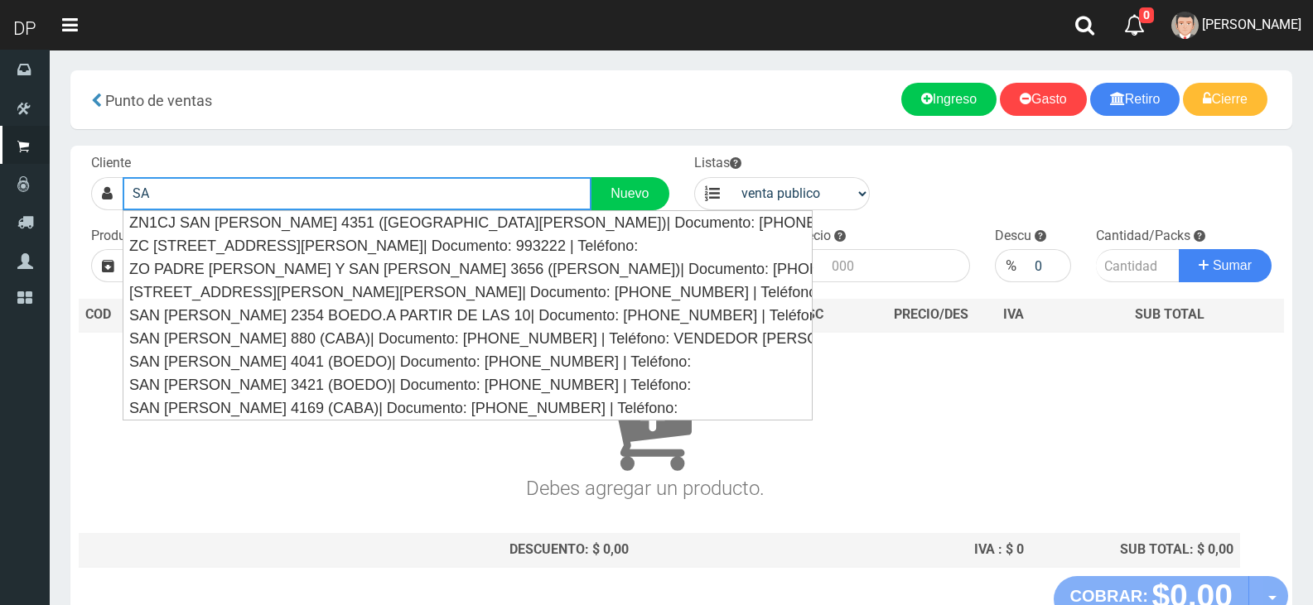
type input "S"
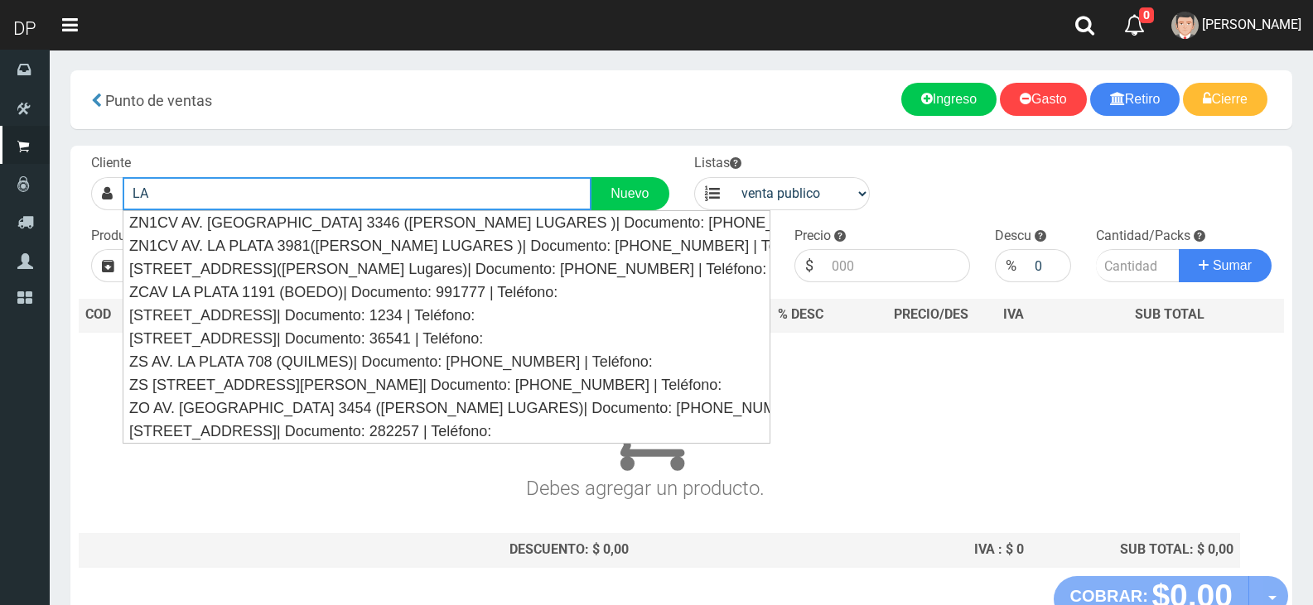
type input "L"
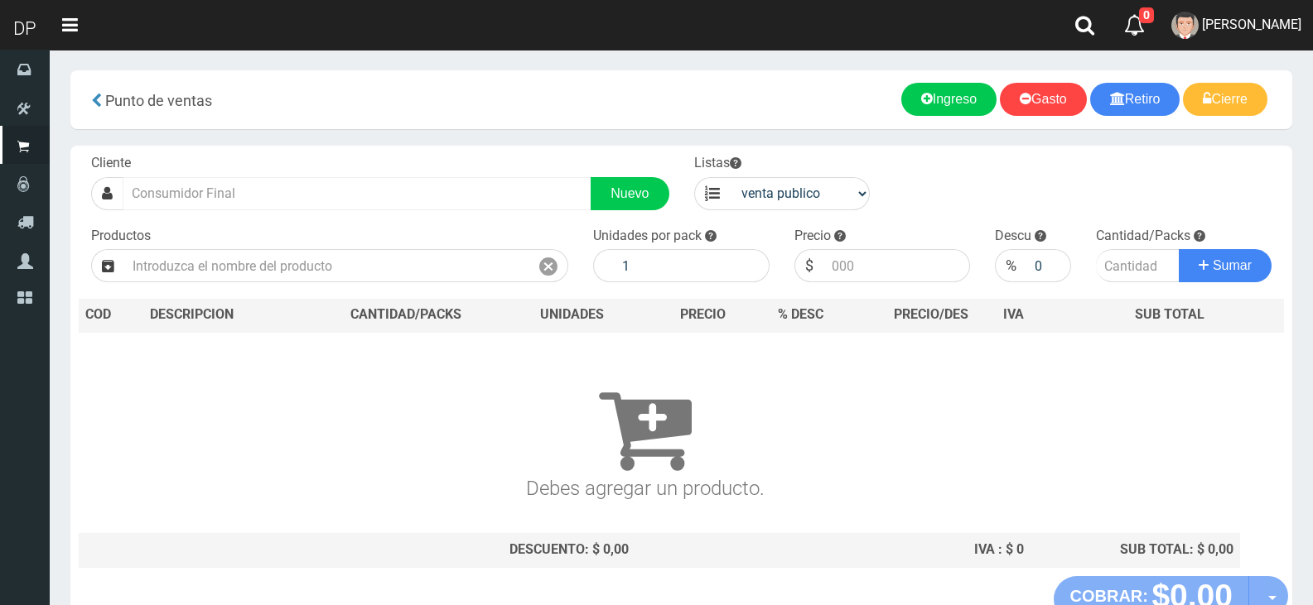
click at [446, 176] on div "Cliente Nuevo" at bounding box center [380, 182] width 603 height 56
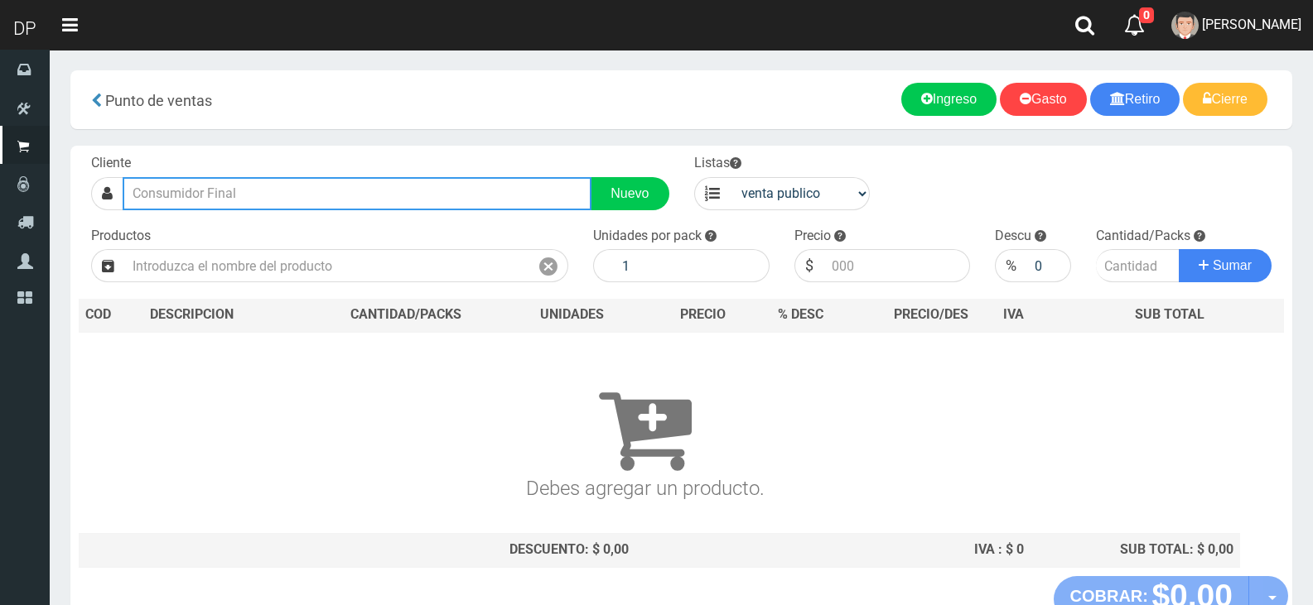
click at [445, 185] on input "text" at bounding box center [357, 193] width 469 height 33
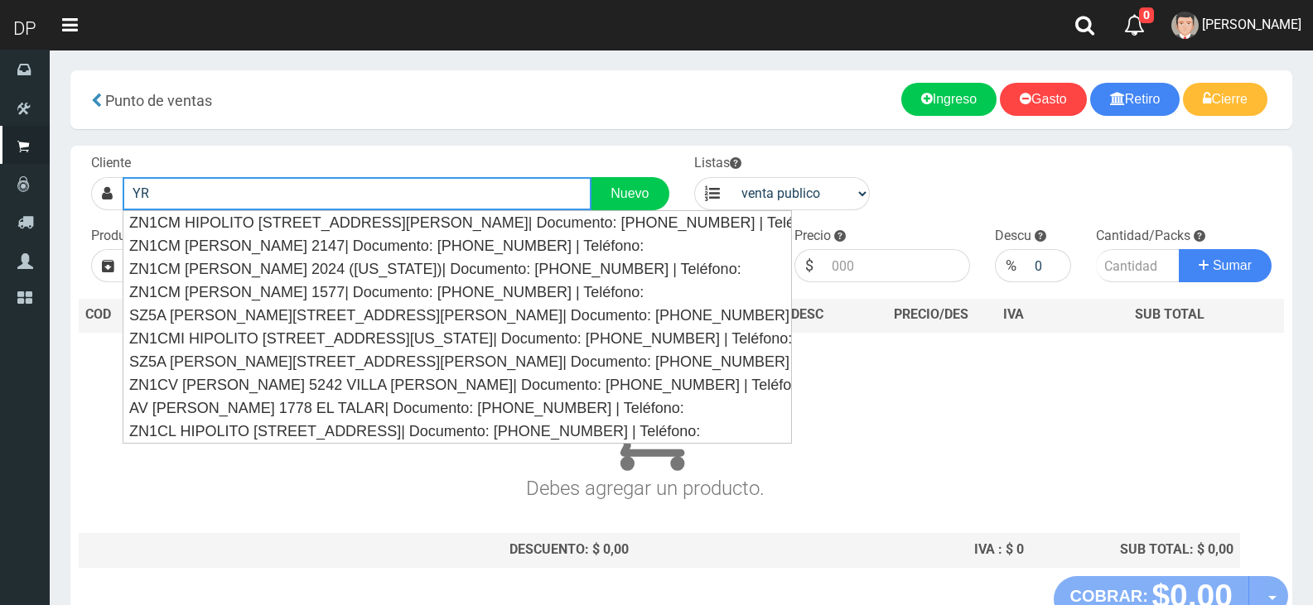
type input "Y"
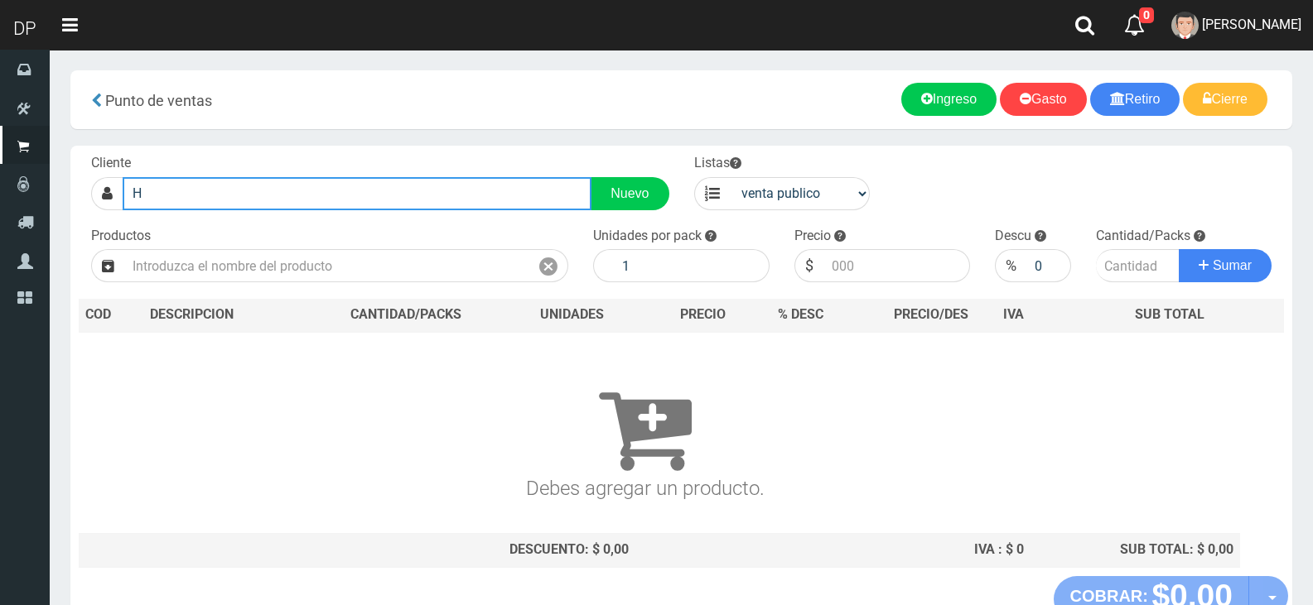
type input "H"
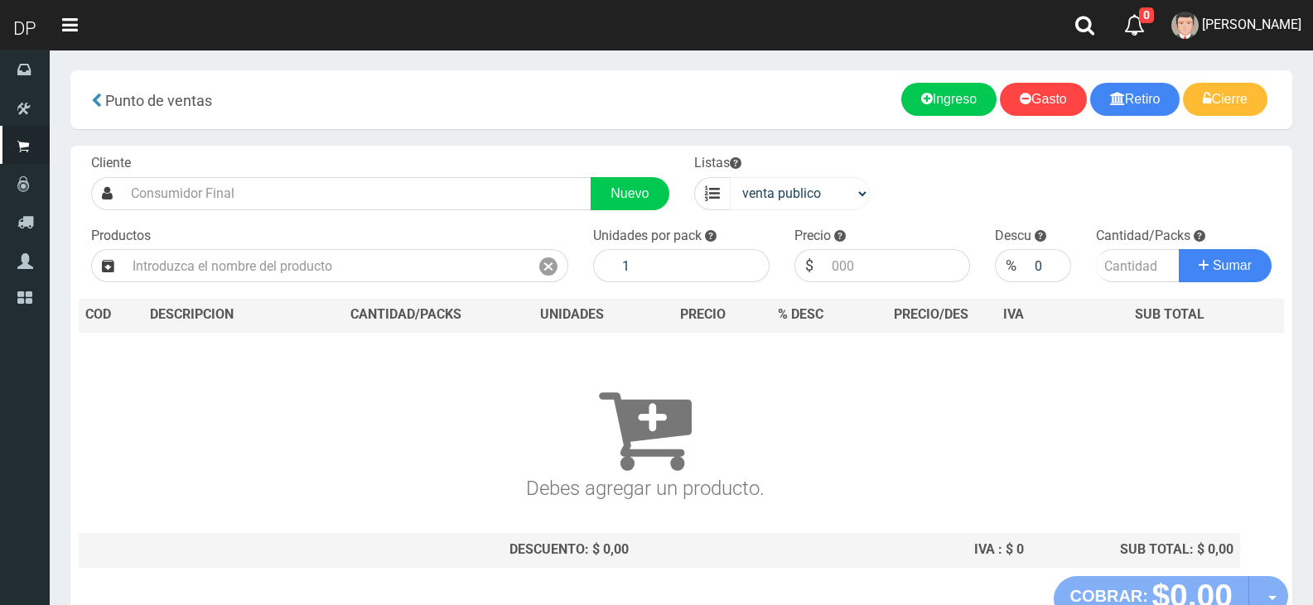
drag, startPoint x: 868, startPoint y: 169, endPoint x: 809, endPoint y: 196, distance: 64.8
click at [858, 171] on div "Listas venta publico Sup chinos reventas" at bounding box center [782, 182] width 201 height 56
click at [807, 200] on select "venta publico Sup chinos reventas" at bounding box center [800, 193] width 141 height 33
select select "3"
click at [730, 177] on select "venta publico Sup chinos reventas" at bounding box center [800, 193] width 141 height 33
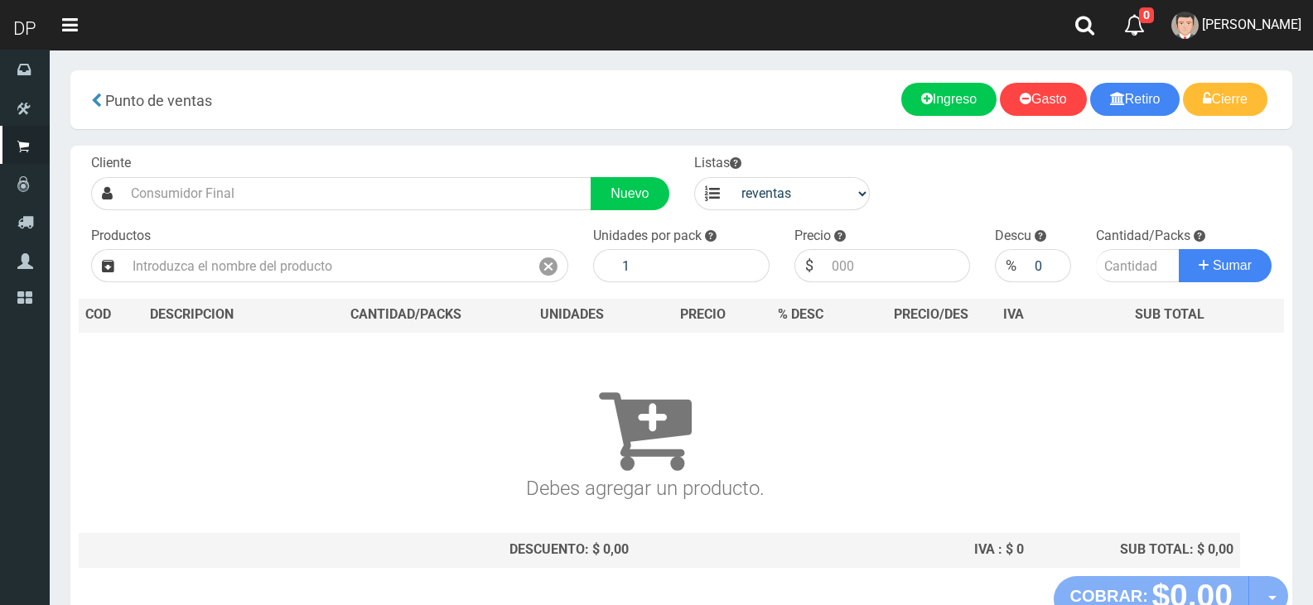
drag, startPoint x: 370, startPoint y: 298, endPoint x: 370, endPoint y: 285, distance: 13.3
click at [370, 297] on div "Cliente Nuevo Listas venta publico Sup chinos reventas Productos" at bounding box center [681, 361] width 1222 height 431
click at [370, 285] on div "Cliente Nuevo Listas venta publico Sup chinos reventas Productos" at bounding box center [681, 361] width 1222 height 431
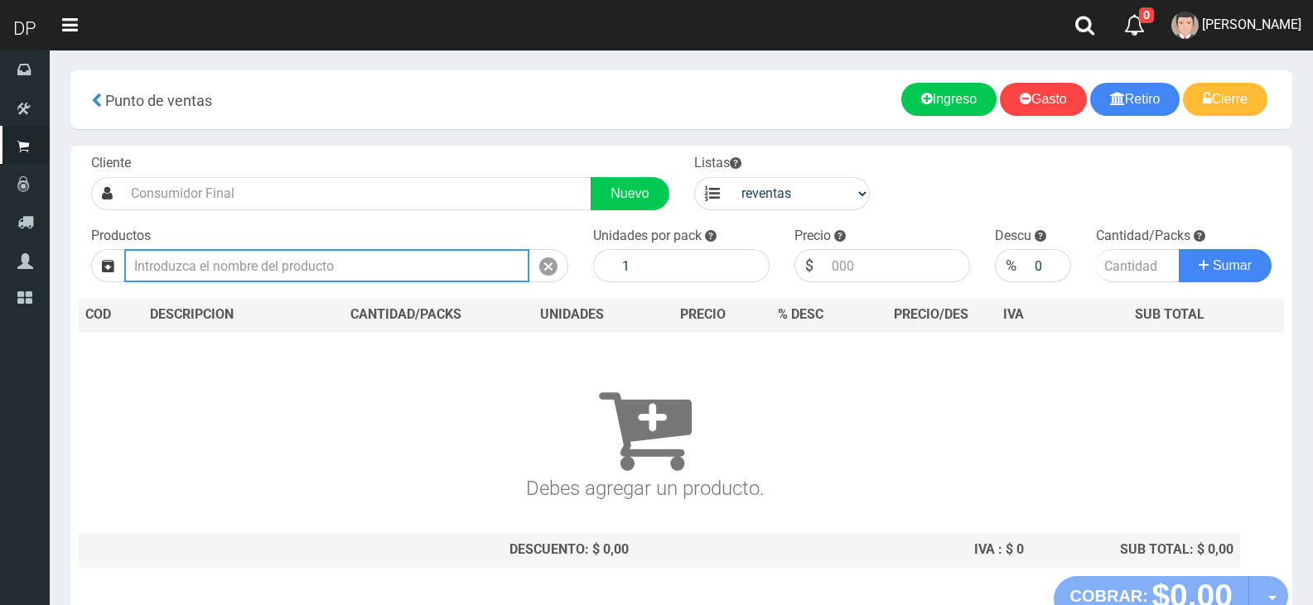
click at [371, 276] on input "text" at bounding box center [326, 265] width 405 height 33
type input "L"
type input "N"
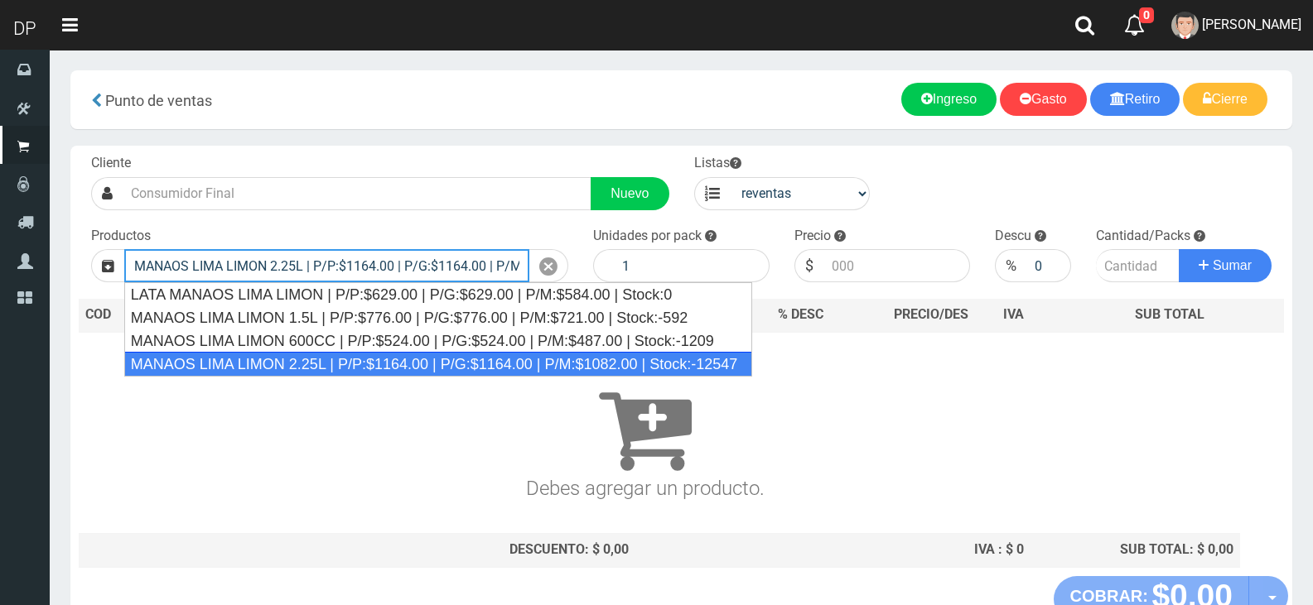
type input "MANAOS LIMA LIMON 2.25L | P/P:$1164.00 | P/G:$1164.00 | P/M:$1082.00 | Stock:-1…"
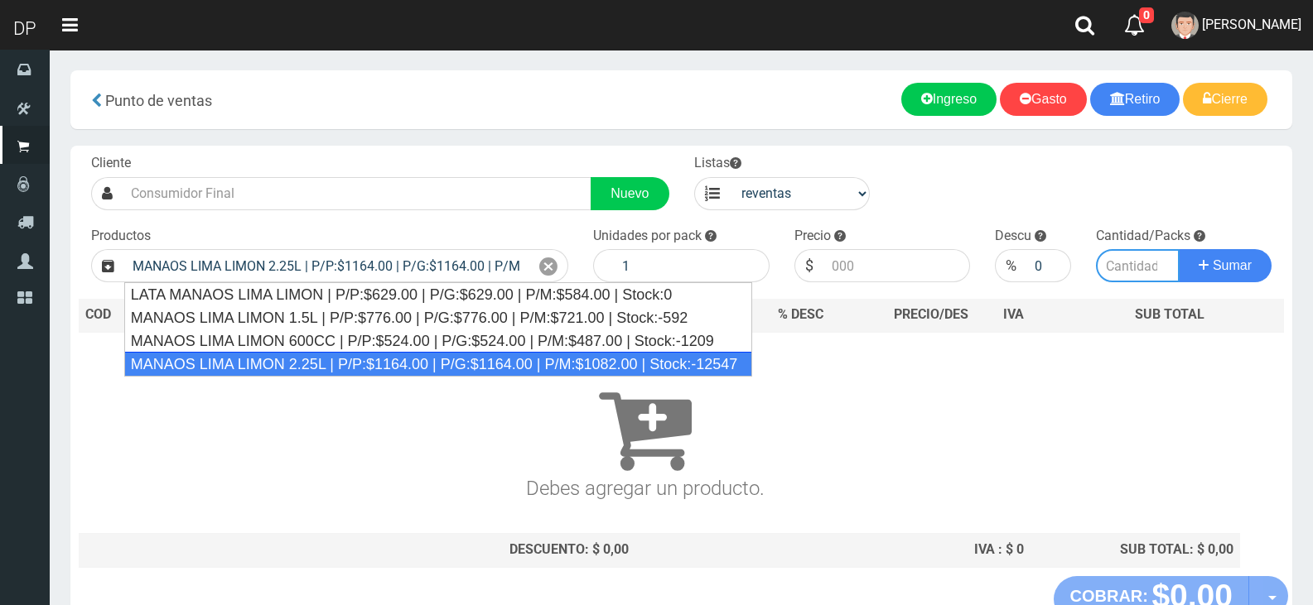
type input "6"
type input "1082.00"
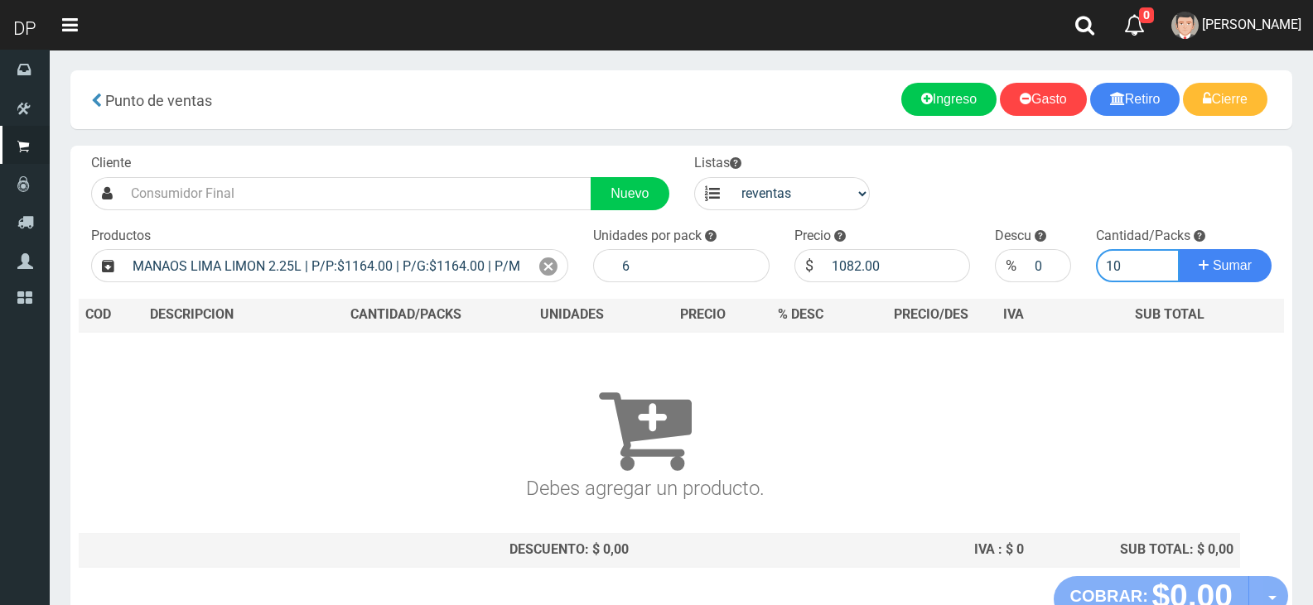
type input "10"
click at [1178, 249] on button "Sumar" at bounding box center [1224, 265] width 93 height 33
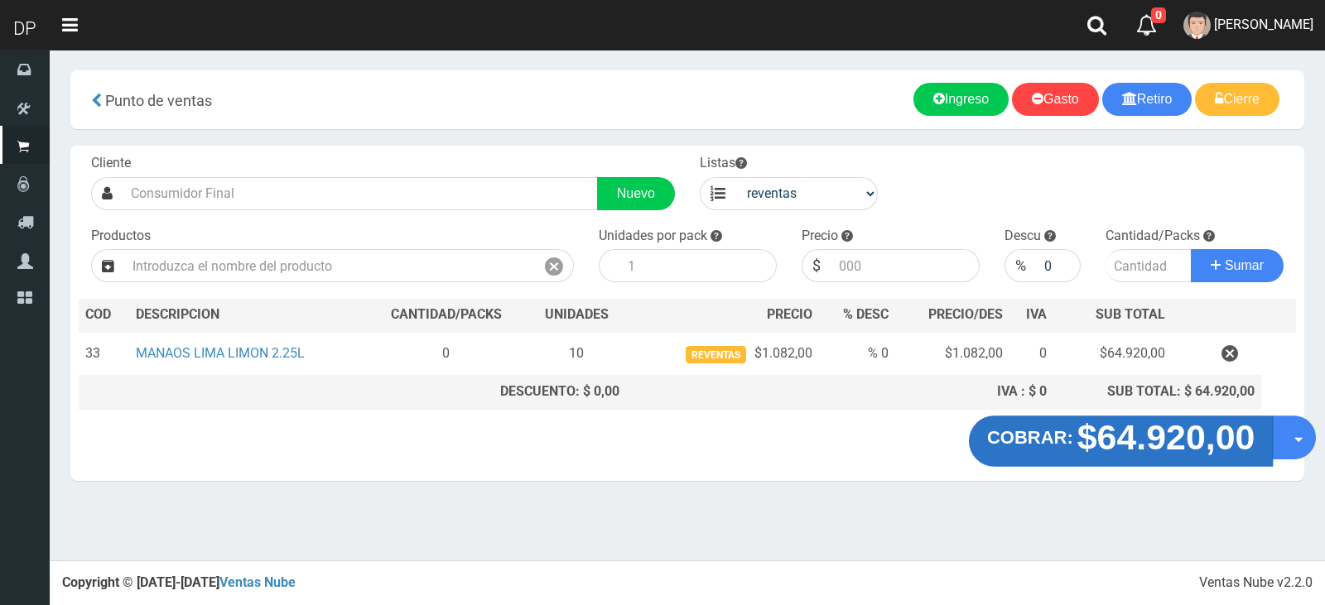
click at [1035, 422] on button "COBRAR: $64.920,00" at bounding box center [1121, 441] width 305 height 51
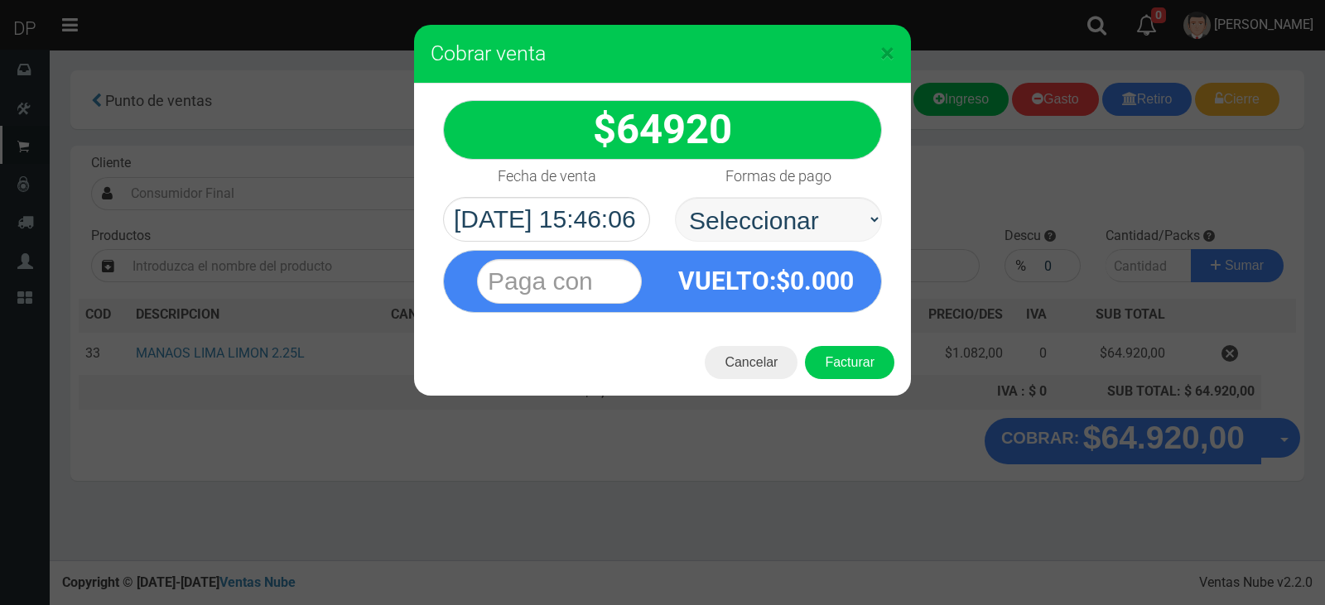
select select "Efectivo"
click at [675, 197] on select "Seleccionar Efectivo Tarjeta de Crédito Depósito Débito" at bounding box center [778, 219] width 207 height 45
click at [858, 376] on button "Facturar" at bounding box center [849, 362] width 89 height 33
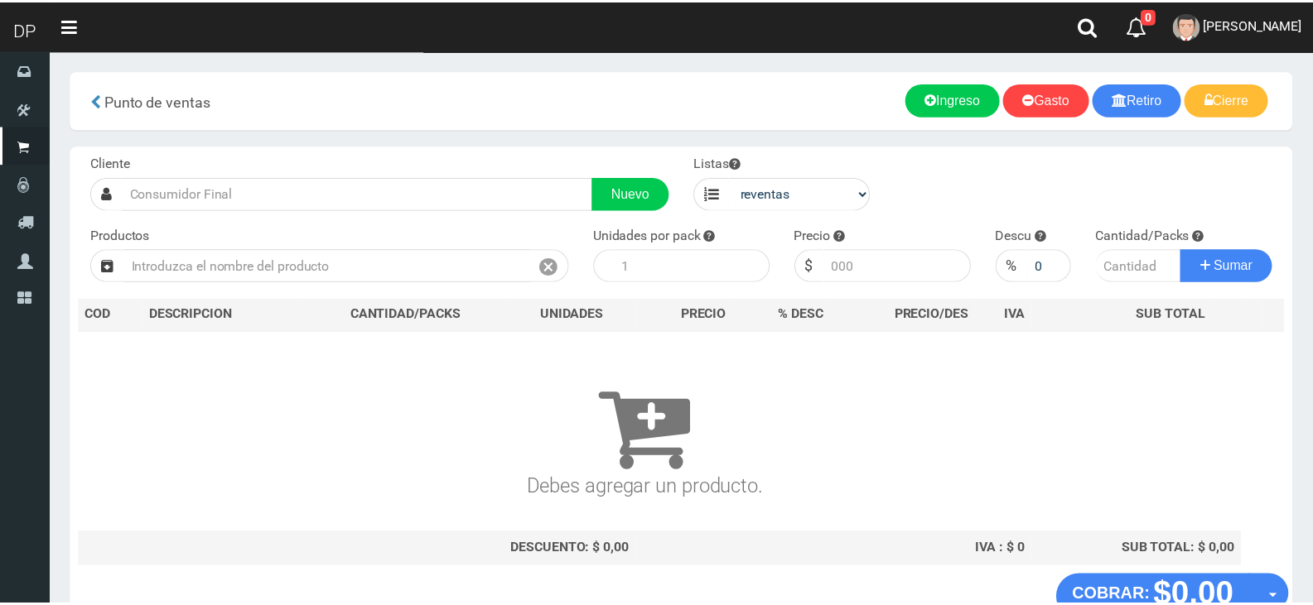
scroll to position [11, 0]
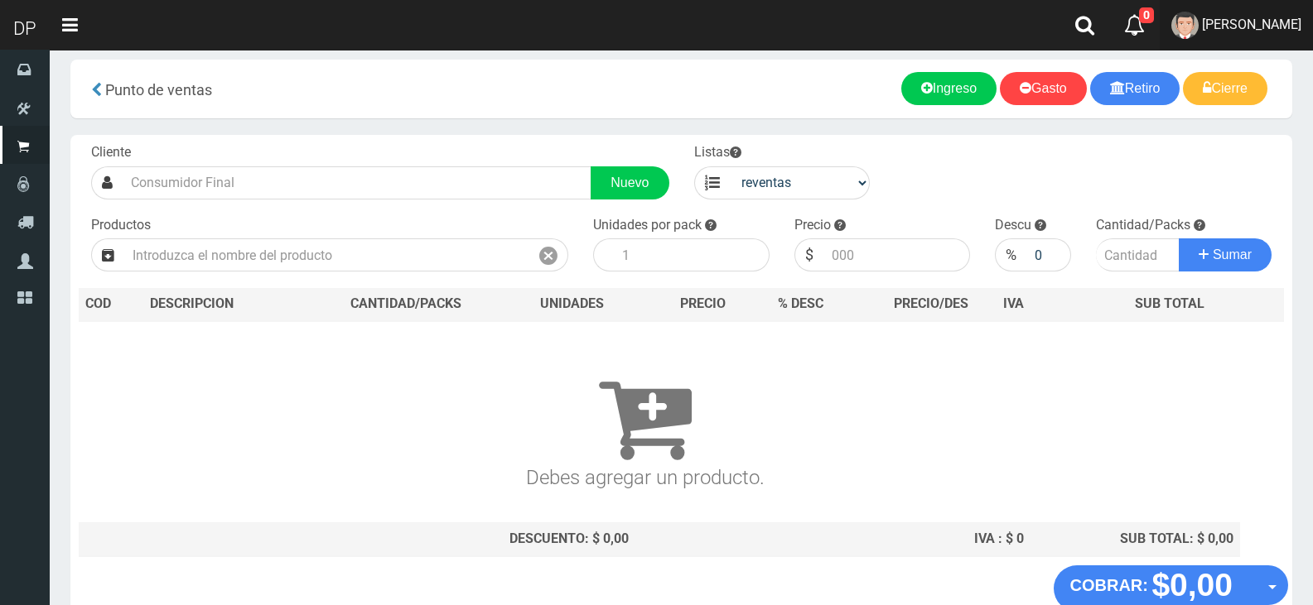
drag, startPoint x: 1156, startPoint y: 34, endPoint x: 1170, endPoint y: 33, distance: 14.1
click at [1159, 34] on link "MARCELO AVALOS" at bounding box center [1235, 25] width 153 height 51
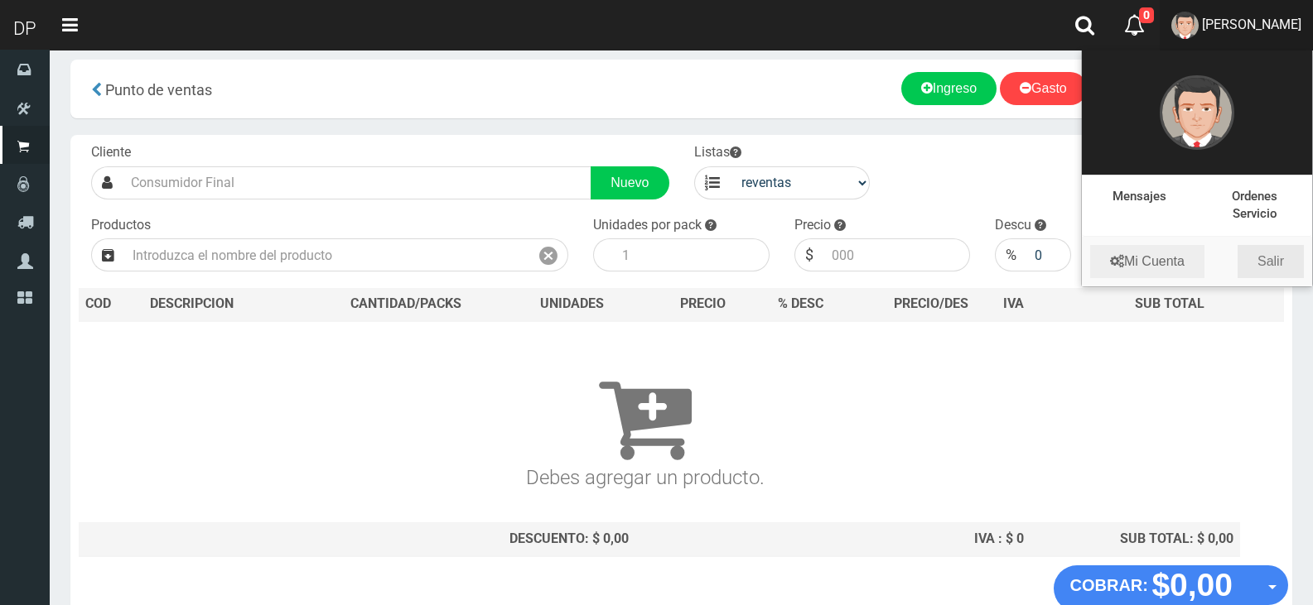
click at [1289, 252] on link "Salir" at bounding box center [1270, 261] width 66 height 33
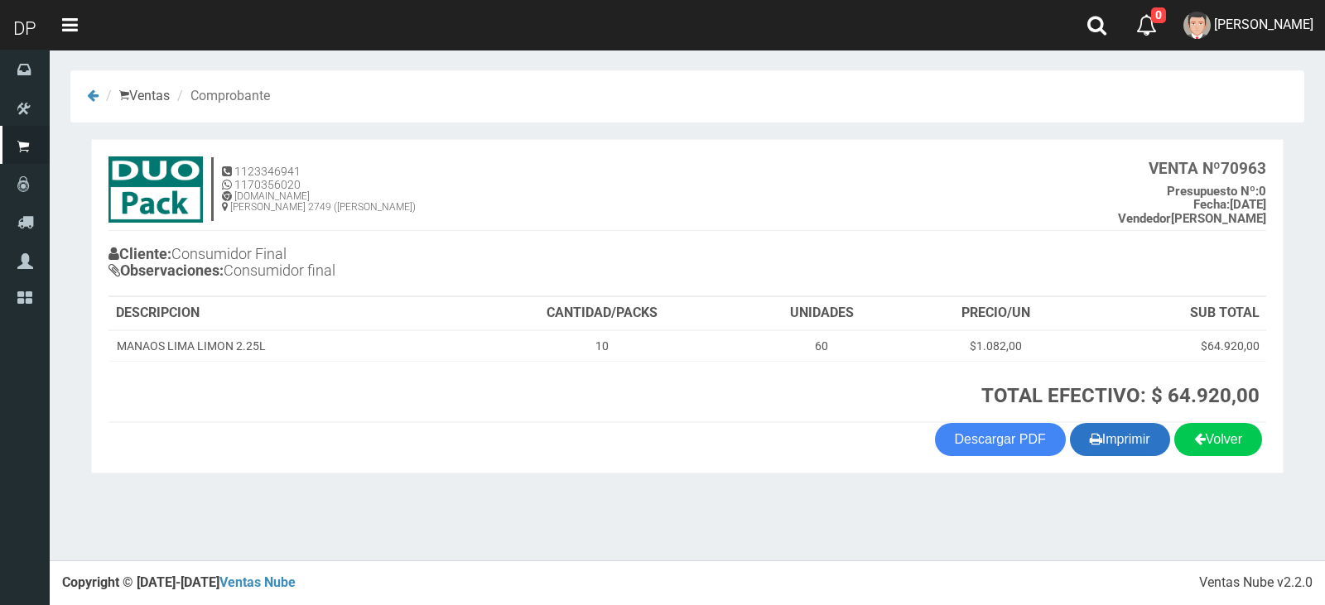
click at [1130, 432] on button "Imprimir" at bounding box center [1120, 439] width 100 height 33
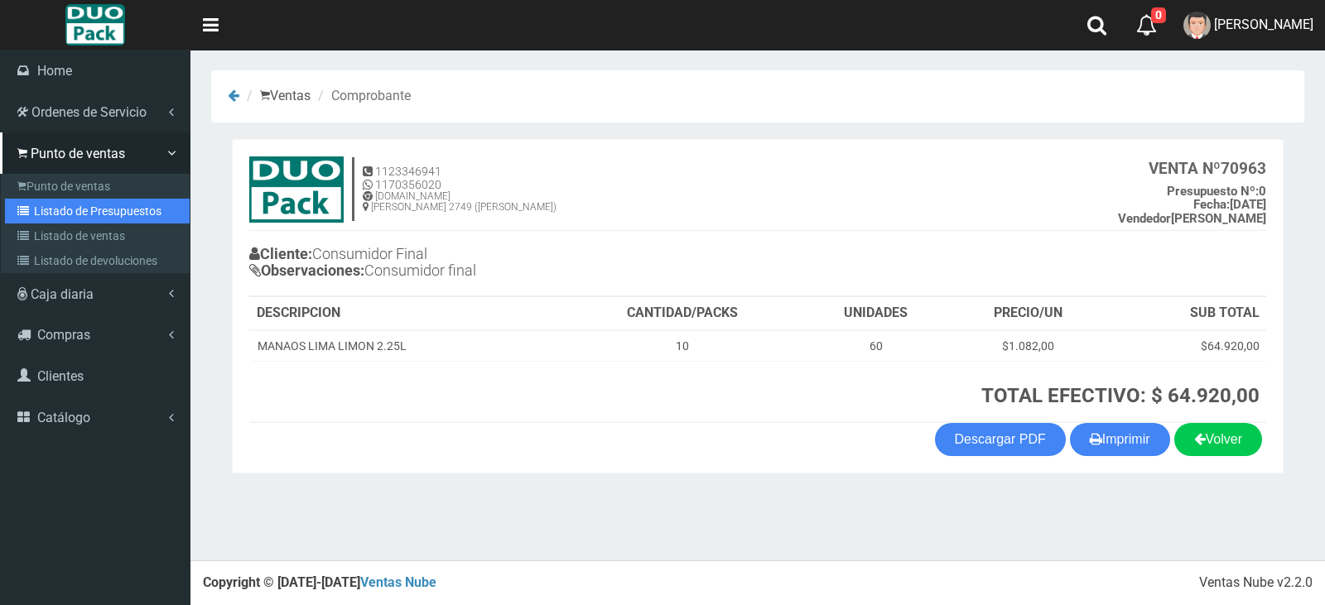
click at [77, 215] on link "Listado de Presupuestos" at bounding box center [97, 211] width 185 height 25
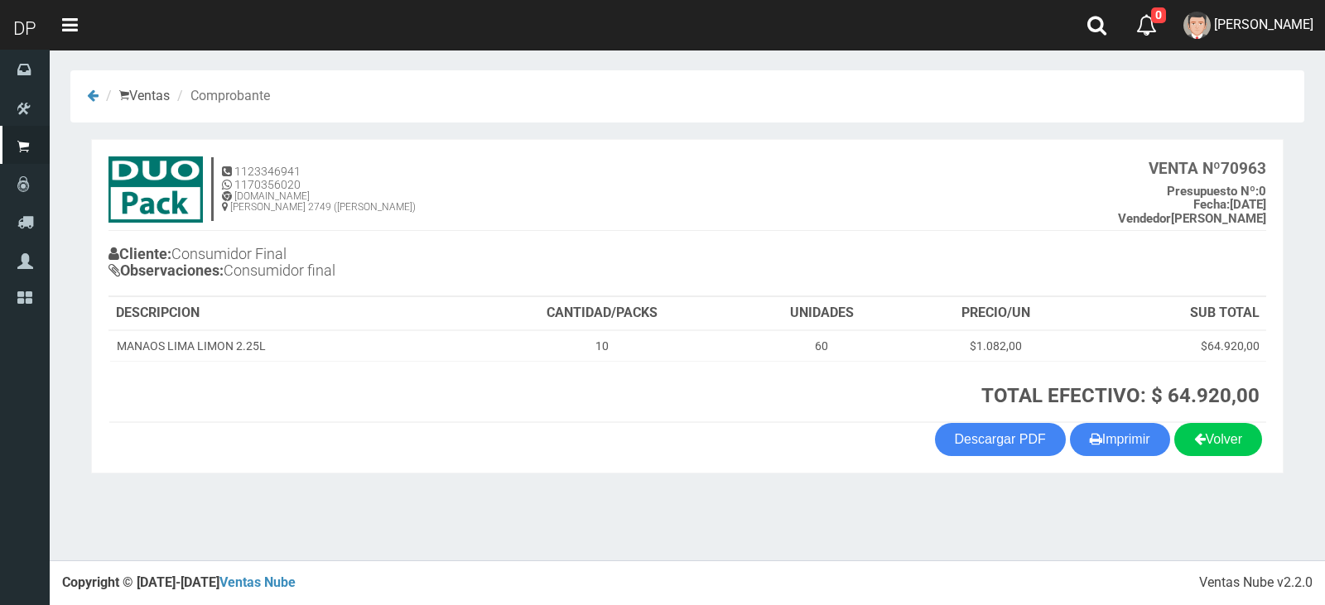
click at [385, 271] on h4 "Cliente: Consumidor Final Observaciones: Consumidor final" at bounding box center [397, 265] width 579 height 46
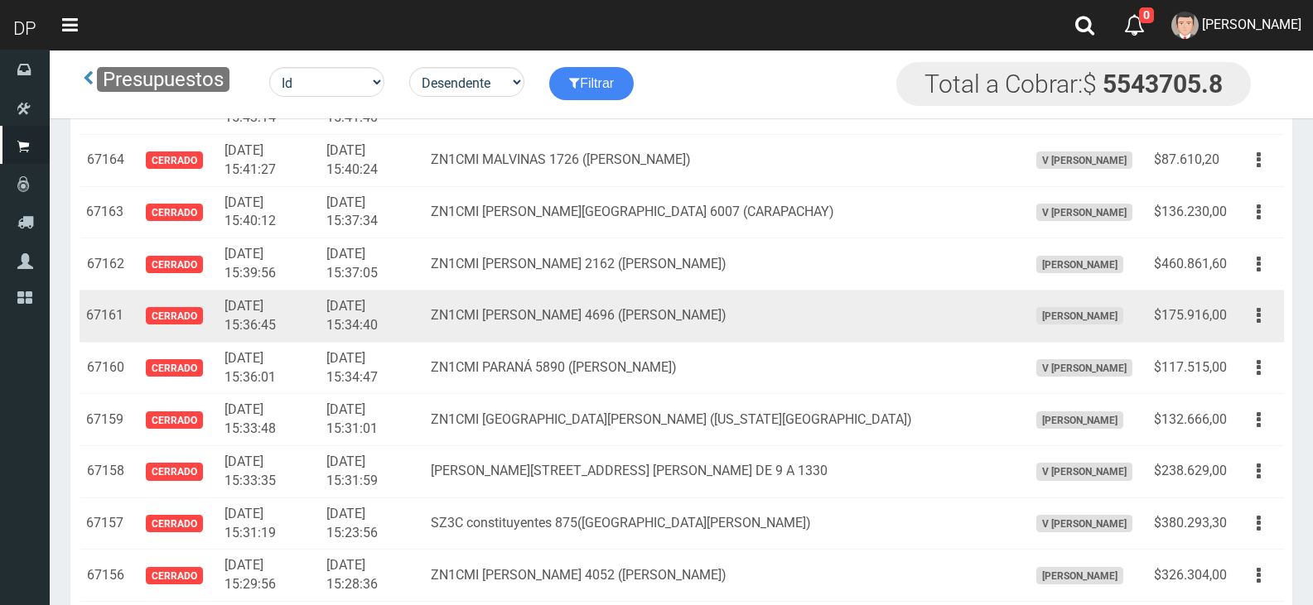
scroll to position [2319, 0]
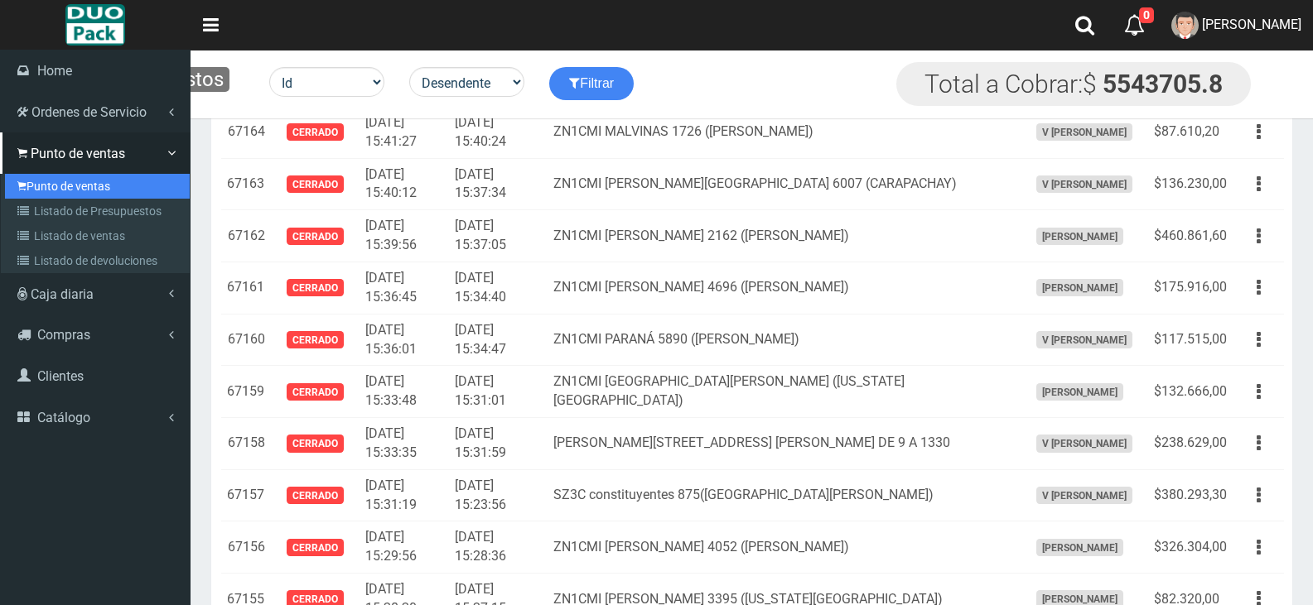
click at [60, 186] on link "Punto de ventas" at bounding box center [97, 186] width 185 height 25
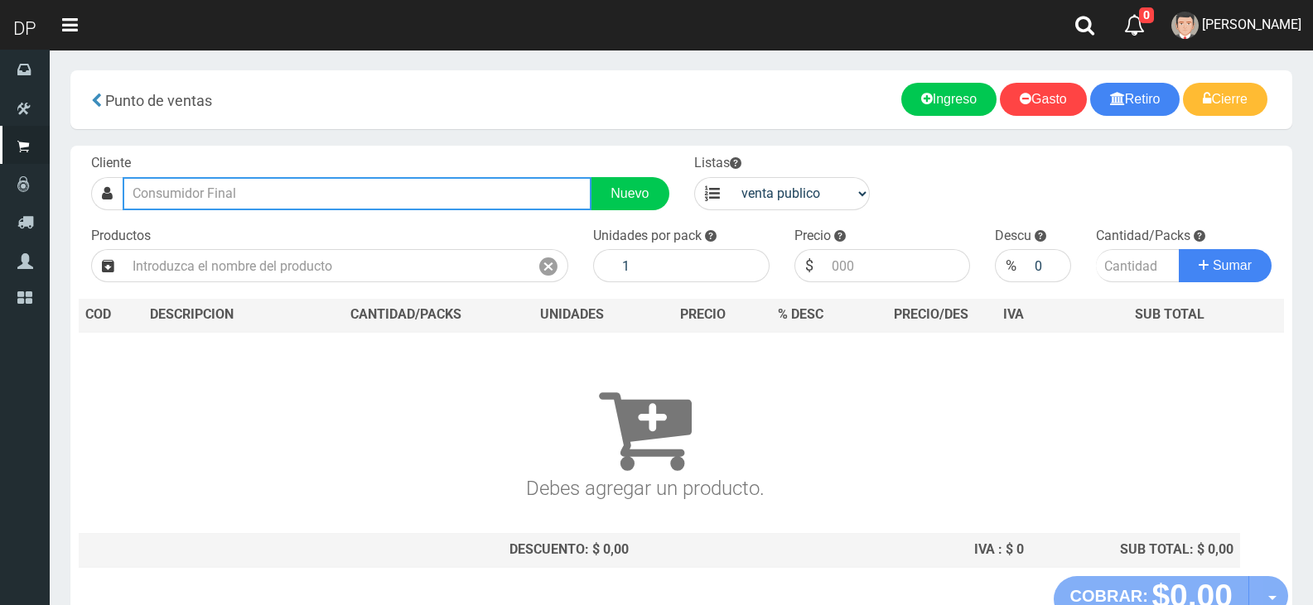
click at [277, 194] on input "text" at bounding box center [357, 193] width 469 height 33
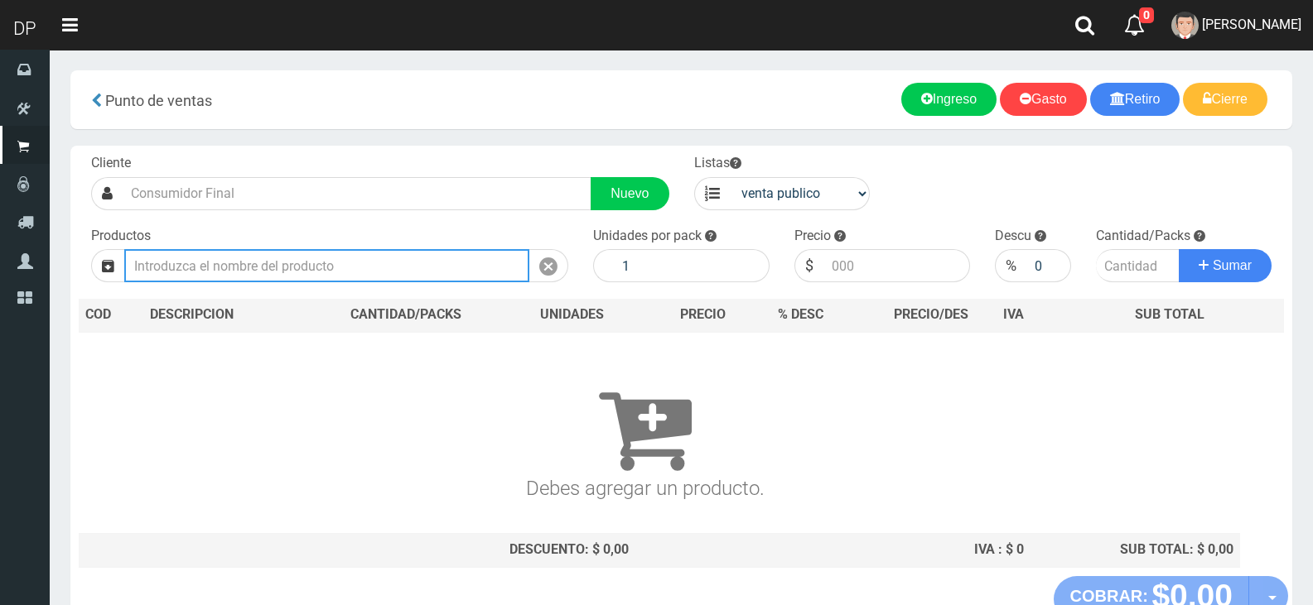
click at [327, 253] on input "text" at bounding box center [326, 265] width 405 height 33
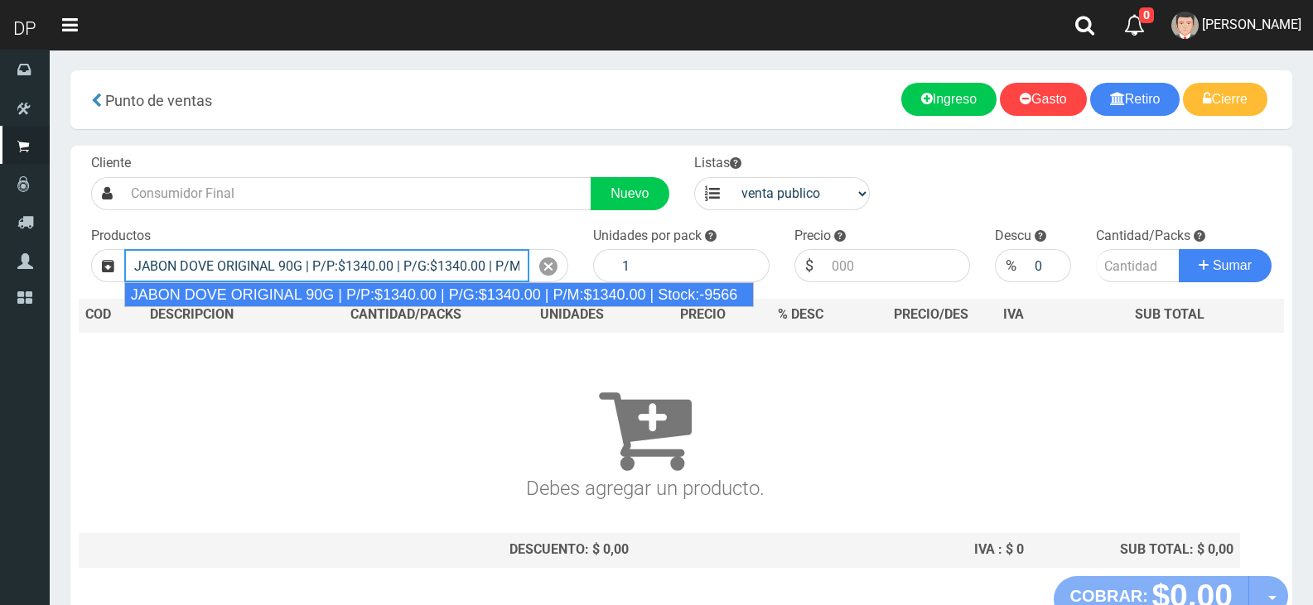
type input "JABON DOVE ORIGINAL 90G | P/P:$1340.00 | P/G:$1340.00 | P/M:$1340.00 | Stock:-9…"
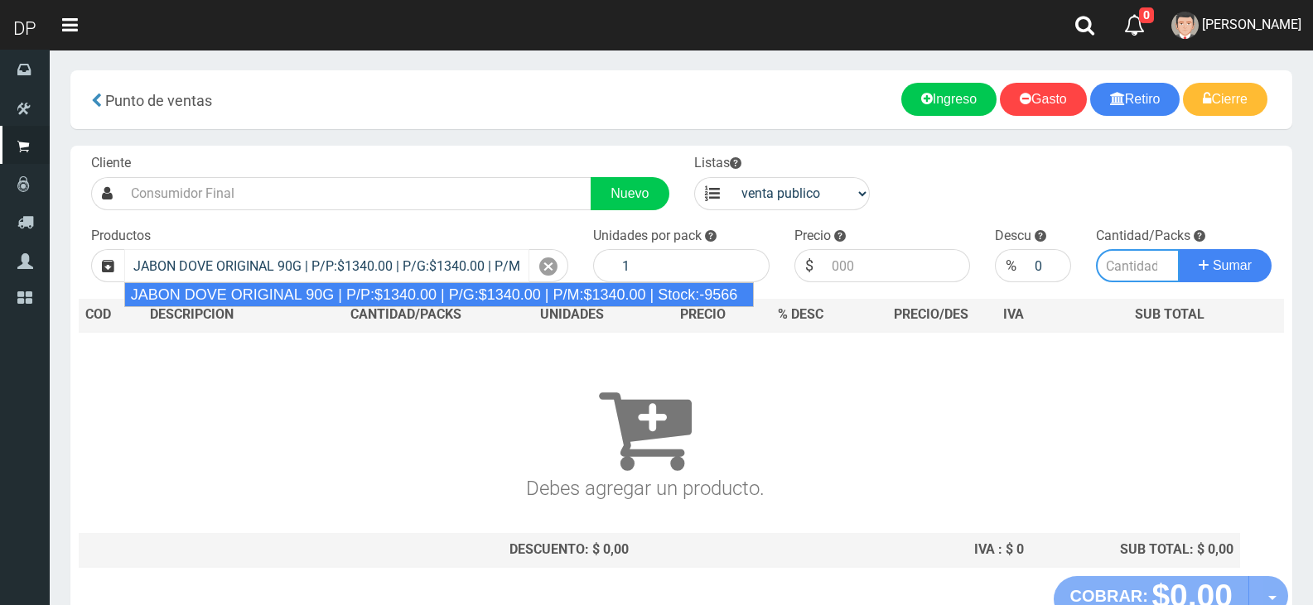
type input "60"
type input "1340.00"
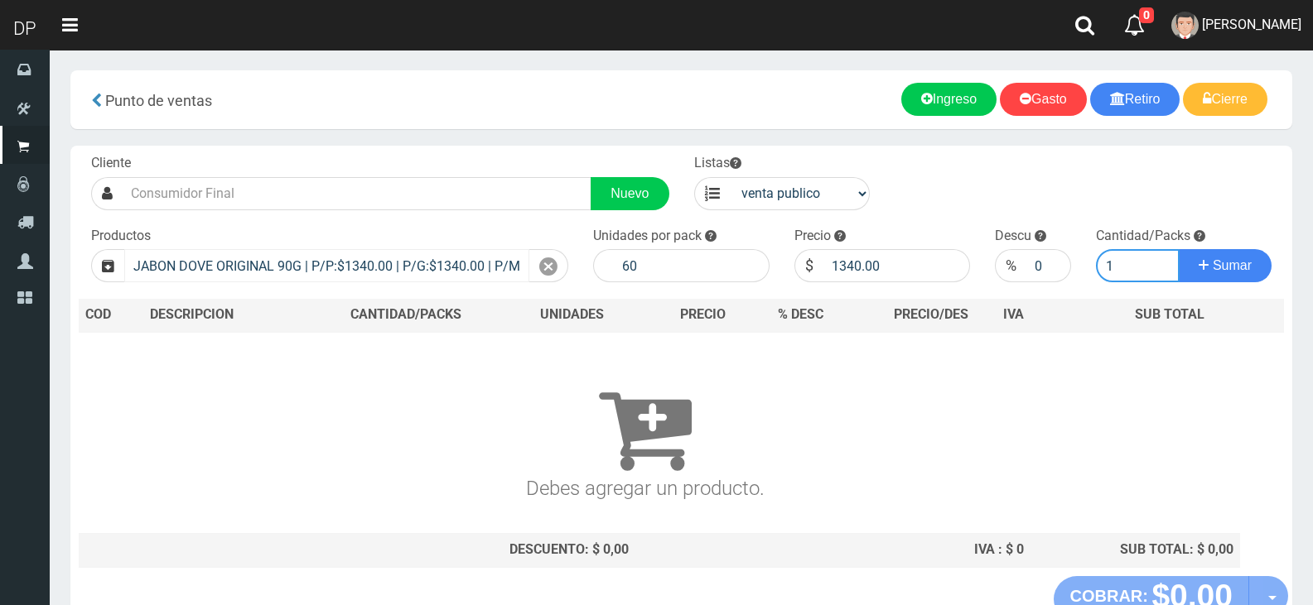
type input "1"
click at [1178, 249] on button "Sumar" at bounding box center [1224, 265] width 93 height 33
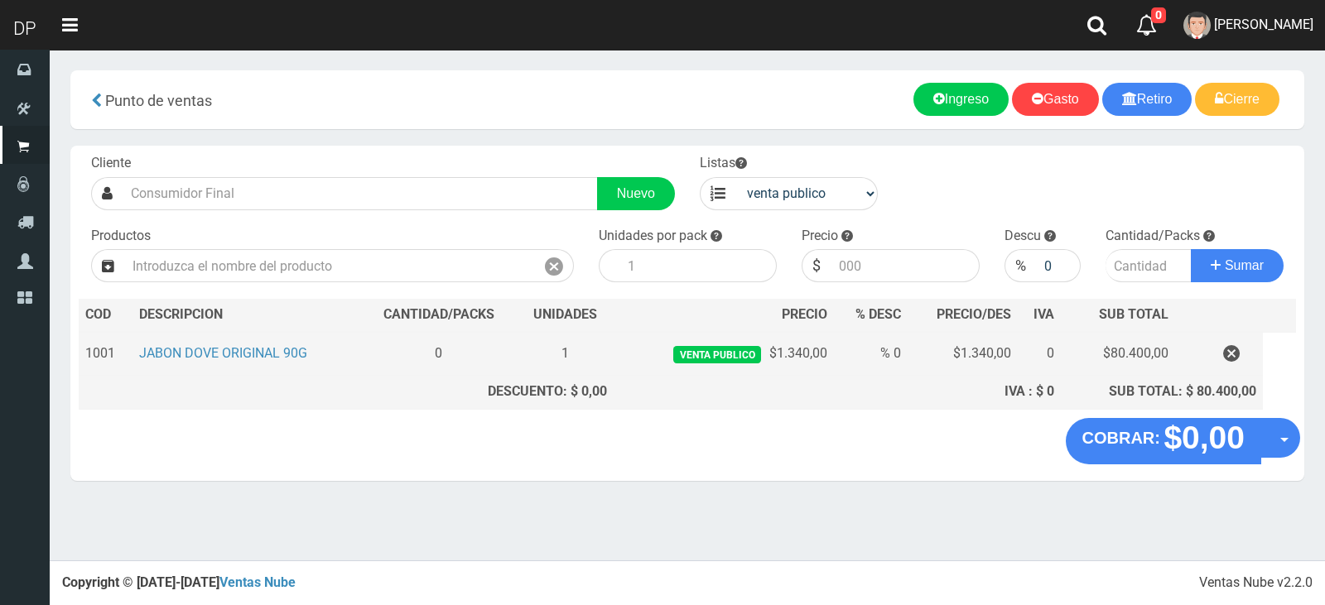
click at [255, 363] on td "JABON DOVE ORIGINAL 90G" at bounding box center [247, 354] width 228 height 44
click at [255, 360] on link "JABON DOVE ORIGINAL 90G" at bounding box center [223, 353] width 168 height 16
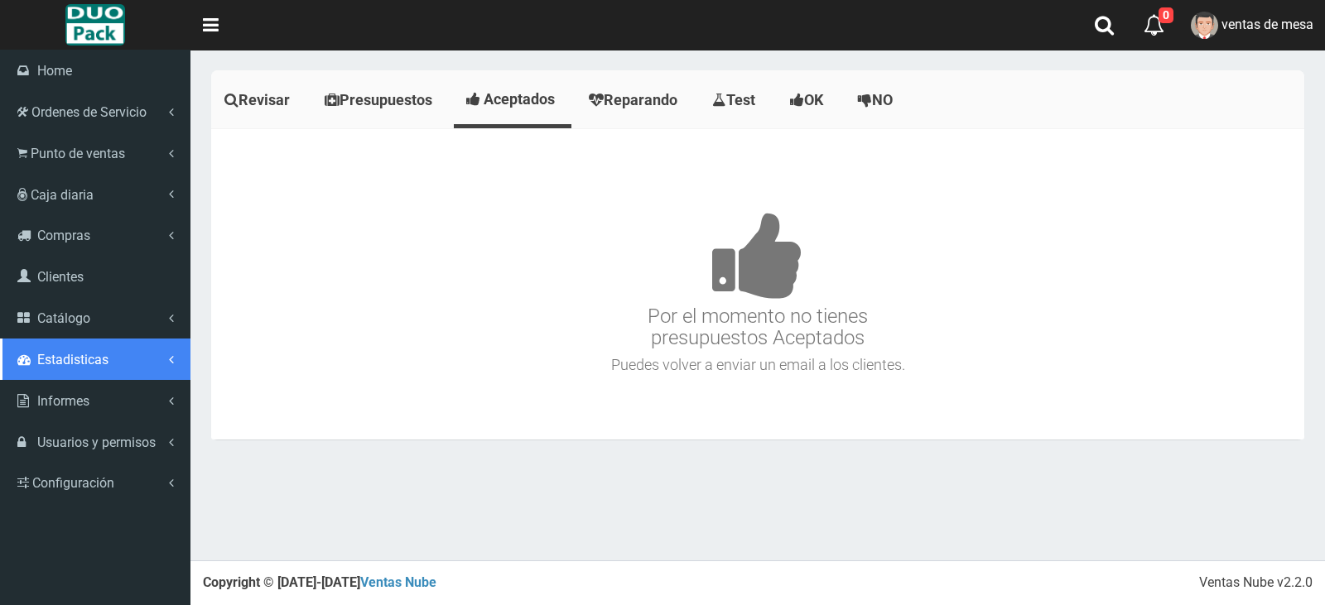
click at [118, 340] on link "Estadisticas" at bounding box center [95, 359] width 190 height 41
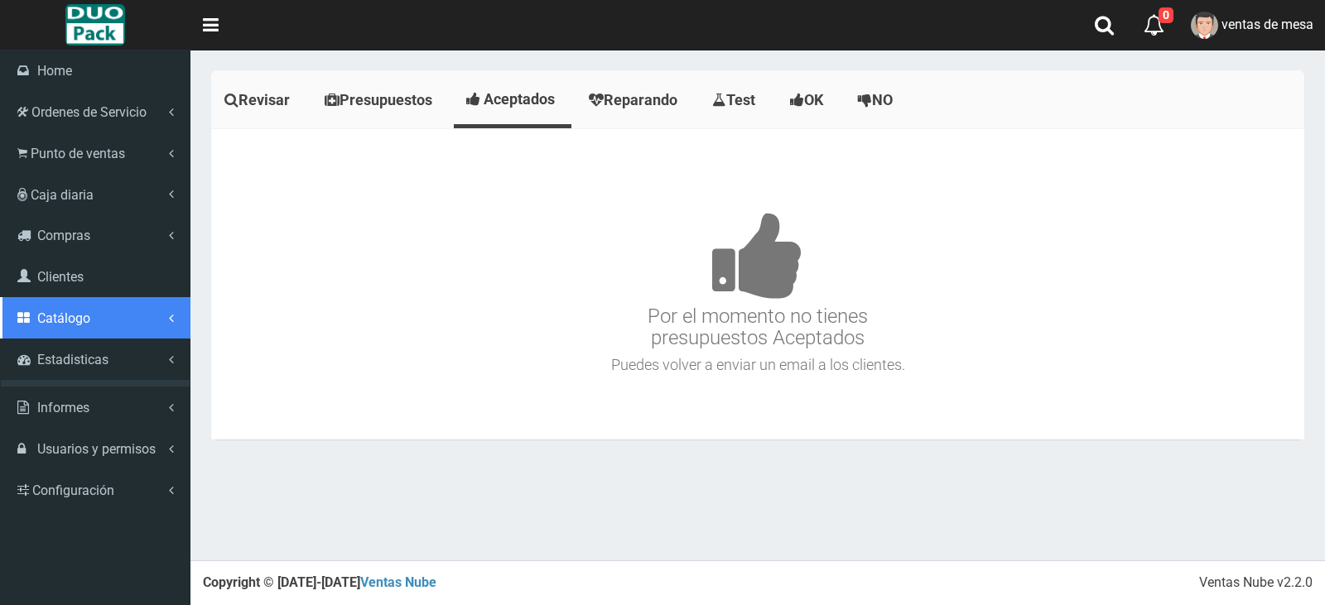
click at [123, 323] on link "Catálogo" at bounding box center [95, 317] width 190 height 41
click at [120, 337] on link "Catálogo" at bounding box center [95, 317] width 190 height 41
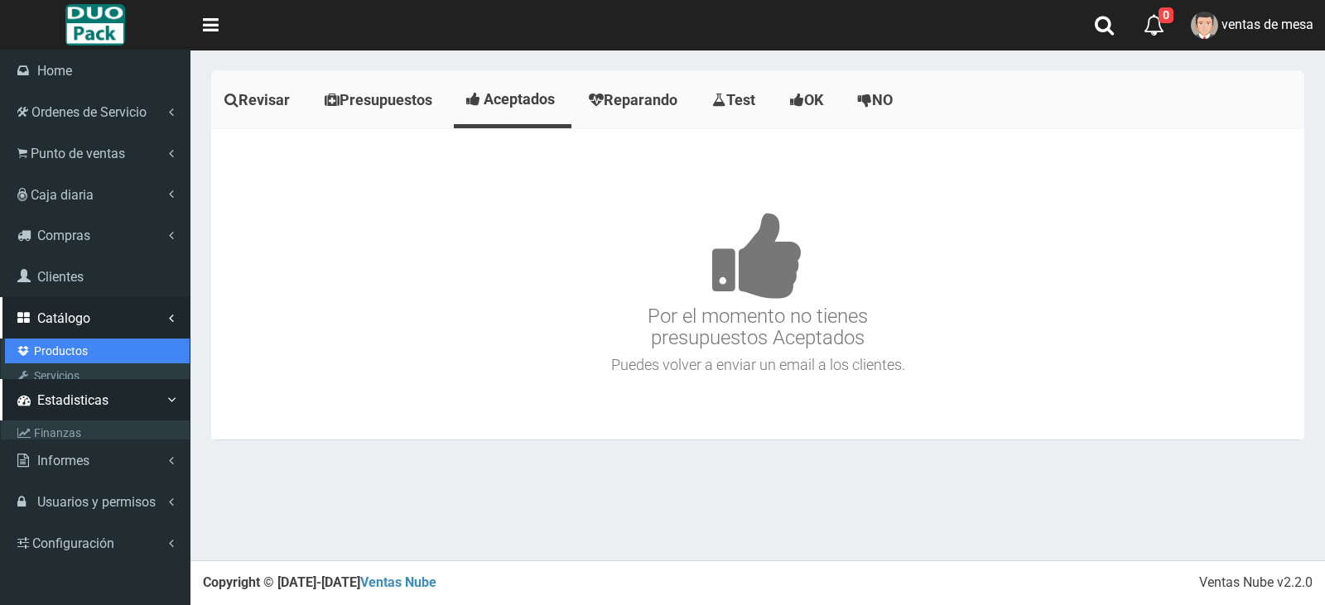
click at [120, 348] on link "Productos" at bounding box center [97, 351] width 185 height 25
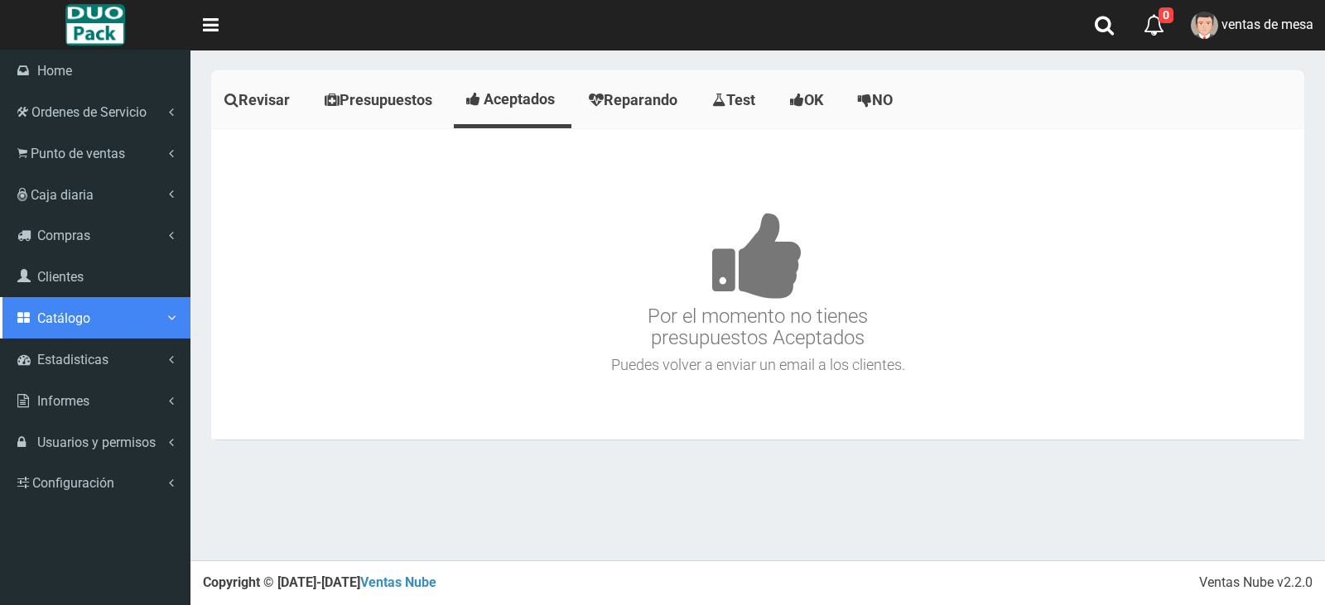
click at [94, 320] on link "Catálogo" at bounding box center [95, 317] width 190 height 41
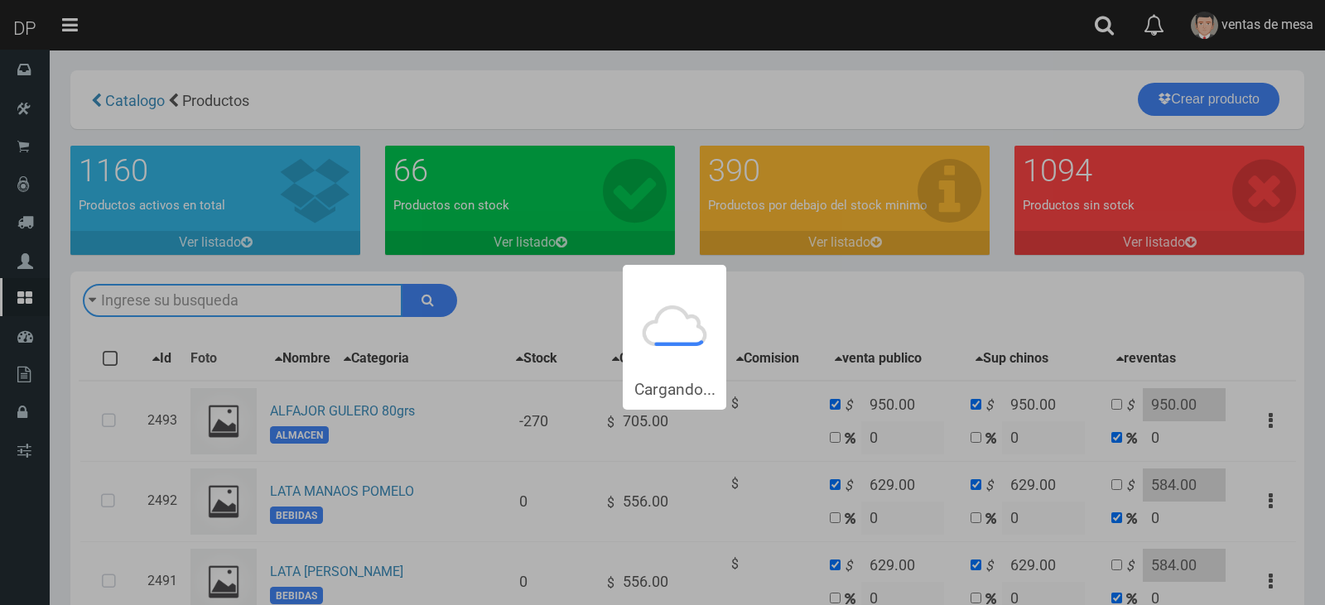
click at [225, 296] on input "text" at bounding box center [243, 300] width 320 height 33
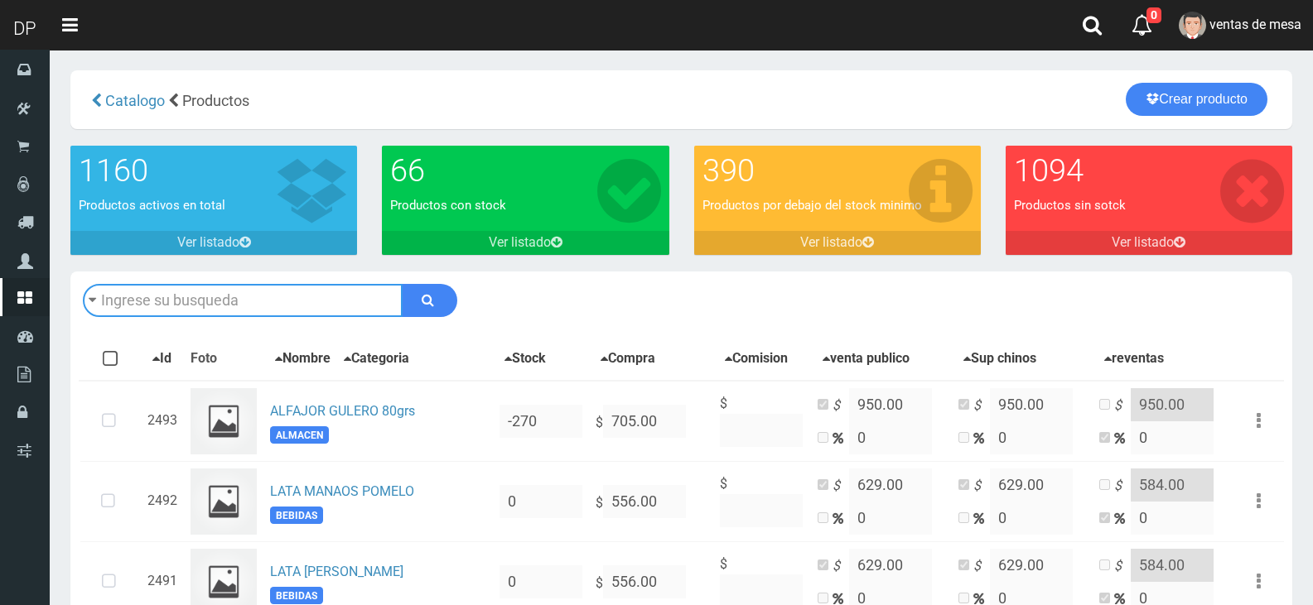
click at [225, 296] on input "text" at bounding box center [243, 300] width 320 height 33
type input "190ML"
click at [402, 284] on button "submit" at bounding box center [429, 300] width 55 height 33
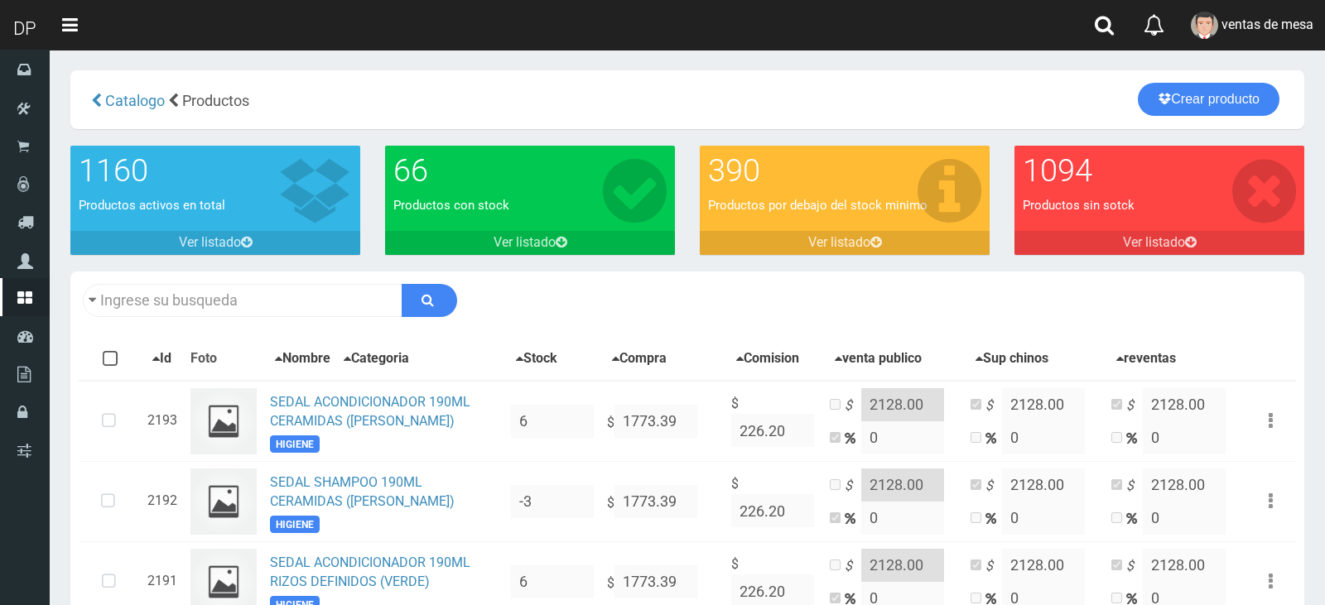
type input "190ML"
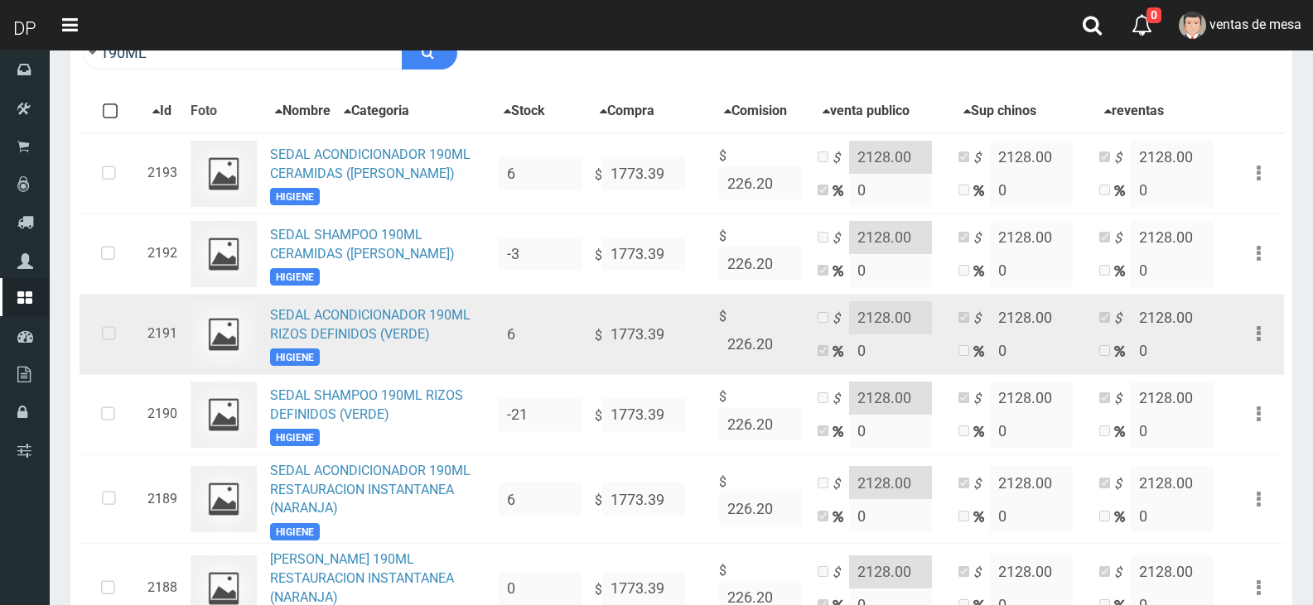
scroll to position [248, 0]
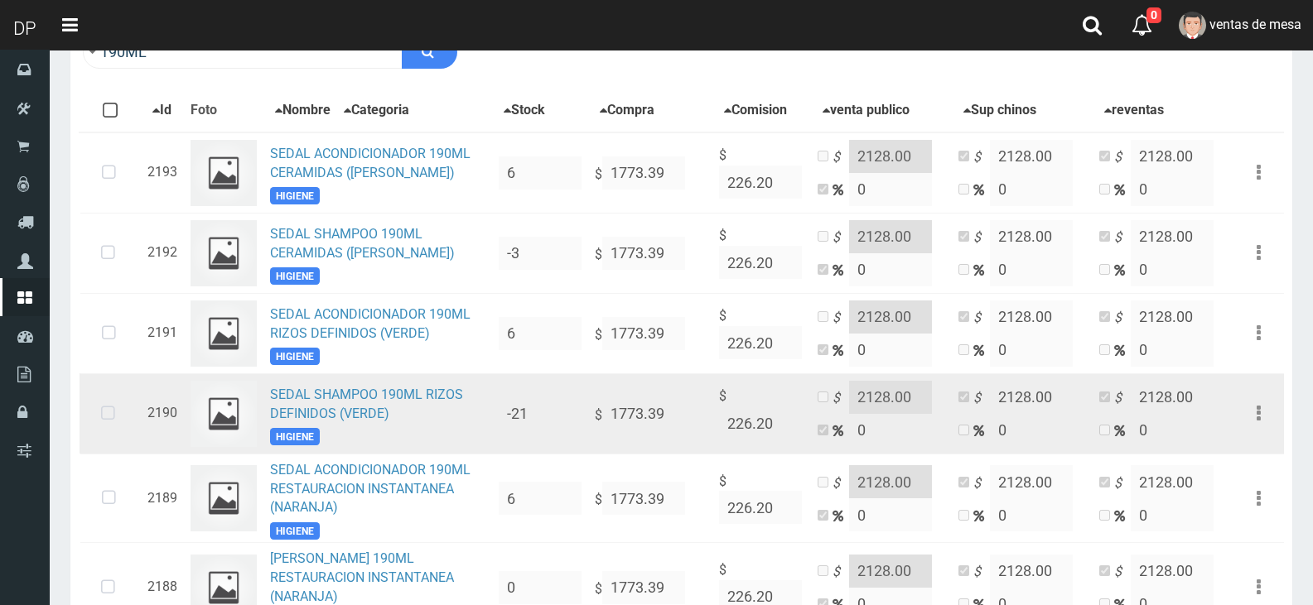
click at [118, 413] on icon at bounding box center [108, 414] width 44 height 55
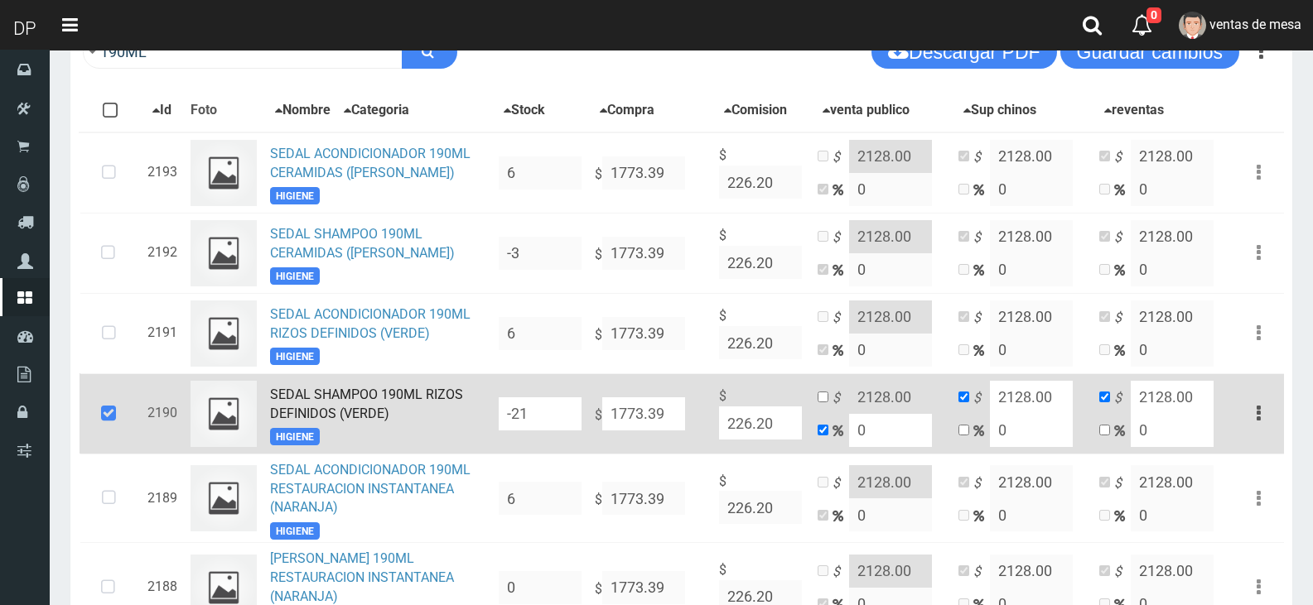
click at [537, 426] on input "-21" at bounding box center [540, 414] width 83 height 33
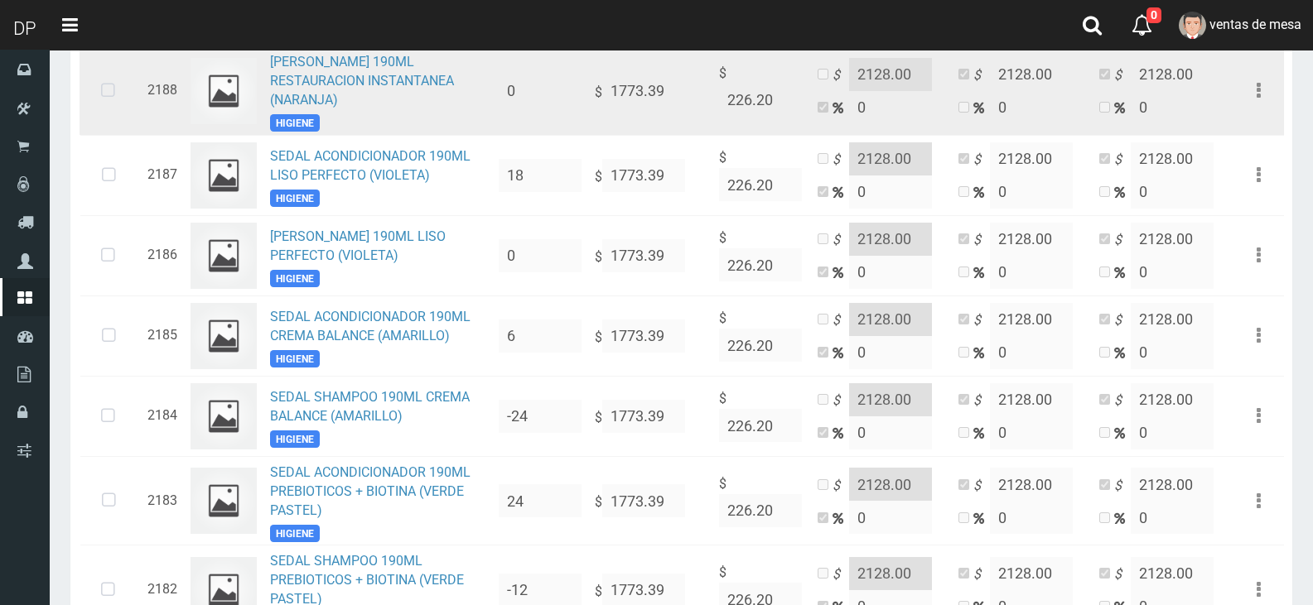
scroll to position [828, 0]
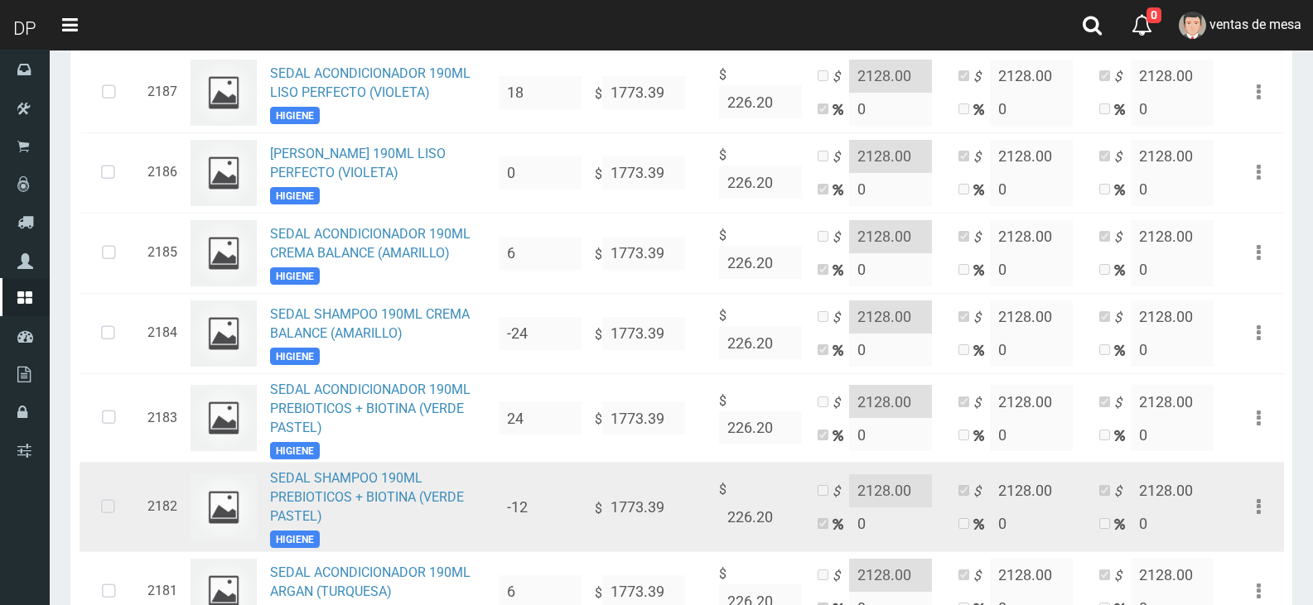
type input "24"
click at [147, 499] on td "2182" at bounding box center [162, 507] width 43 height 89
click at [123, 507] on icon at bounding box center [108, 507] width 44 height 55
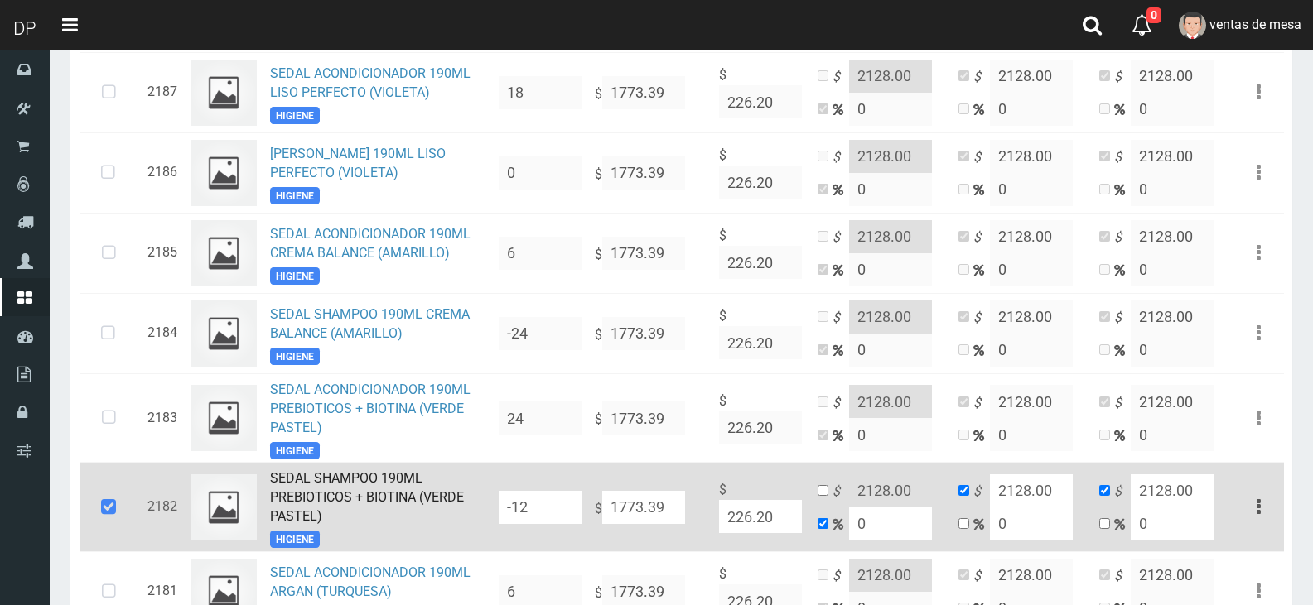
click at [532, 517] on input "-12" at bounding box center [540, 507] width 83 height 33
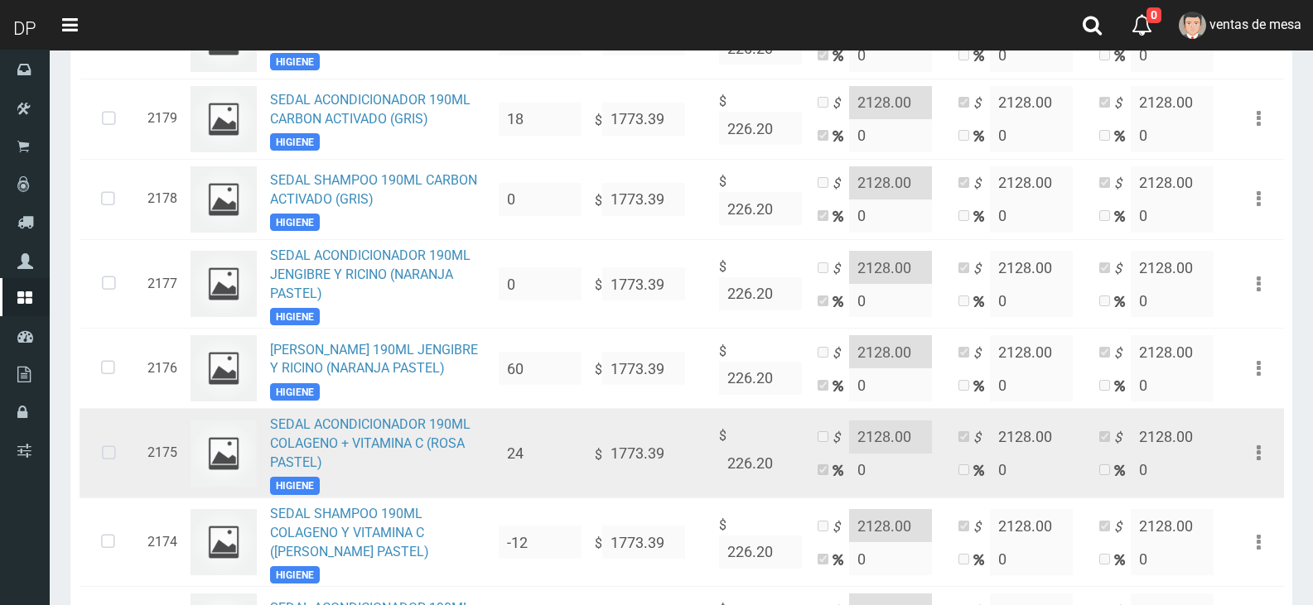
scroll to position [1491, 0]
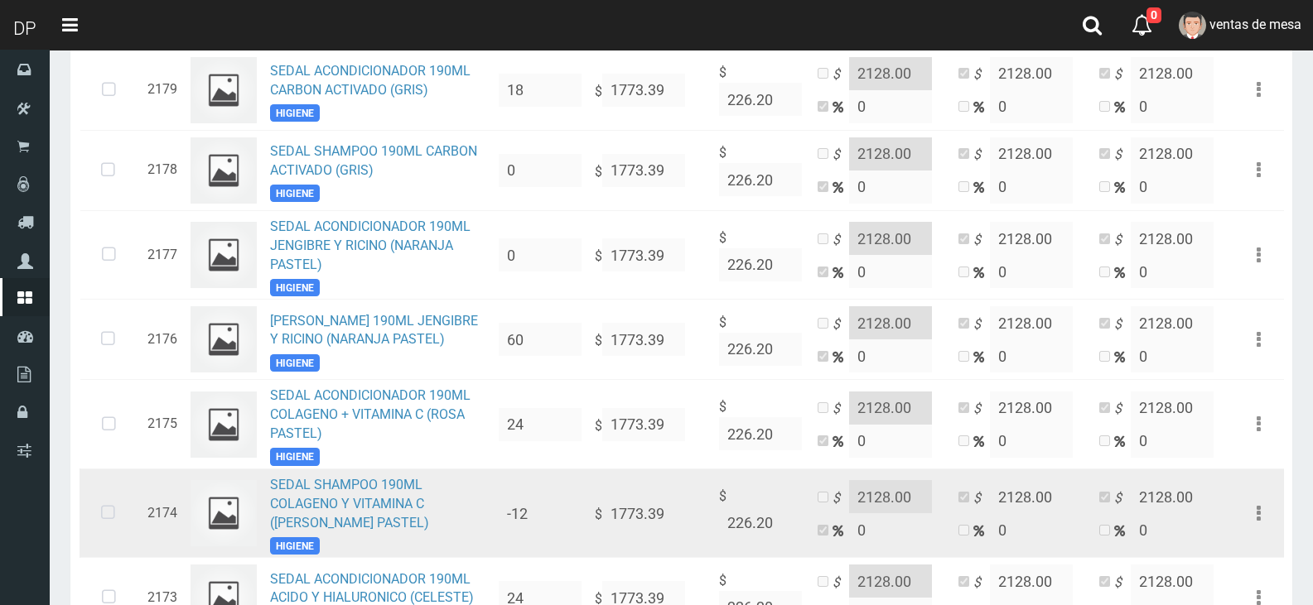
type input "24"
click at [115, 538] on icon at bounding box center [108, 513] width 44 height 55
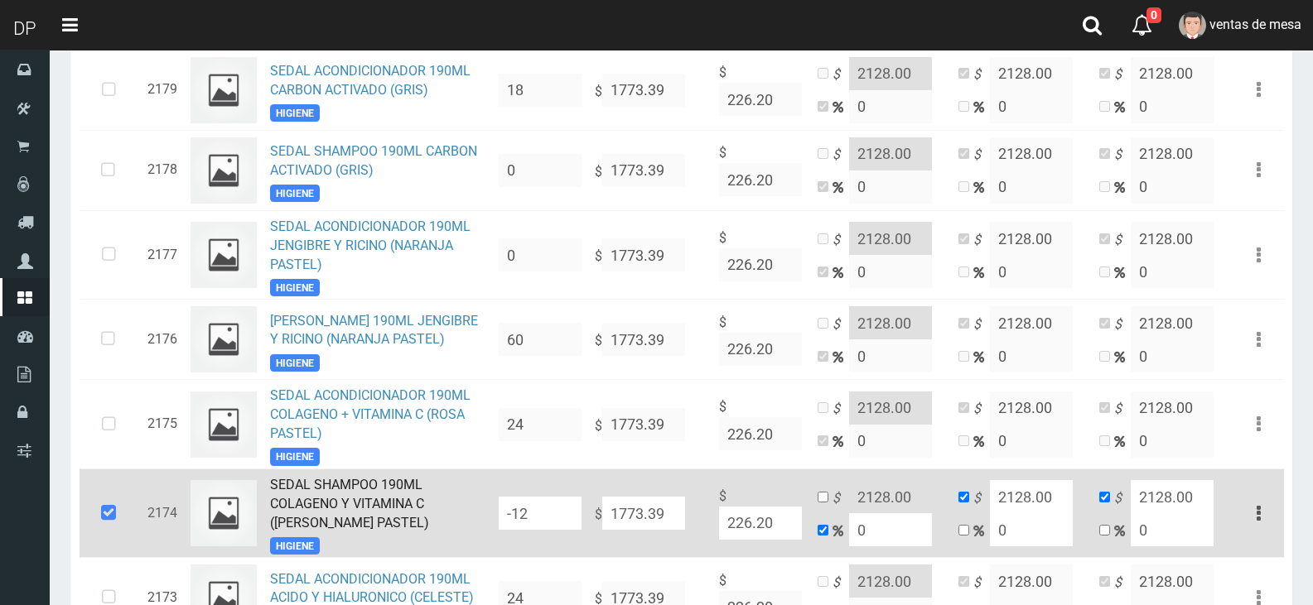
click at [553, 528] on input "-12" at bounding box center [540, 513] width 83 height 33
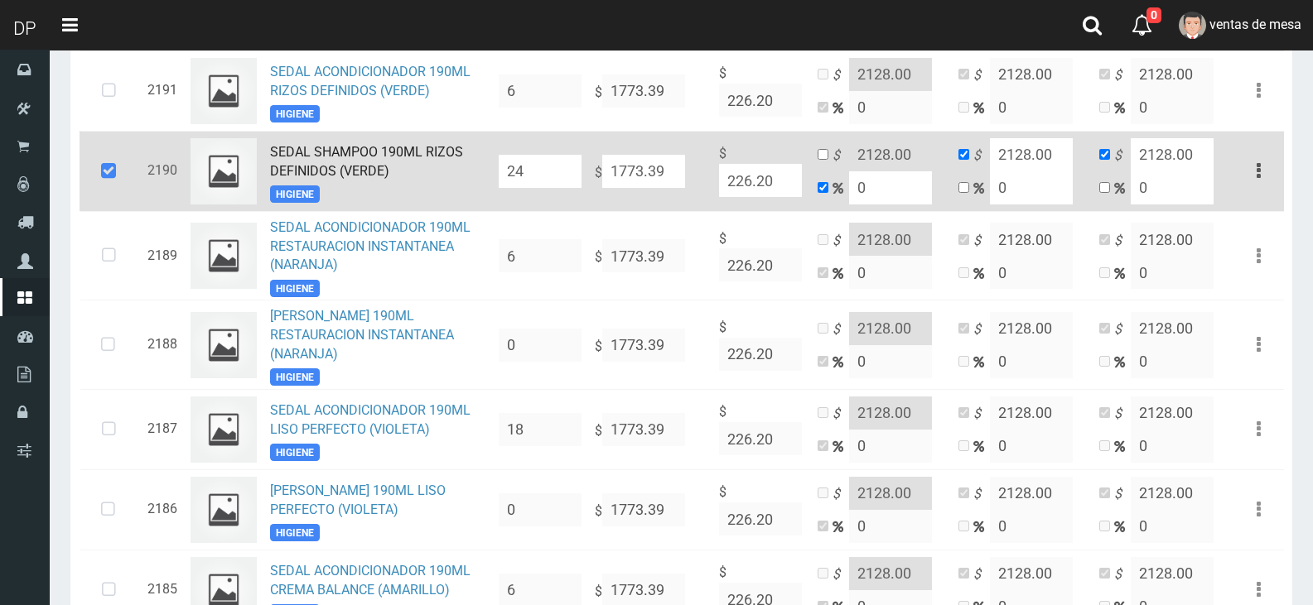
scroll to position [248, 0]
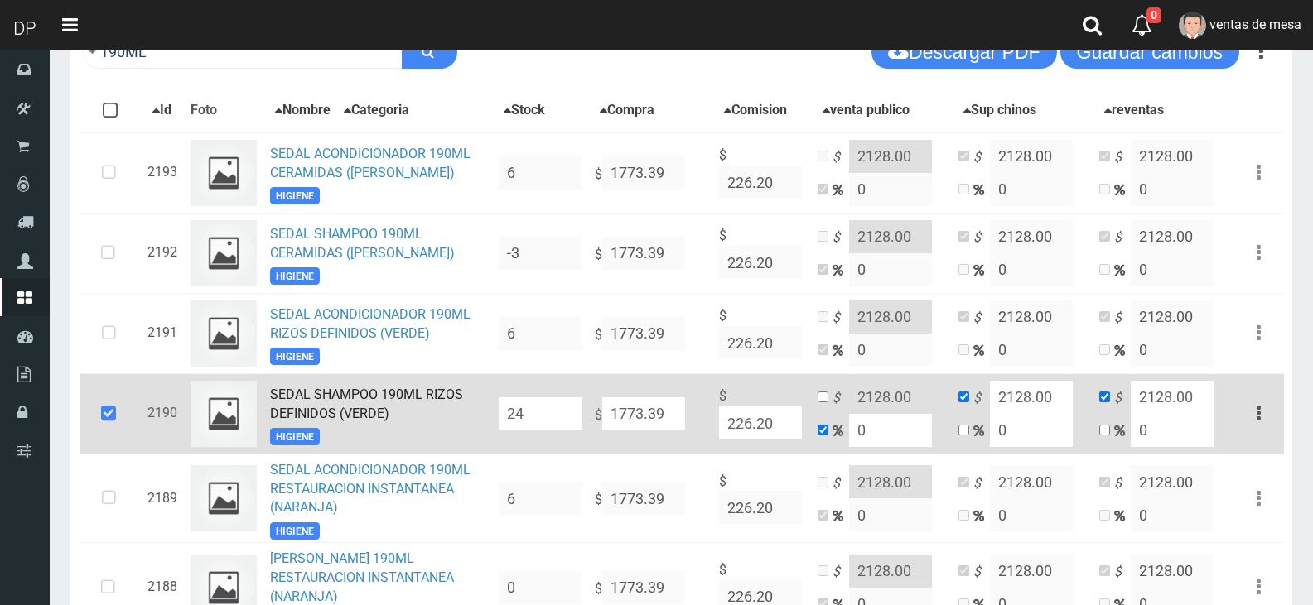
type input "24"
click at [1176, 70] on div "190ML Descargar PDF Guardar cambios" at bounding box center [681, 52] width 1222 height 58
click at [1093, 60] on button "Guardar cambios" at bounding box center [1149, 52] width 179 height 33
click at [100, 421] on icon at bounding box center [108, 414] width 45 height 55
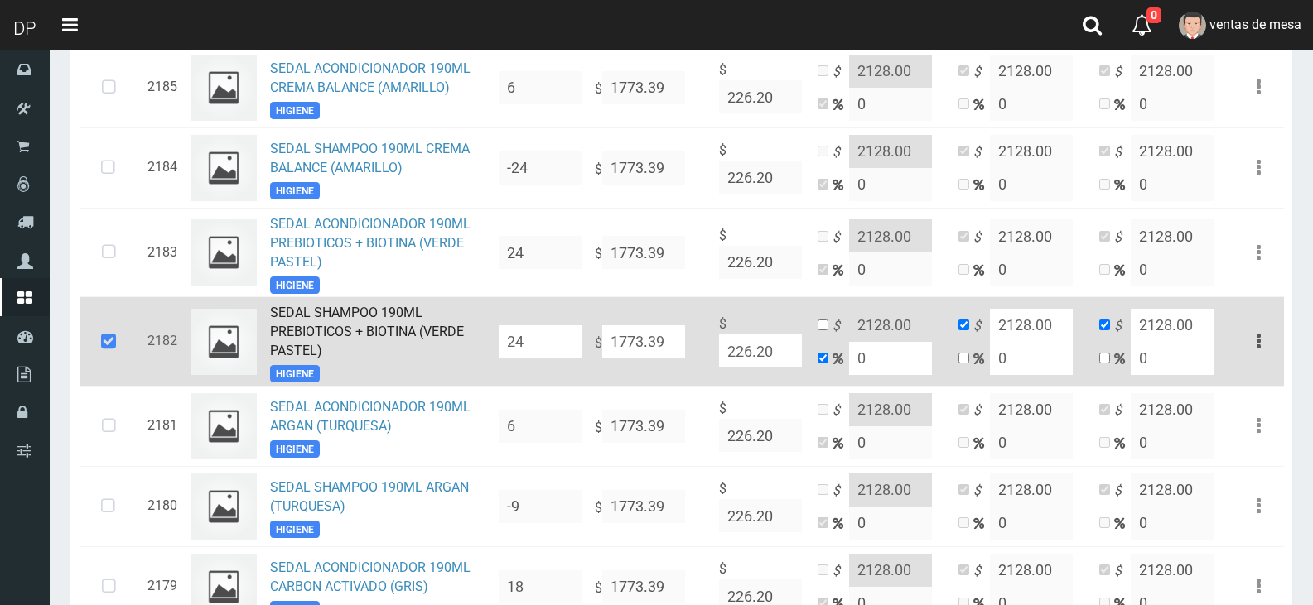
click at [108, 355] on icon at bounding box center [108, 342] width 45 height 55
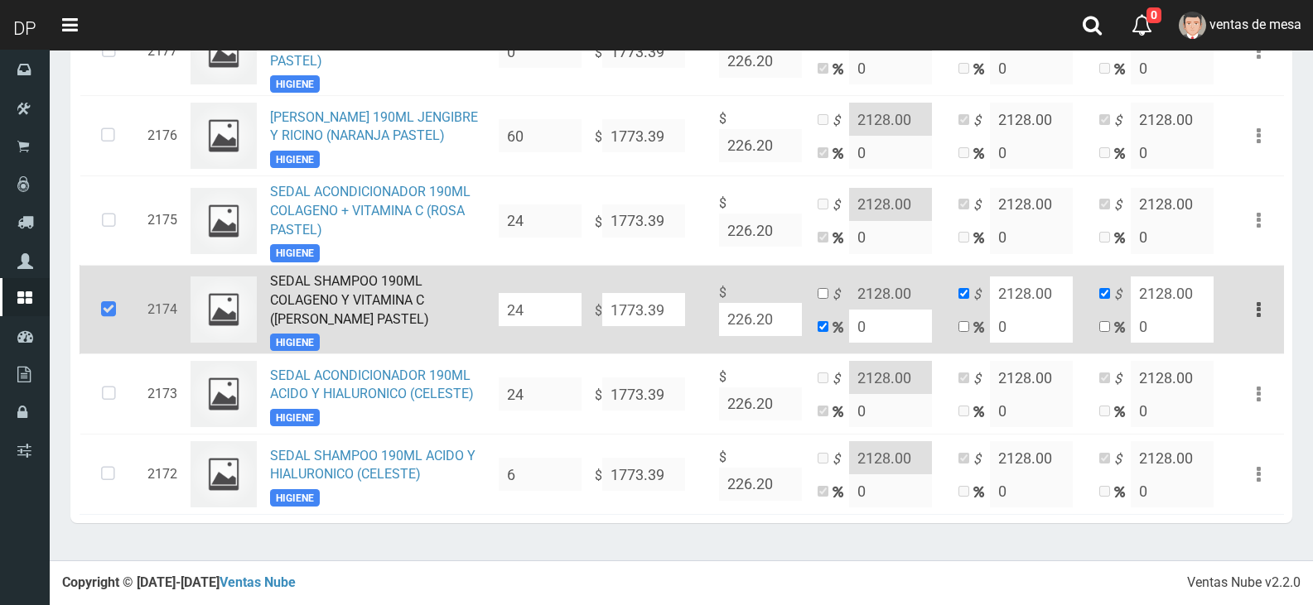
scroll to position [1708, 0]
click at [107, 309] on icon at bounding box center [108, 309] width 45 height 55
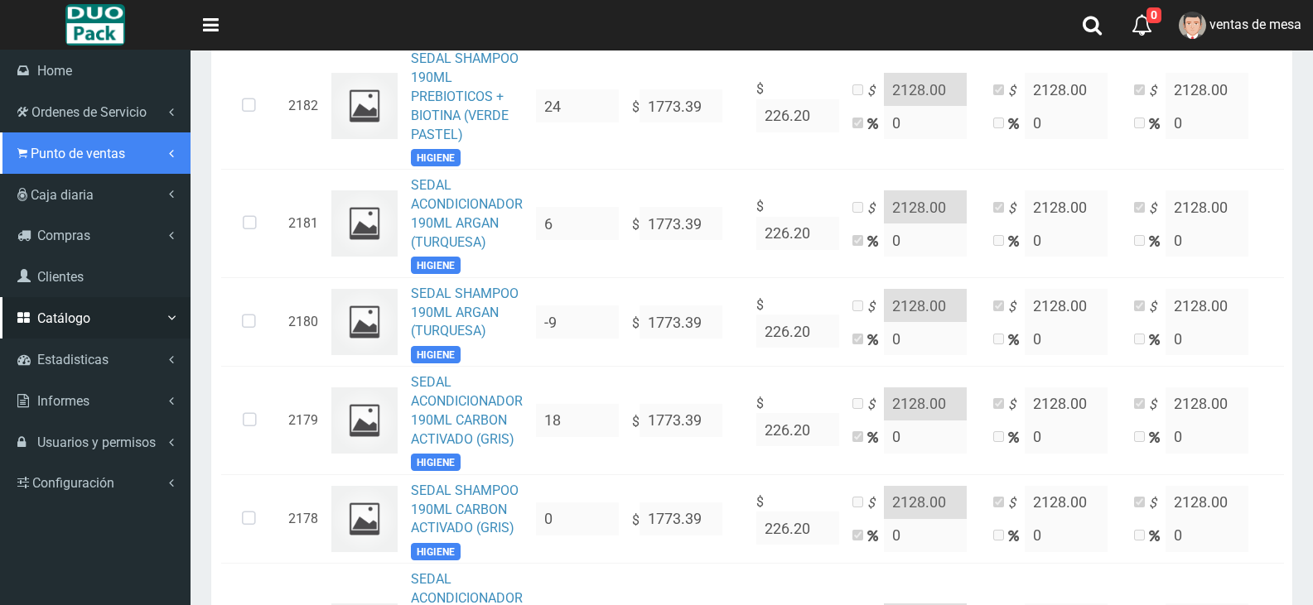
click at [26, 147] on icon at bounding box center [22, 154] width 10 height 16
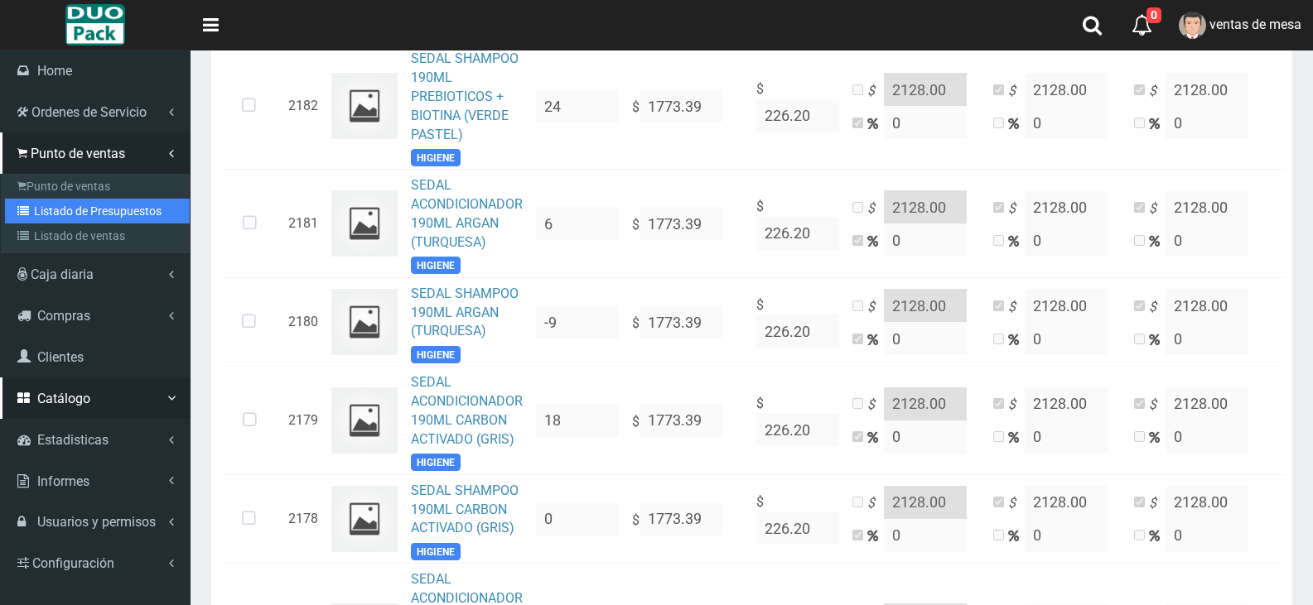
click at [88, 211] on link "Listado de Presupuestos" at bounding box center [97, 211] width 185 height 25
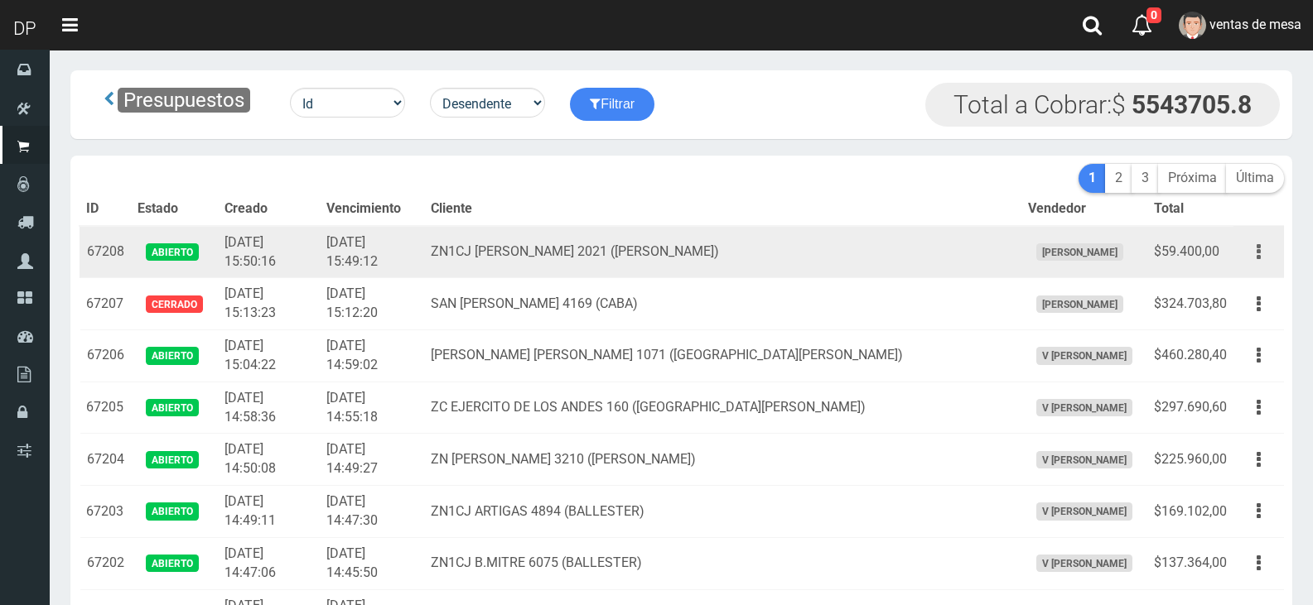
click at [1251, 259] on button "button" at bounding box center [1258, 252] width 37 height 29
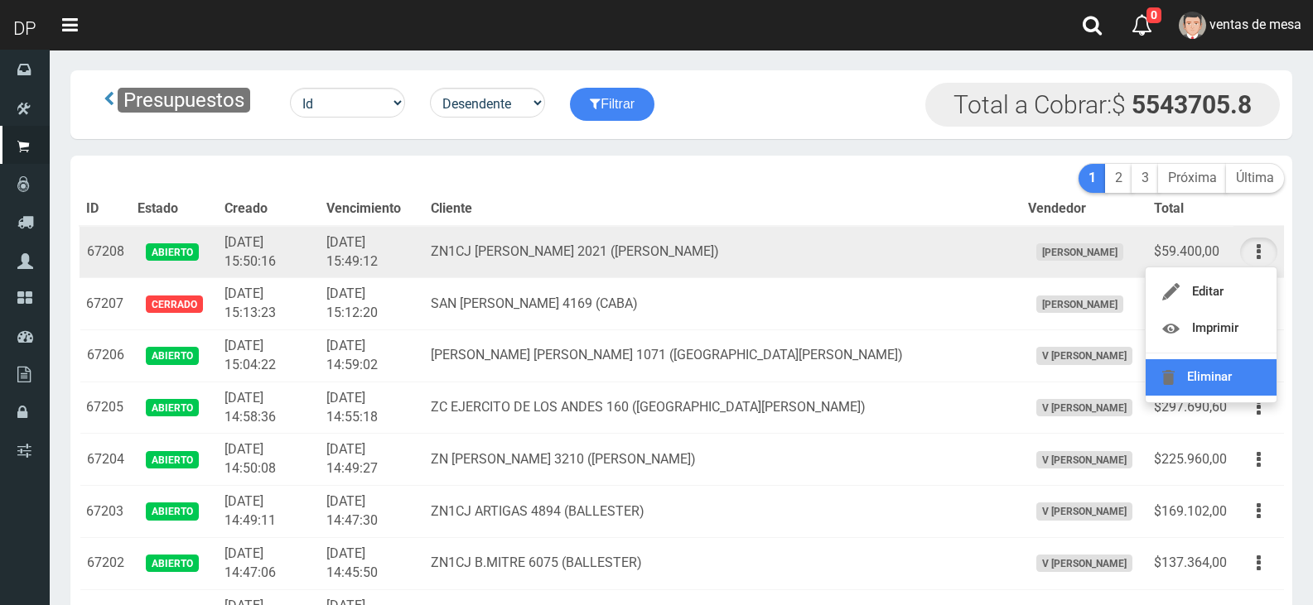
click at [1243, 370] on link "Eliminar" at bounding box center [1210, 377] width 131 height 36
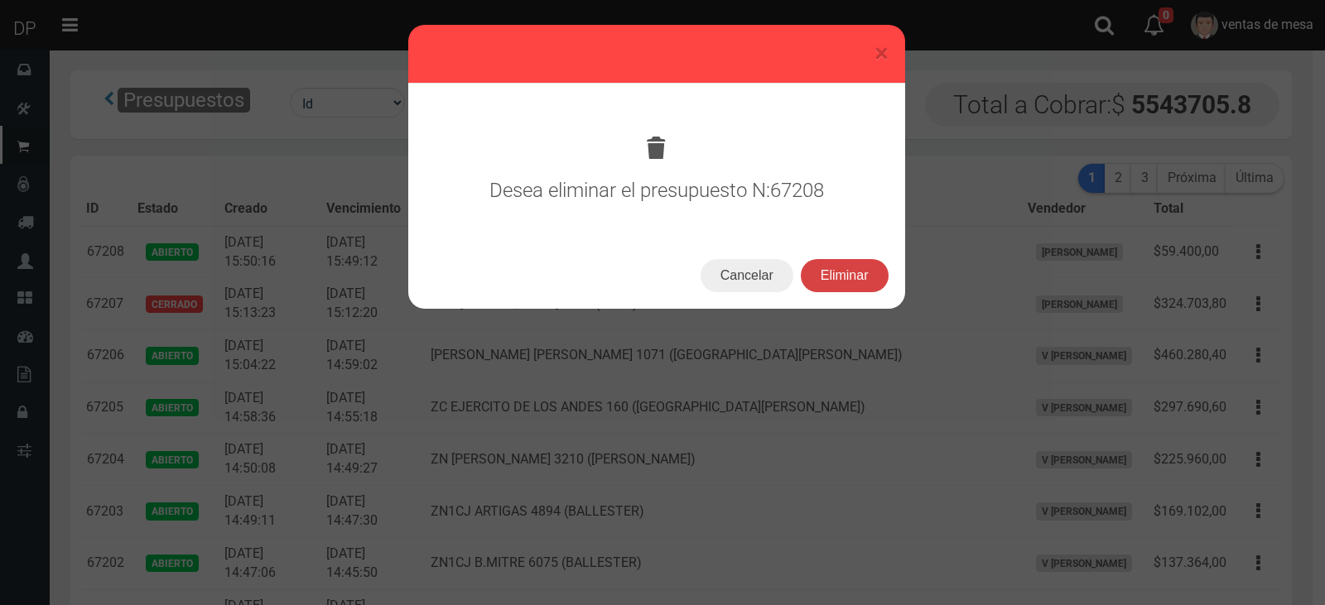
click at [866, 277] on button "Eliminar" at bounding box center [845, 275] width 88 height 33
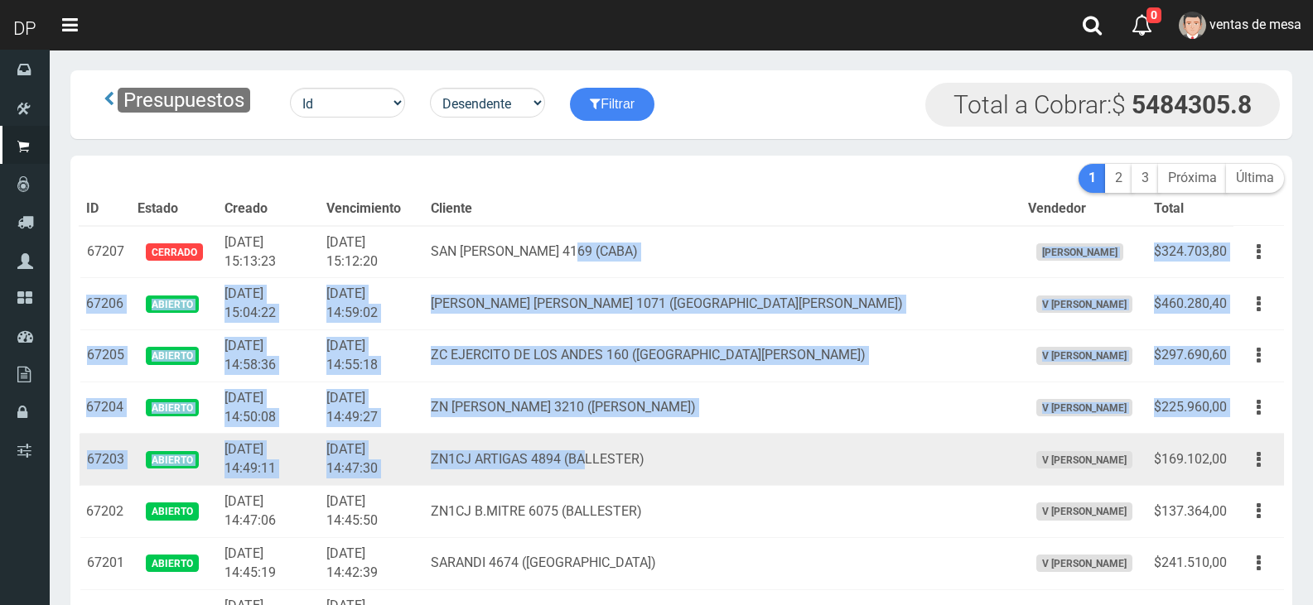
drag, startPoint x: 648, startPoint y: 318, endPoint x: 639, endPoint y: 464, distance: 146.0
click at [642, 458] on td "ZN1CJ ARTIGAS 4894 (BALLESTER)" at bounding box center [722, 460] width 597 height 52
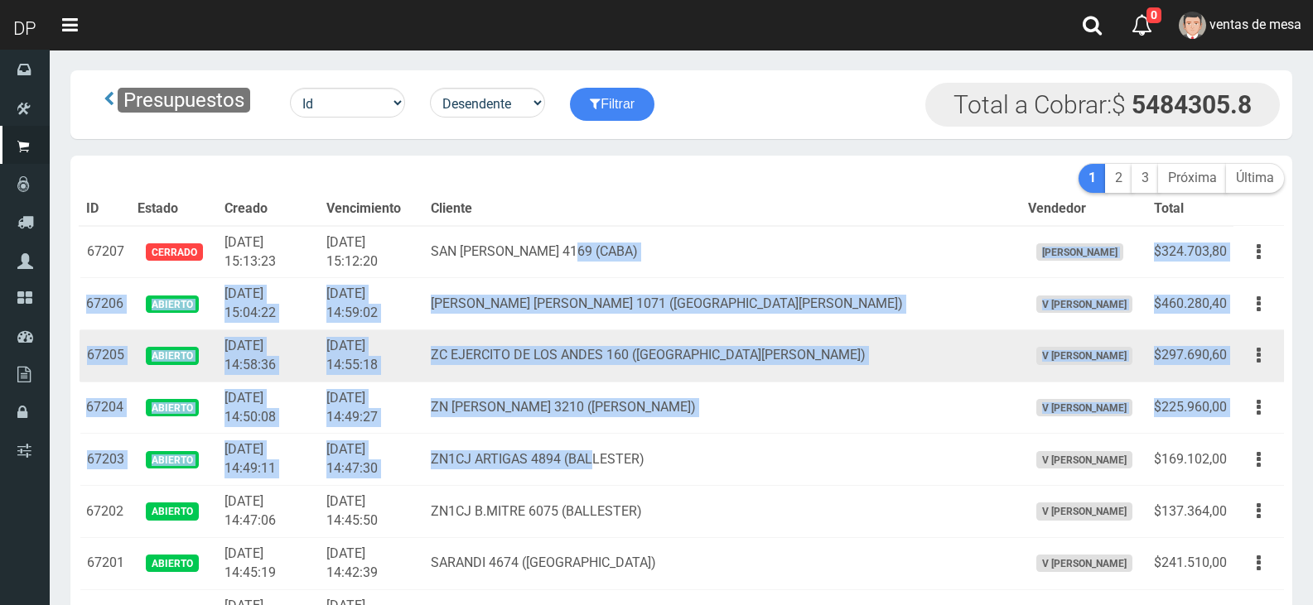
click at [651, 376] on td "ZC EJERCITO DE LOS ANDES 160 ([GEOGRAPHIC_DATA][PERSON_NAME])" at bounding box center [722, 356] width 597 height 52
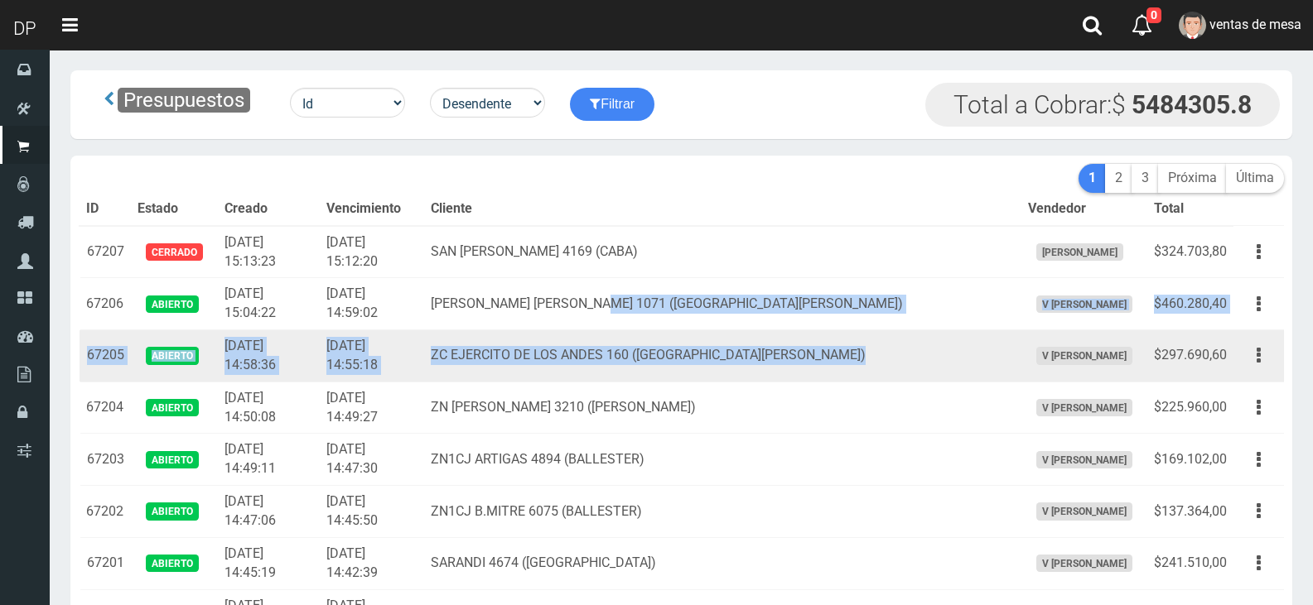
drag, startPoint x: 657, startPoint y: 305, endPoint x: 974, endPoint y: 337, distance: 318.8
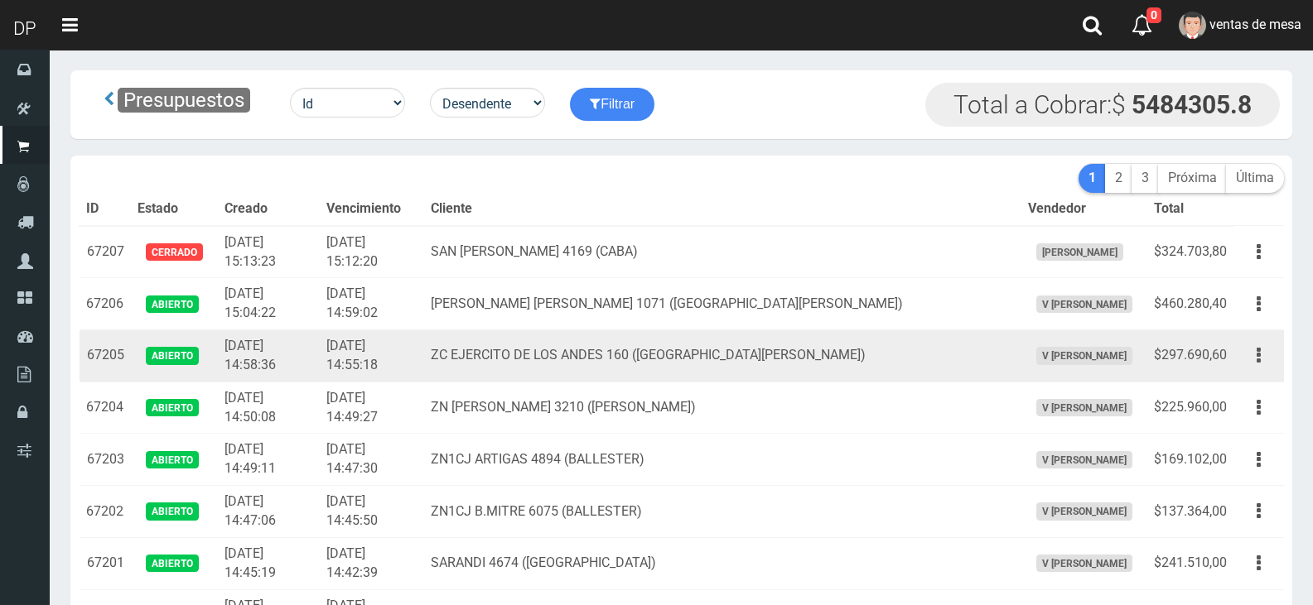
click at [1021, 330] on td "V [PERSON_NAME]" at bounding box center [1084, 356] width 126 height 52
drag, startPoint x: 999, startPoint y: 356, endPoint x: 1041, endPoint y: 358, distance: 42.3
click at [1041, 358] on span "V [PERSON_NAME]" at bounding box center [1084, 355] width 96 height 17
click at [828, 359] on td "ZC EJERCITO DE LOS ANDES 160 (VILLA FIORITO)" at bounding box center [722, 356] width 597 height 52
drag, startPoint x: 1228, startPoint y: 351, endPoint x: 1244, endPoint y: 358, distance: 17.1
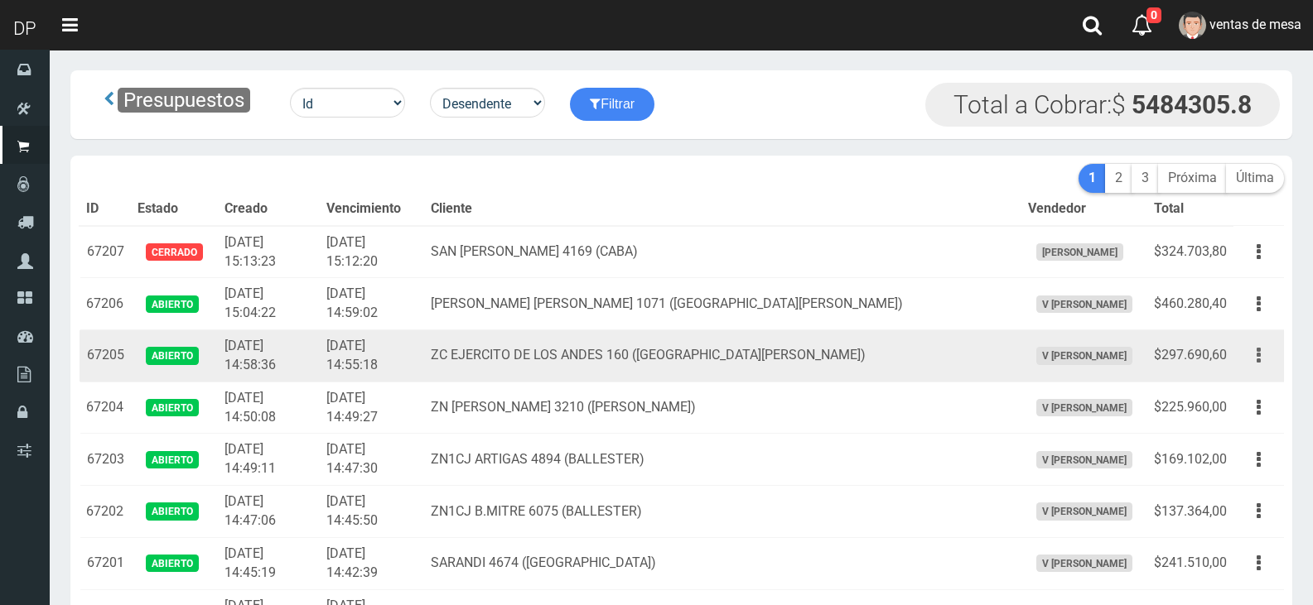
click at [1237, 355] on tr "67205 Abierto 2025-10-02 14:58:36 2025-10-02 14:55:18 ZC EJERCITO DE LOS ANDES …" at bounding box center [682, 356] width 1204 height 52
click at [1247, 359] on button "button" at bounding box center [1258, 355] width 37 height 29
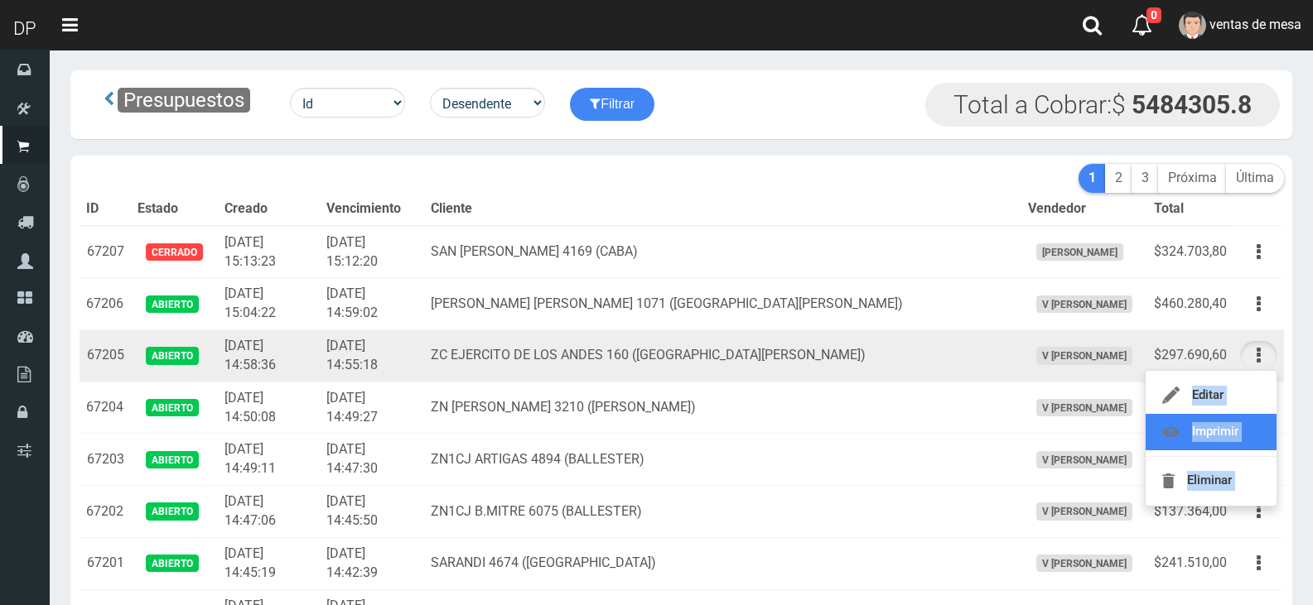
click at [1228, 433] on link "Imprimir" at bounding box center [1210, 432] width 131 height 36
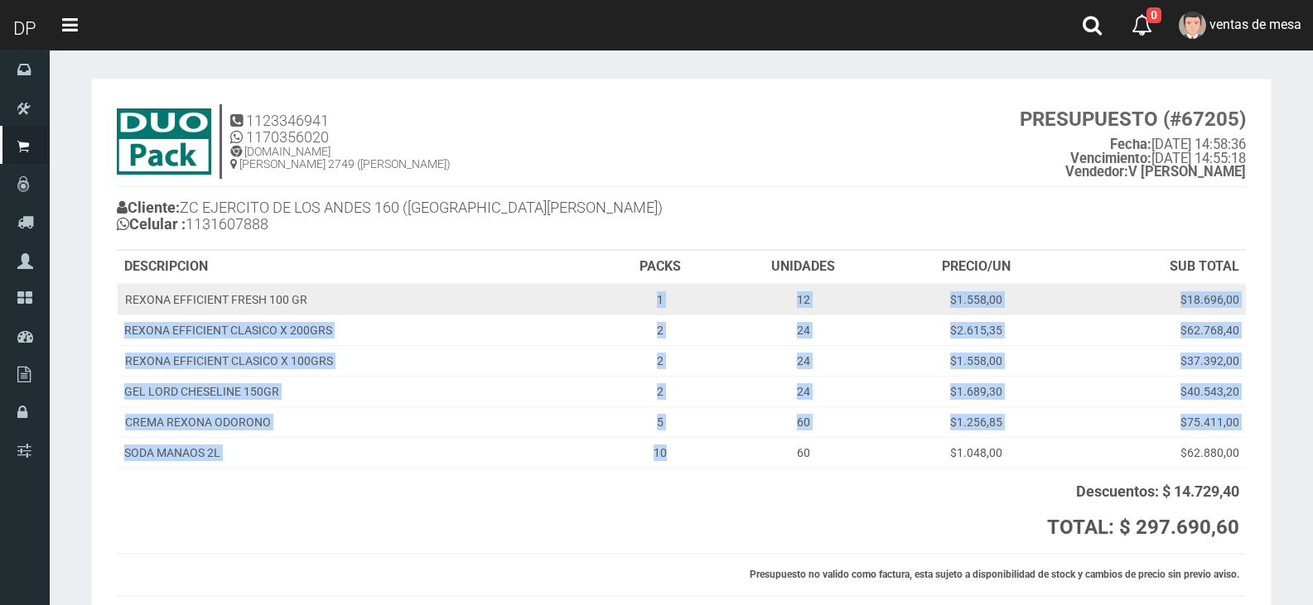
drag, startPoint x: 695, startPoint y: 445, endPoint x: 654, endPoint y: 305, distance: 145.7
click at [654, 305] on tbody "REXONA EFFICIENT FRESH 100 GR 1 12 $1.558,00 $18.696,00 REXONA EFFICIENT CLASIC…" at bounding box center [682, 376] width 1128 height 185
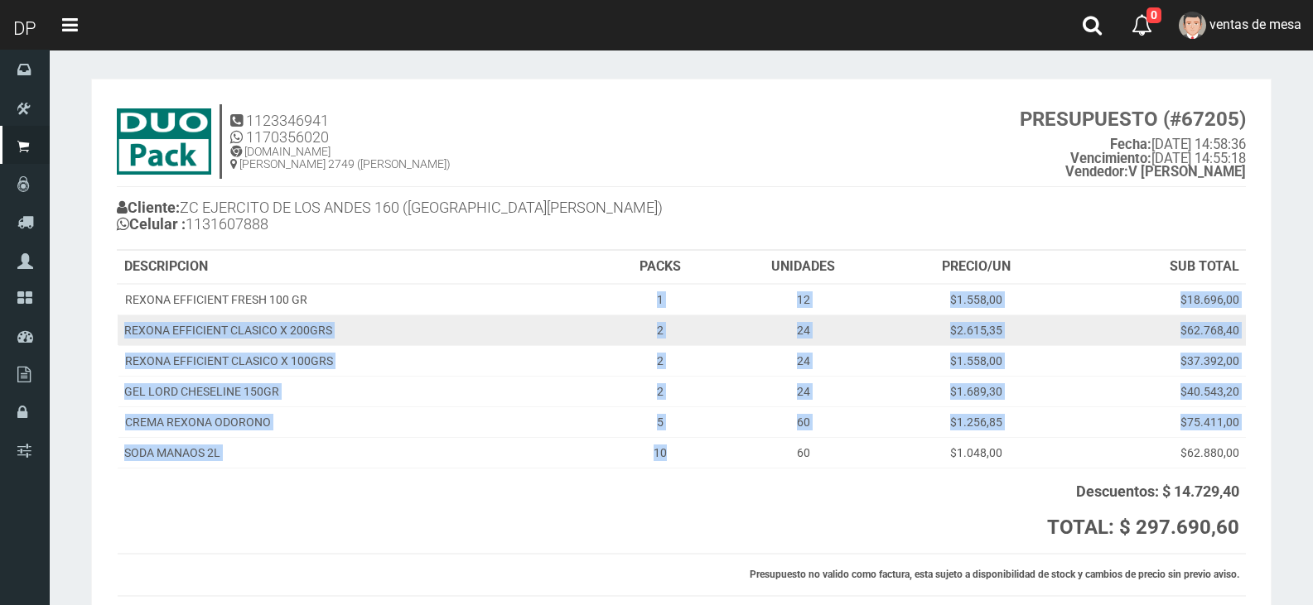
click at [652, 344] on td "2" at bounding box center [659, 330] width 119 height 31
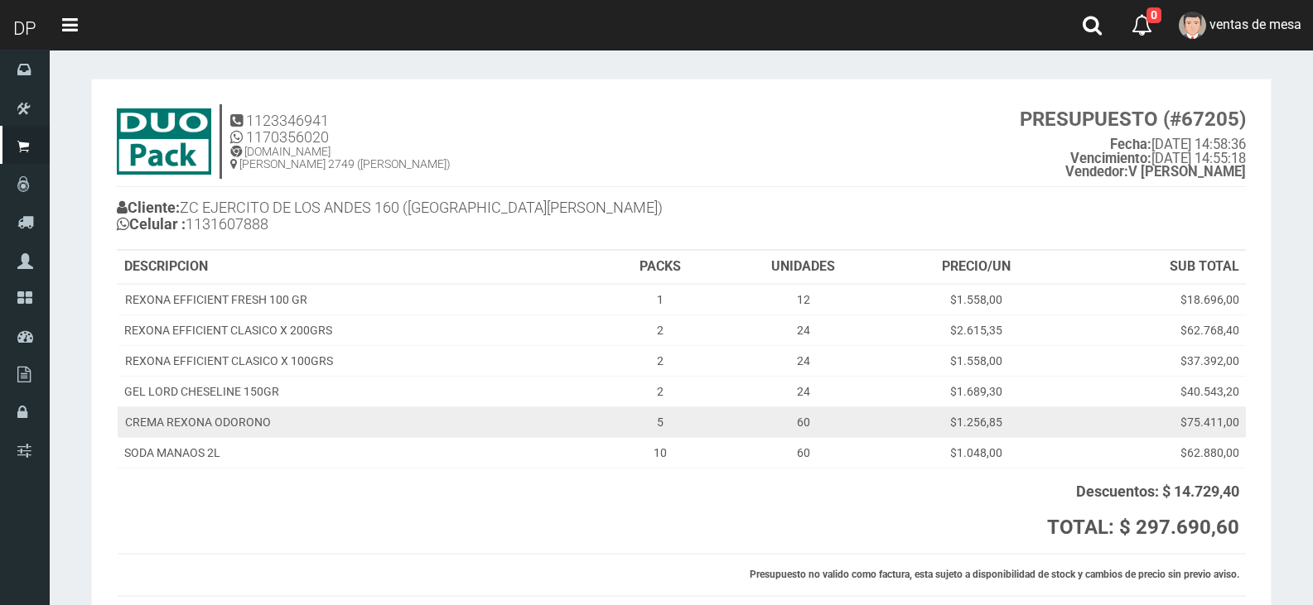
click at [650, 415] on td "5" at bounding box center [659, 422] width 119 height 31
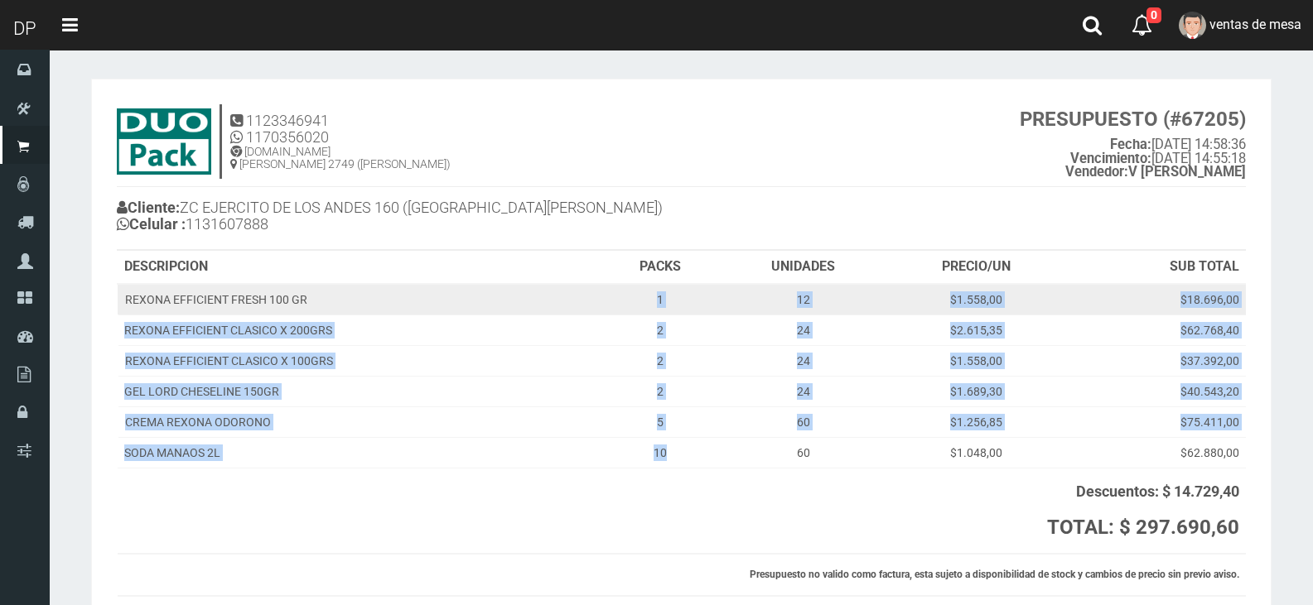
drag, startPoint x: 708, startPoint y: 455, endPoint x: 632, endPoint y: 289, distance: 182.3
click at [632, 289] on tbody "REXONA EFFICIENT FRESH 100 GR 1 12 $1.558,00 $18.696,00 REXONA EFFICIENT CLASIC…" at bounding box center [682, 376] width 1128 height 185
click at [631, 292] on td "1" at bounding box center [659, 299] width 119 height 31
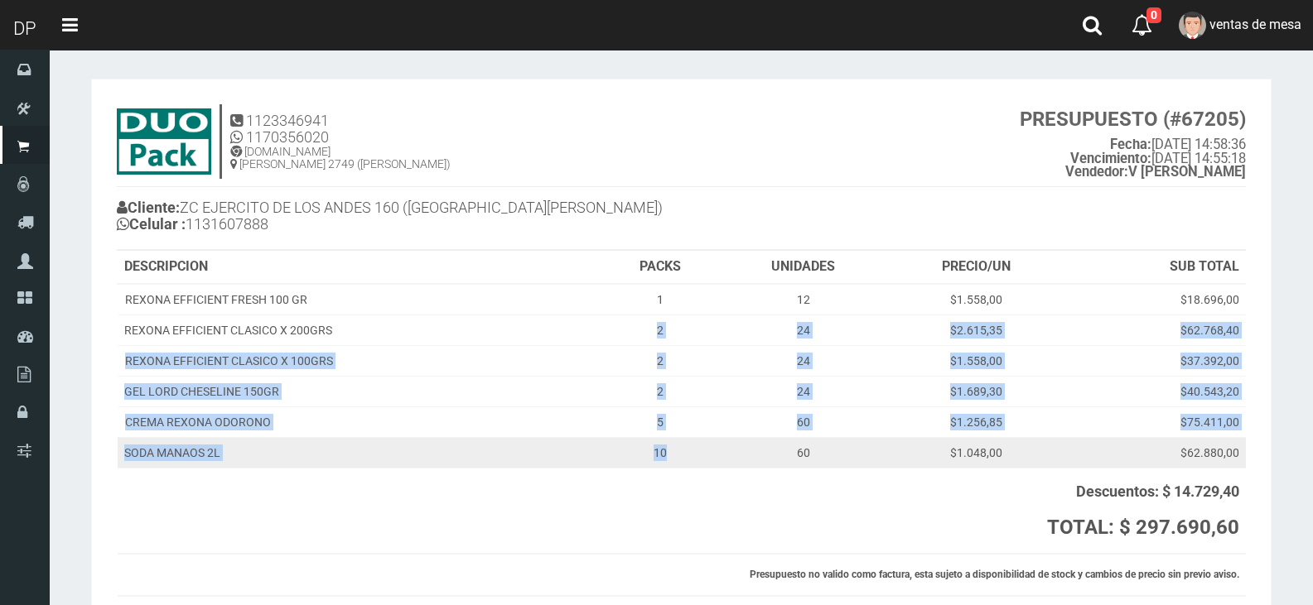
drag, startPoint x: 621, startPoint y: 343, endPoint x: 692, endPoint y: 440, distance: 119.8
click at [692, 440] on tbody "REXONA EFFICIENT FRESH 100 GR 1 12 $1.558,00 $18.696,00 REXONA EFFICIENT CLASIC…" at bounding box center [682, 376] width 1128 height 185
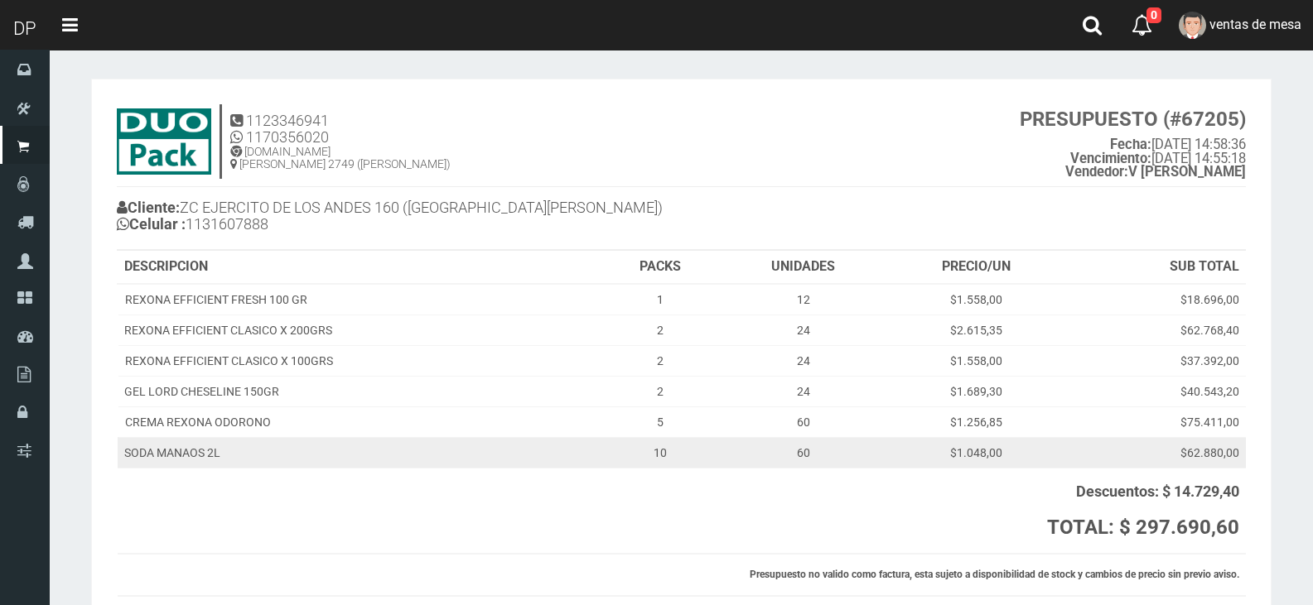
click at [726, 467] on td "60" at bounding box center [803, 452] width 167 height 31
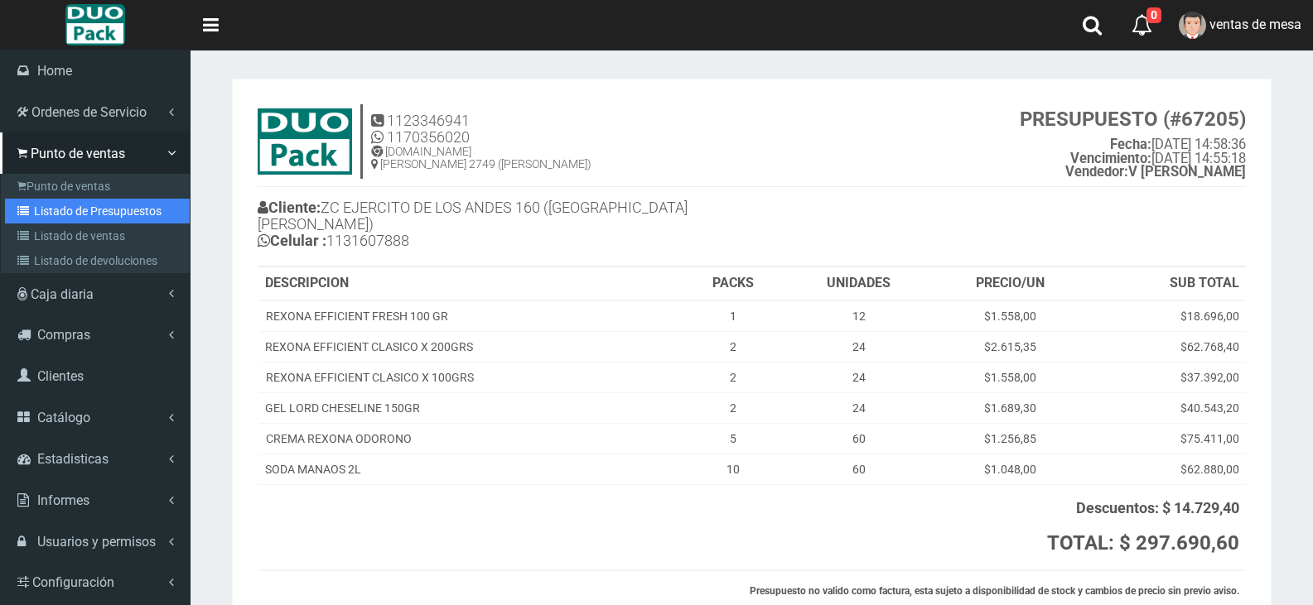
click at [85, 212] on link "Listado de Presupuestos" at bounding box center [97, 211] width 185 height 25
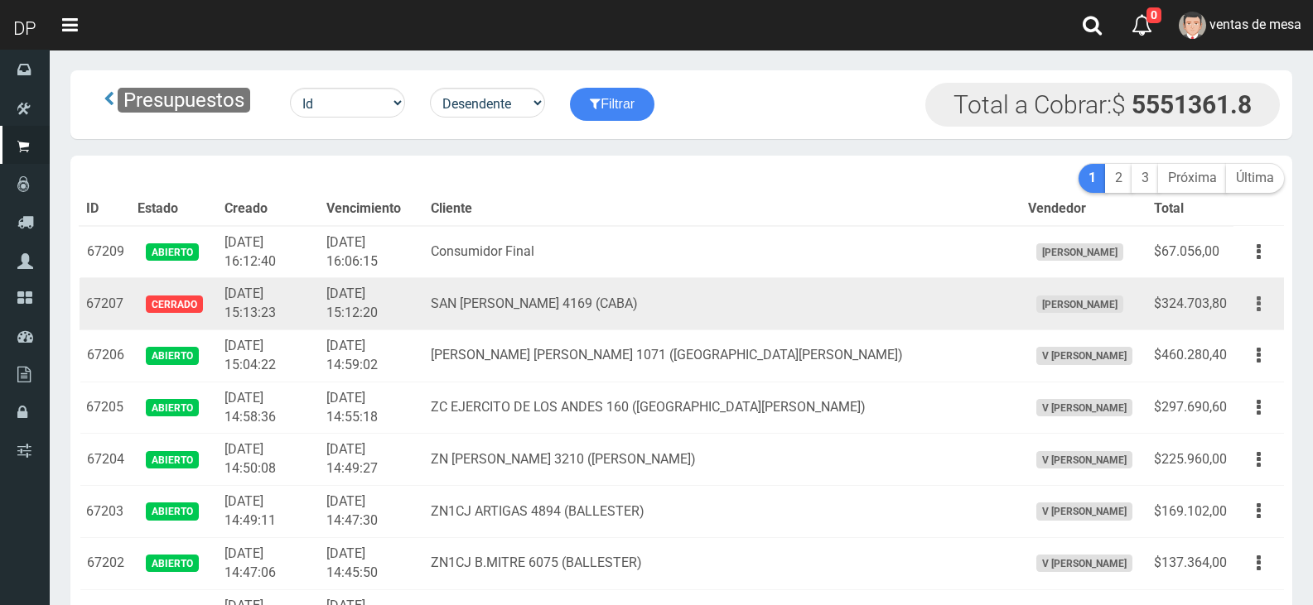
click at [1249, 306] on button "button" at bounding box center [1258, 304] width 37 height 29
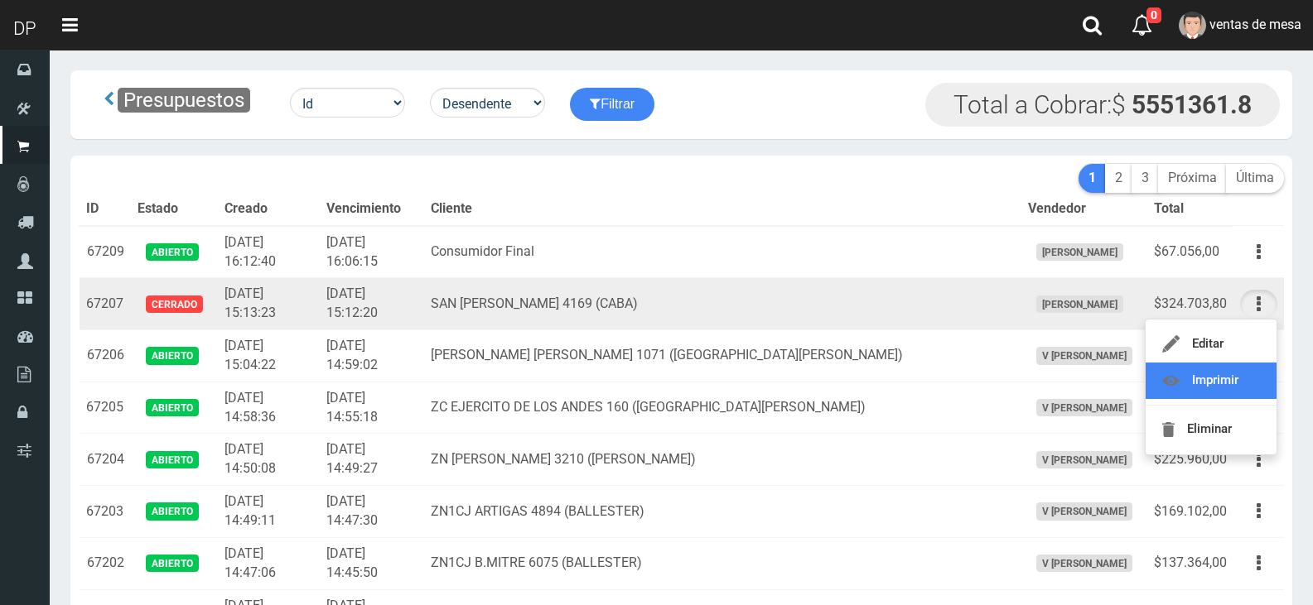
click at [1247, 369] on link "Imprimir" at bounding box center [1210, 381] width 131 height 36
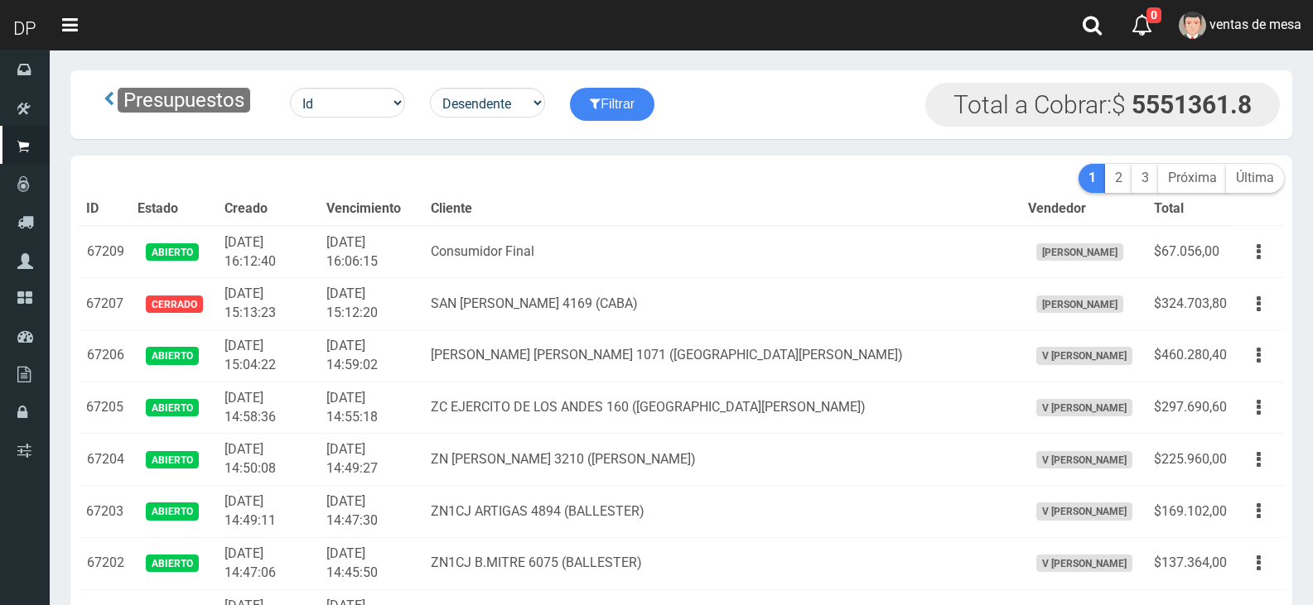
scroll to position [1143, 0]
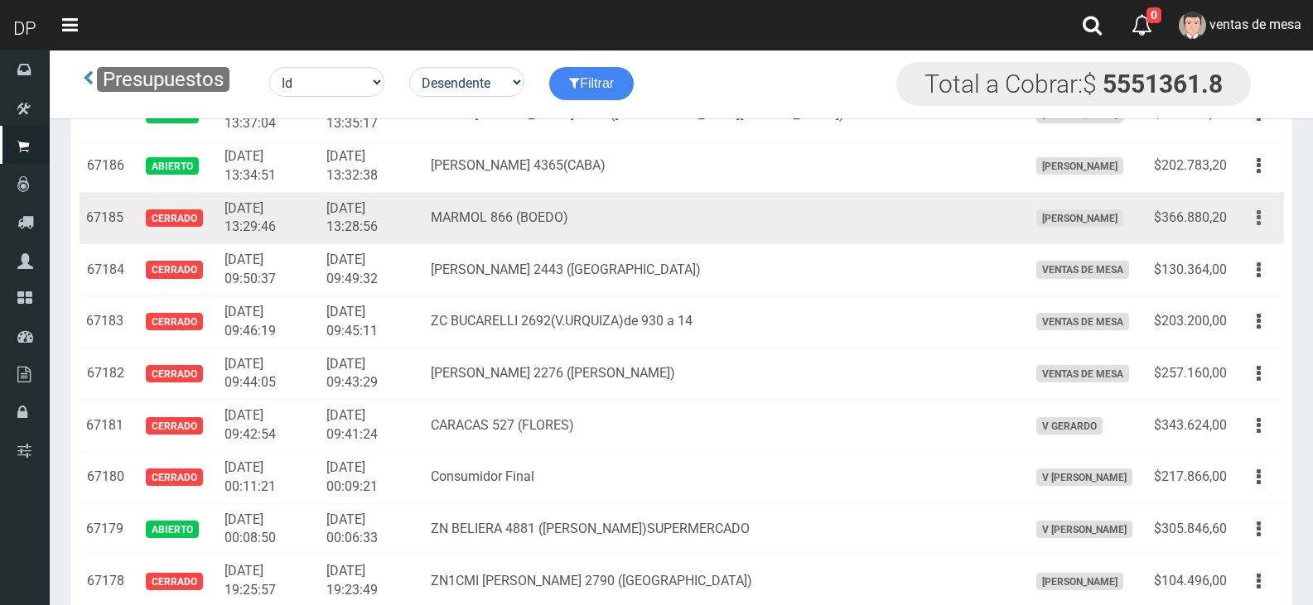
click at [1251, 224] on button "button" at bounding box center [1258, 218] width 37 height 29
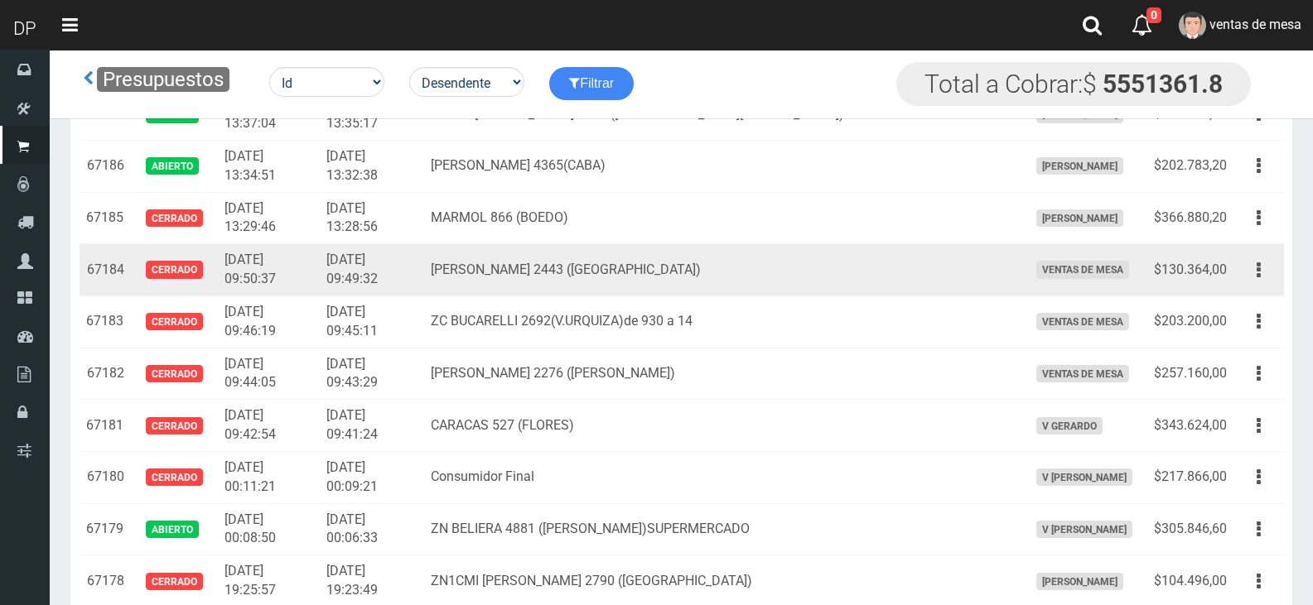
click at [793, 292] on td "ZC BERMUDEZ 2443 (VILLA DEVOTO)" at bounding box center [722, 270] width 597 height 52
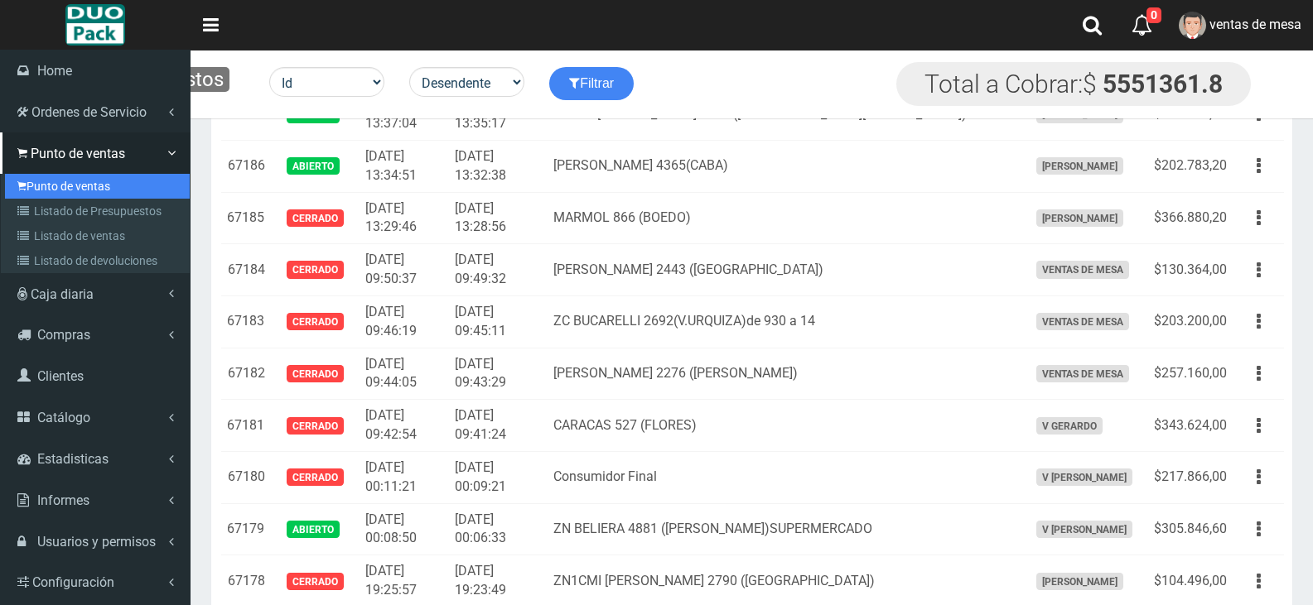
click at [41, 180] on link "Punto de ventas" at bounding box center [97, 186] width 185 height 25
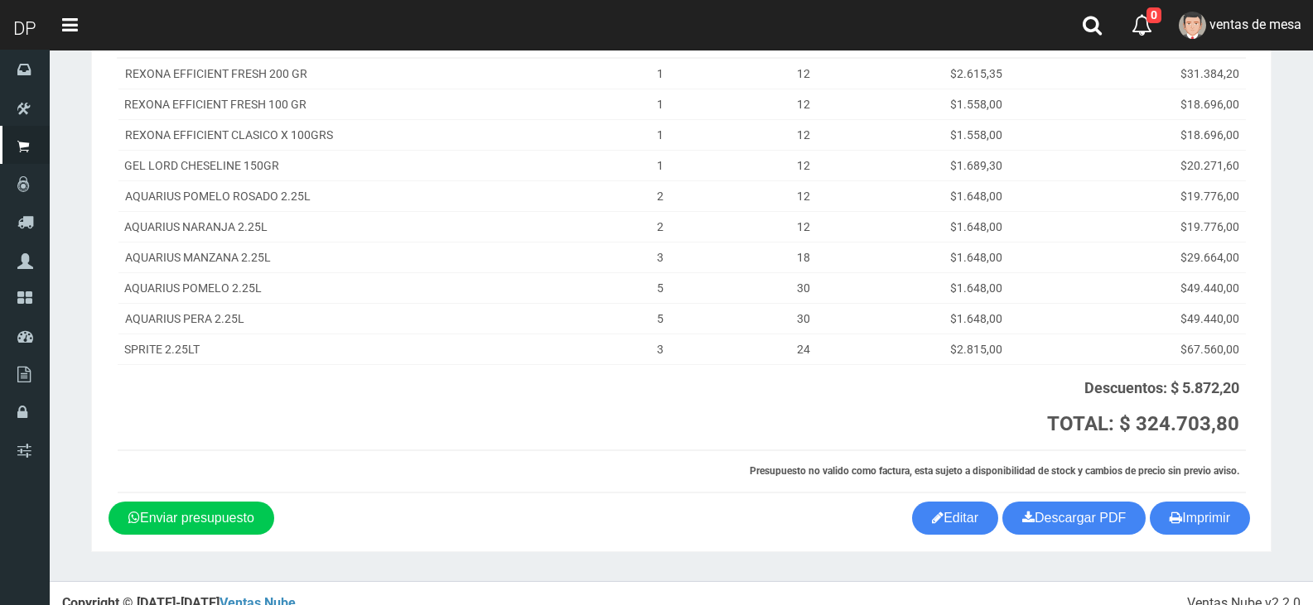
scroll to position [247, 0]
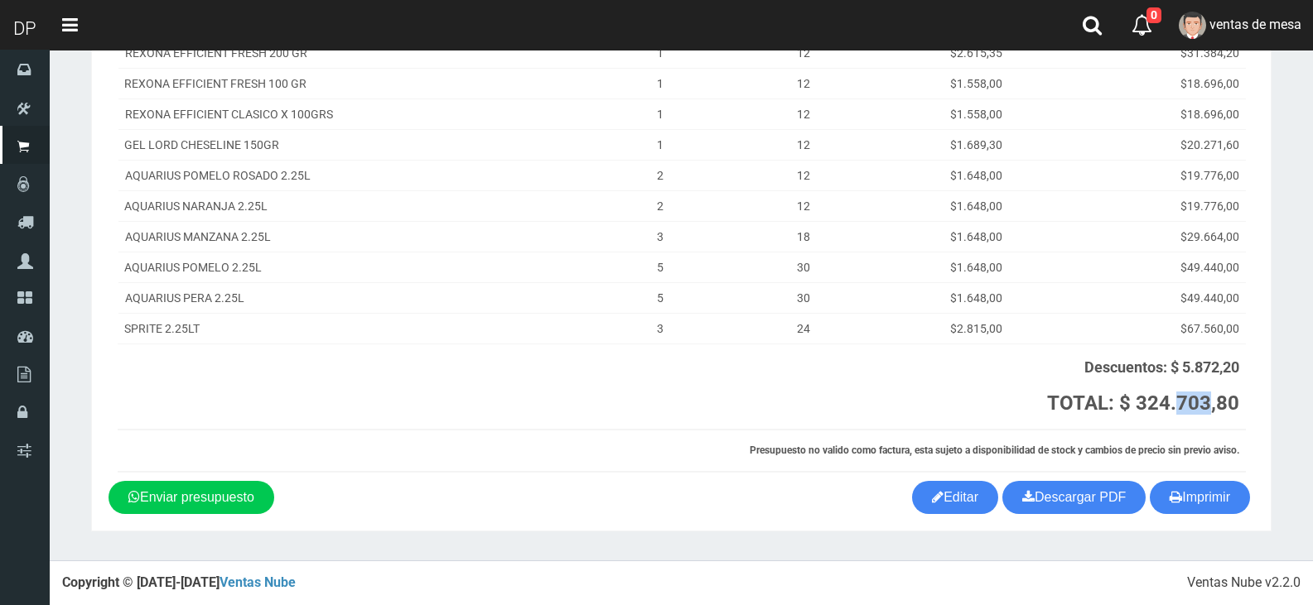
drag, startPoint x: 1178, startPoint y: 407, endPoint x: 1209, endPoint y: 407, distance: 31.5
click at [1209, 407] on strong "TOTAL: $ 324.703,80" at bounding box center [1143, 403] width 192 height 23
click at [1210, 407] on strong "TOTAL: $ 324.703,80" at bounding box center [1143, 403] width 192 height 23
click at [1226, 404] on strong "TOTAL: $ 324.703,80" at bounding box center [1143, 403] width 192 height 23
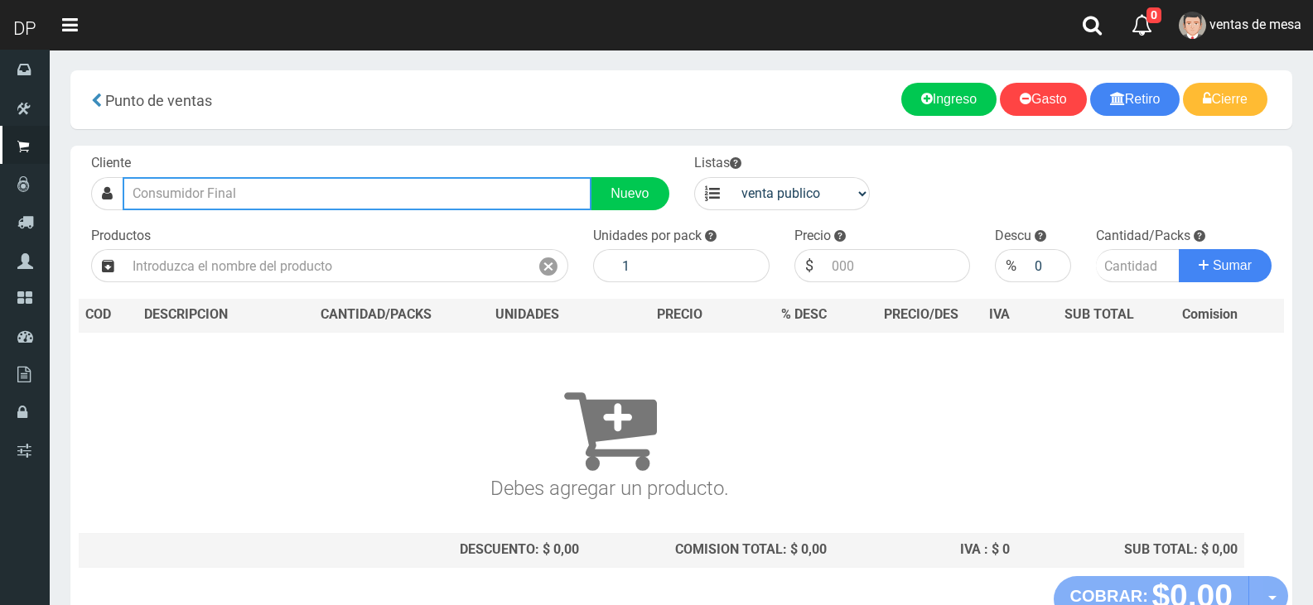
click at [390, 194] on input "text" at bounding box center [357, 193] width 469 height 33
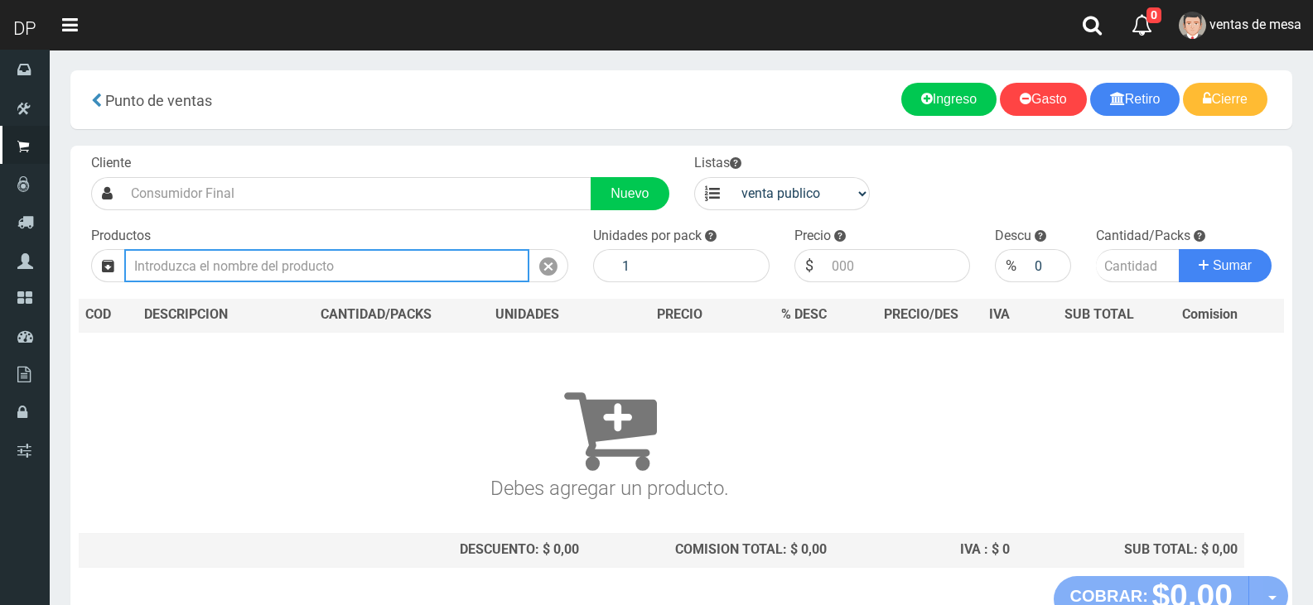
click at [369, 255] on input "text" at bounding box center [326, 265] width 405 height 33
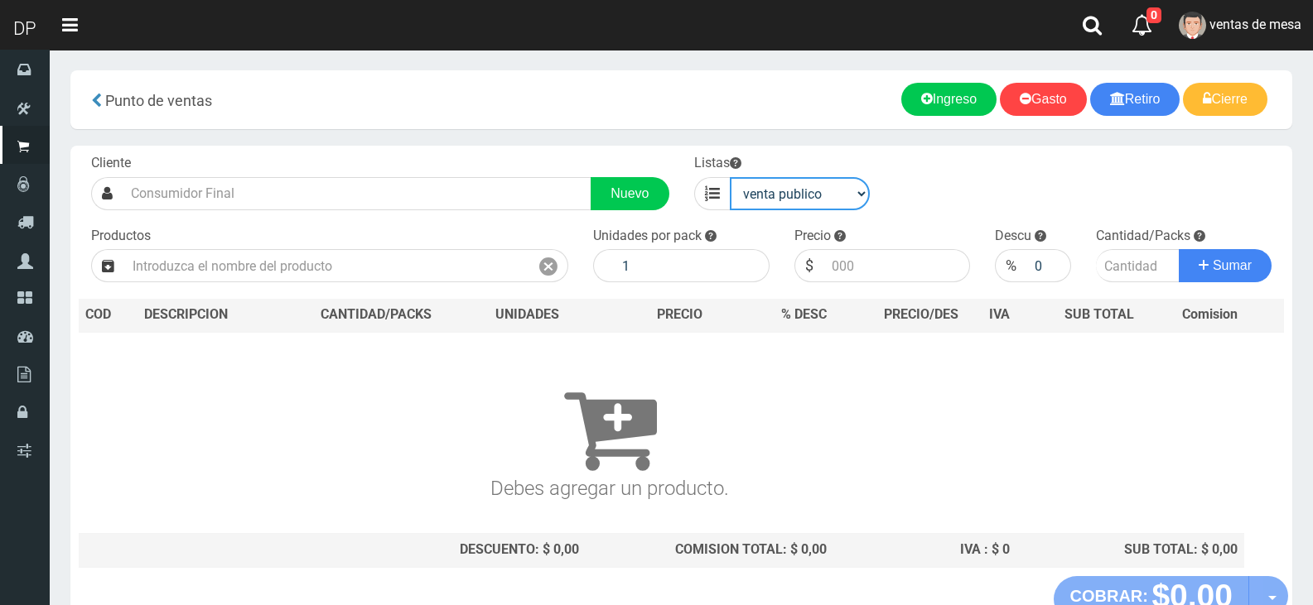
click at [800, 203] on select "venta publico Sup chinos reventas" at bounding box center [800, 193] width 141 height 33
click at [730, 177] on select "venta publico Sup chinos reventas" at bounding box center [800, 193] width 141 height 33
drag, startPoint x: 802, startPoint y: 191, endPoint x: 799, endPoint y: 205, distance: 14.3
click at [802, 191] on select "venta publico Sup chinos reventas" at bounding box center [800, 193] width 141 height 33
click at [730, 177] on select "venta publico Sup chinos reventas" at bounding box center [800, 193] width 141 height 33
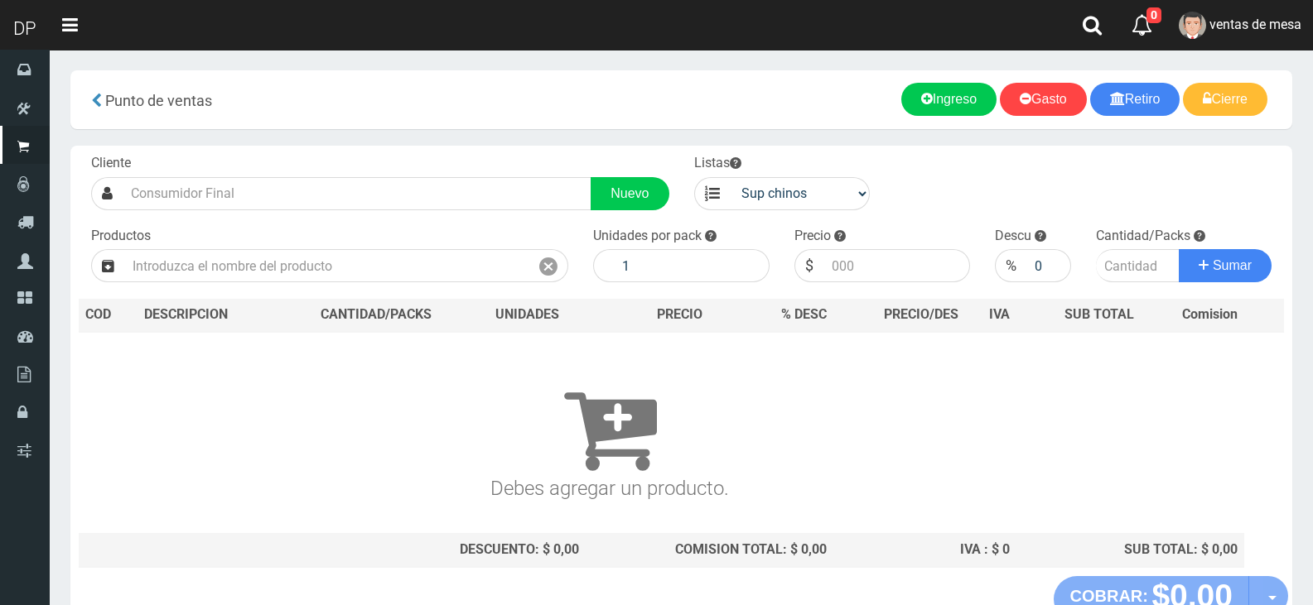
click at [792, 254] on div "Precio $" at bounding box center [882, 255] width 201 height 56
click at [792, 171] on div "Listas venta publico Sup chinos reventas" at bounding box center [782, 182] width 201 height 56
drag, startPoint x: 791, startPoint y: 183, endPoint x: 792, endPoint y: 205, distance: 21.5
click at [791, 183] on select "venta publico Sup chinos reventas" at bounding box center [800, 193] width 141 height 33
select select "3"
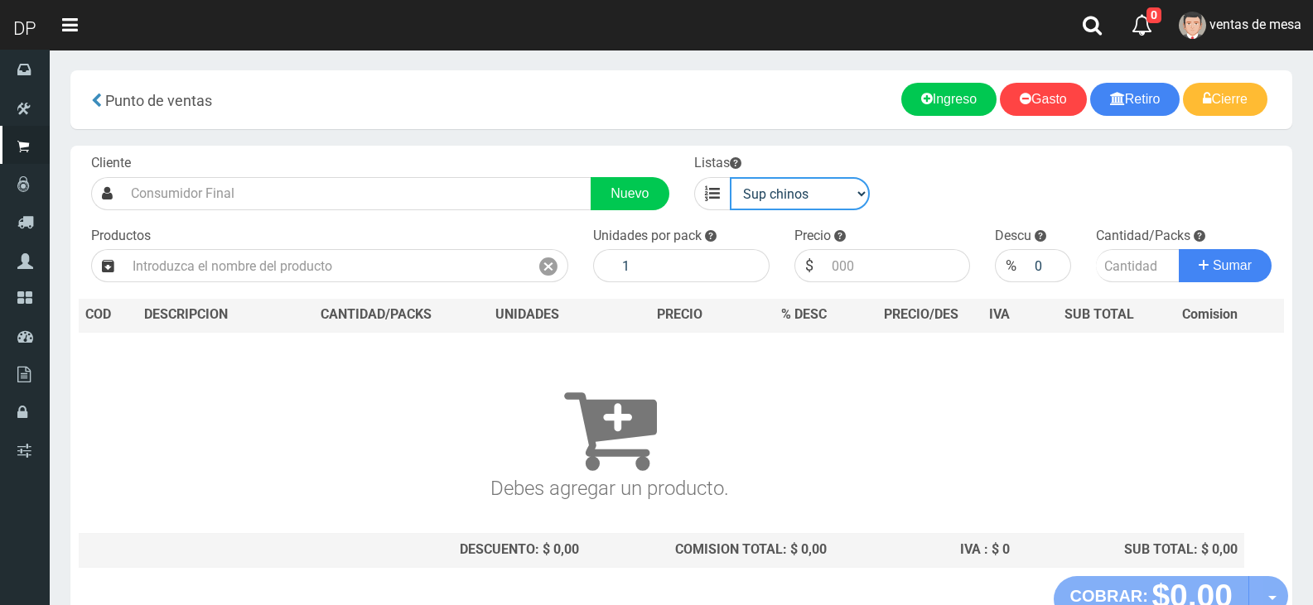
click at [730, 177] on select "venta publico Sup chinos reventas" at bounding box center [800, 193] width 141 height 33
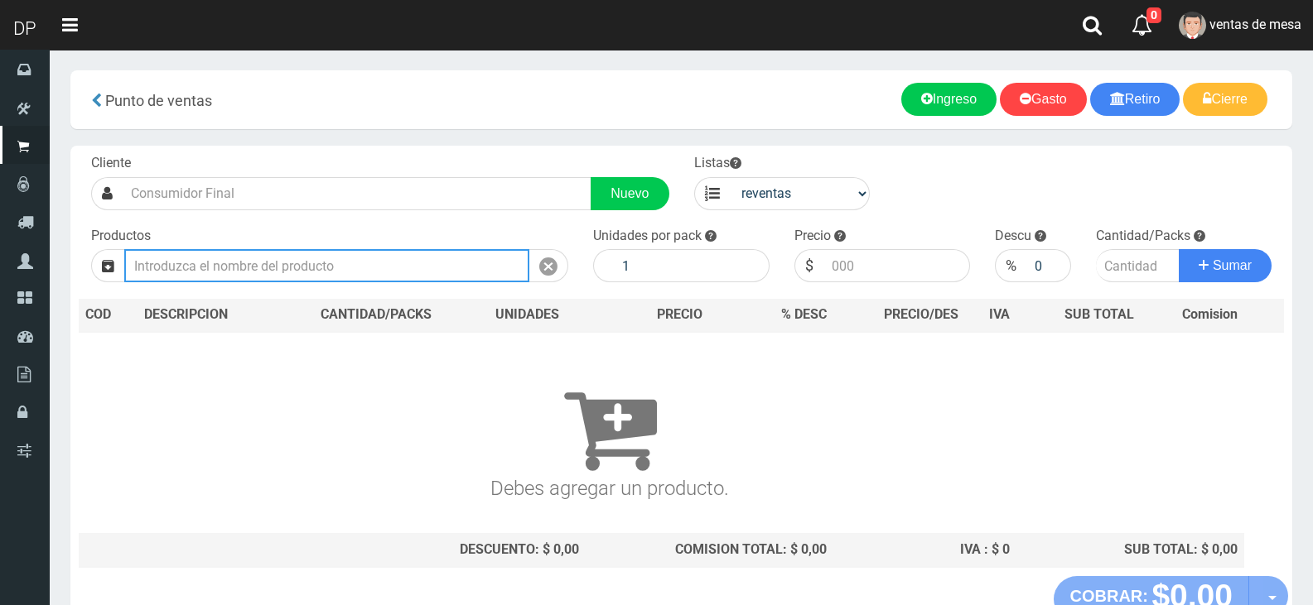
click at [455, 265] on input "text" at bounding box center [326, 265] width 405 height 33
click at [424, 276] on input "text" at bounding box center [326, 265] width 405 height 33
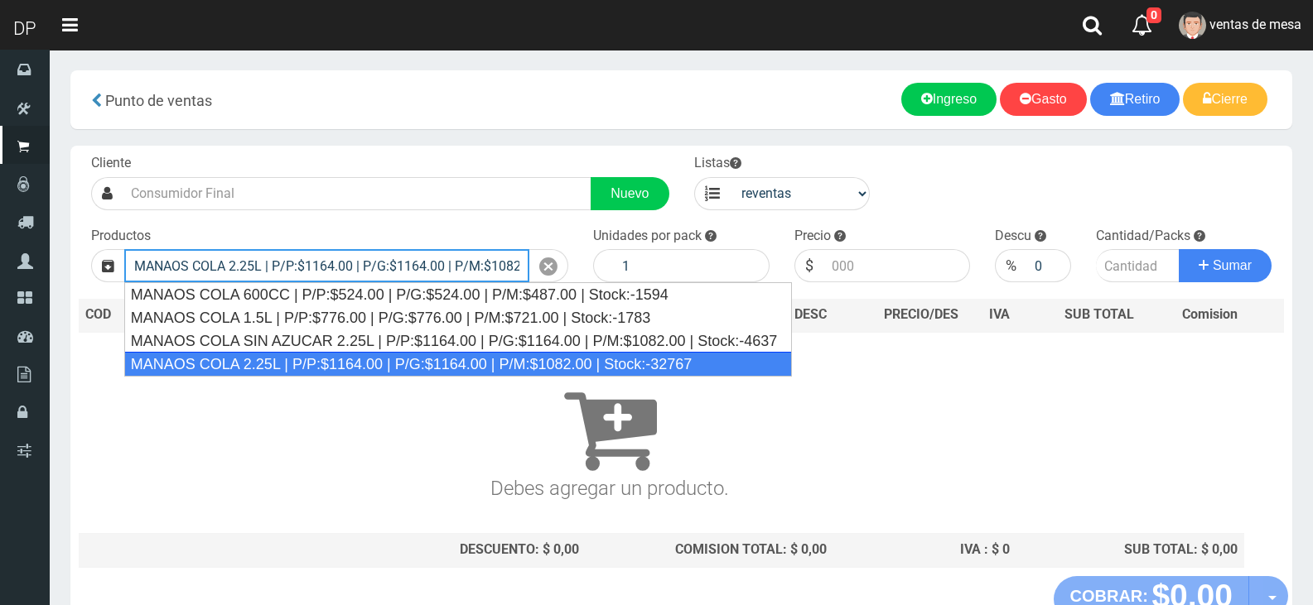
type input "MANAOS COLA 2.25L | P/P:$1164.00 | P/G:$1164.00 | P/M:$1082.00 | Stock:-32767"
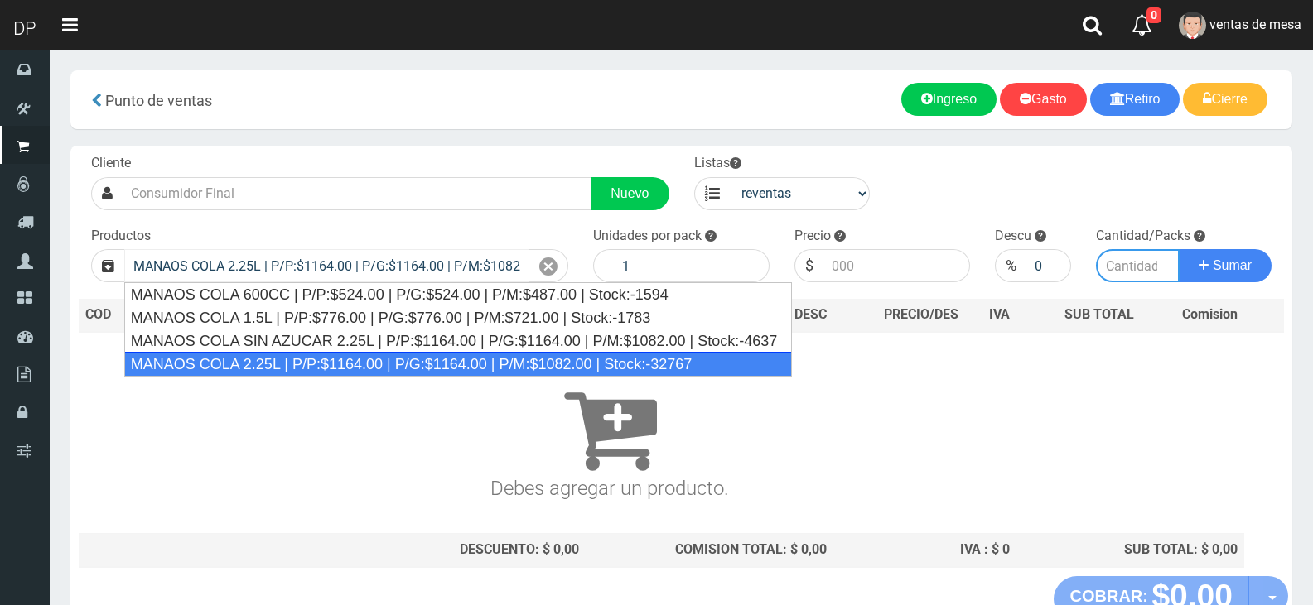
type input "6"
type input "1082.00"
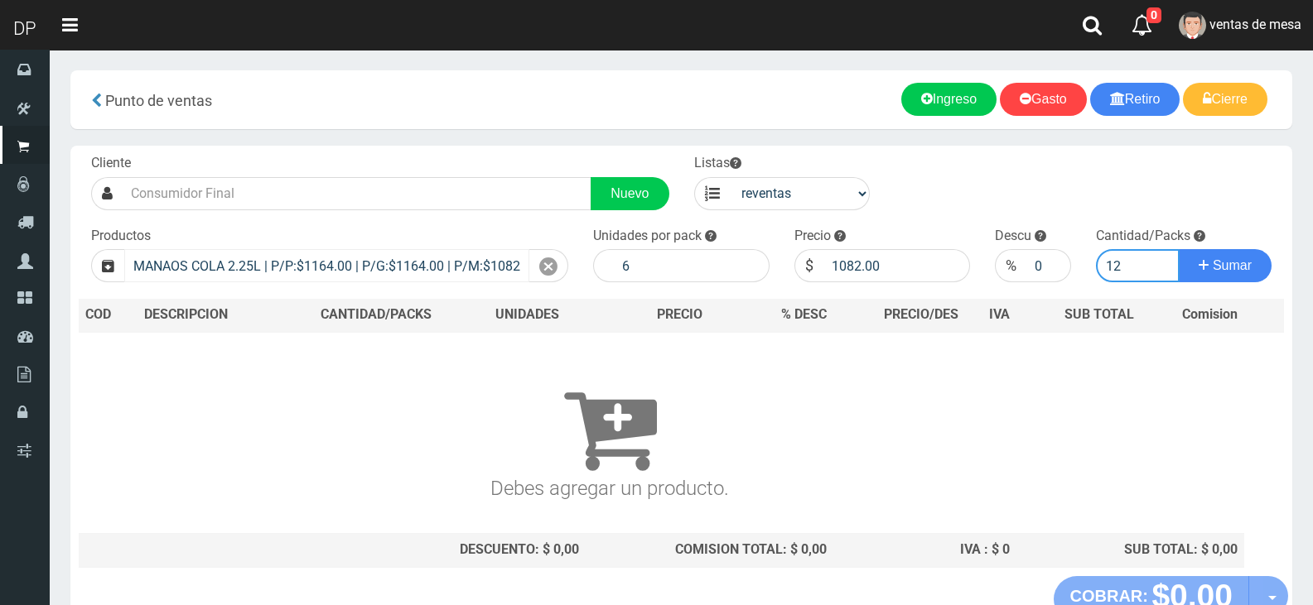
type input "12"
click at [1178, 249] on button "Sumar" at bounding box center [1224, 265] width 93 height 33
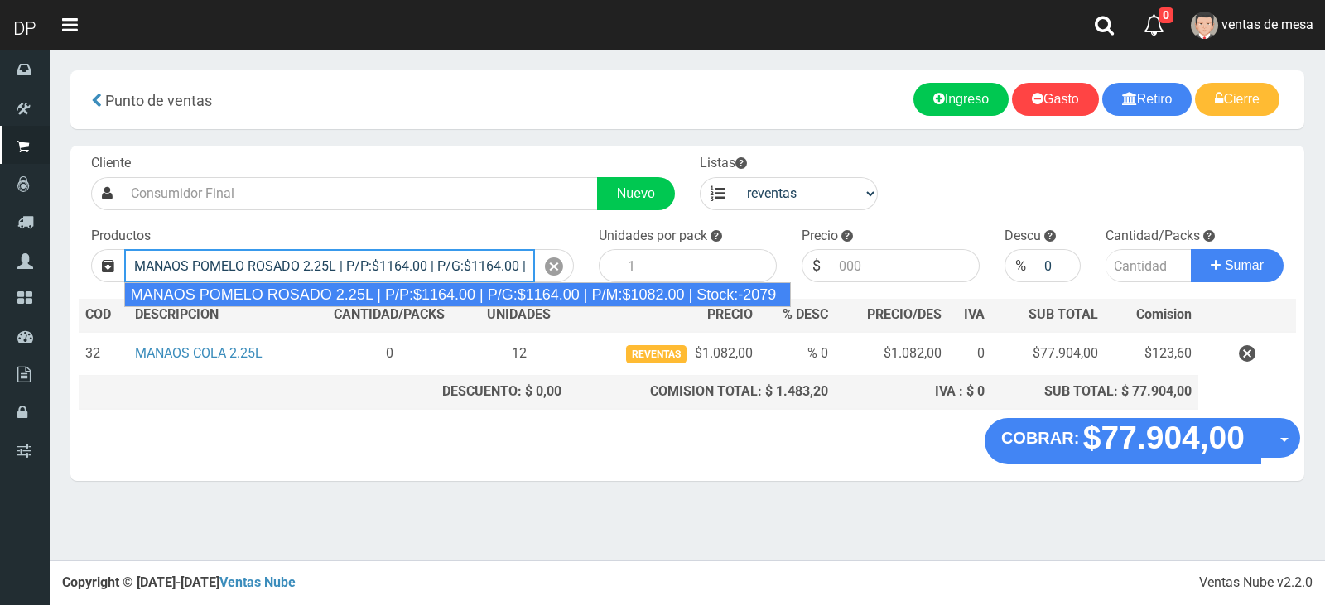
type input "MANAOS POMELO ROSADO 2.25L | P/P:$1164.00 | P/G:$1164.00 | P/M:$1082.00 | Stock…"
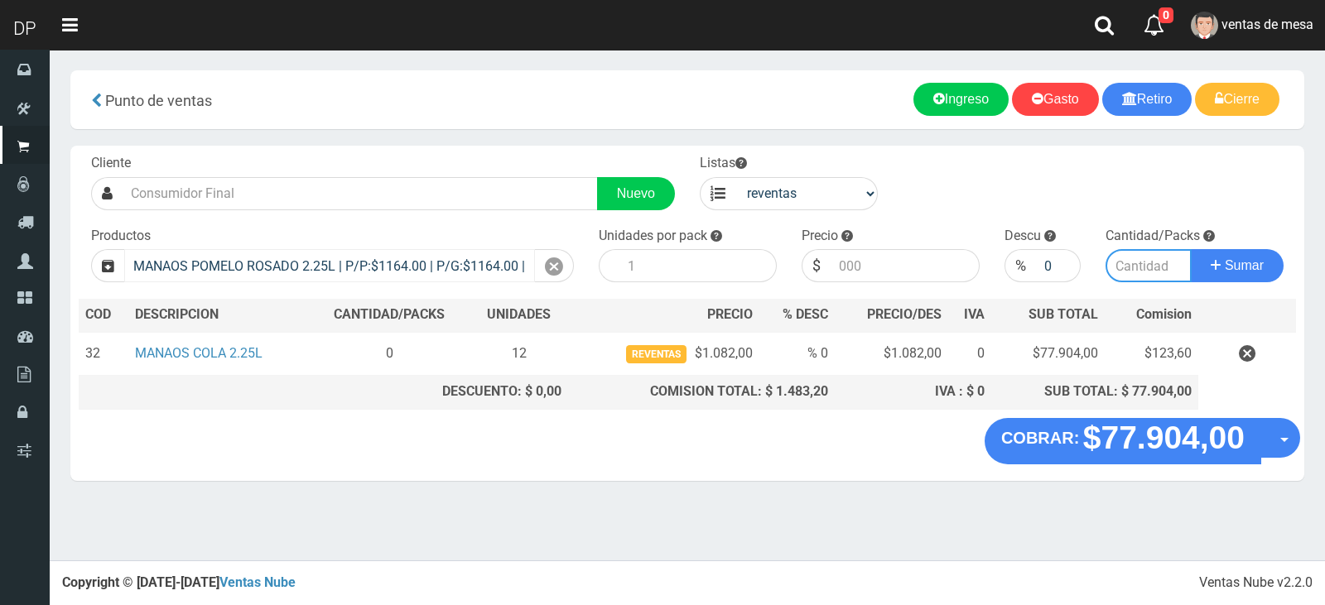
type input "6"
type input "1082.00"
type input "2"
click at [1191, 249] on button "Sumar" at bounding box center [1237, 265] width 93 height 33
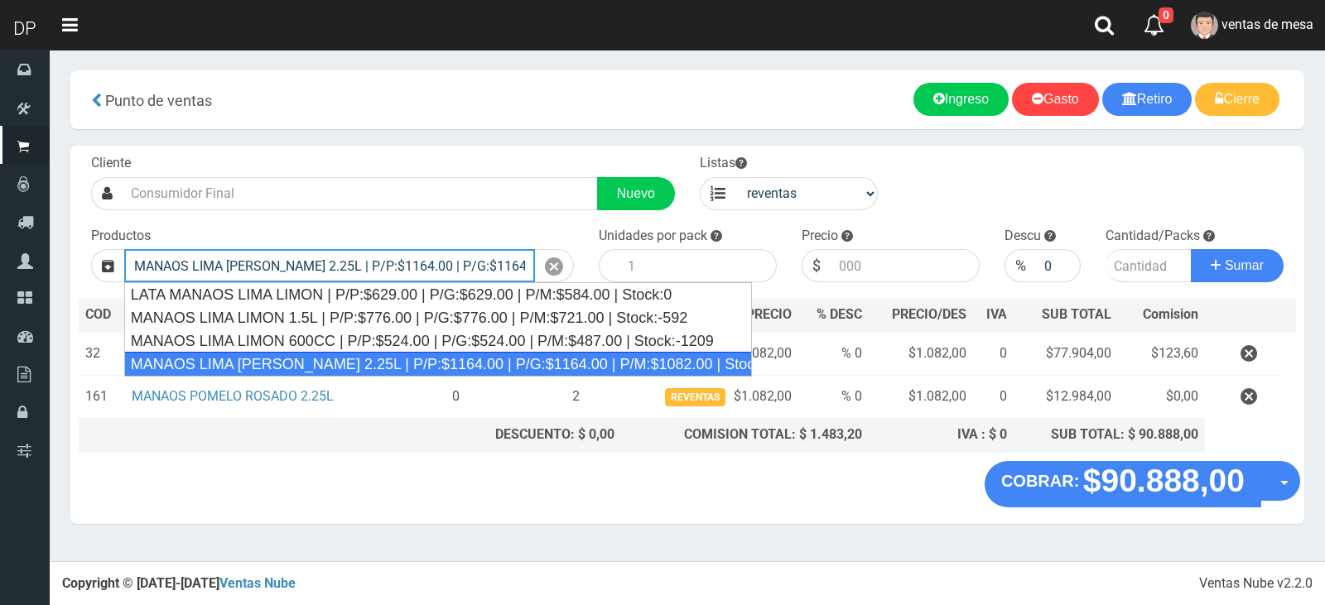
type input "MANAOS LIMA LIMON 2.25L | P/P:$1164.00 | P/G:$1164.00 | P/M:$1082.00 | Stock:-1…"
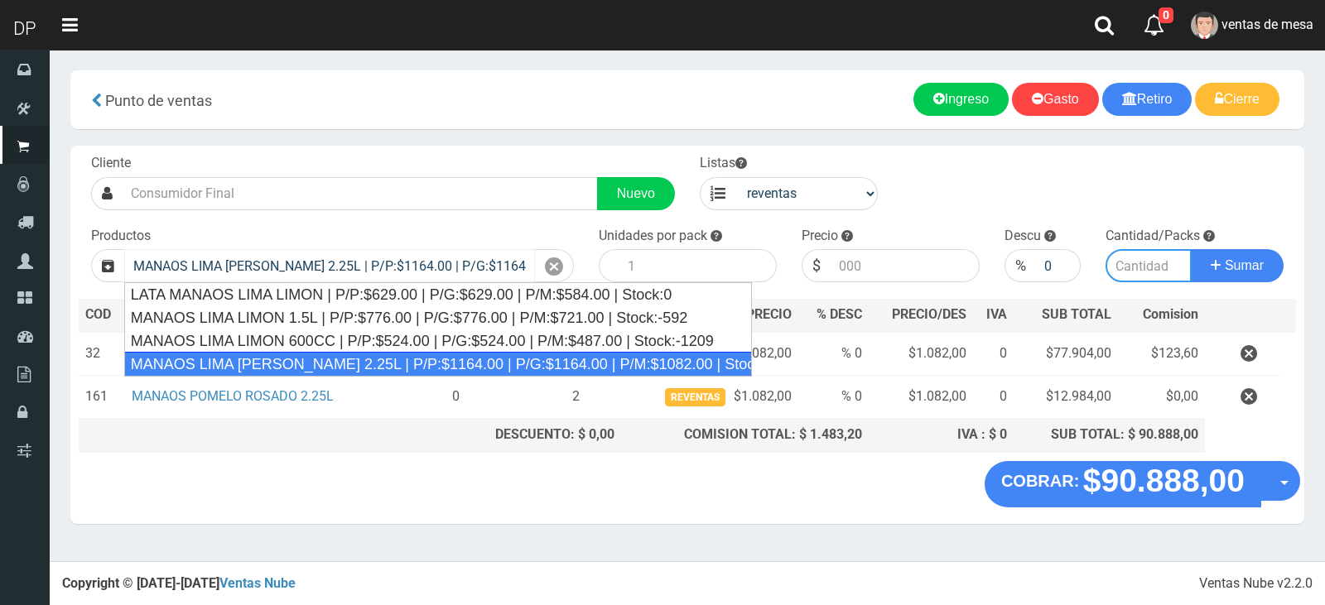
type input "6"
type input "1082.00"
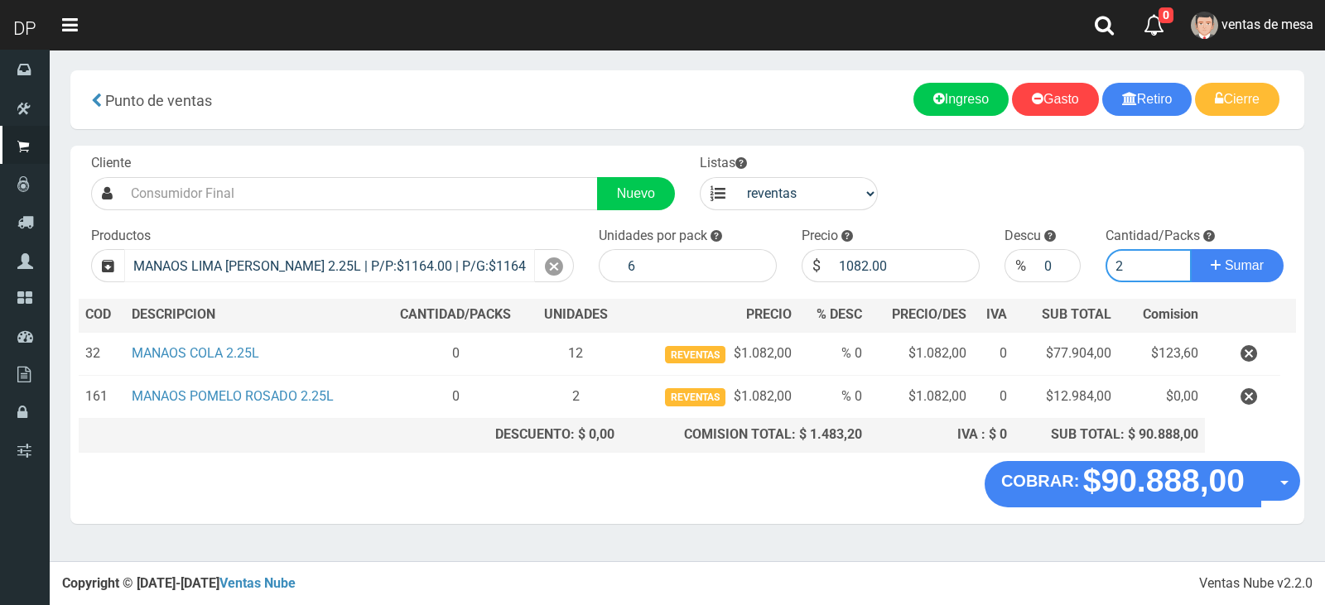
type input "2"
click at [1191, 249] on button "Sumar" at bounding box center [1237, 265] width 93 height 33
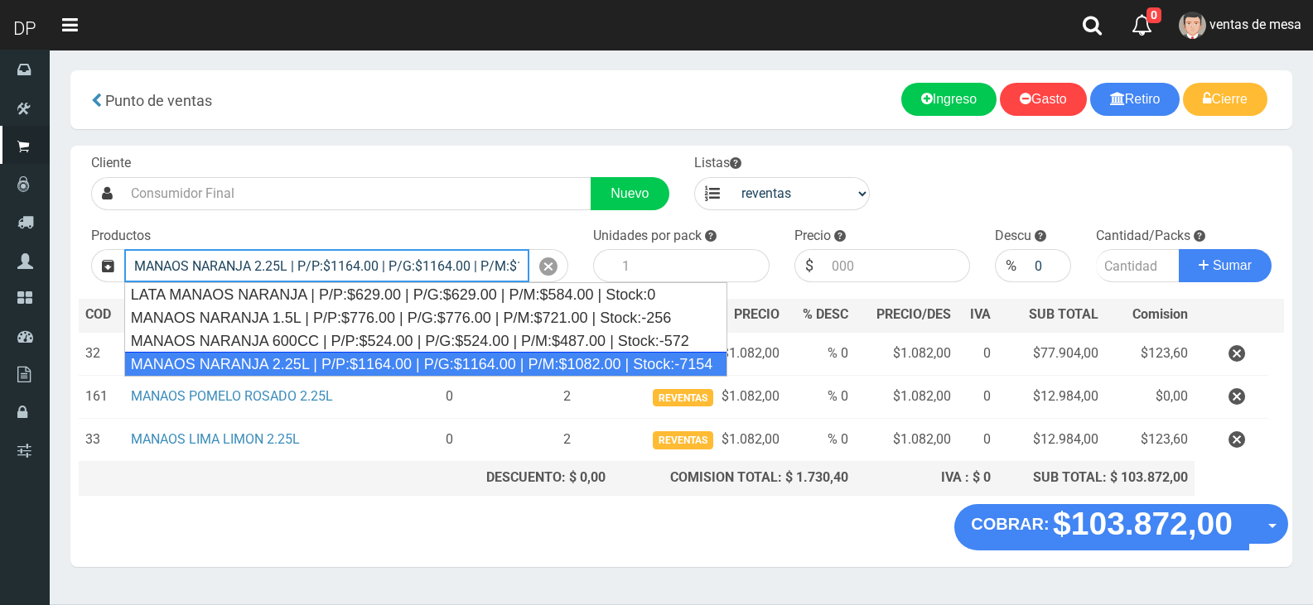
type input "MANAOS NARANJA 2.25L | P/P:$1164.00 | P/G:$1164.00 | P/M:$1082.00 | Stock:-7154"
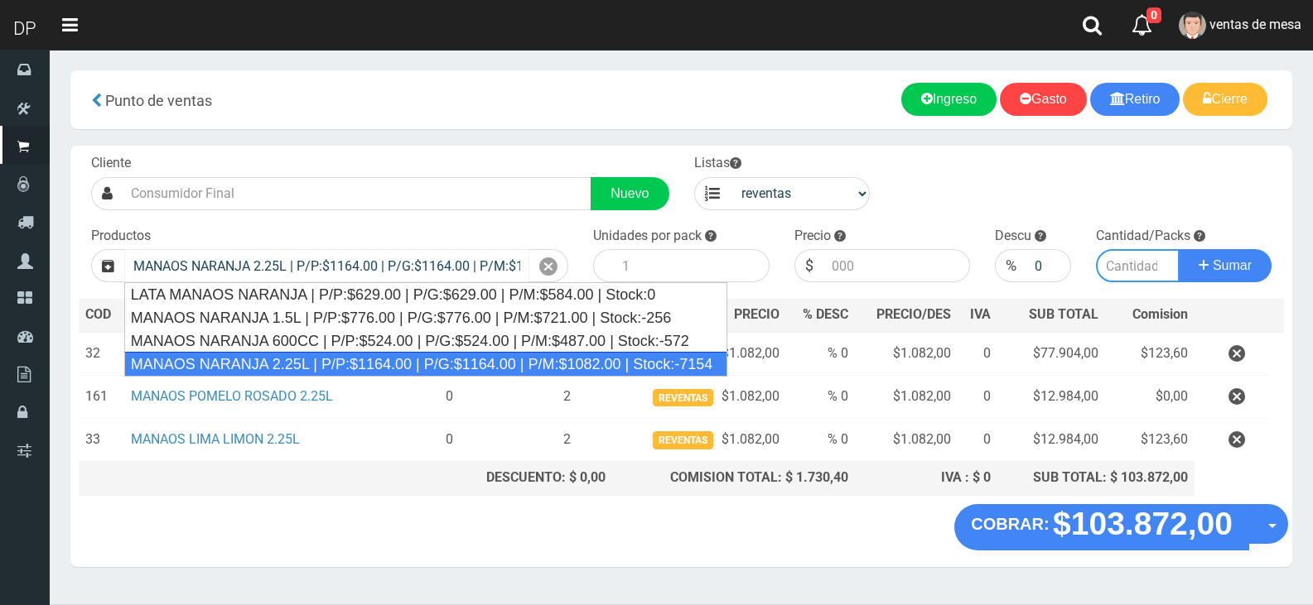
type input "6"
type input "1082.00"
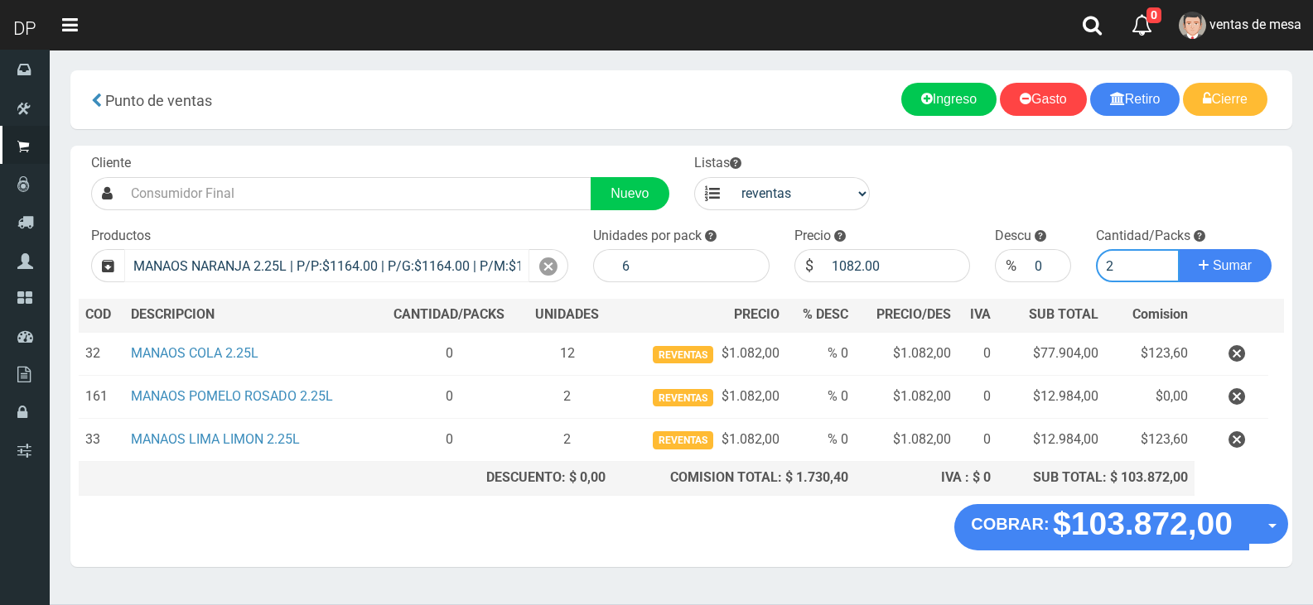
type input "2"
click at [1178, 249] on button "Sumar" at bounding box center [1224, 265] width 93 height 33
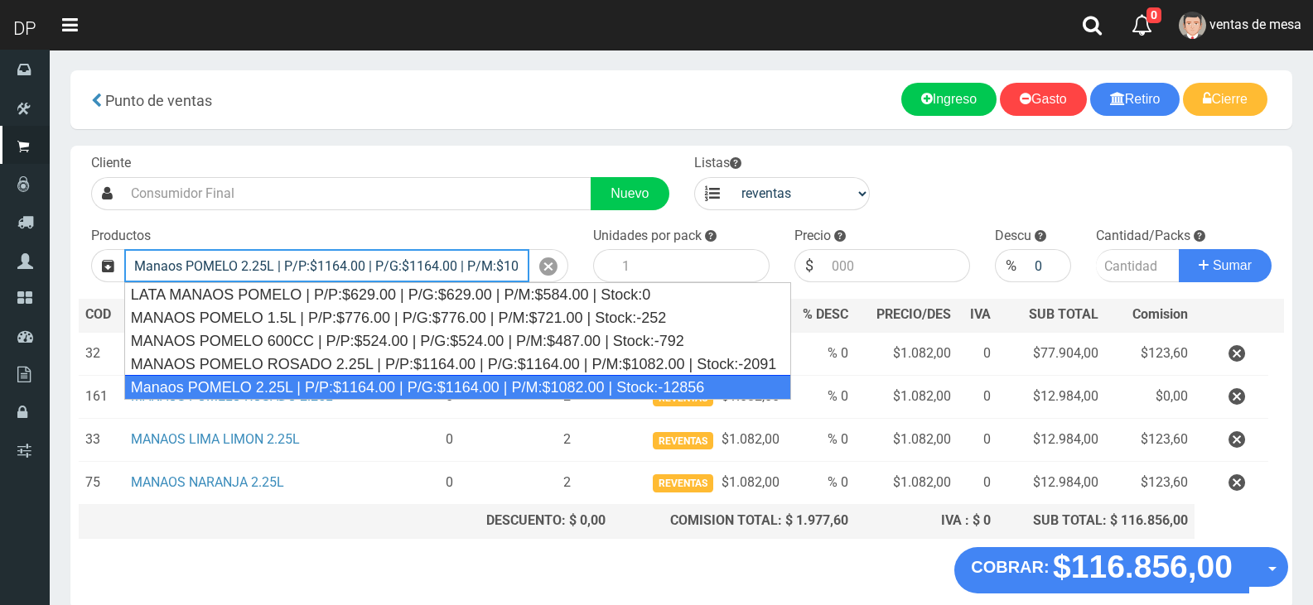
type input "Manaos POMELO 2.25L | P/P:$1164.00 | P/G:$1164.00 | P/M:$1082.00 | Stock:-12856"
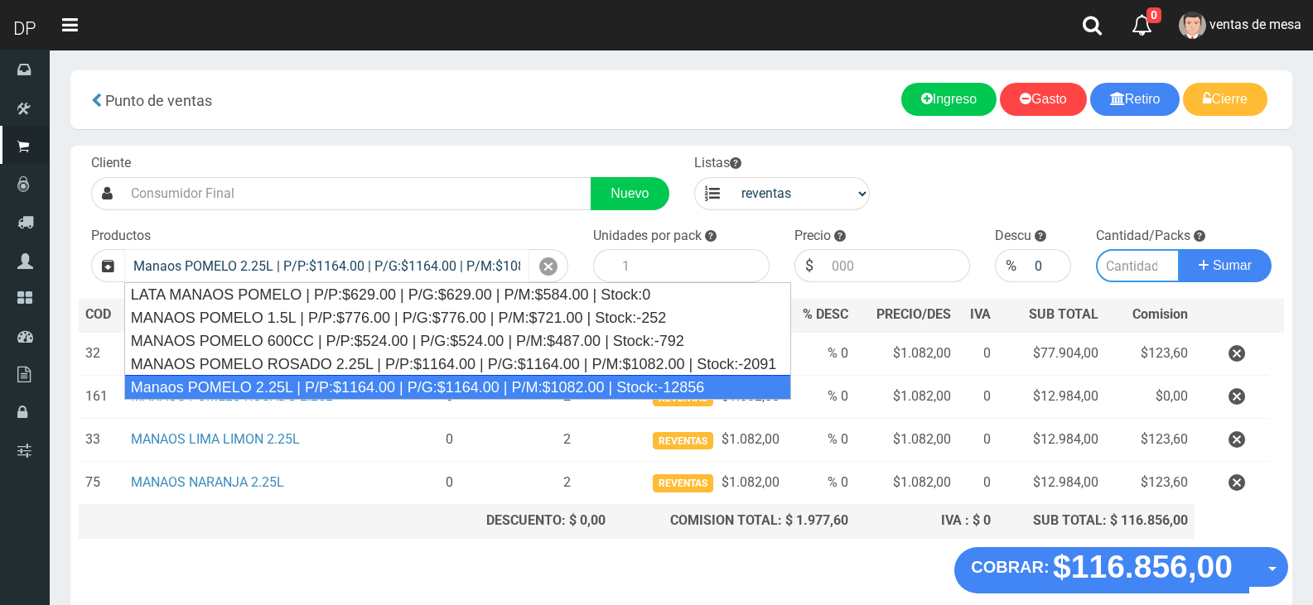
type input "6"
type input "1082.00"
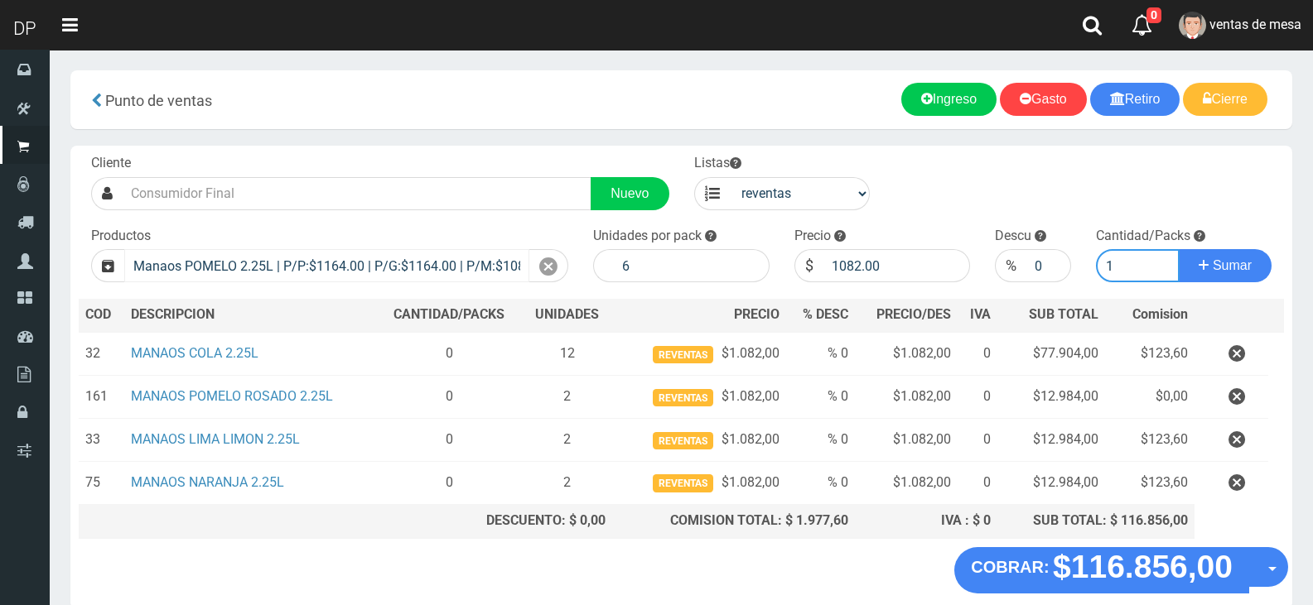
type input "1"
click at [1178, 249] on button "Sumar" at bounding box center [1224, 265] width 93 height 33
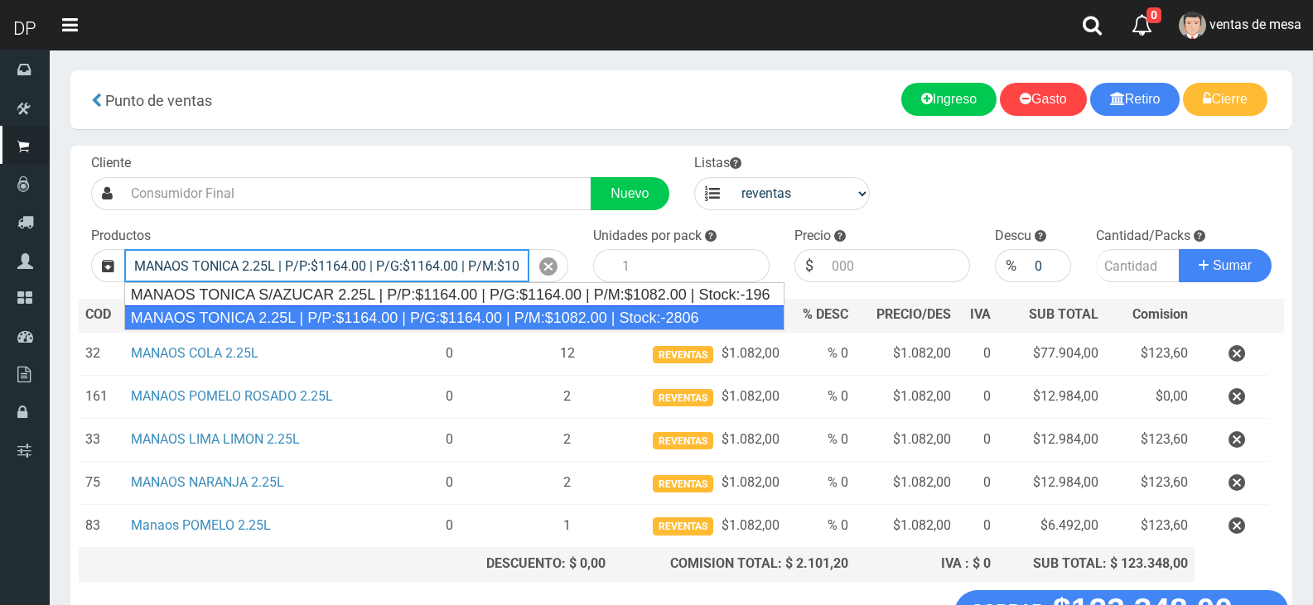
type input "MANAOS TONICA 2.25L | P/P:$1164.00 | P/G:$1164.00 | P/M:$1082.00 | Stock:-2806"
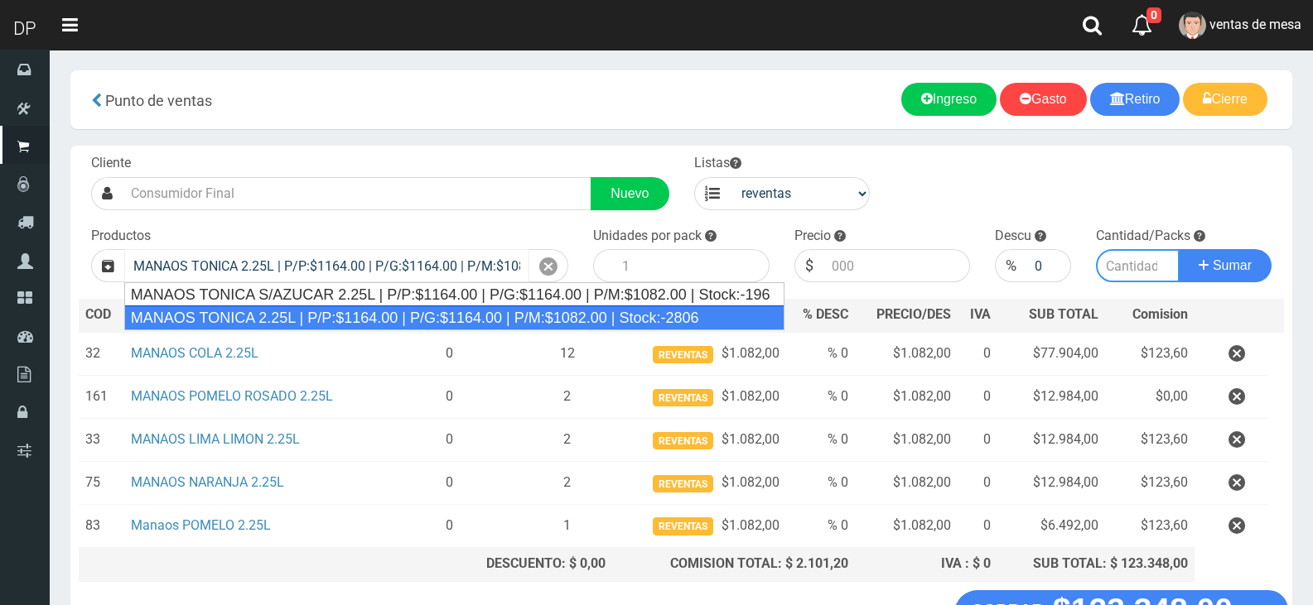
type input "6"
type input "1082.00"
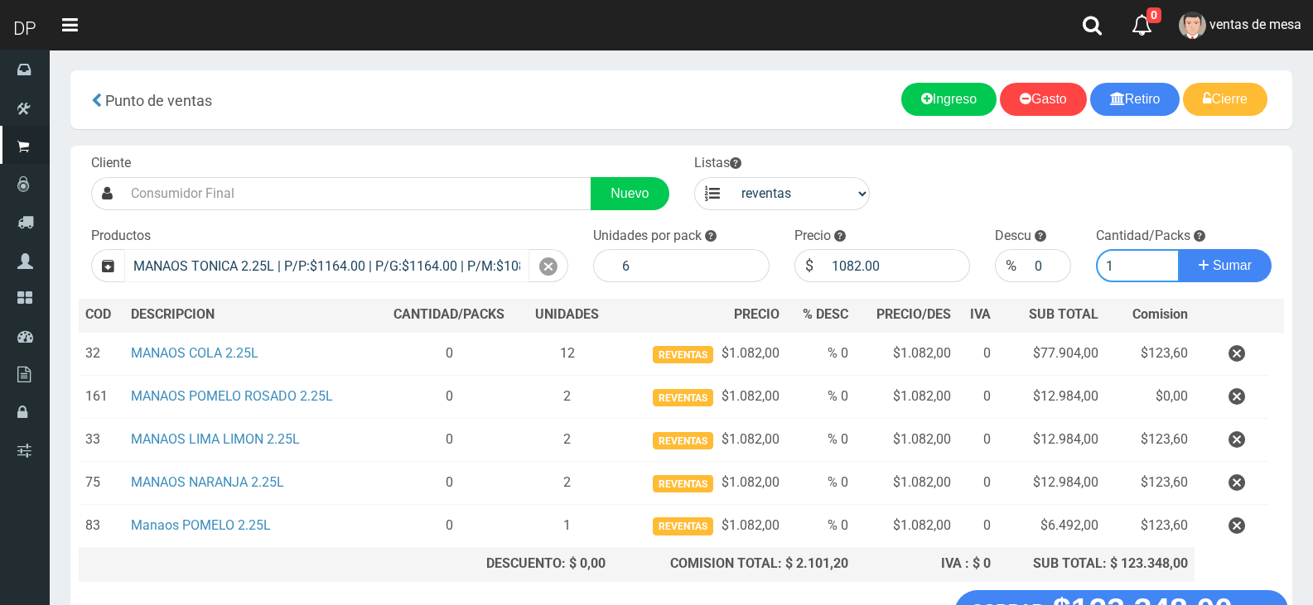
type input "1"
click at [1178, 249] on button "Sumar" at bounding box center [1224, 265] width 93 height 33
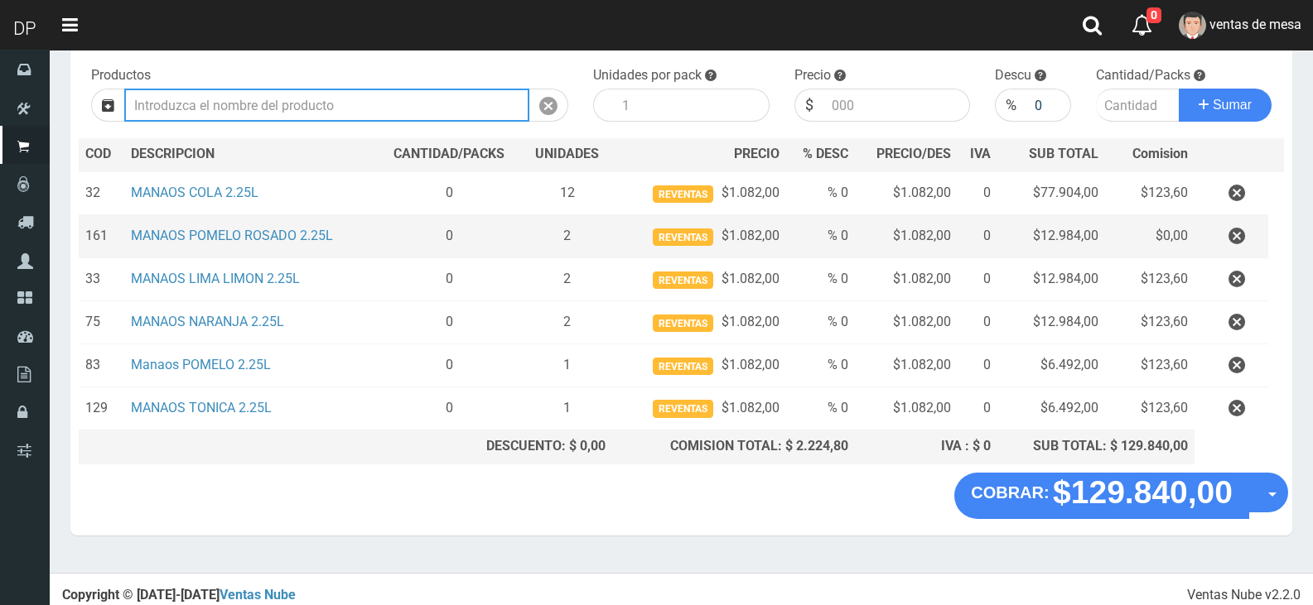
scroll to position [166, 0]
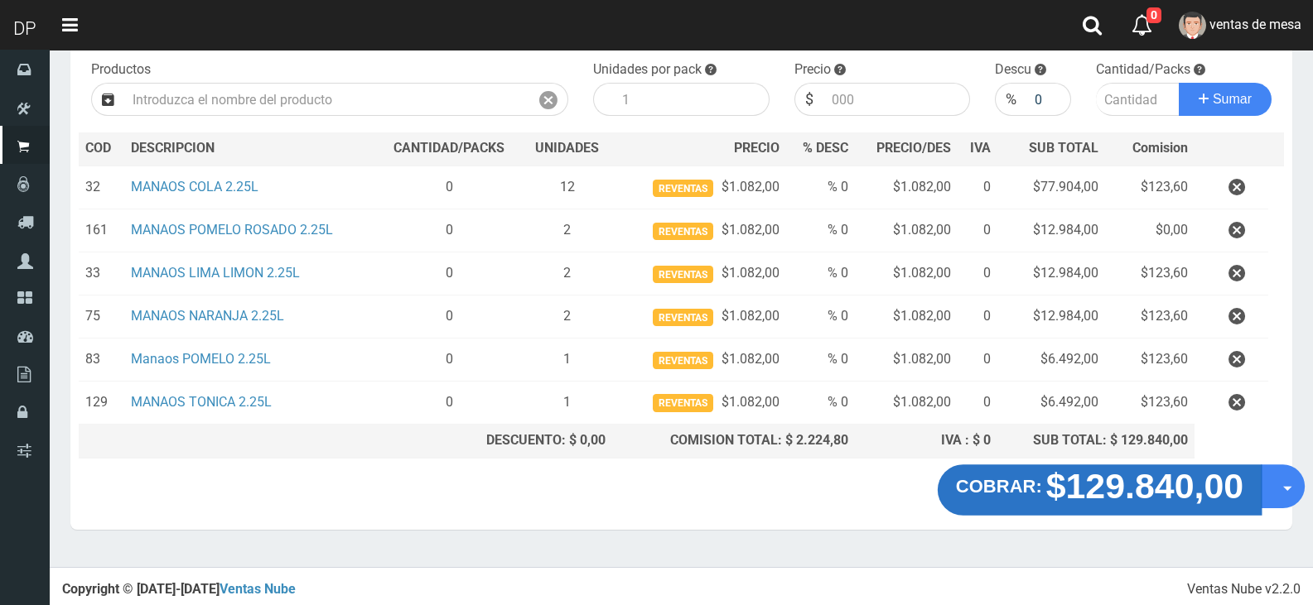
click at [1087, 484] on strong "$129.840,00" at bounding box center [1145, 485] width 198 height 39
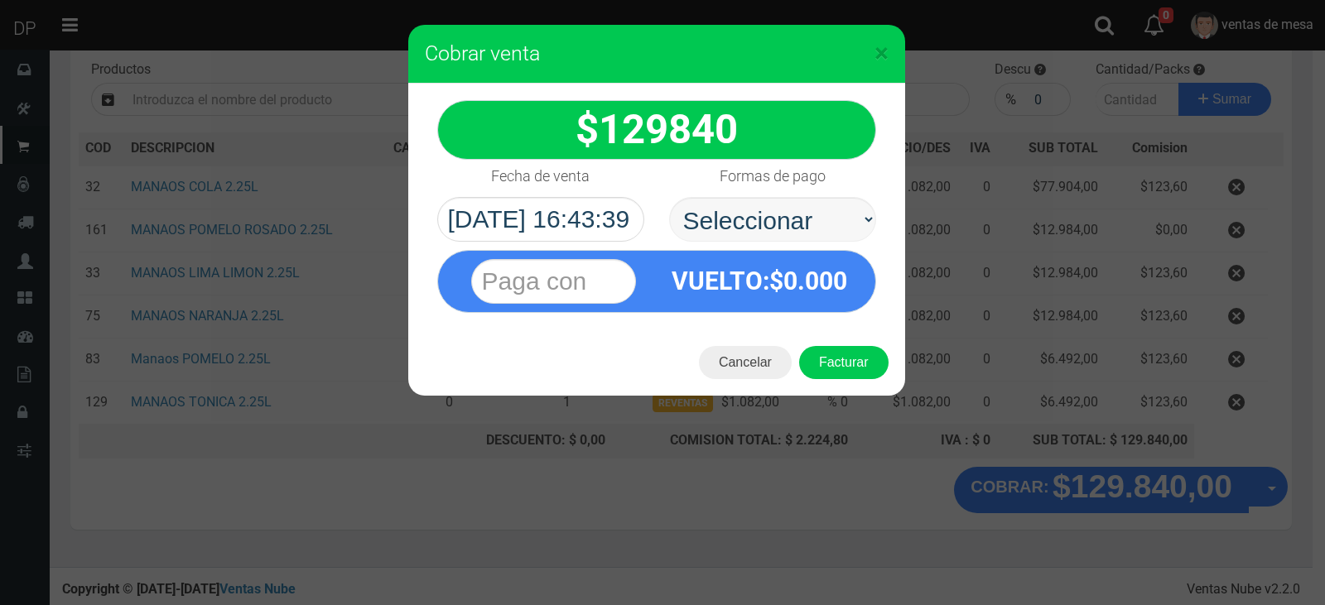
click at [776, 190] on label "Formas de pago" at bounding box center [773, 176] width 106 height 33
click at [776, 197] on select "Seleccionar Efectivo Tarjeta de Crédito Depósito Débito" at bounding box center [772, 219] width 207 height 45
drag, startPoint x: 788, startPoint y: 205, endPoint x: 785, endPoint y: 236, distance: 31.6
click at [788, 205] on select "Seleccionar Efectivo Tarjeta de Crédito Depósito Débito" at bounding box center [772, 219] width 207 height 45
select select "Efectivo"
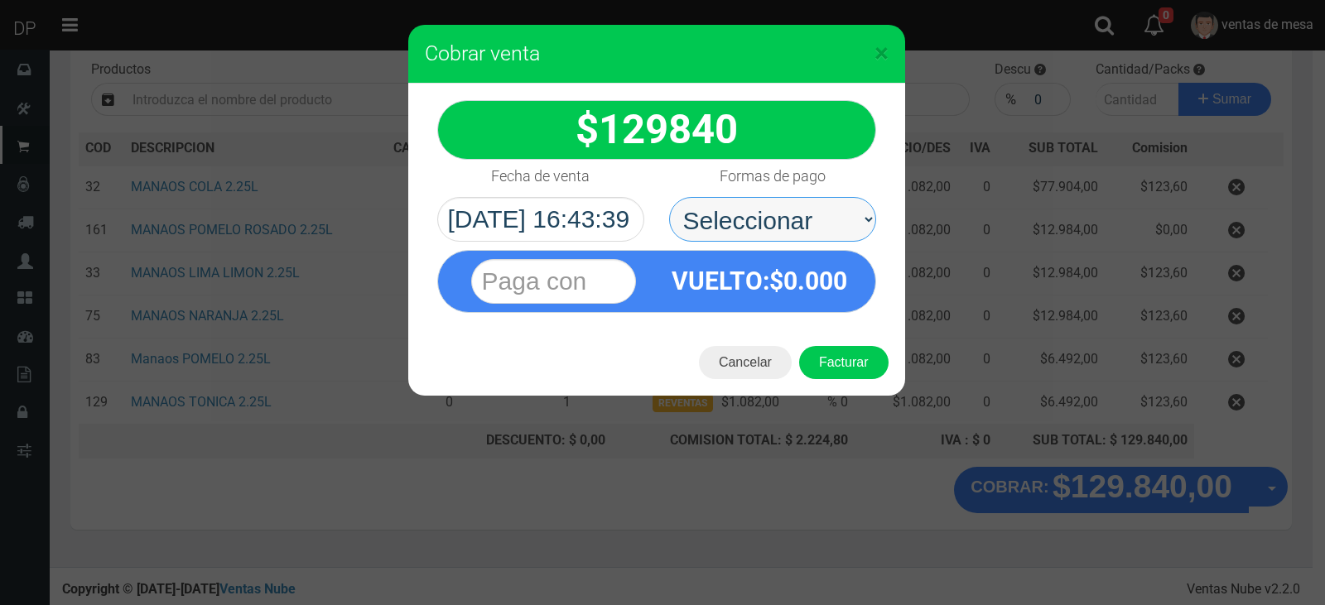
click at [669, 197] on select "Seleccionar Efectivo Tarjeta de Crédito Depósito Débito" at bounding box center [772, 219] width 207 height 45
click at [500, 437] on div "× Cobrar venta 129840 Efectivo" at bounding box center [662, 302] width 1325 height 605
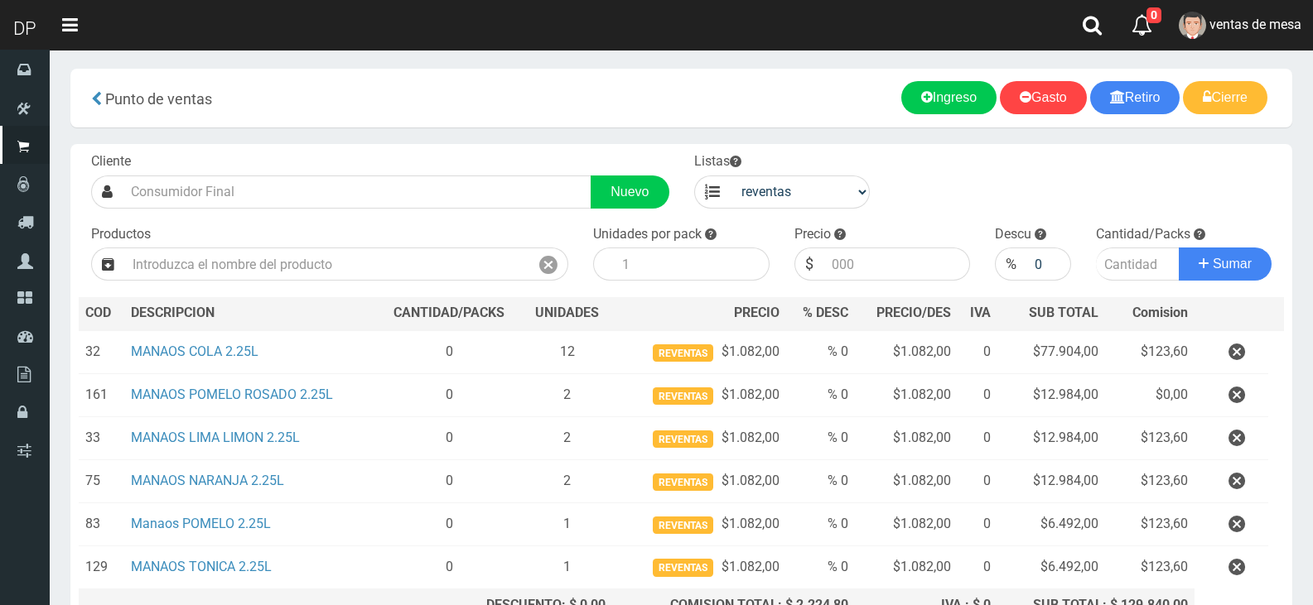
scroll to position [1, 0]
click at [816, 213] on div "Cliente Nuevo Listas venta publico Sup chinos reventas Productos" at bounding box center [681, 389] width 1222 height 488
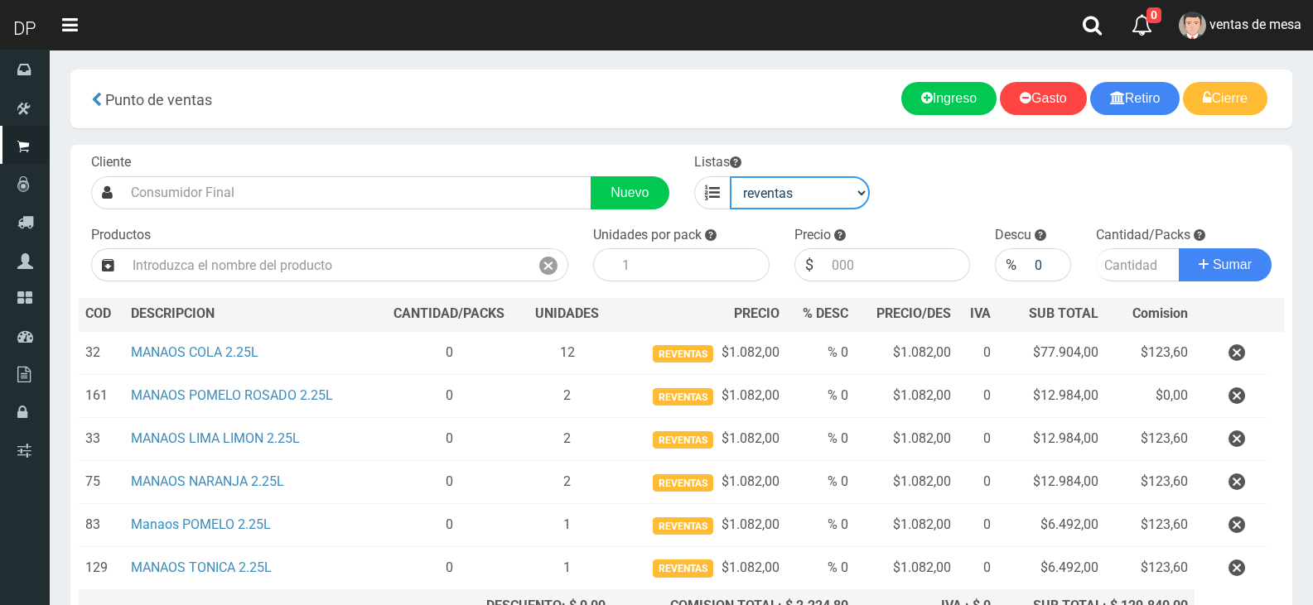
click at [813, 192] on select "venta publico Sup chinos reventas" at bounding box center [800, 192] width 141 height 33
select select "1"
click at [730, 176] on select "venta publico Sup chinos reventas" at bounding box center [800, 192] width 141 height 33
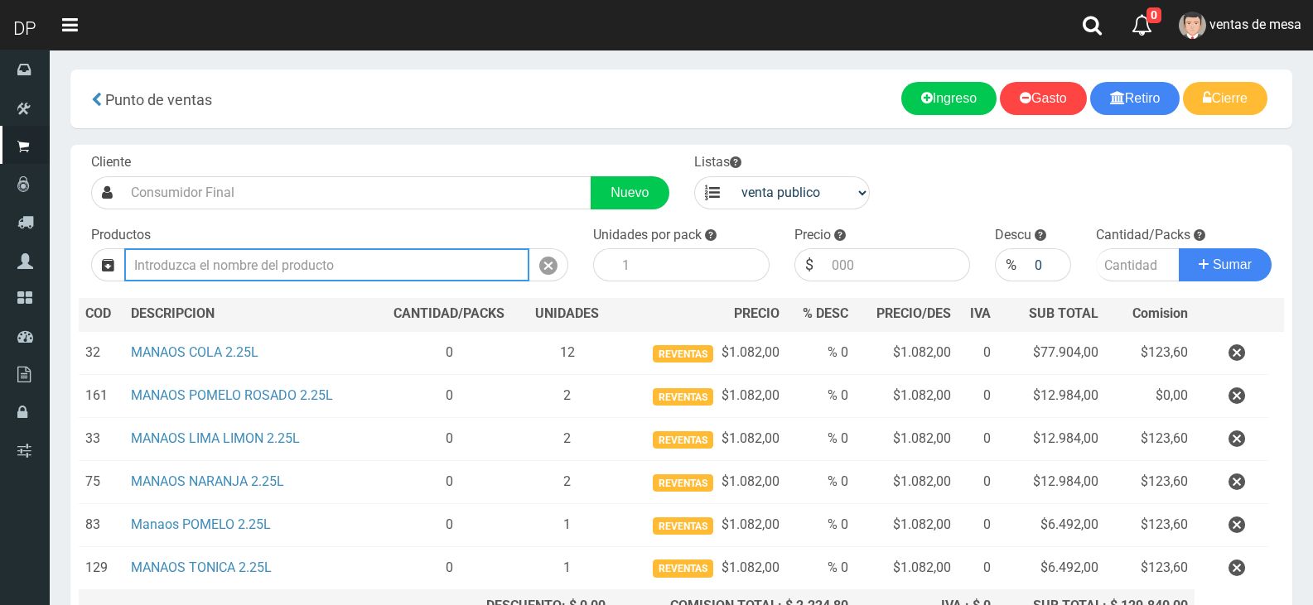
click at [343, 267] on input "text" at bounding box center [326, 264] width 405 height 33
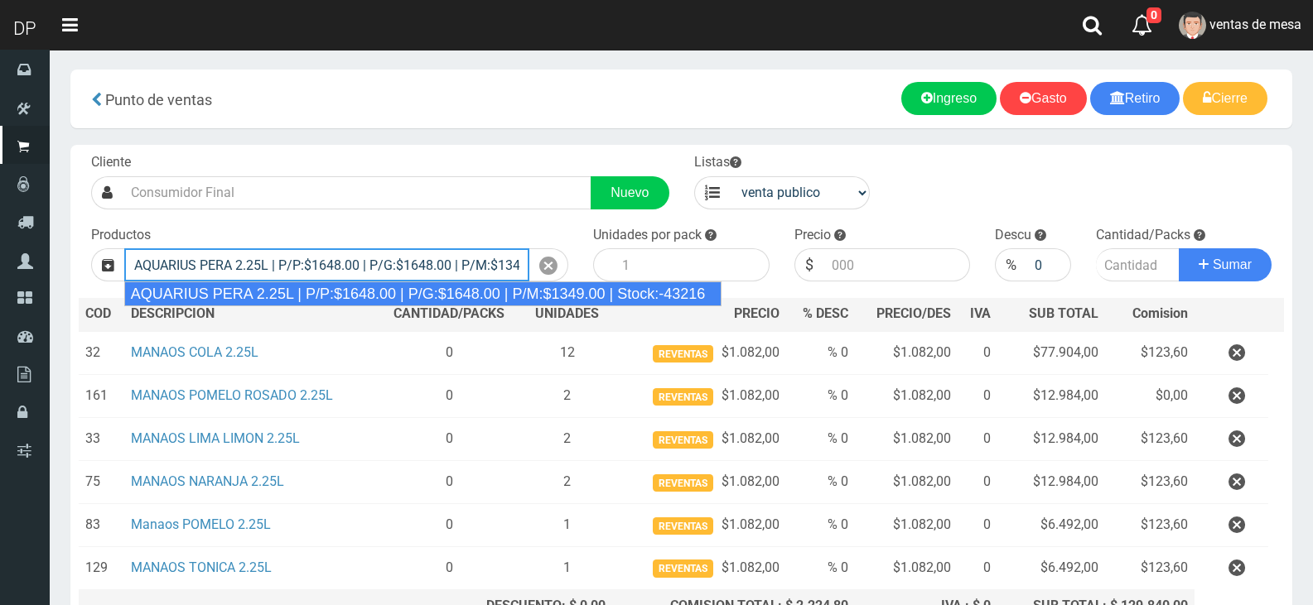
type input "AQUARIUS PERA 2.25L | P/P:$1648.00 | P/G:$1648.00 | P/M:$1349.00 | Stock:-43216"
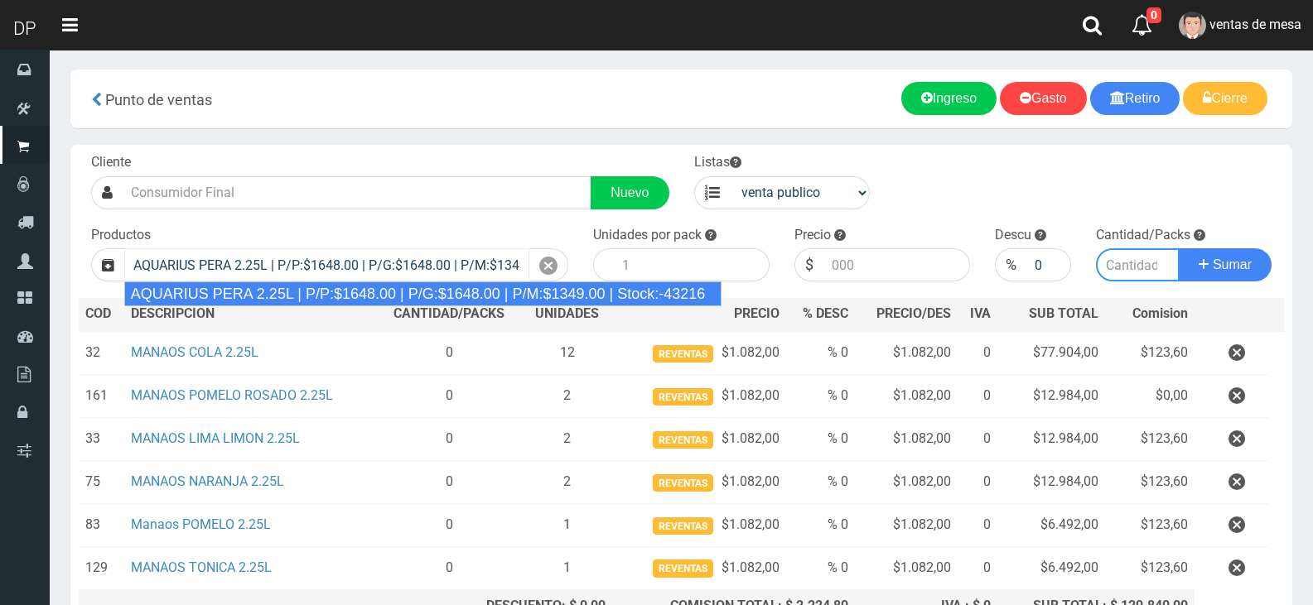
type input "6"
type input "1648.00"
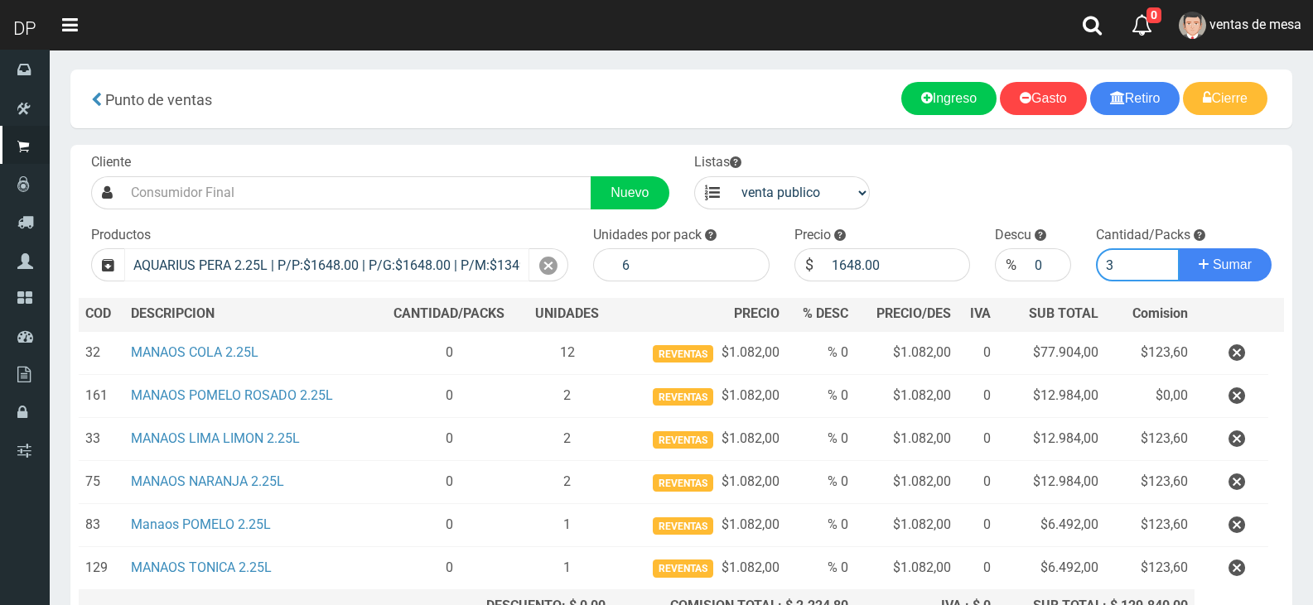
type input "3"
click at [1178, 248] on button "Sumar" at bounding box center [1224, 264] width 93 height 33
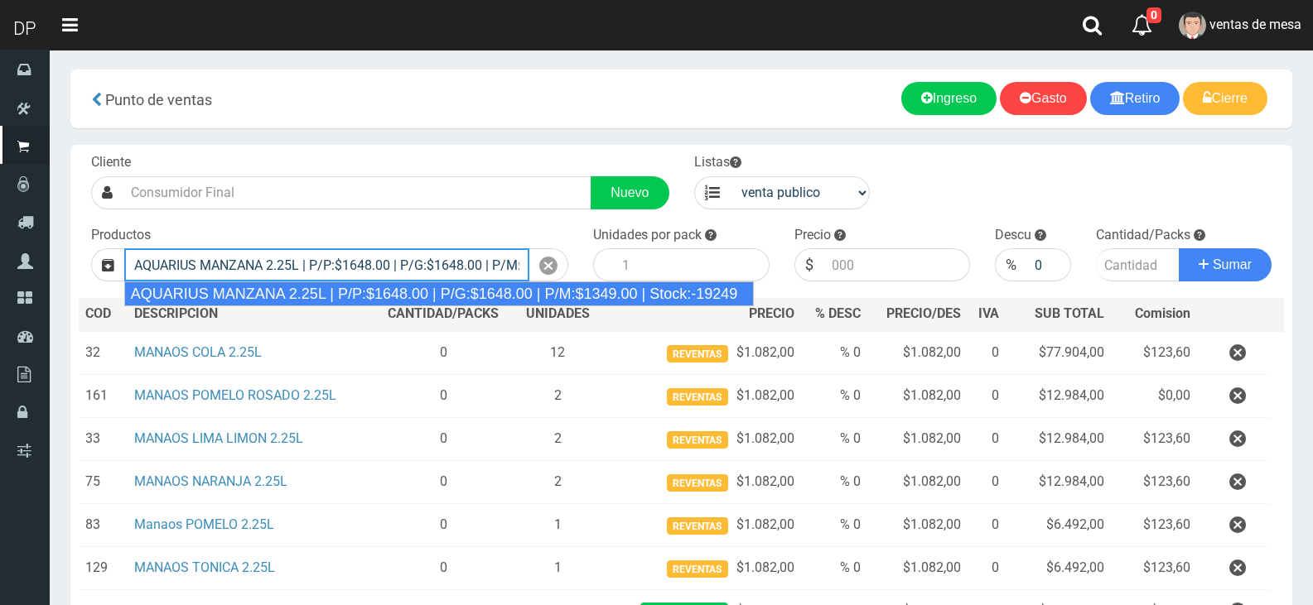
type input "AQUARIUS MANZANA 2.25L | P/P:$1648.00 | P/G:$1648.00 | P/M:$1349.00 | Stock:-19…"
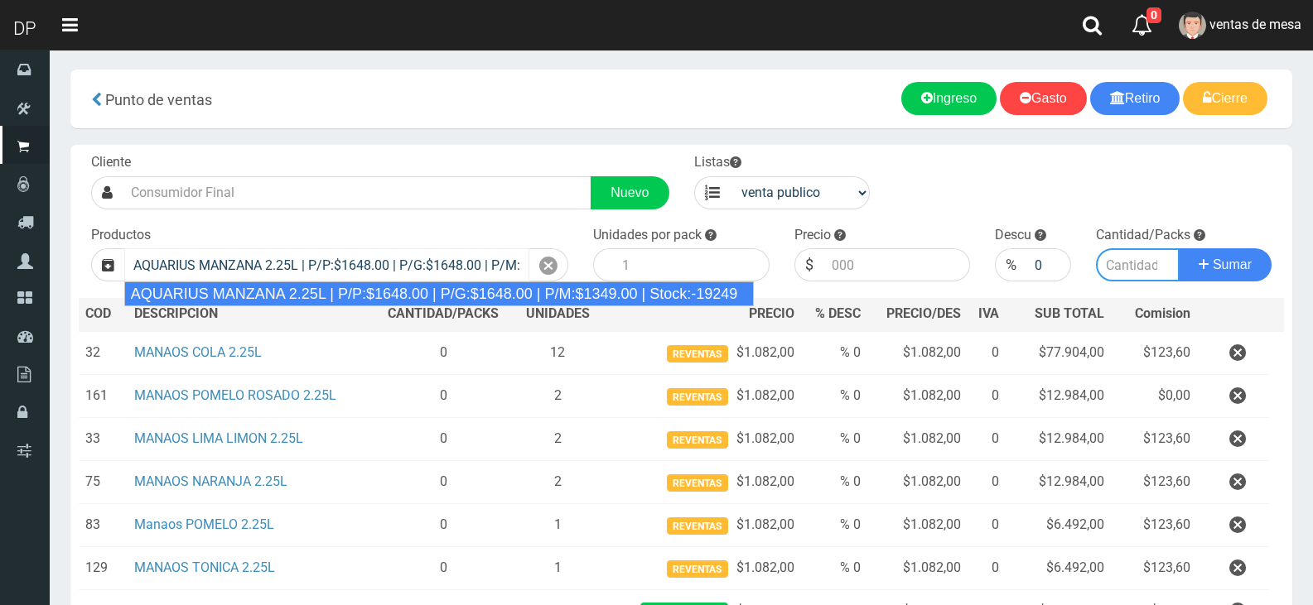
type input "6"
type input "1648.00"
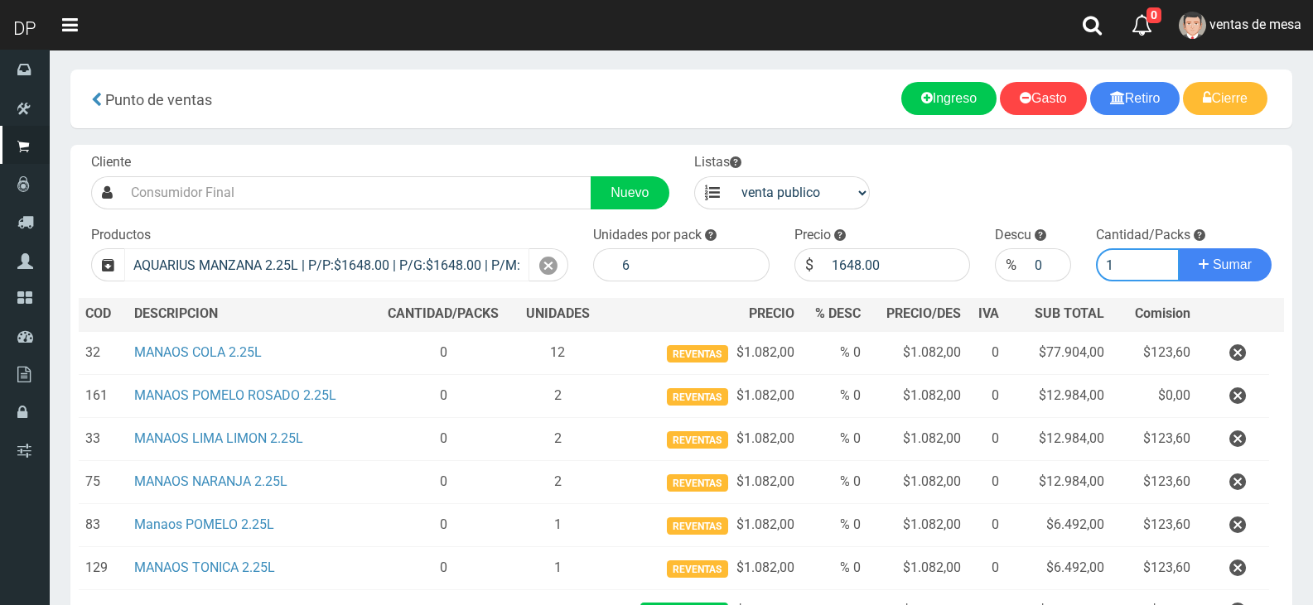
type input "1"
click at [1178, 248] on button "Sumar" at bounding box center [1224, 264] width 93 height 33
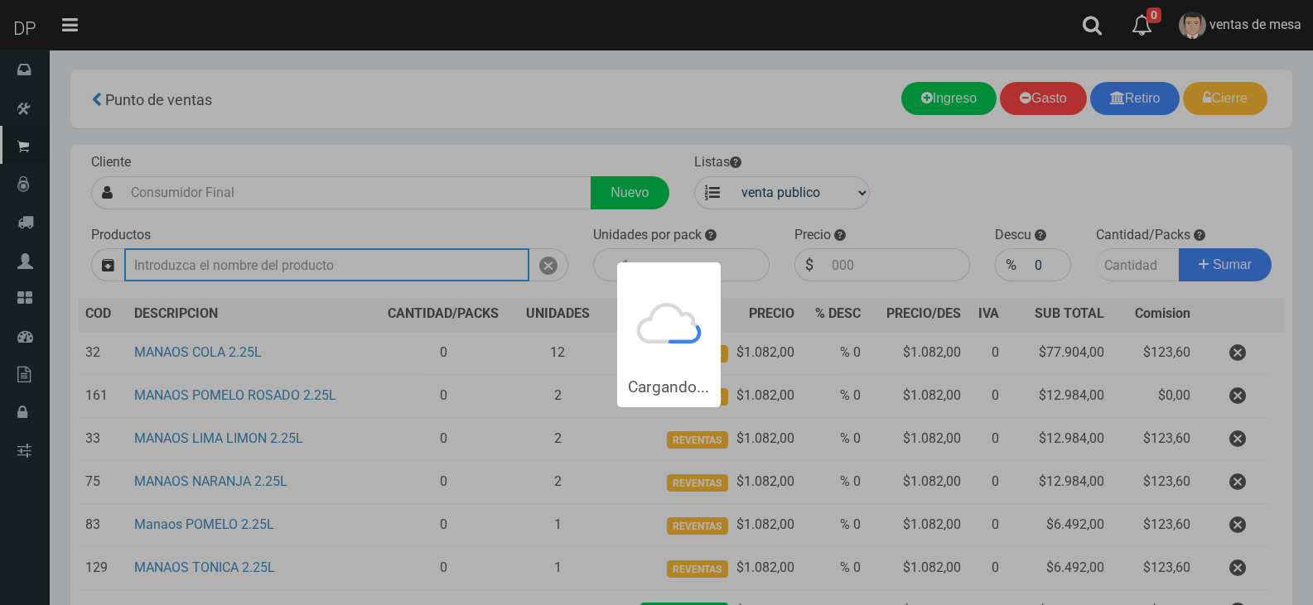
type input "3"
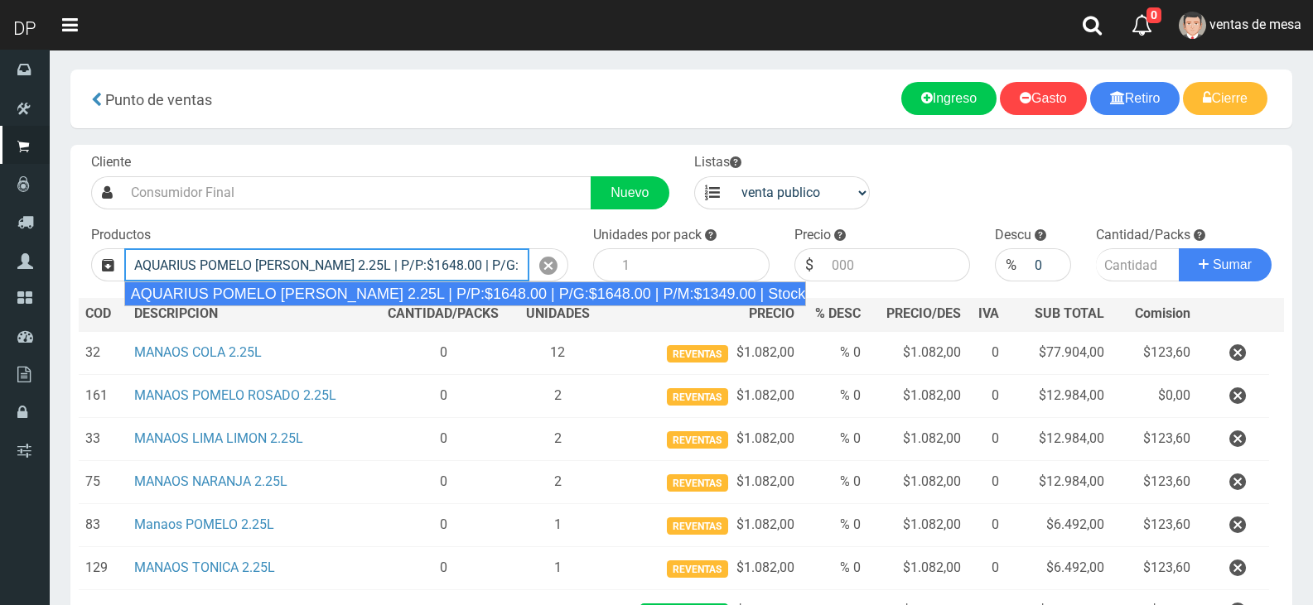
type input "AQUARIUS POMELO ROSADO 2.25L | P/P:$1648.00 | P/G:$1648.00 | P/M:$1349.00 | Sto…"
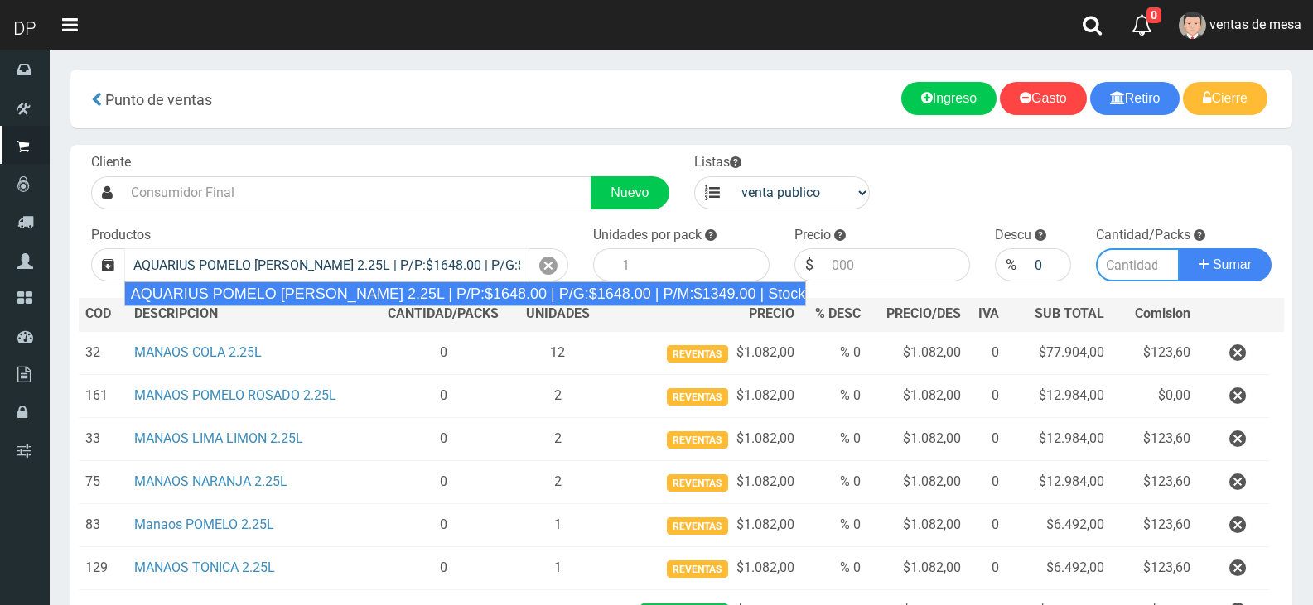
type input "6"
type input "1648.00"
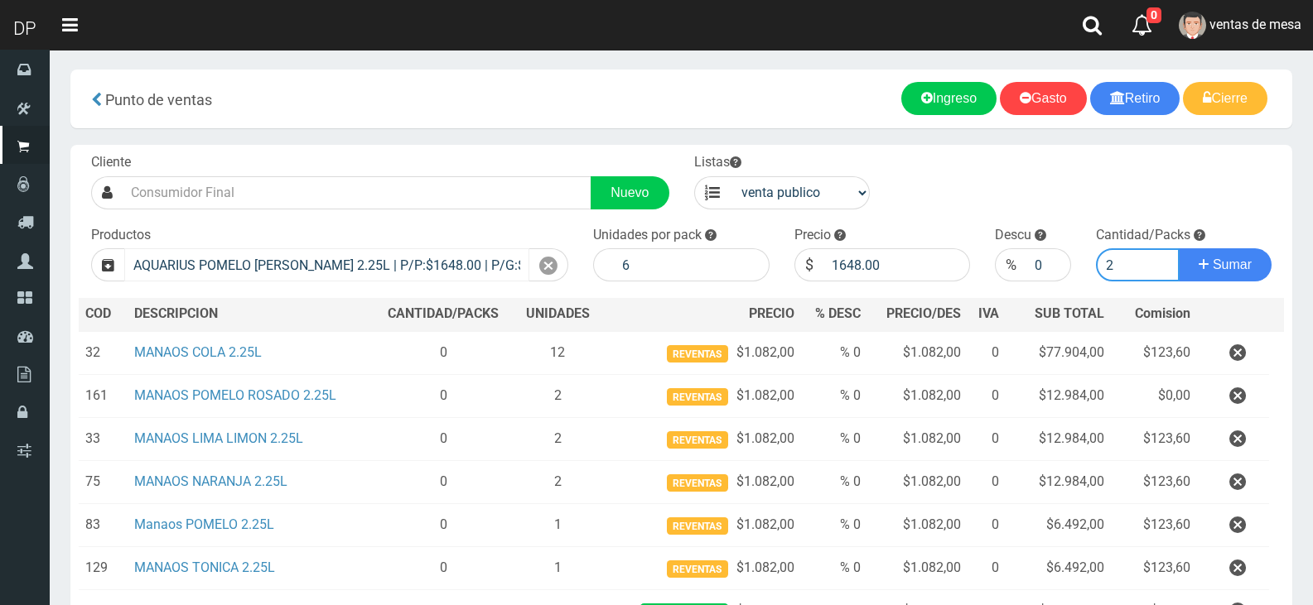
type input "2"
click at [1178, 248] on button "Sumar" at bounding box center [1224, 264] width 93 height 33
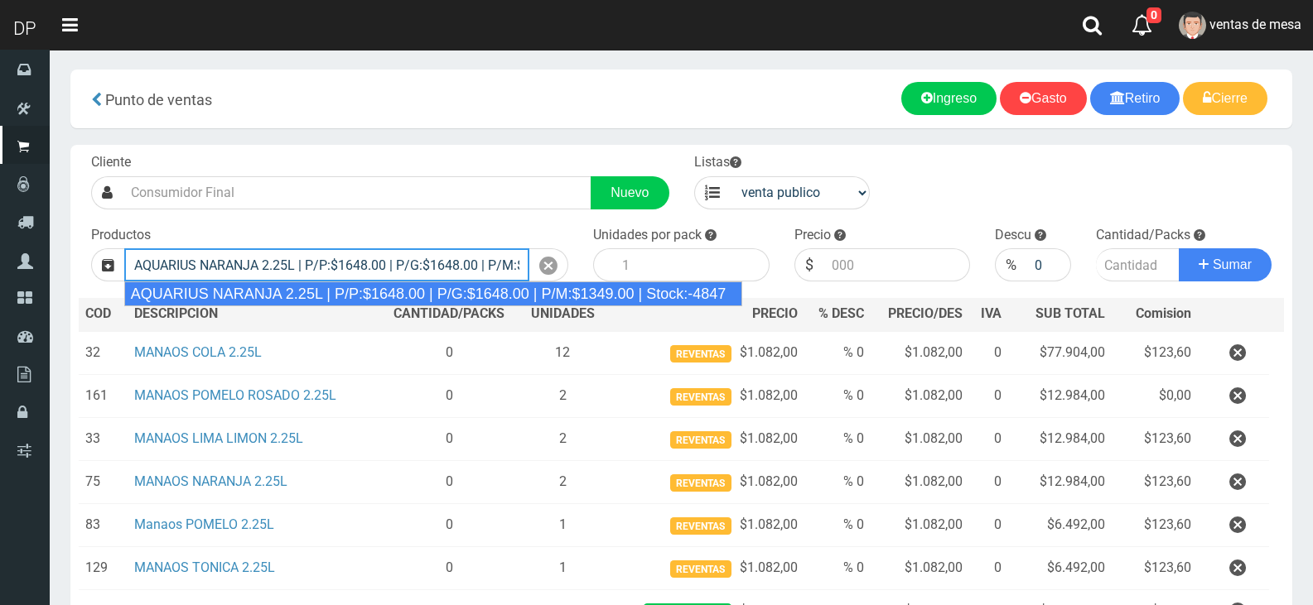
type input "AQUARIUS NARANJA 2.25L | P/P:$1648.00 | P/G:$1648.00 | P/M:$1349.00 | Stock:-48…"
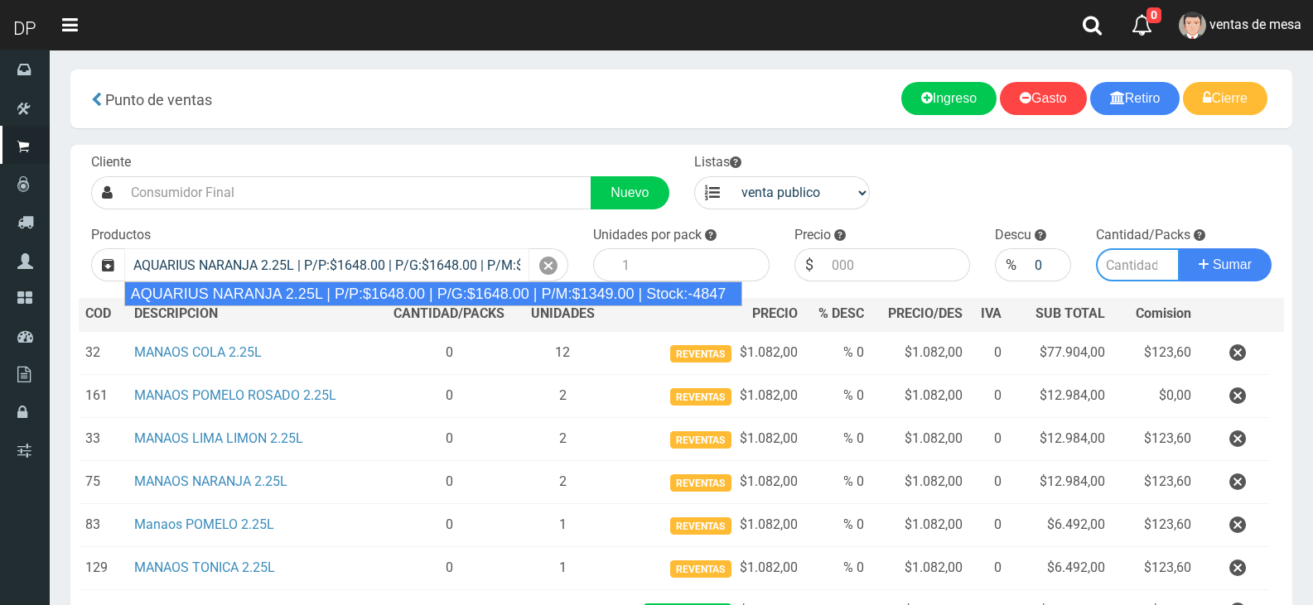
type input "6"
type input "1648.00"
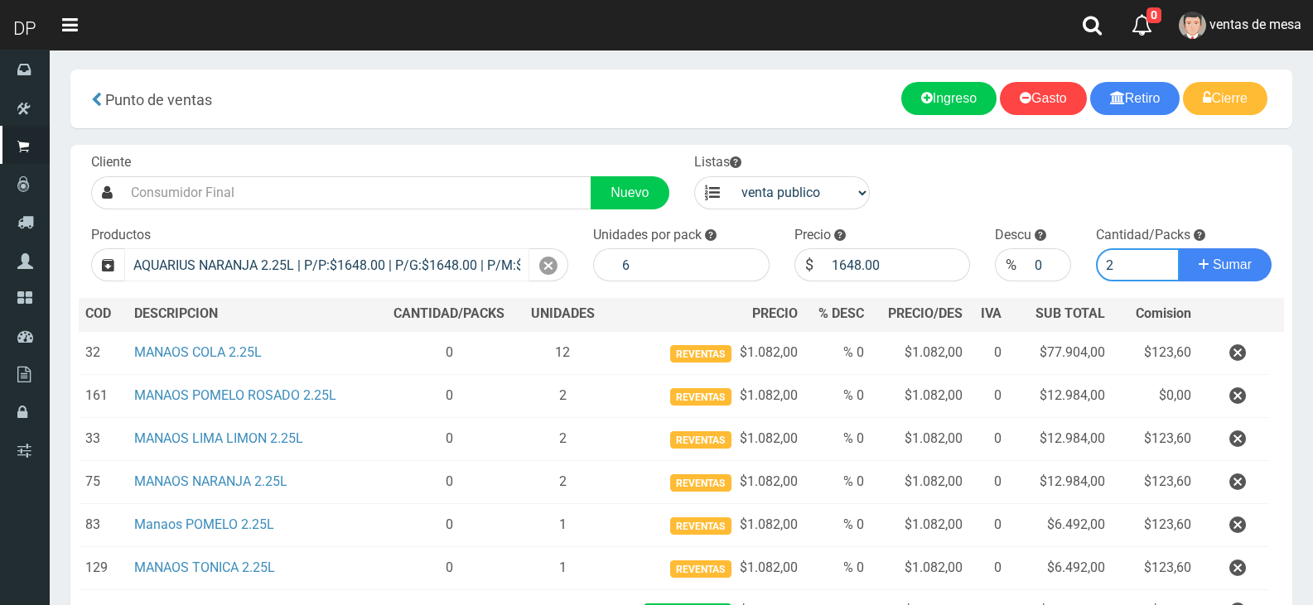
type input "2"
click at [1178, 248] on button "Sumar" at bounding box center [1224, 264] width 93 height 33
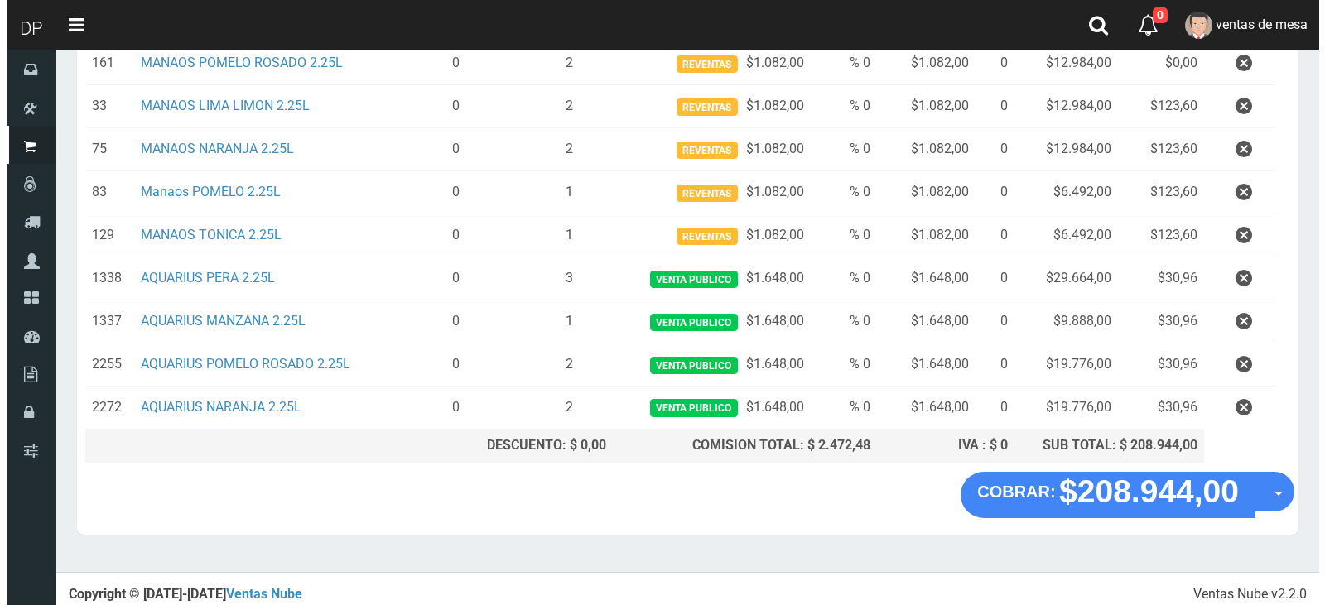
scroll to position [339, 0]
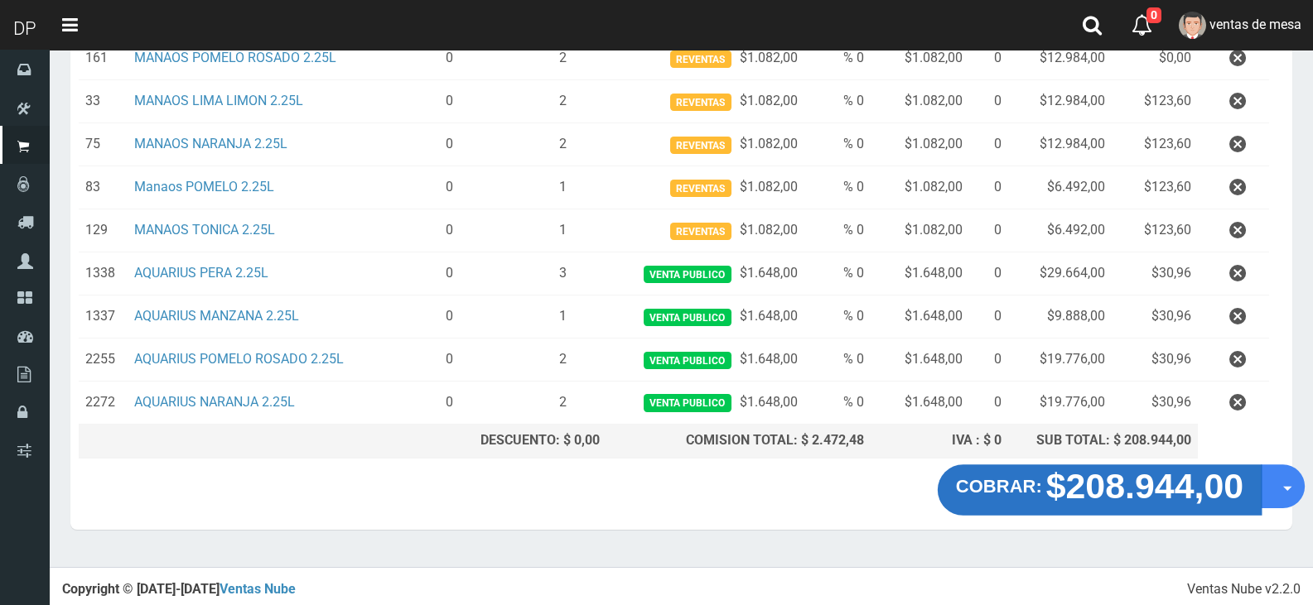
click at [1010, 500] on button "COBRAR: $208.944,00" at bounding box center [1099, 490] width 324 height 51
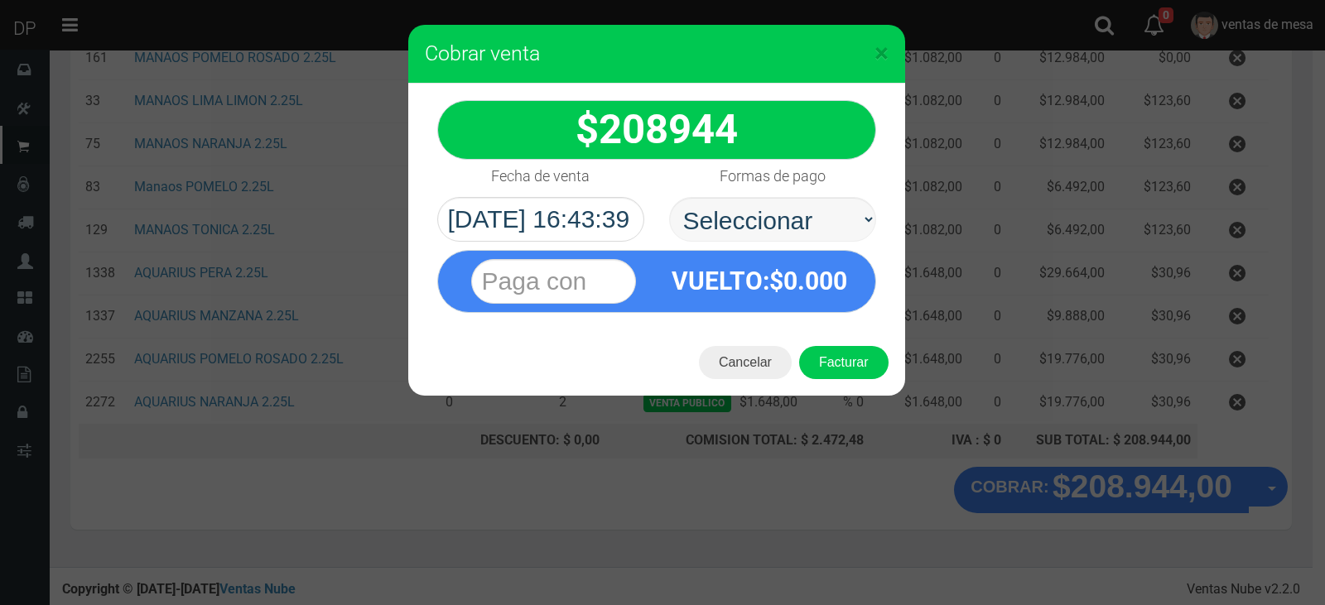
click at [720, 226] on select "Seleccionar Efectivo Tarjeta de Crédito Depósito Débito" at bounding box center [772, 219] width 207 height 45
select select "Efectivo"
click at [669, 197] on select "Seleccionar Efectivo Tarjeta de Crédito Depósito Débito" at bounding box center [772, 219] width 207 height 45
click at [848, 366] on button "Facturar" at bounding box center [843, 362] width 89 height 33
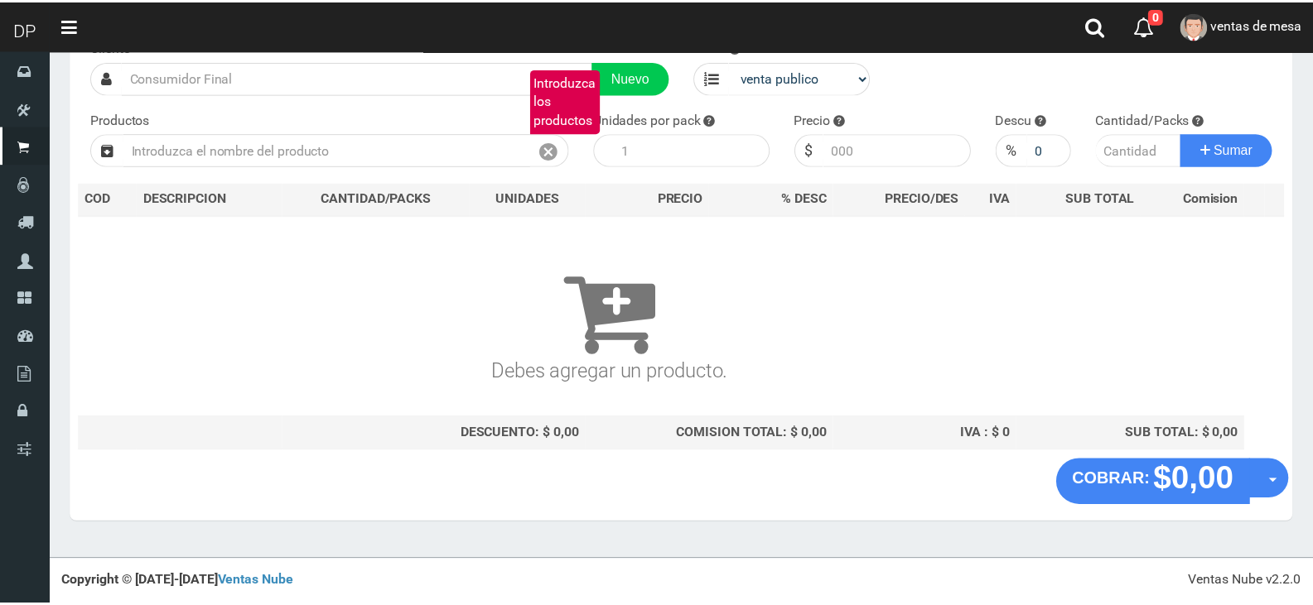
scroll to position [11, 0]
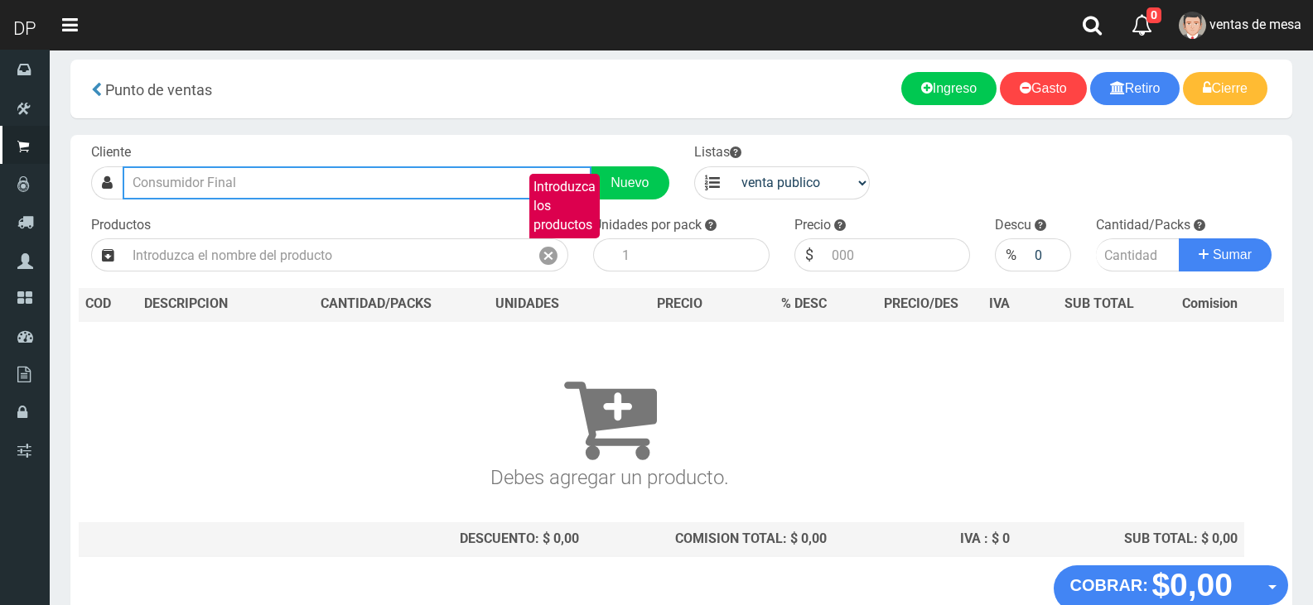
click at [340, 181] on input "text" at bounding box center [357, 182] width 469 height 33
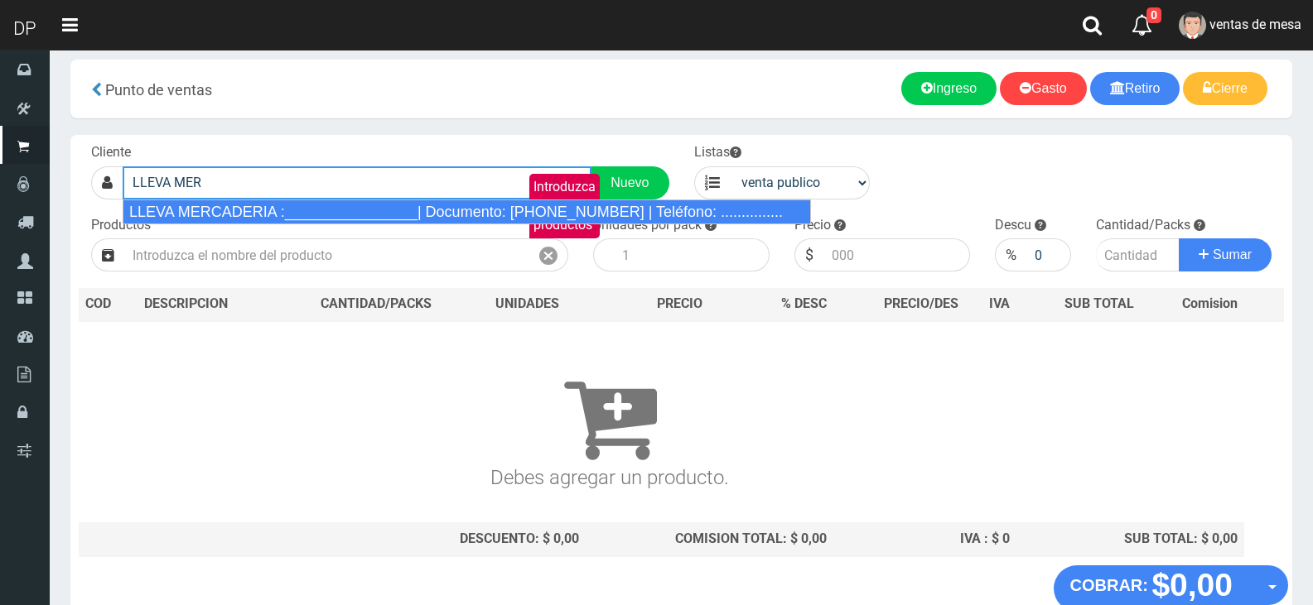
click at [406, 200] on li "LLEVA MERCADERIA :________________| Documento: 01111111111111111111 | Teléfono:…" at bounding box center [466, 212] width 687 height 25
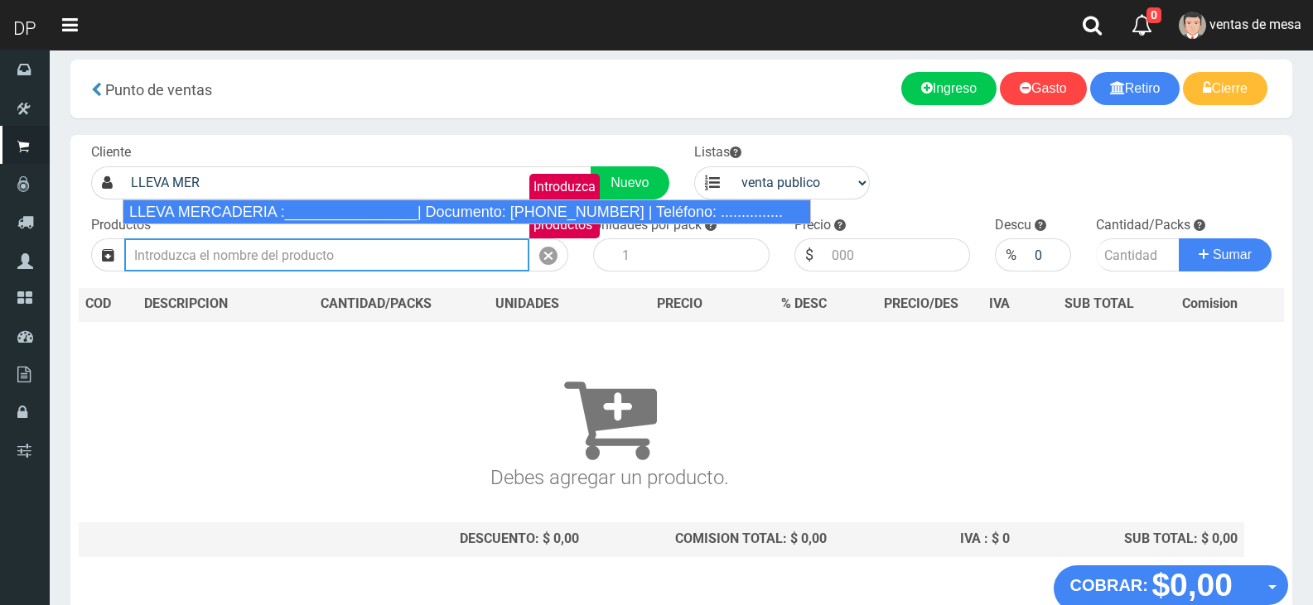
type input "LLEVA MERCADERIA :________________| Documento: 01111111111111111111 | Teléfono:…"
select select "2"
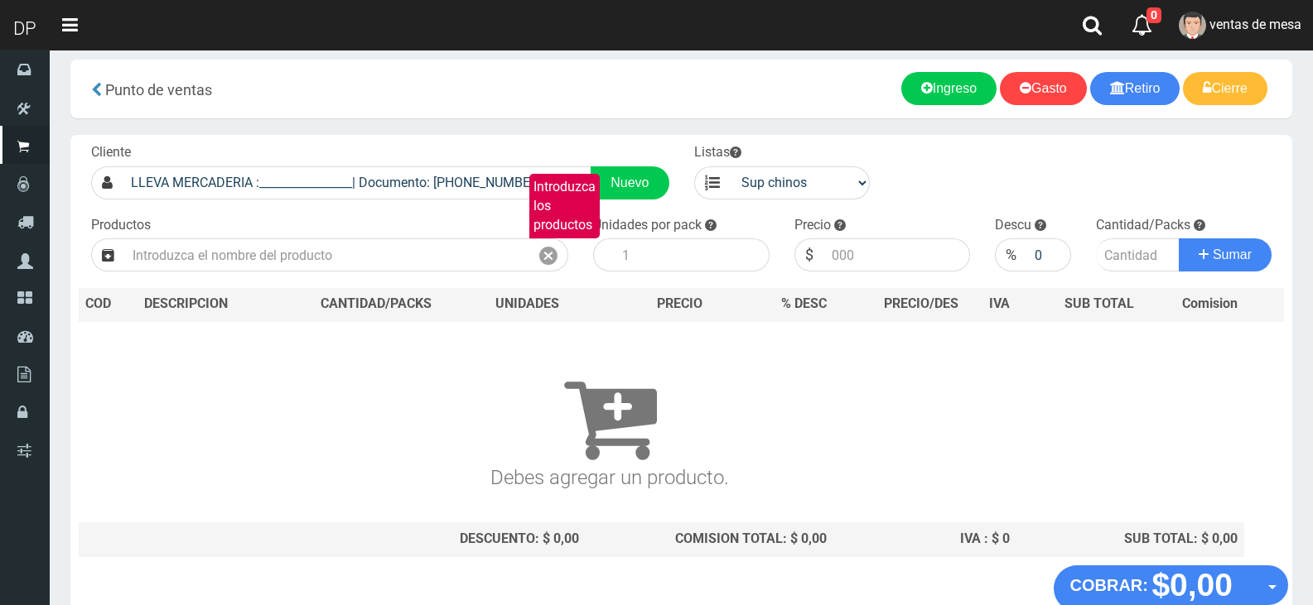
click at [389, 275] on div "Cliente LLEVA MERCADERIA :________________| Documento: 01111111111111111111 | T…" at bounding box center [681, 350] width 1222 height 431
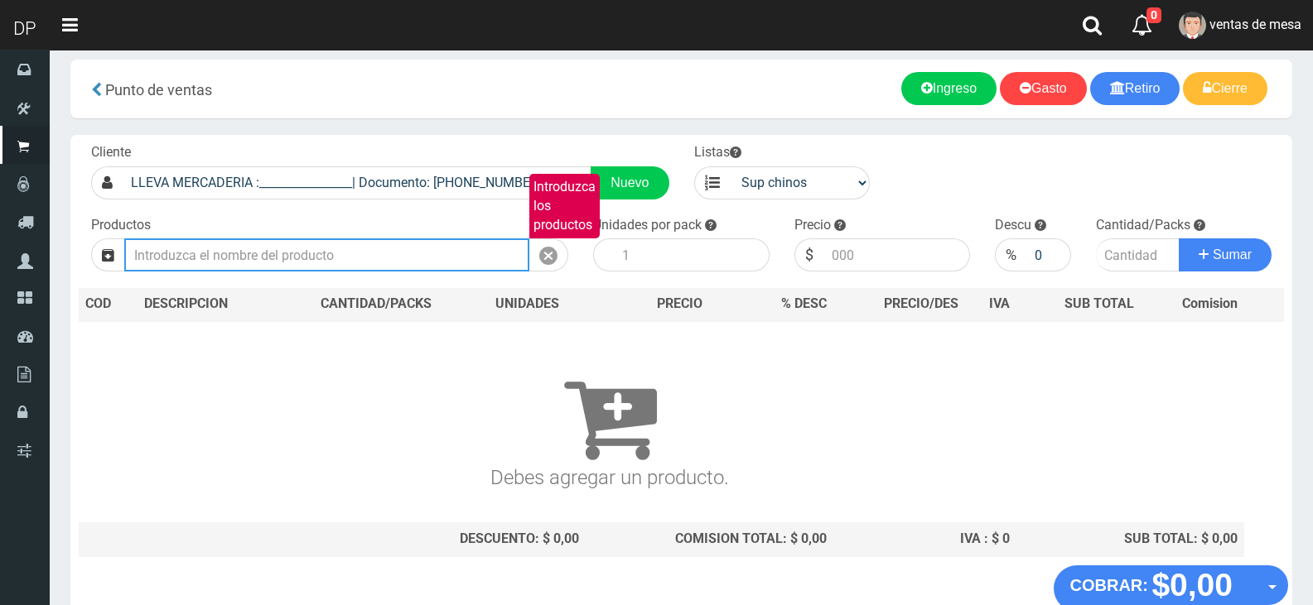
click at [391, 259] on input "Introduzca los productos" at bounding box center [326, 255] width 405 height 33
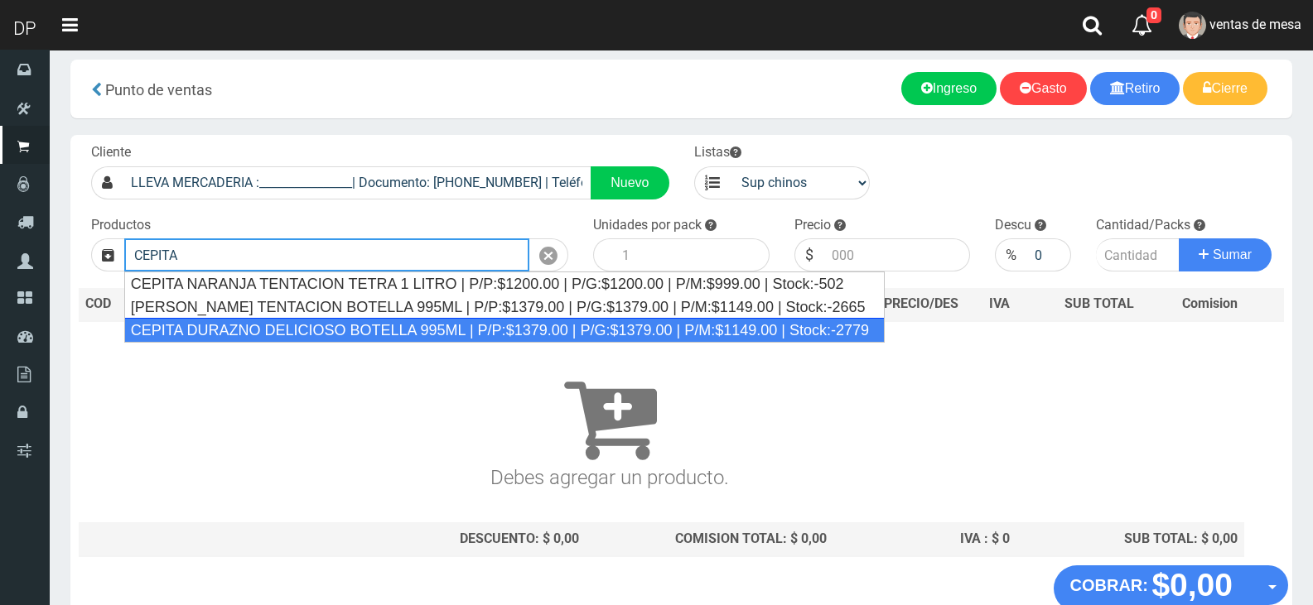
click at [194, 332] on div "CEPITA DURAZNO DELICIOSO BOTELLA 995ML | P/P:$1379.00 | P/G:$1379.00 | P/M:$114…" at bounding box center [504, 330] width 760 height 25
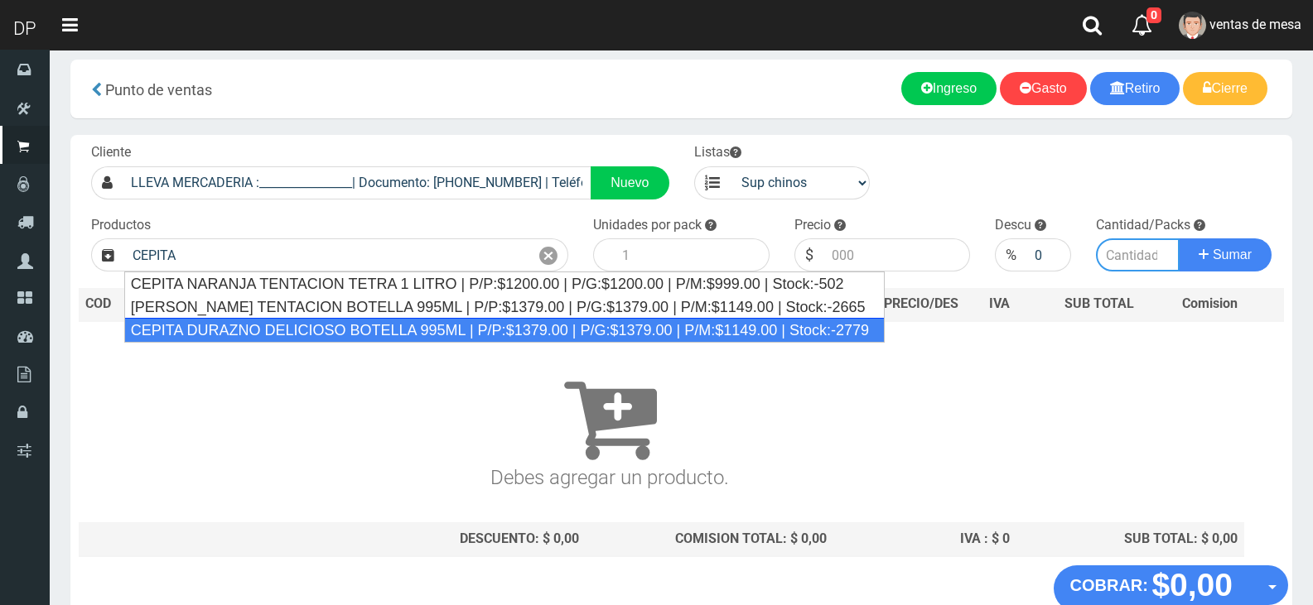
type input "CEPITA DURAZNO DELICIOSO BOTELLA 995ML | P/P:$1379.00 | P/G:$1379.00 | P/M:$114…"
type input "6"
type input "1379.00"
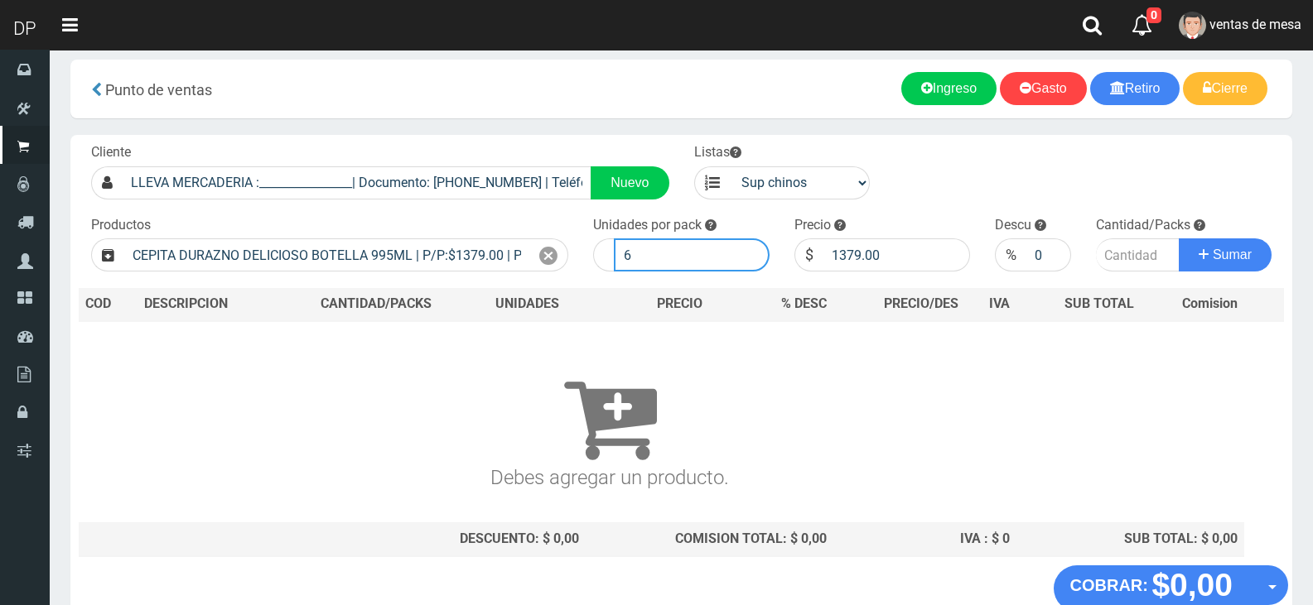
click at [648, 263] on input "6" at bounding box center [692, 255] width 156 height 33
type input "1"
click at [1178, 239] on button "Sumar" at bounding box center [1224, 255] width 93 height 33
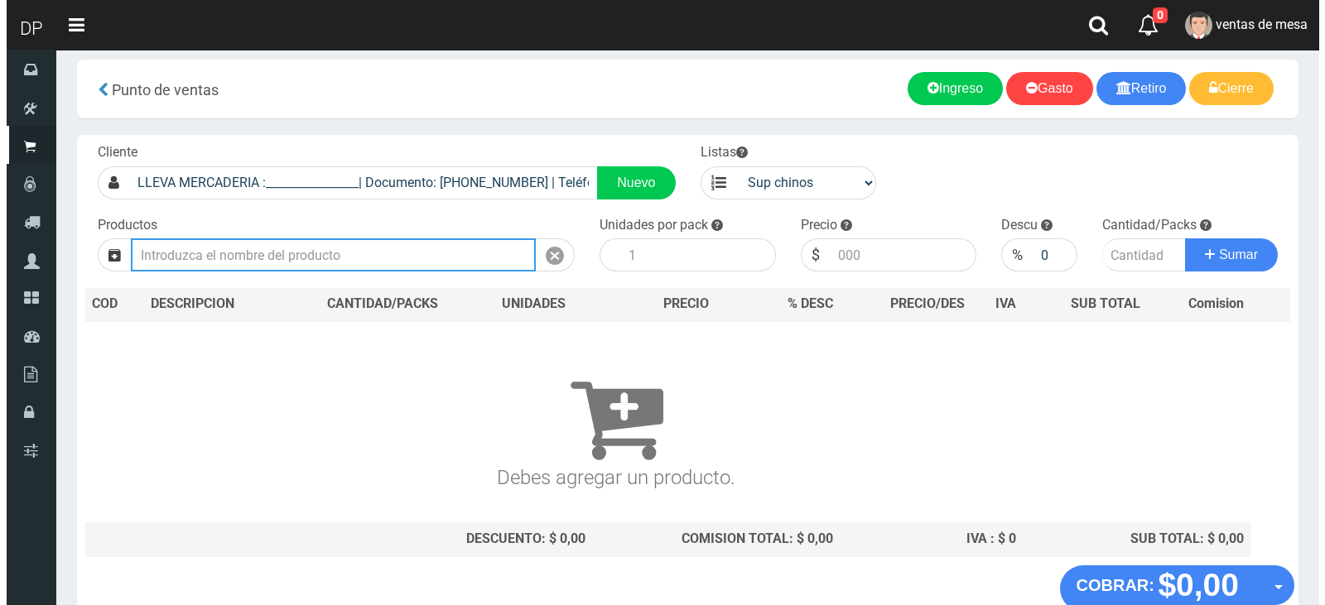
scroll to position [0, 0]
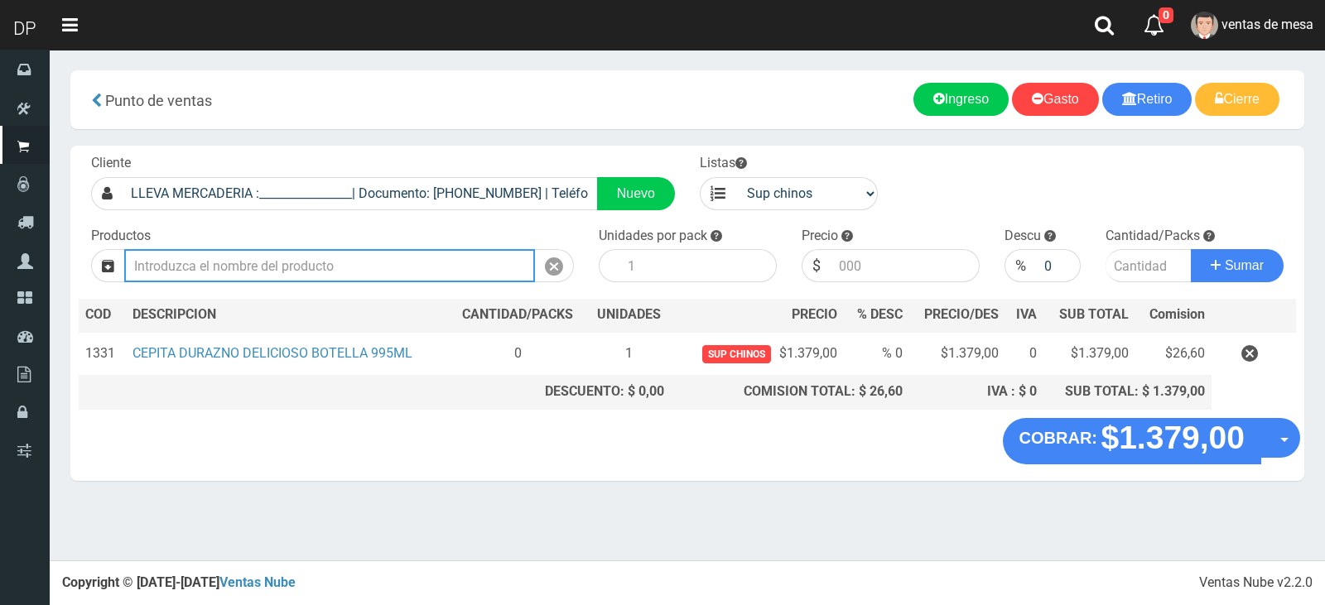
click at [292, 263] on input "Introduzca los productos" at bounding box center [329, 265] width 411 height 33
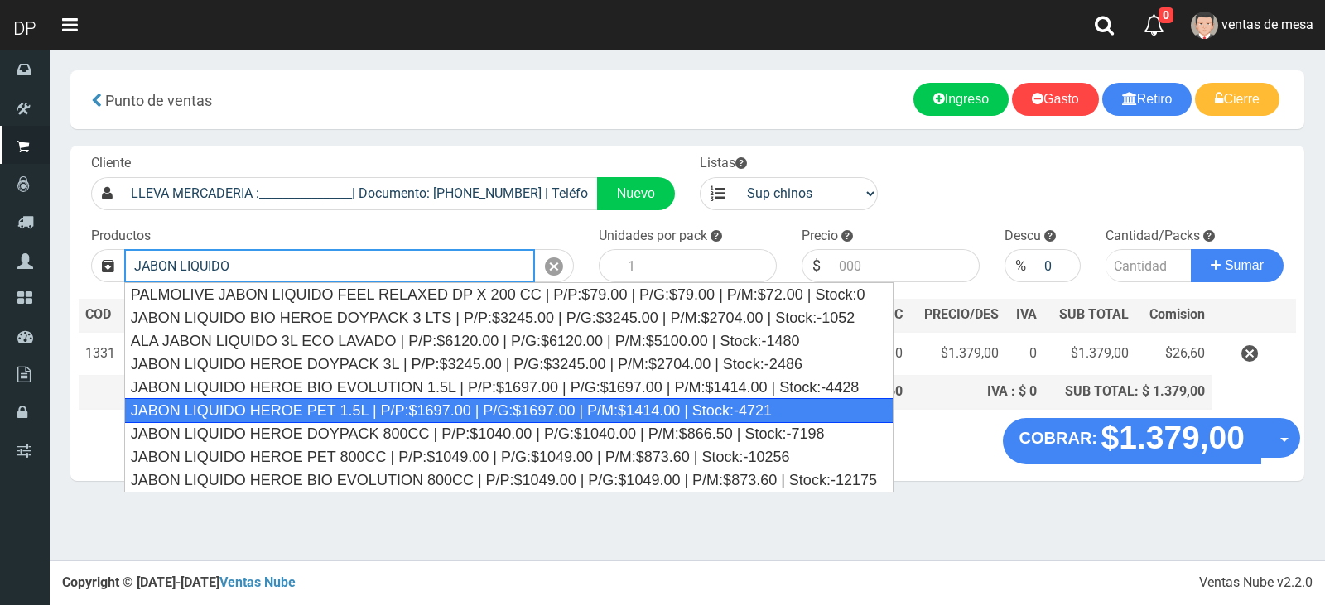
click at [355, 415] on div "JABON LIQUIDO HEROE PET 1.5L | P/P:$1697.00 | P/G:$1697.00 | P/M:$1414.00 | Sto…" at bounding box center [508, 410] width 769 height 25
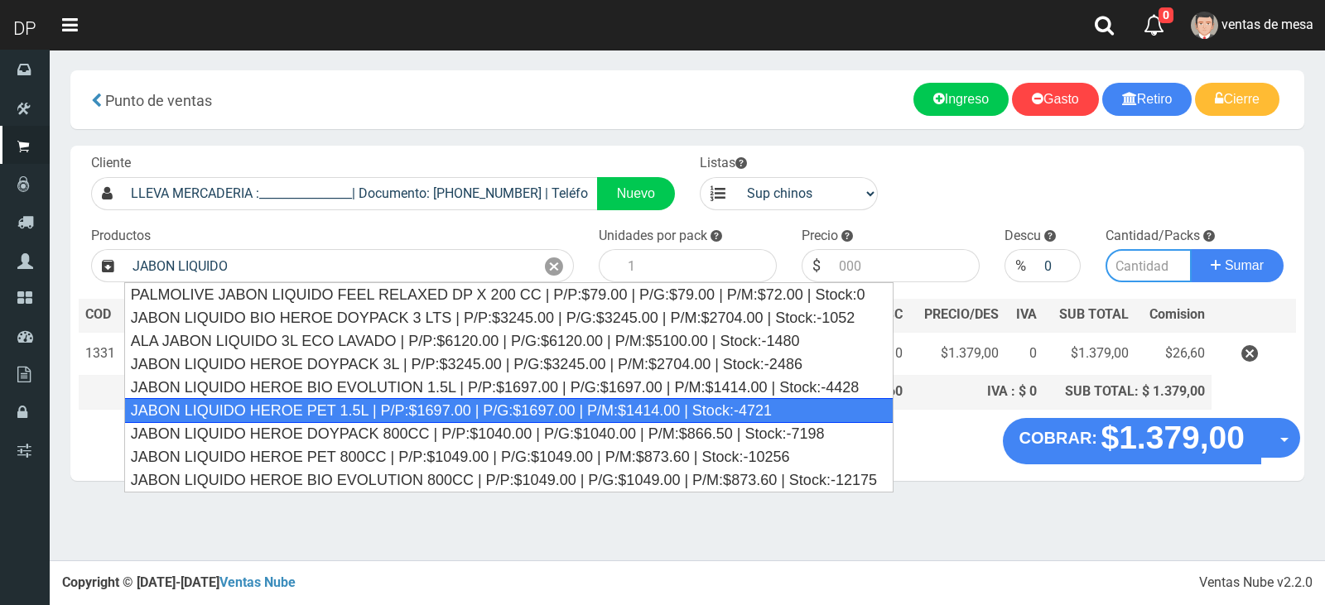
type input "JABON LIQUIDO HEROE PET 1.5L | P/P:$1697.00 | P/G:$1697.00 | P/M:$1414.00 | Sto…"
type input "6"
type input "1697.00"
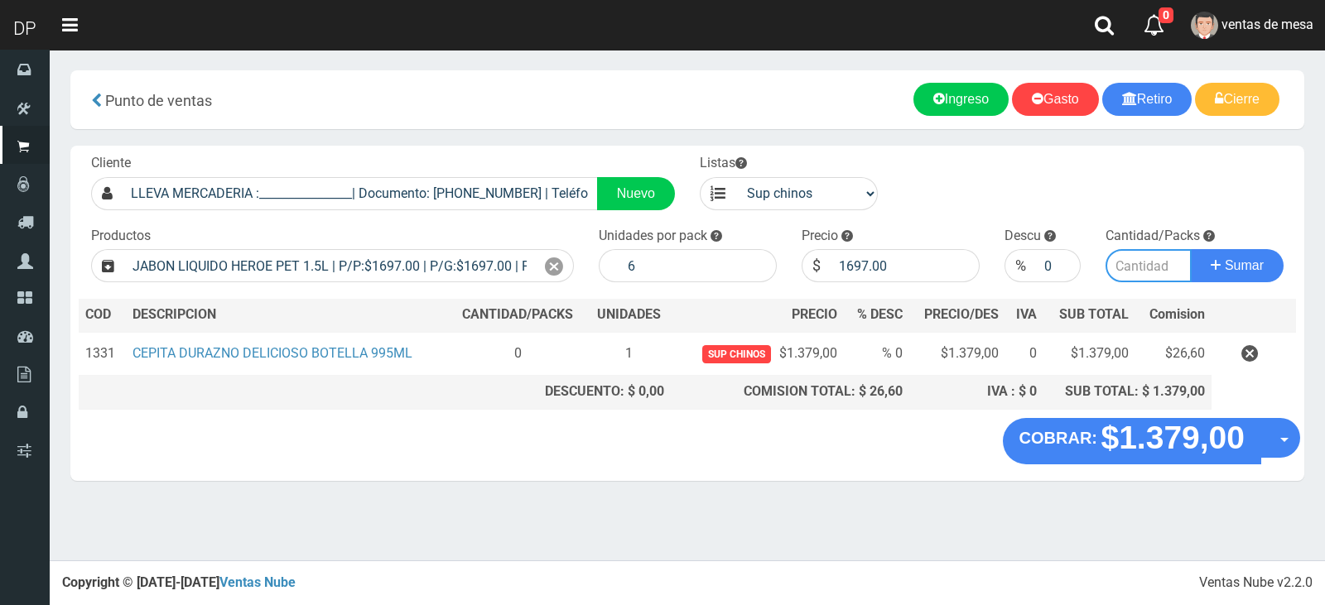
click at [1149, 272] on input "number" at bounding box center [1149, 265] width 86 height 33
type input "1"
click at [1191, 249] on button "Sumar" at bounding box center [1237, 265] width 93 height 33
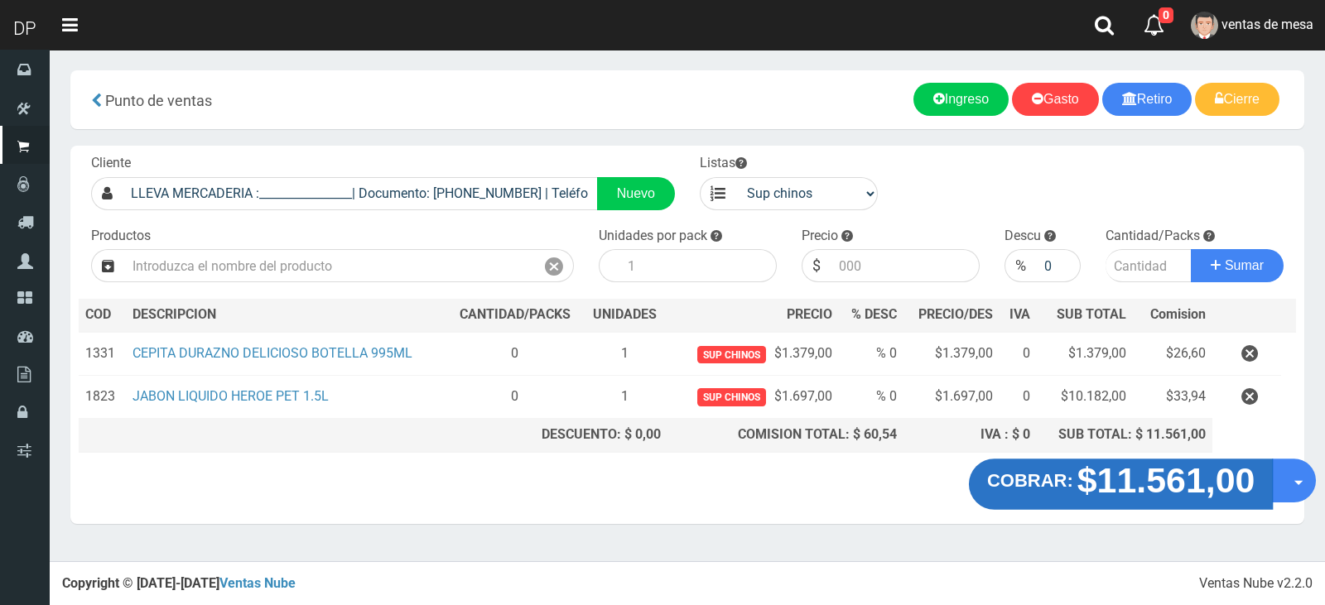
click at [1040, 480] on strong "COBRAR:" at bounding box center [1030, 480] width 86 height 20
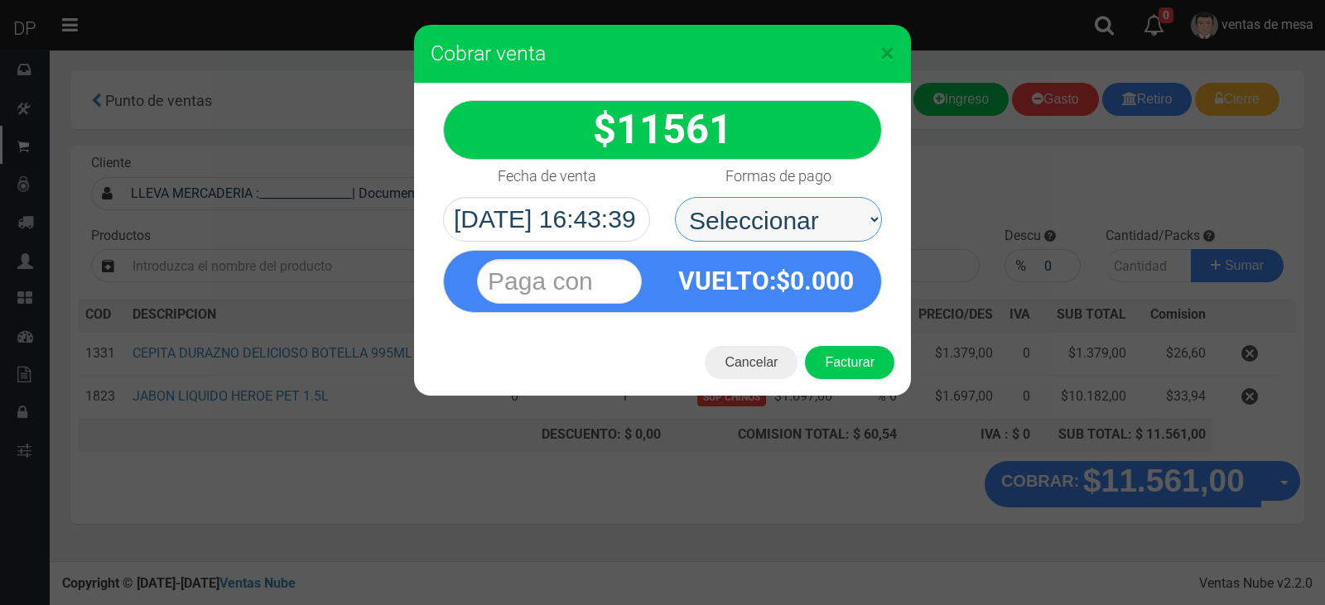
click at [805, 220] on select "Seleccionar Efectivo Tarjeta de Crédito Depósito Débito" at bounding box center [778, 219] width 207 height 45
select select "Efectivo"
click at [675, 197] on select "Seleccionar Efectivo Tarjeta de Crédito Depósito Débito" at bounding box center [778, 219] width 207 height 45
click at [833, 369] on button "Facturar" at bounding box center [849, 362] width 89 height 33
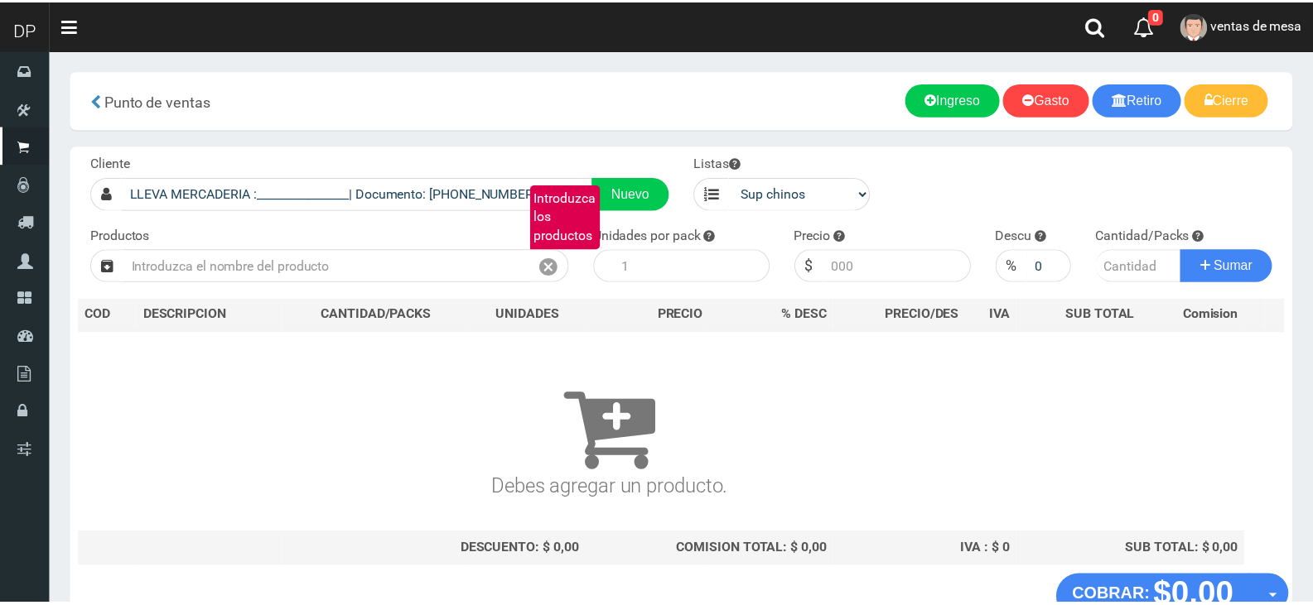
scroll to position [11, 0]
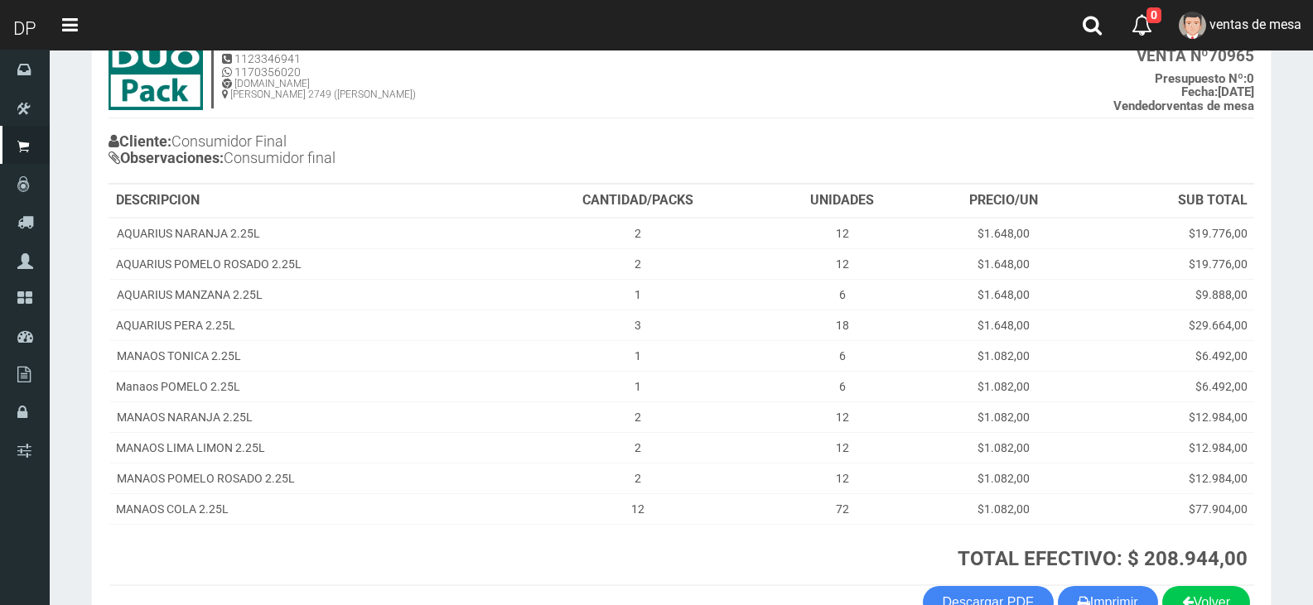
scroll to position [218, 0]
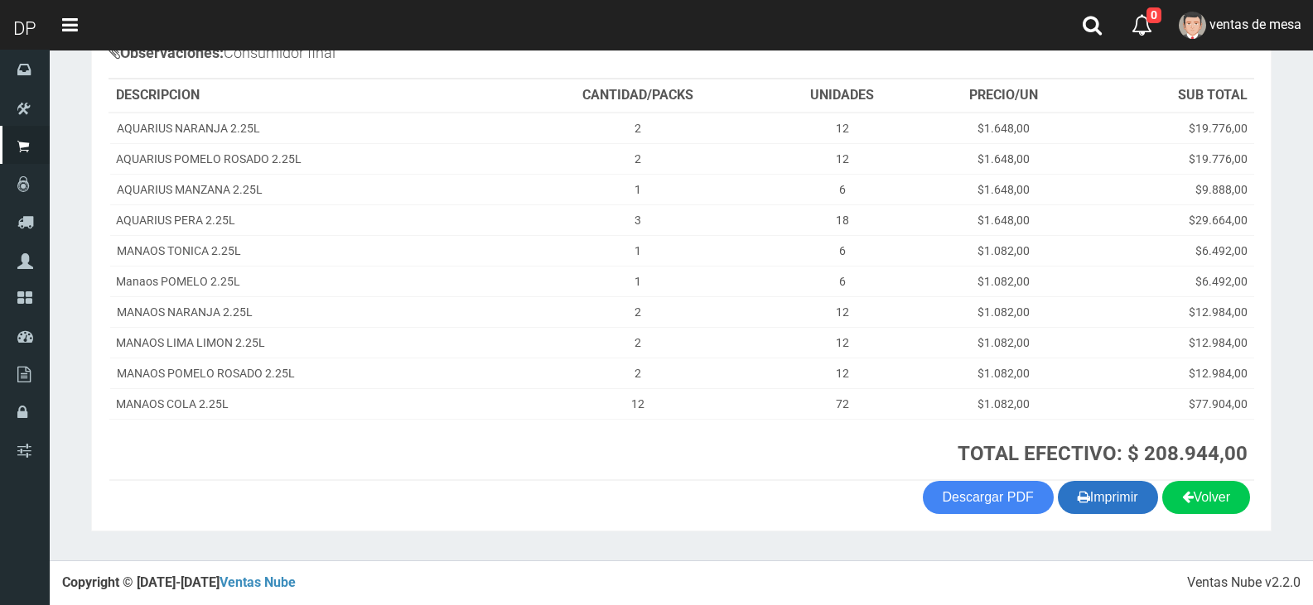
click at [1110, 504] on button "Imprimir" at bounding box center [1108, 497] width 100 height 33
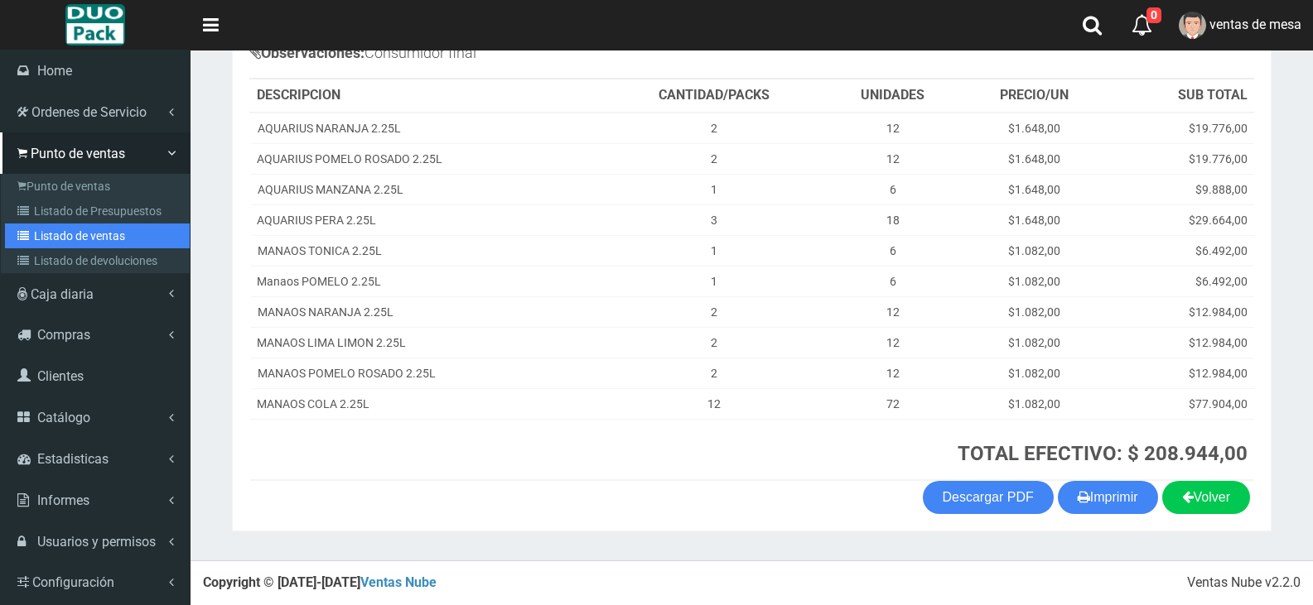
click at [128, 238] on link "Listado de ventas" at bounding box center [97, 236] width 185 height 25
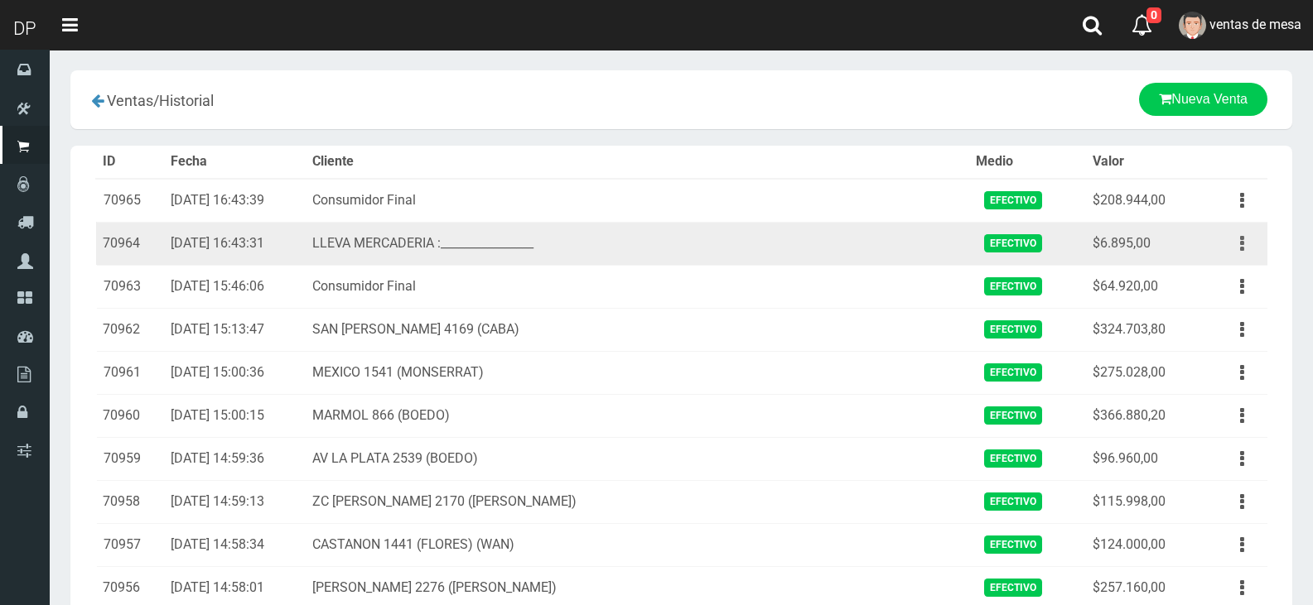
click at [1249, 245] on button "button" at bounding box center [1241, 243] width 37 height 29
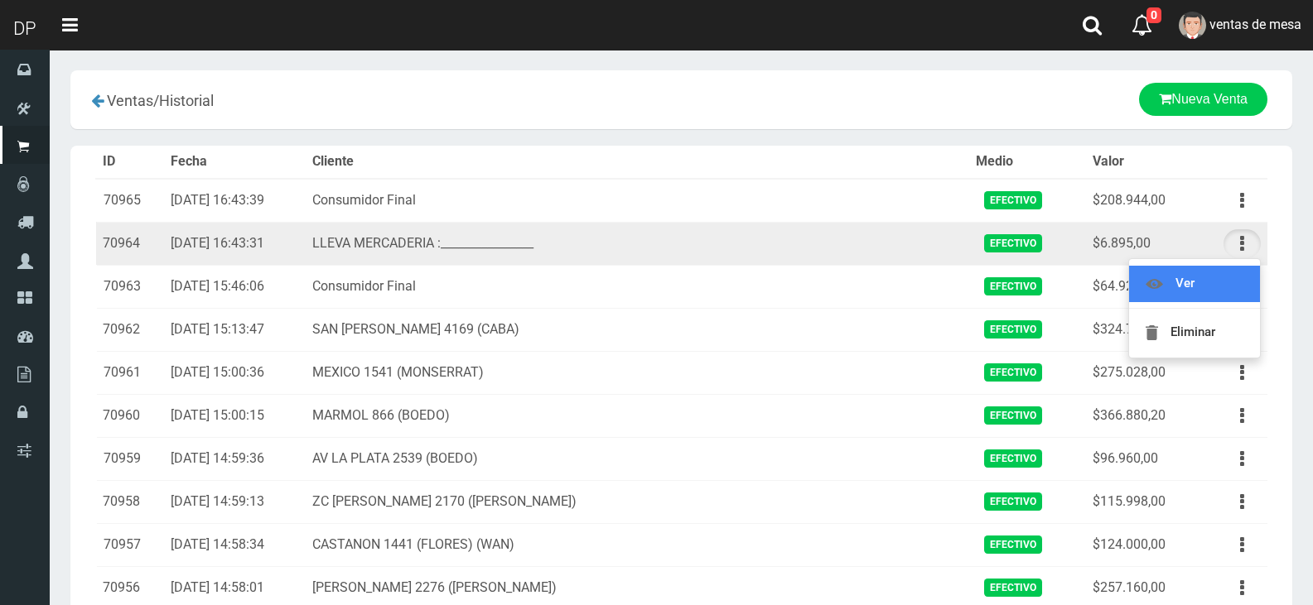
click at [1202, 266] on link "Ver" at bounding box center [1194, 284] width 131 height 36
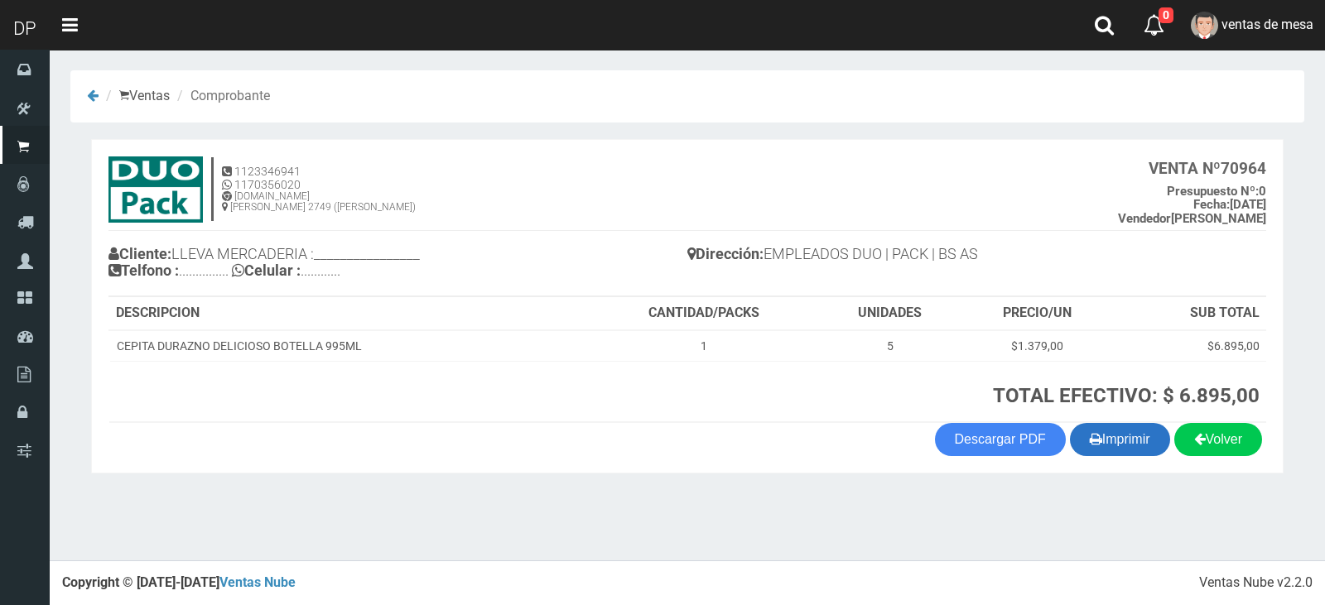
click at [1106, 447] on button "Imprimir" at bounding box center [1120, 439] width 100 height 33
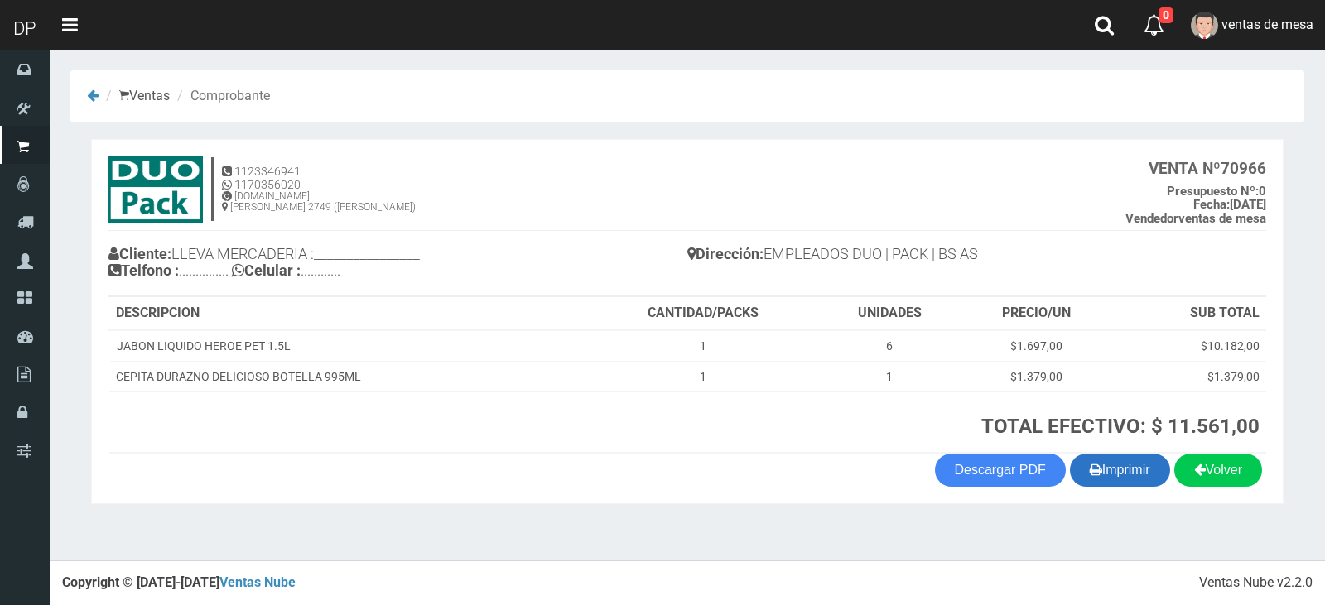
click at [1114, 472] on button "Imprimir" at bounding box center [1120, 470] width 100 height 33
click at [1247, 19] on span "ventas de mesa" at bounding box center [1268, 25] width 92 height 16
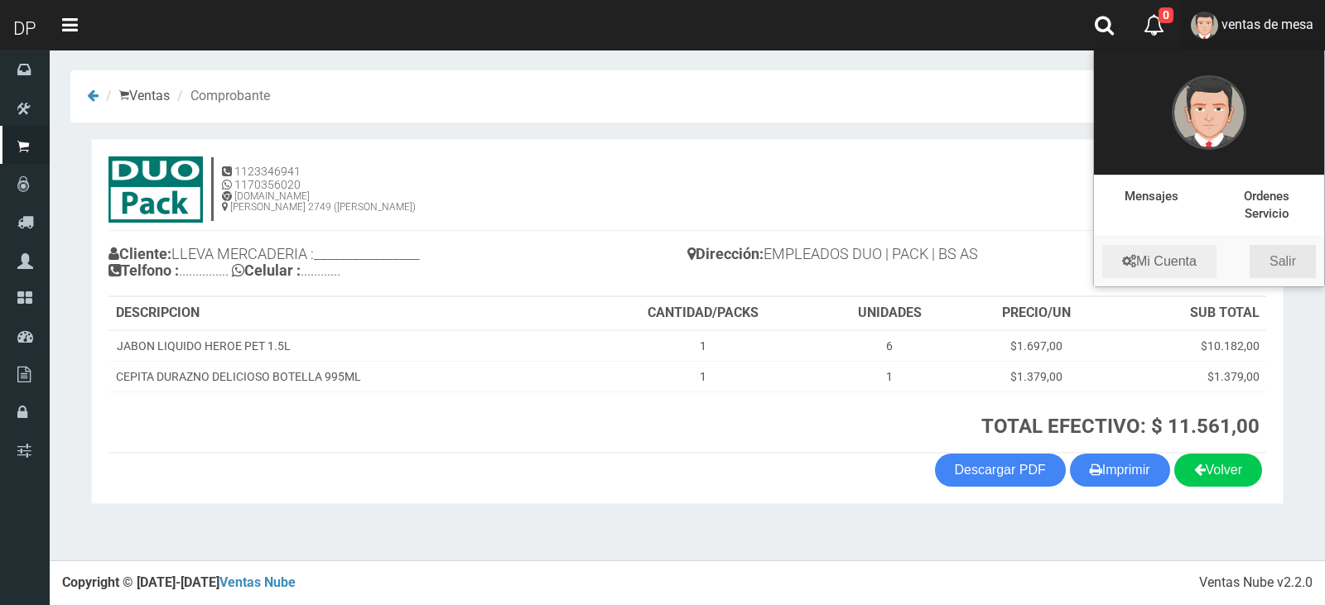
click at [1278, 261] on link "Salir" at bounding box center [1283, 261] width 66 height 33
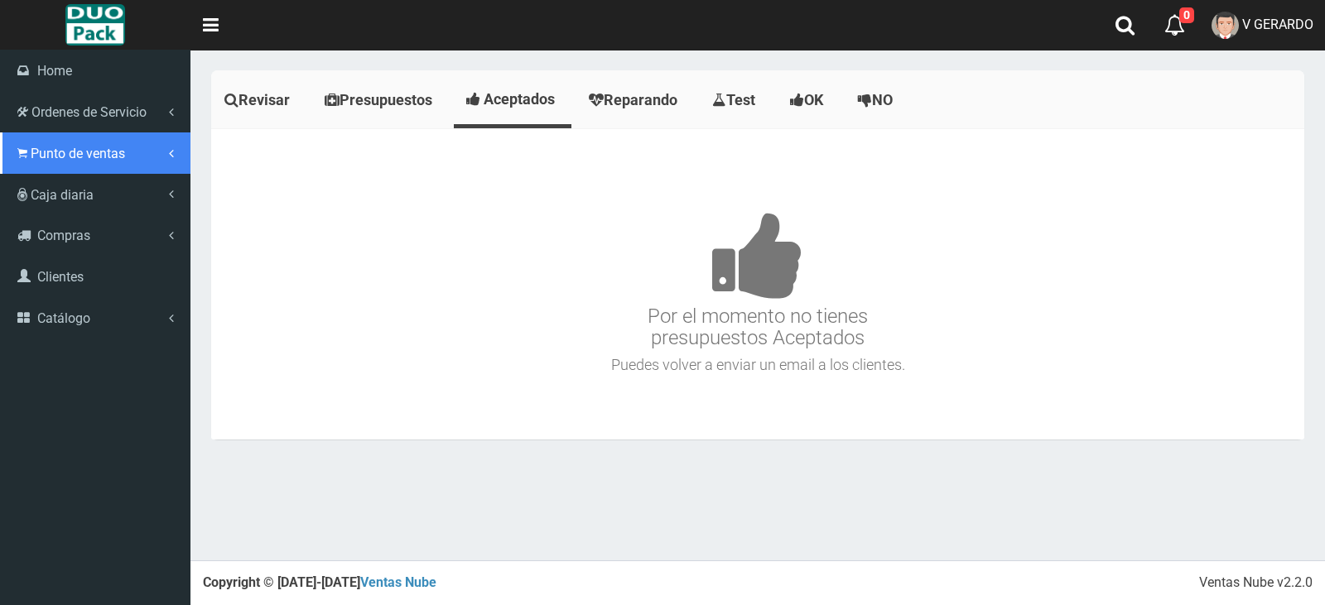
click at [37, 153] on span "Punto de ventas" at bounding box center [78, 154] width 94 height 16
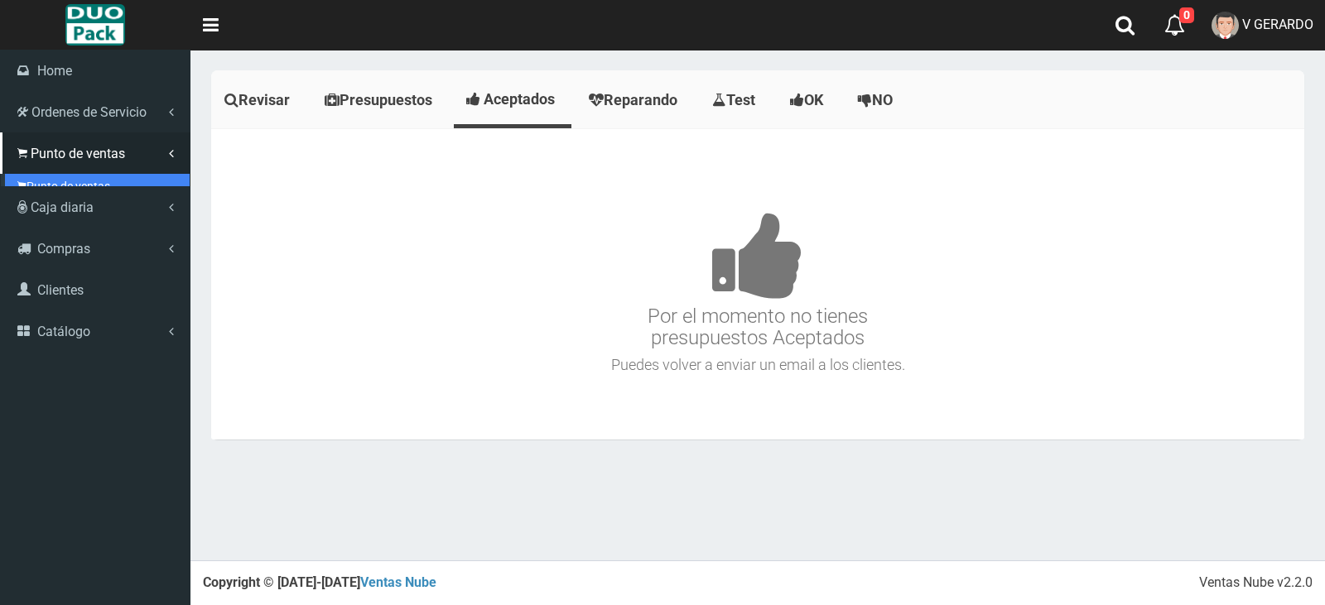
click at [58, 179] on link "Punto de ventas" at bounding box center [97, 186] width 185 height 25
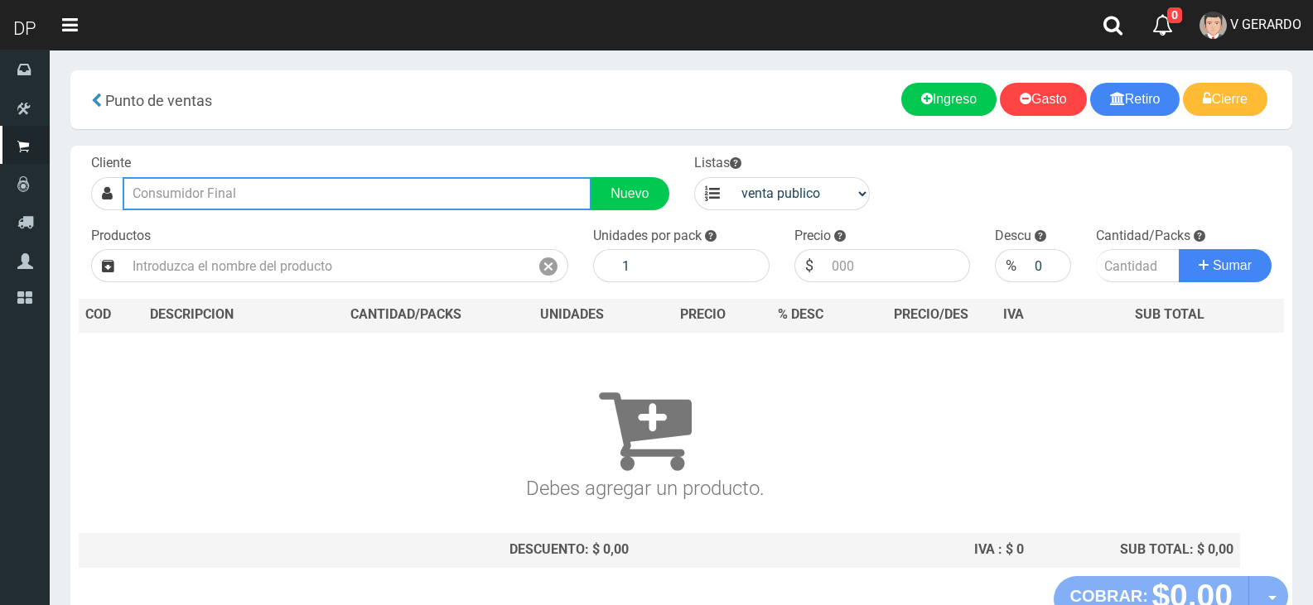
click at [441, 180] on input "text" at bounding box center [357, 193] width 469 height 33
click at [440, 190] on input "text" at bounding box center [357, 193] width 469 height 33
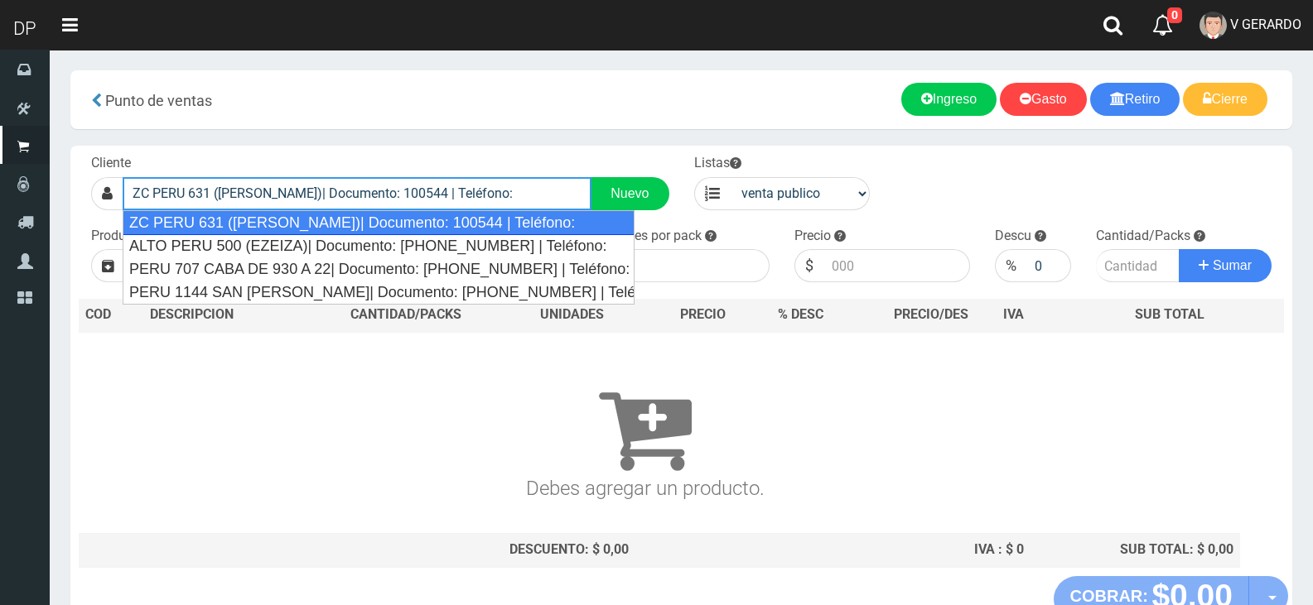
type input "ZC PERU 631 (MONSERRAT)| Documento: 100544 | Teléfono:"
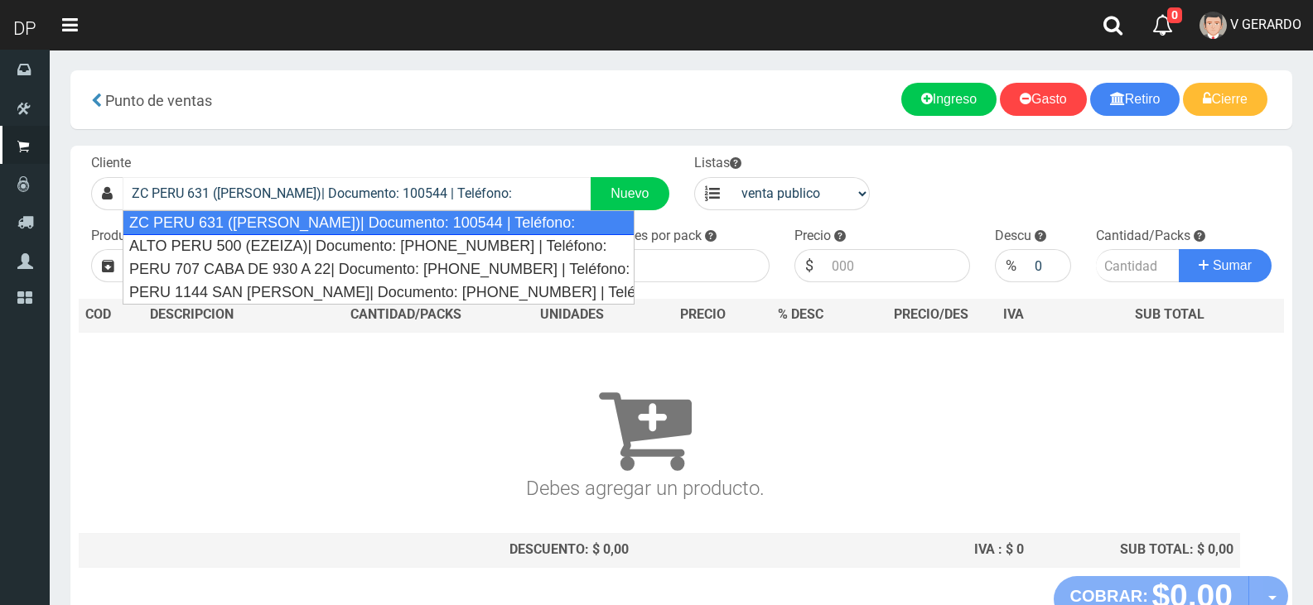
select select "2"
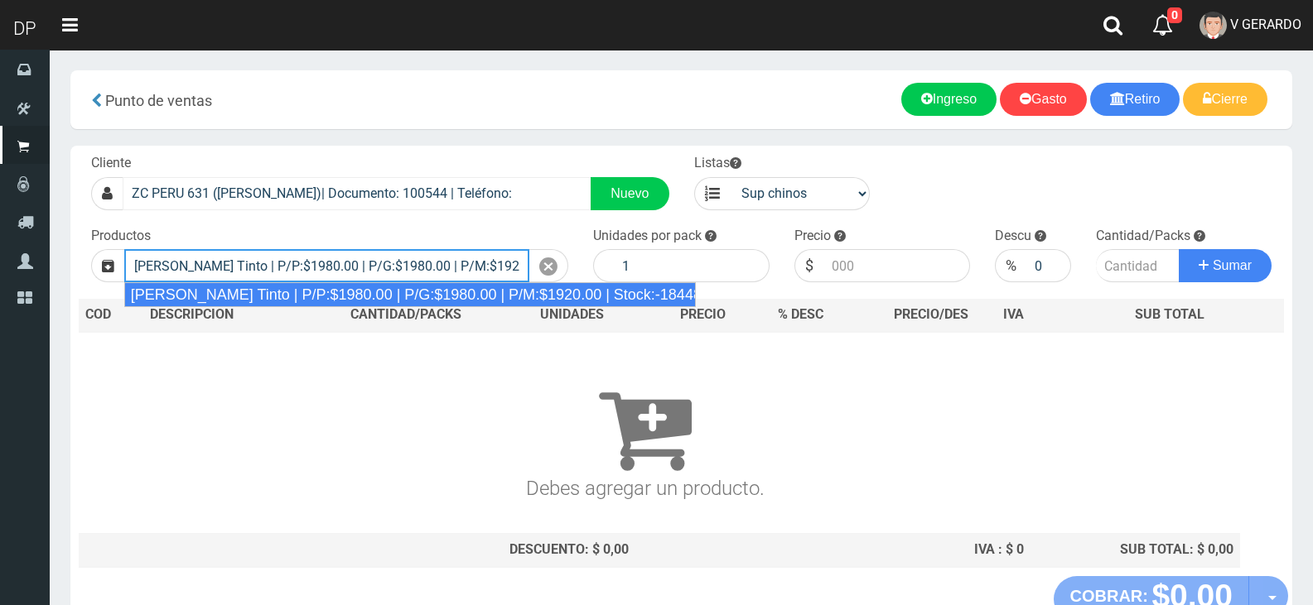
type input "Viñas de Balbo Tinto | P/P:$1980.00 | P/G:$1980.00 | P/M:$1920.00 | Stock:-18448"
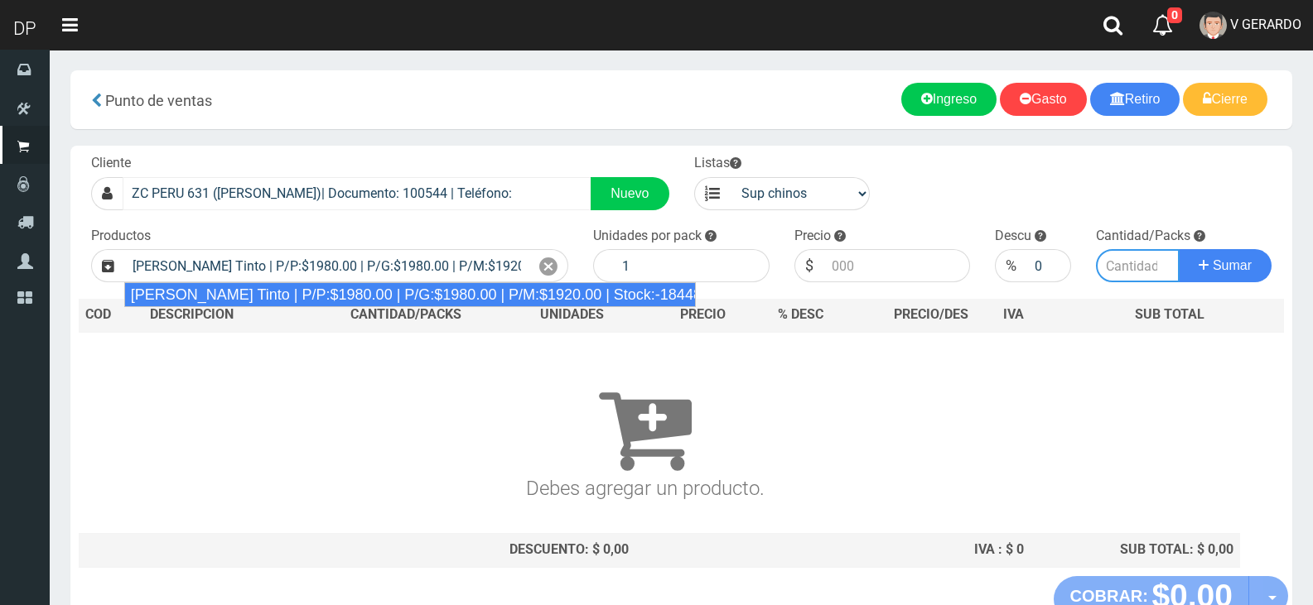
type input "6"
type input "1980.00"
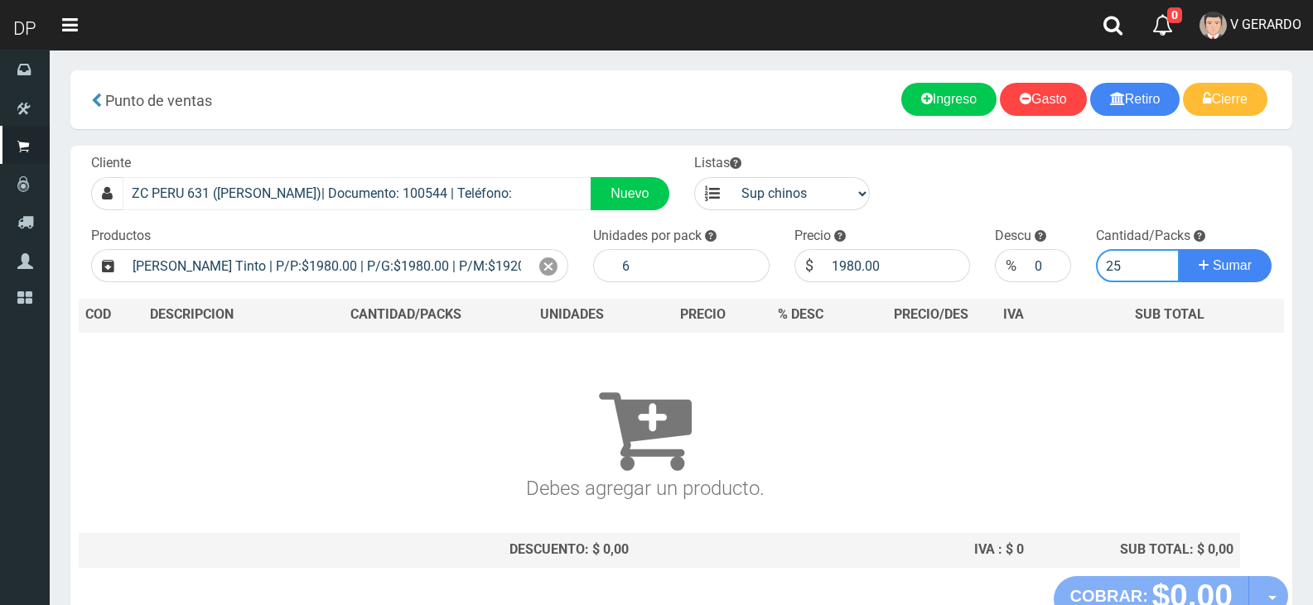
type input "25"
click at [1178, 249] on button "Sumar" at bounding box center [1224, 265] width 93 height 33
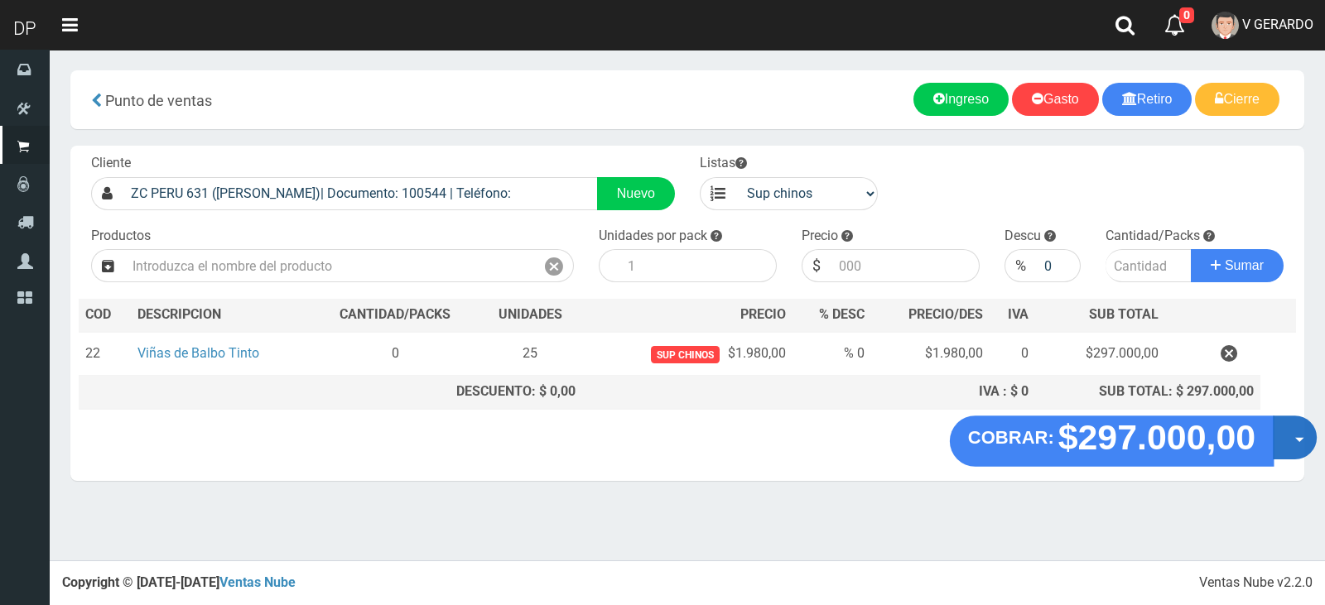
click at [1304, 443] on button "Opciones" at bounding box center [1295, 438] width 44 height 44
click at [0, 0] on link "Crear presupuesto" at bounding box center [0, 0] width 0 height 0
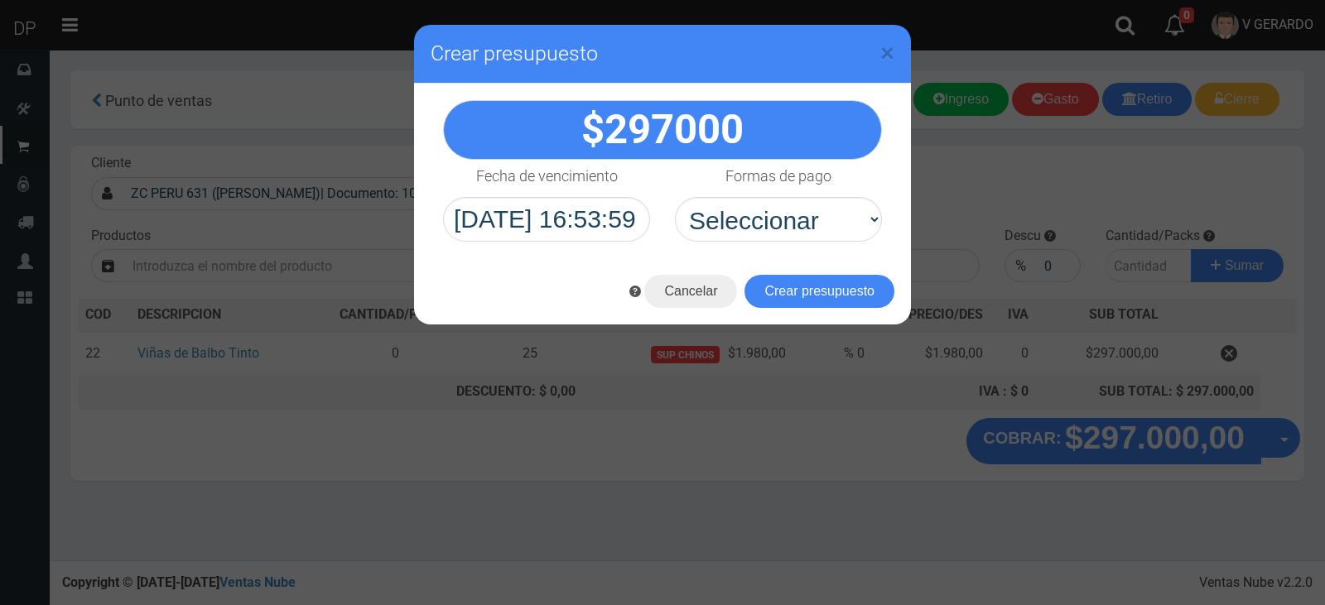
click at [781, 237] on select "Seleccionar Efectivo Tarjeta de Crédito Depósito Débito" at bounding box center [778, 219] width 207 height 45
select select "Efectivo"
click at [675, 197] on select "Seleccionar Efectivo Tarjeta de Crédito Depósito Débito" at bounding box center [778, 219] width 207 height 45
click at [796, 285] on button "Crear presupuesto" at bounding box center [820, 291] width 150 height 33
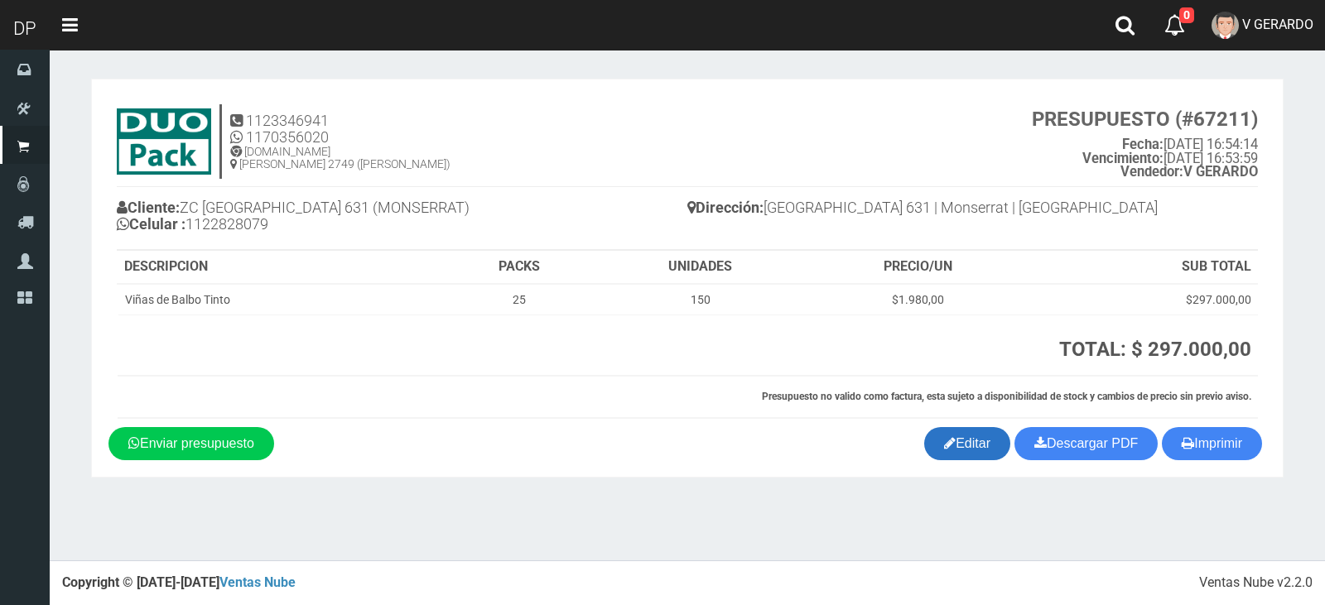
click at [960, 448] on link "Editar" at bounding box center [967, 443] width 86 height 33
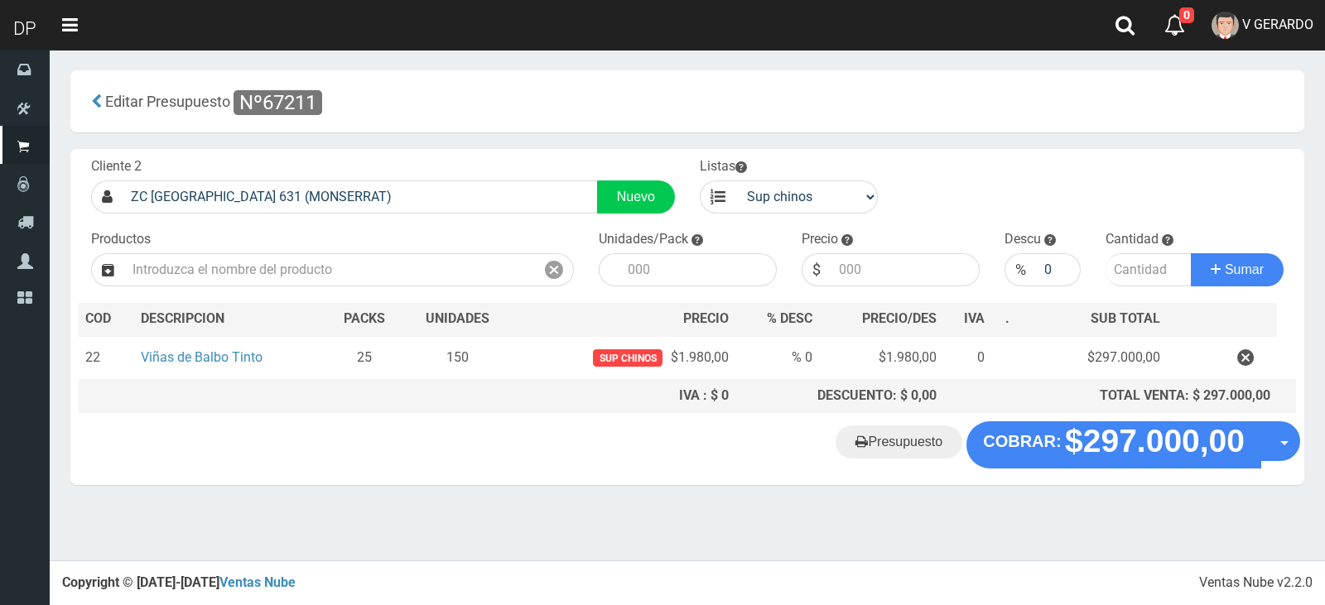
click at [1158, 462] on "Presupuesto COBRAR: $297.000,00 Opciones" at bounding box center [688, 445] width 1226 height 46
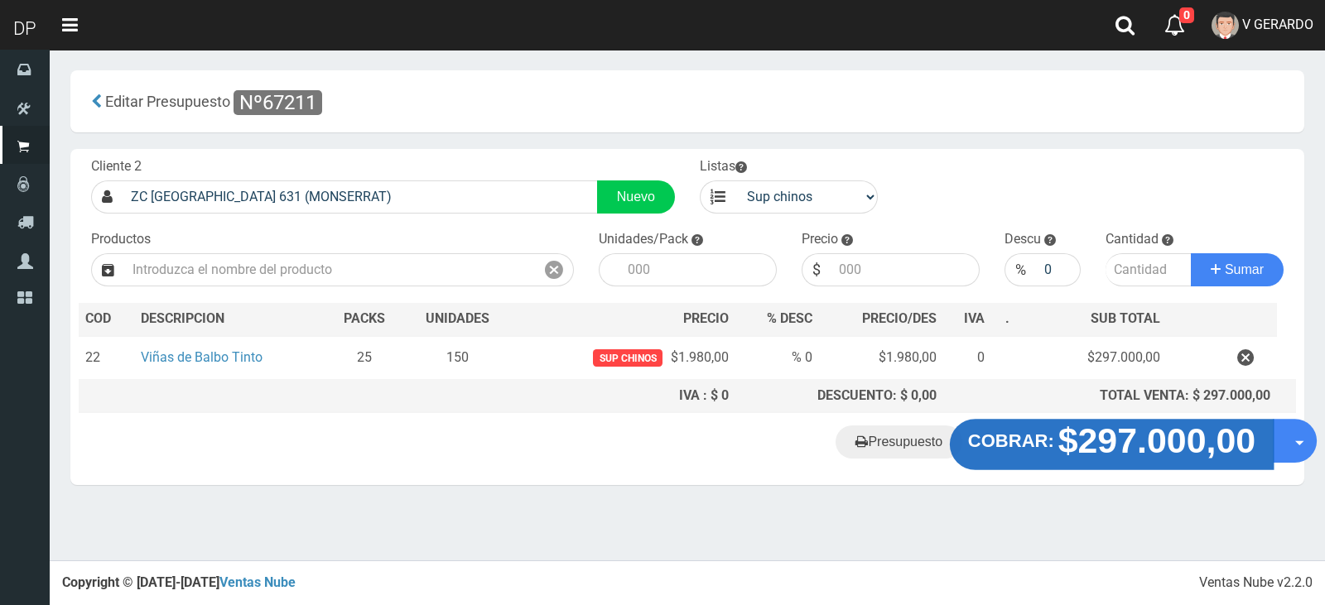
click at [1097, 451] on strong "$297.000,00" at bounding box center [1157, 441] width 198 height 39
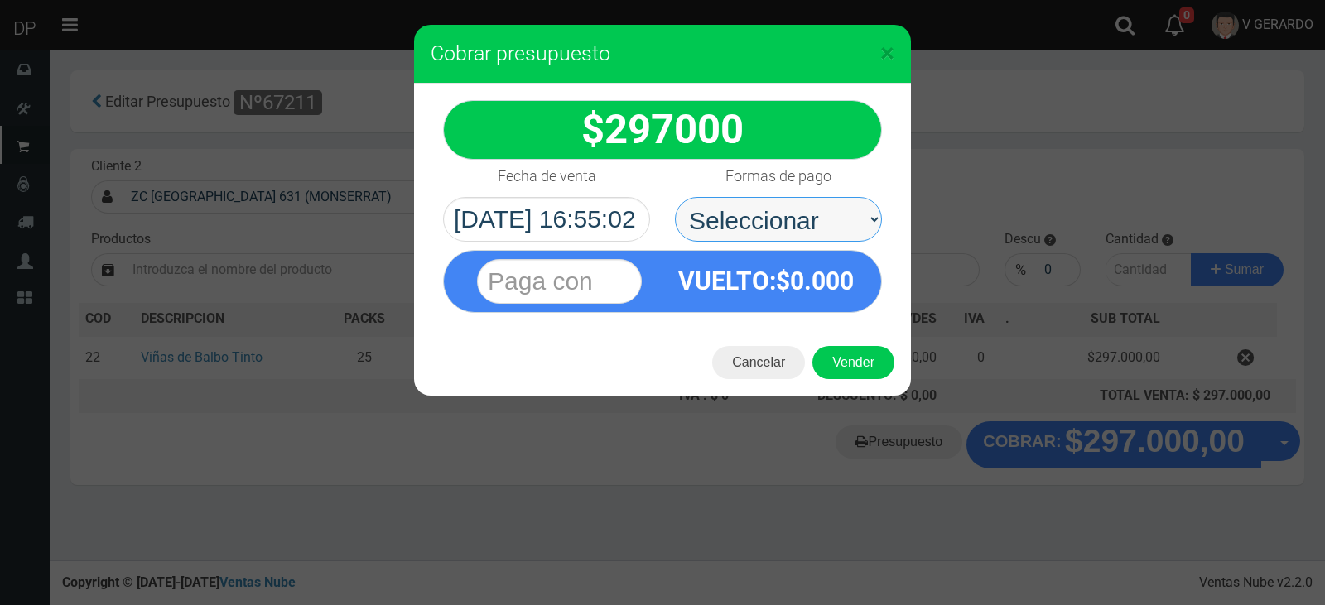
click at [804, 214] on select "Seleccionar Efectivo Tarjeta de Crédito Depósito Débito" at bounding box center [778, 219] width 207 height 45
select select "Efectivo"
click at [675, 197] on select "Seleccionar Efectivo Tarjeta de Crédito Depósito Débito" at bounding box center [778, 219] width 207 height 45
click at [840, 348] on button "Vender" at bounding box center [853, 362] width 82 height 33
click at [0, 0] on div "Cargando..." at bounding box center [0, 0] width 0 height 0
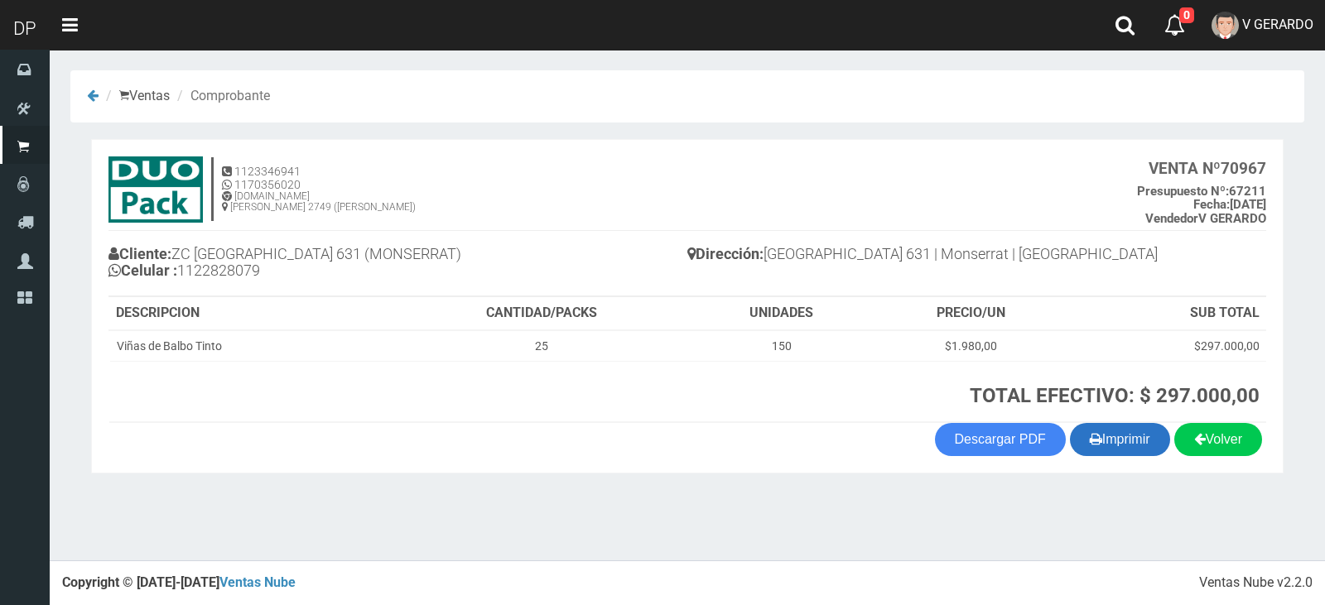
click at [1135, 449] on button "Imprimir" at bounding box center [1120, 439] width 100 height 33
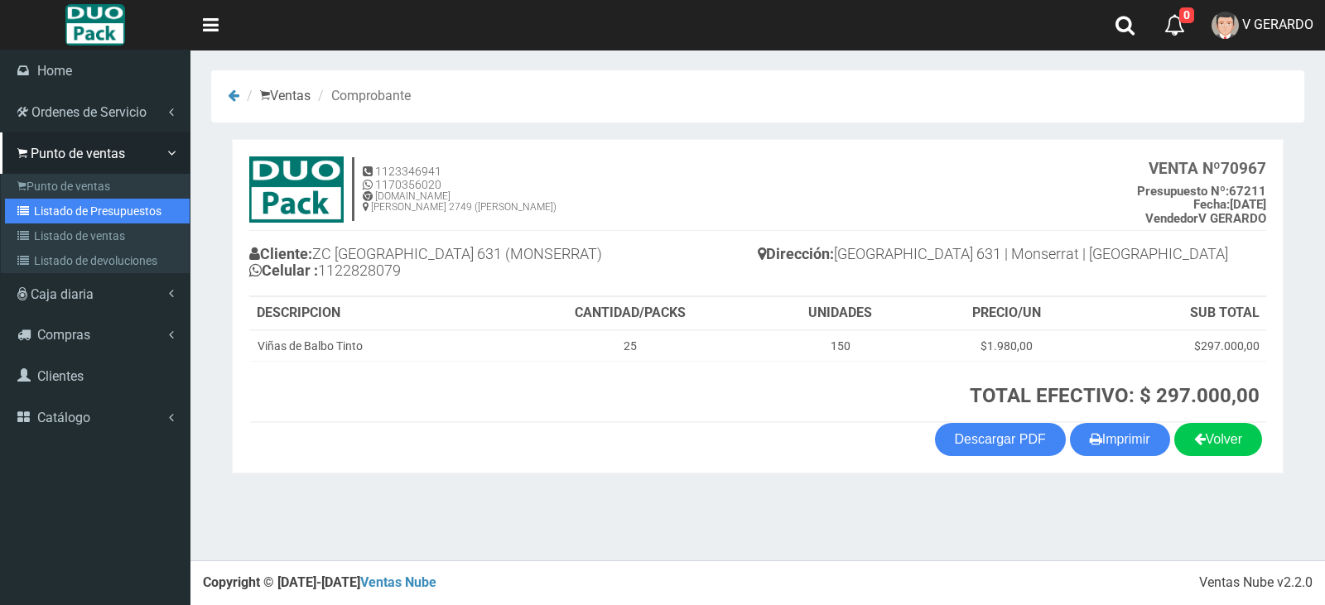
click at [75, 211] on link "Listado de Presupuestos" at bounding box center [97, 211] width 185 height 25
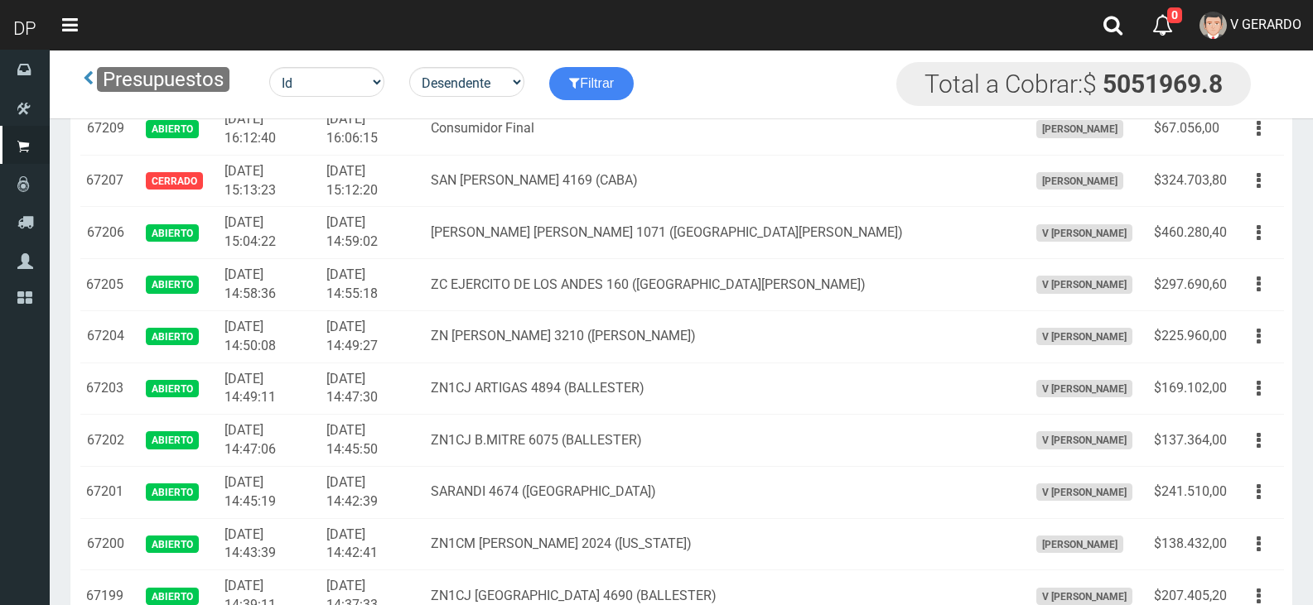
scroll to position [166, 0]
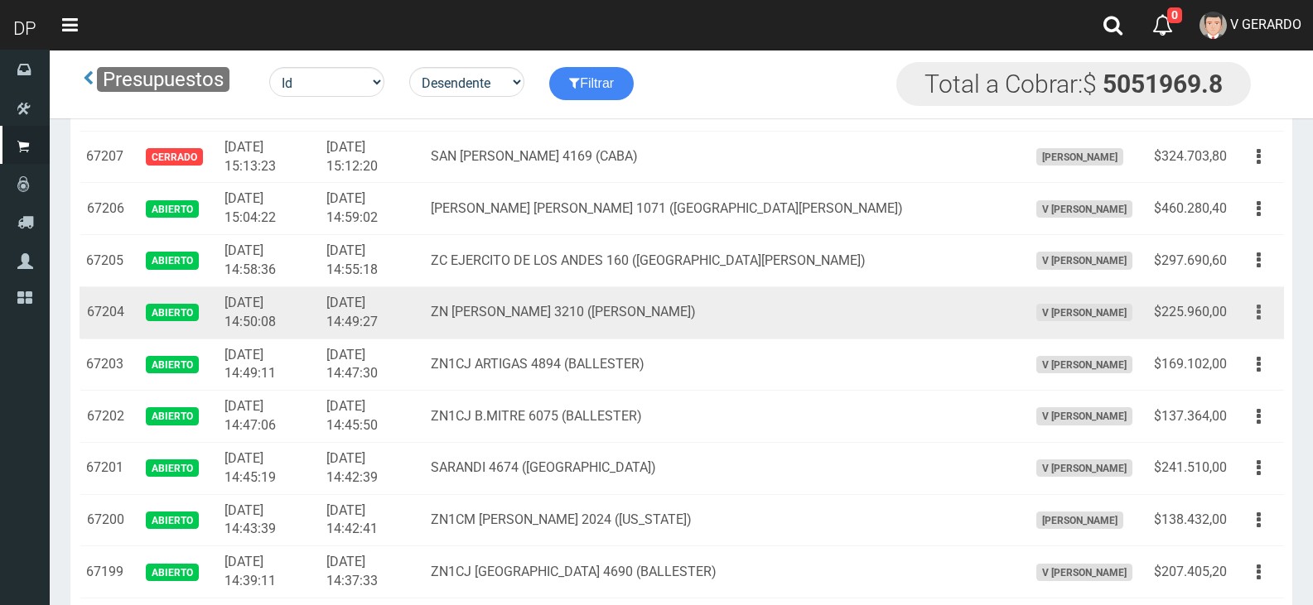
click at [1268, 316] on button "button" at bounding box center [1258, 312] width 37 height 29
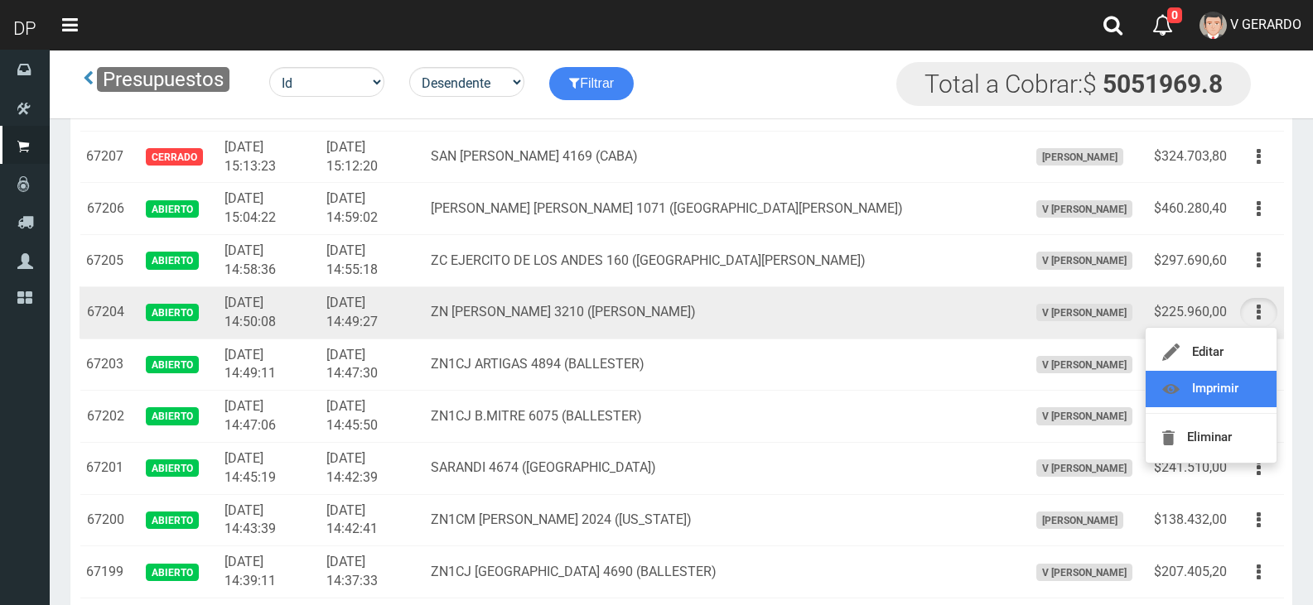
scroll to position [695, 0]
